Goal: Information Seeking & Learning: Learn about a topic

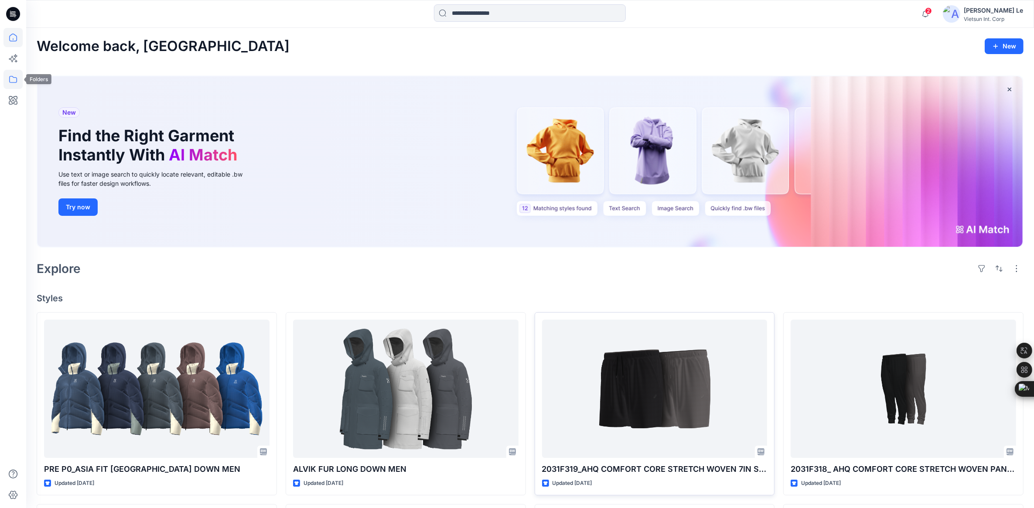
click at [13, 79] on icon at bounding box center [12, 79] width 19 height 19
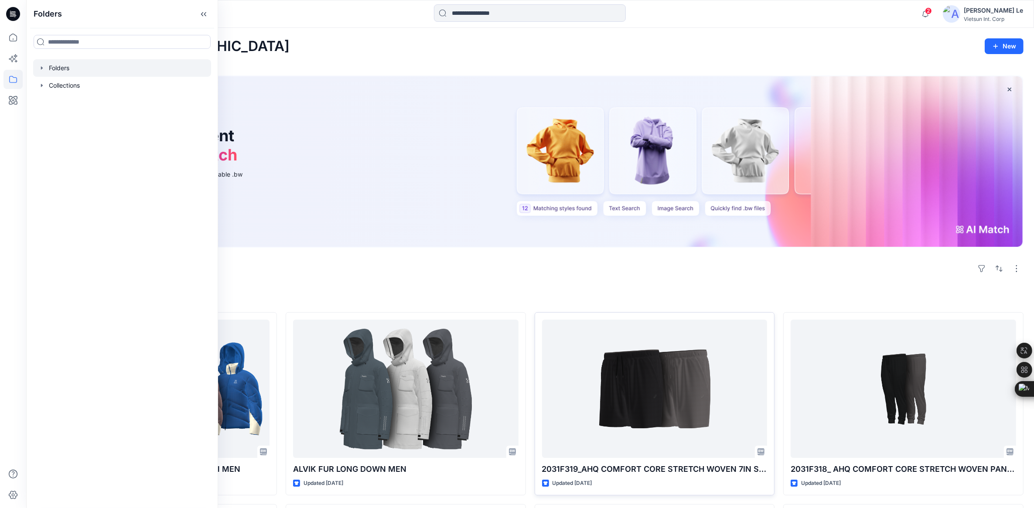
click at [81, 64] on div at bounding box center [122, 67] width 178 height 17
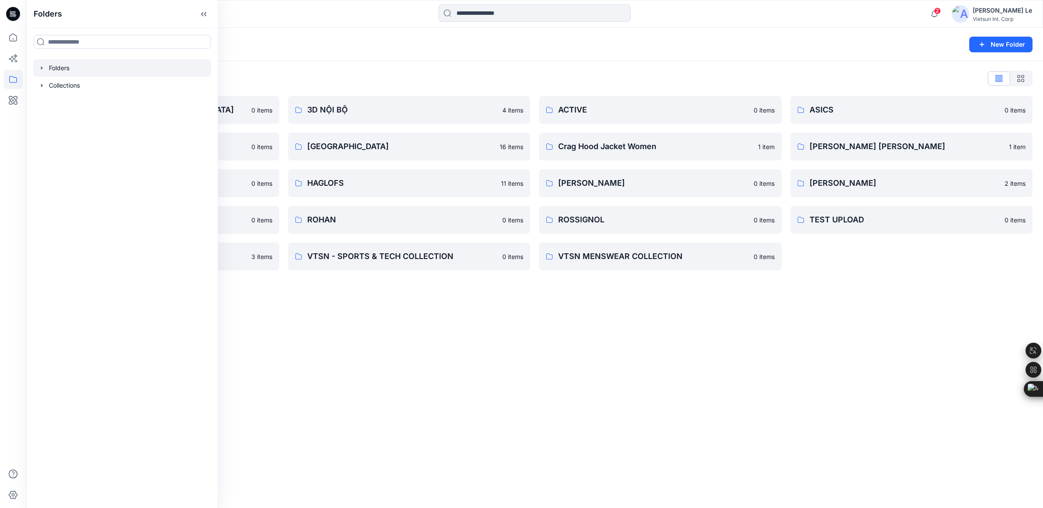
click at [606, 311] on div "Folders New Folder Folders List 3D COLLECTION SS23-[DEMOGRAPHIC_DATA] 0 items A…" at bounding box center [534, 268] width 1017 height 480
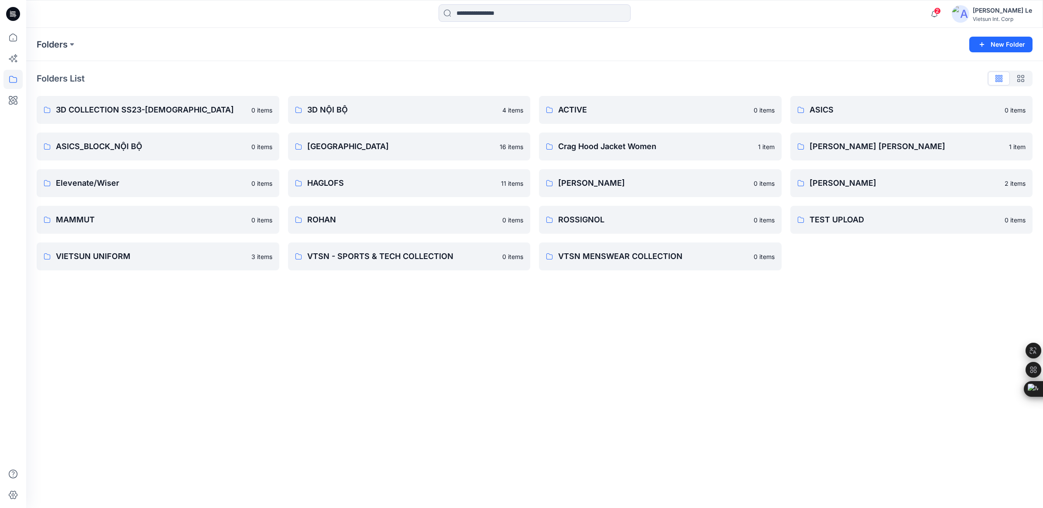
click at [524, 329] on div "Folders New Folder Folders List 3D COLLECTION SS23-[DEMOGRAPHIC_DATA] 0 items A…" at bounding box center [534, 268] width 1017 height 480
click at [411, 332] on div "Folders New Folder Folders List 3D COLLECTION SS23-[DEMOGRAPHIC_DATA] 0 items A…" at bounding box center [534, 268] width 1017 height 480
click at [411, 252] on p "VTSN - SPORTS & TECH COLLECTION" at bounding box center [408, 256] width 202 height 12
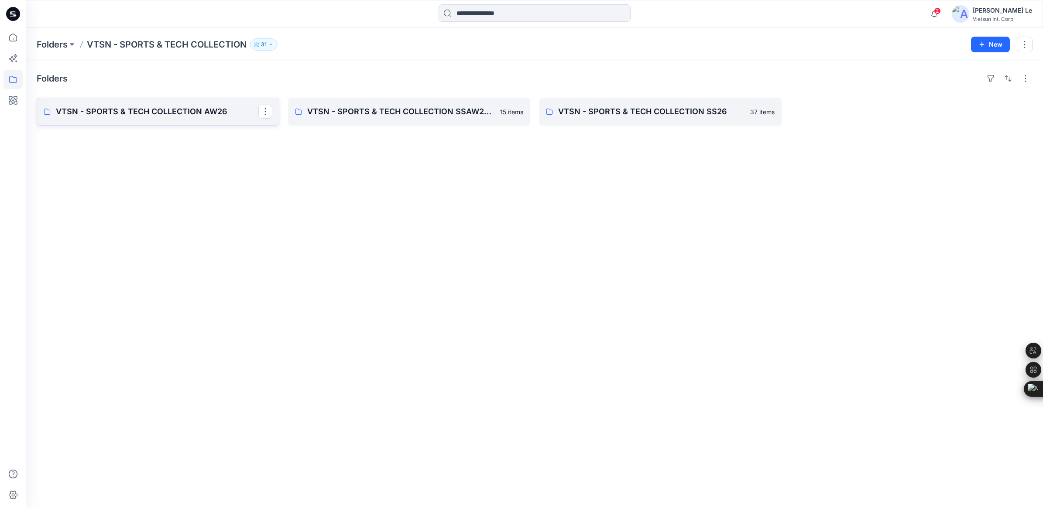
click at [108, 116] on p "VTSN - SPORTS & TECH COLLECTION AW26" at bounding box center [157, 112] width 202 height 12
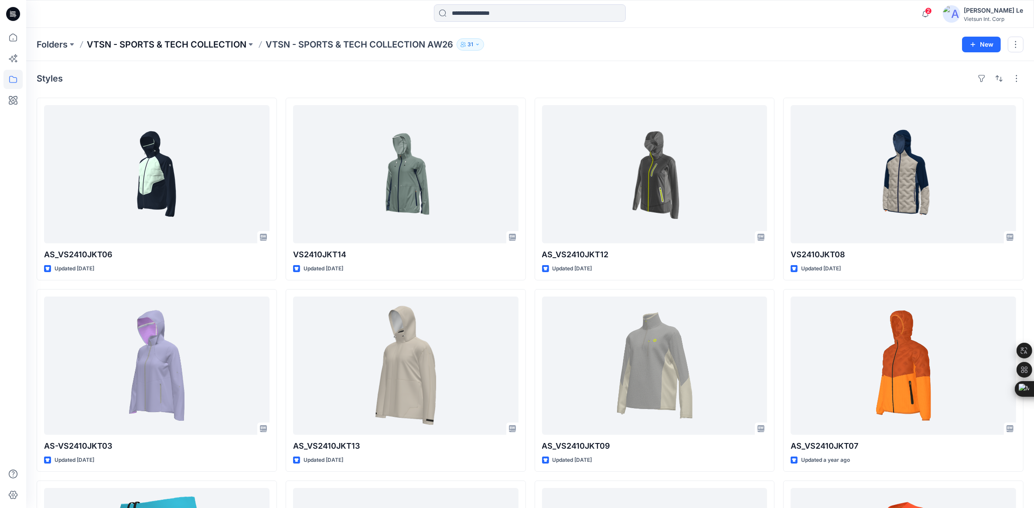
click at [202, 38] on p "VTSN - SPORTS & TECH COLLECTION" at bounding box center [167, 44] width 160 height 12
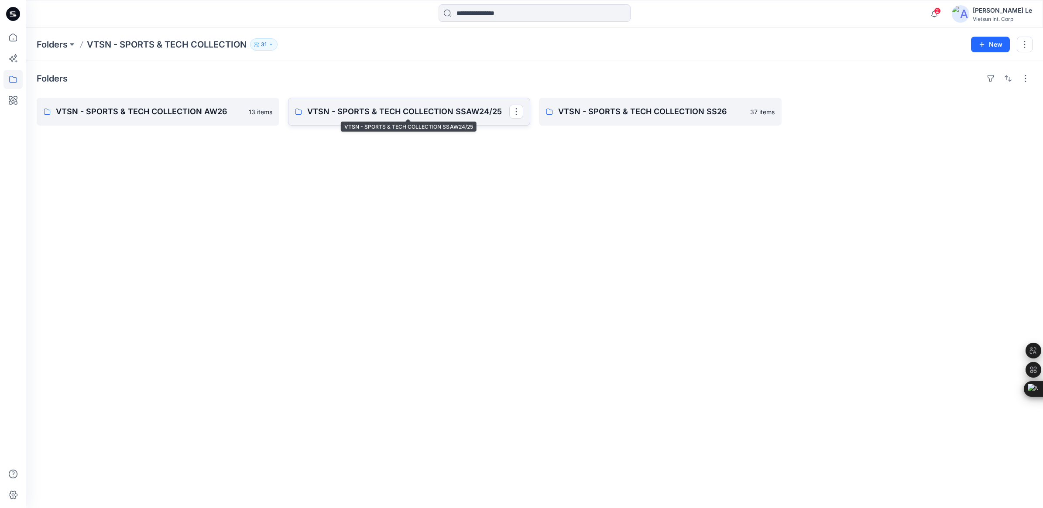
click at [376, 111] on p "VTSN - SPORTS & TECH COLLECTION SSAW24/25" at bounding box center [408, 112] width 202 height 12
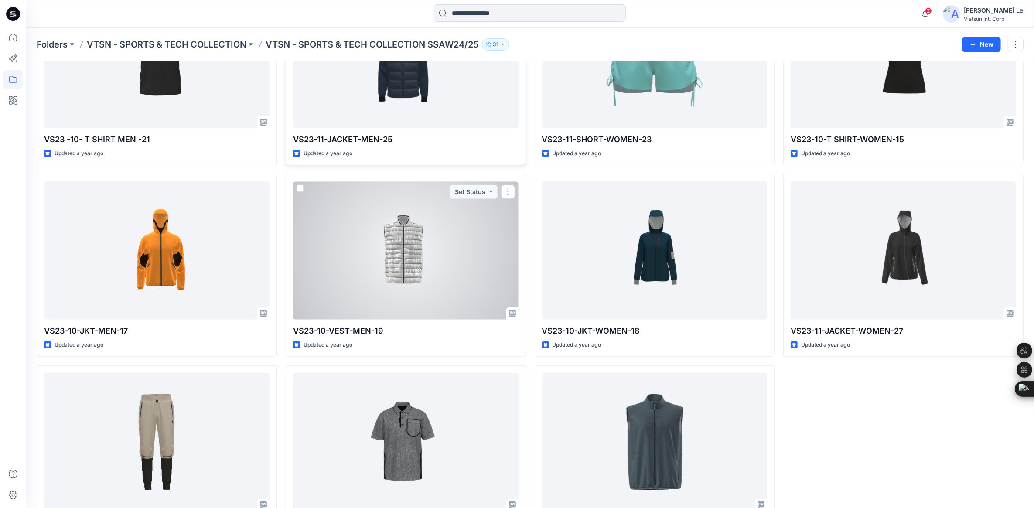
scroll to position [358, 0]
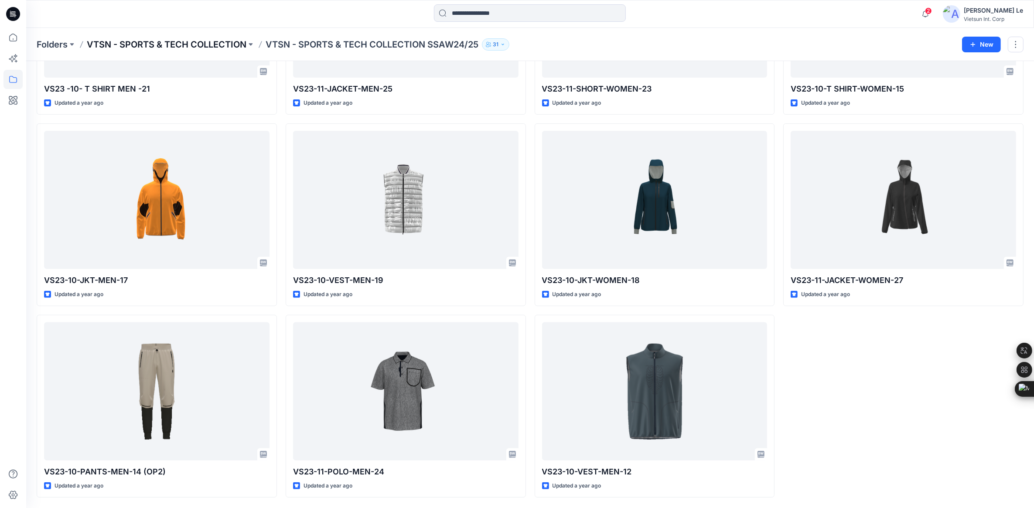
click at [195, 41] on p "VTSN - SPORTS & TECH COLLECTION" at bounding box center [167, 44] width 160 height 12
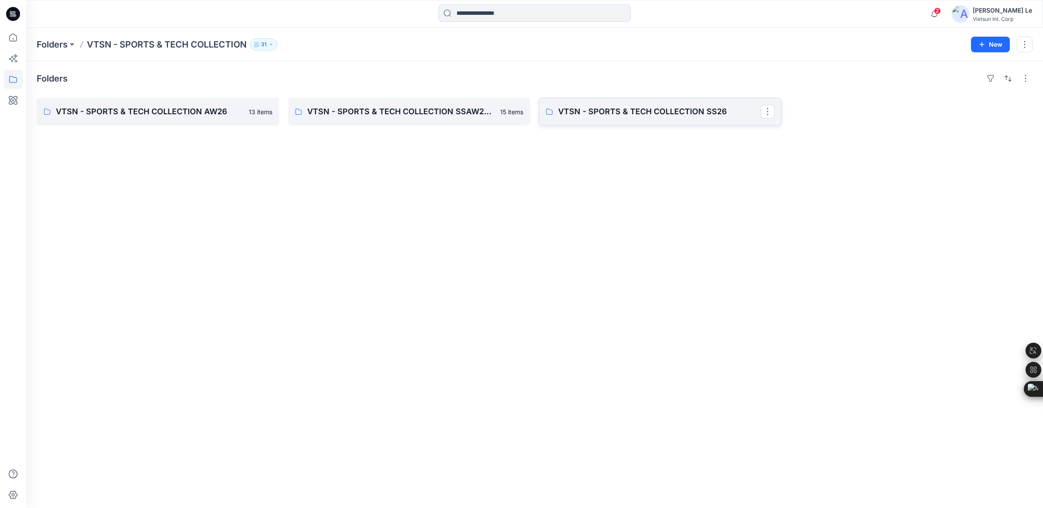
click at [626, 114] on p "VTSN - SPORTS & TECH COLLECTION SS26" at bounding box center [659, 112] width 202 height 12
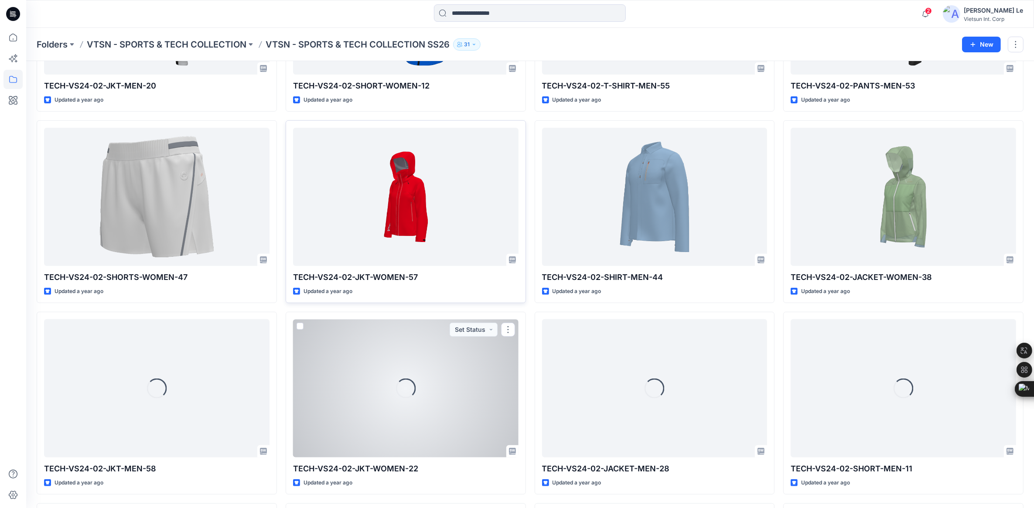
scroll to position [307, 0]
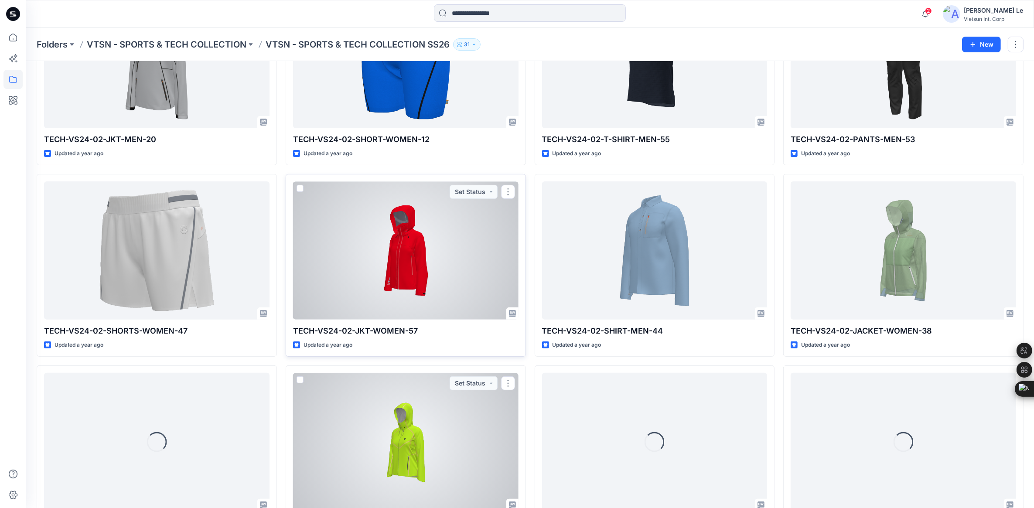
click at [436, 258] on div at bounding box center [406, 250] width 226 height 138
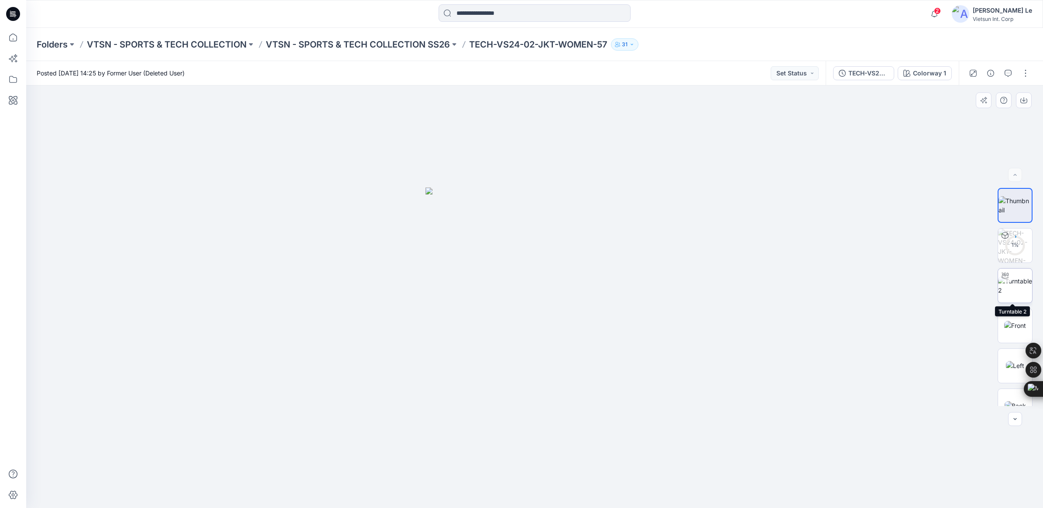
click at [1006, 284] on img at bounding box center [1015, 286] width 34 height 18
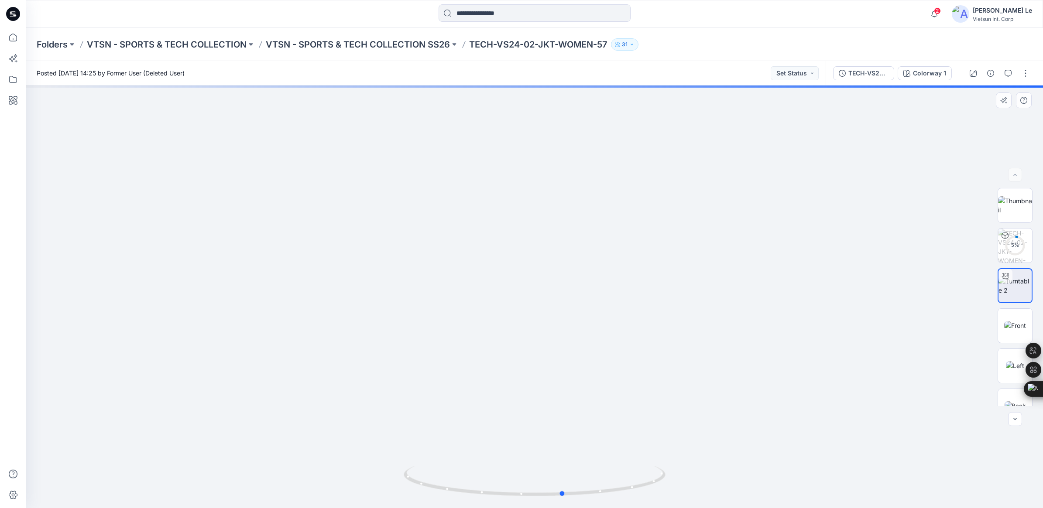
drag, startPoint x: 533, startPoint y: 494, endPoint x: 828, endPoint y: 474, distance: 295.2
click at [828, 474] on div at bounding box center [534, 297] width 1017 height 423
click at [328, 38] on p "VTSN - SPORTS & TECH COLLECTION SS26" at bounding box center [358, 44] width 184 height 12
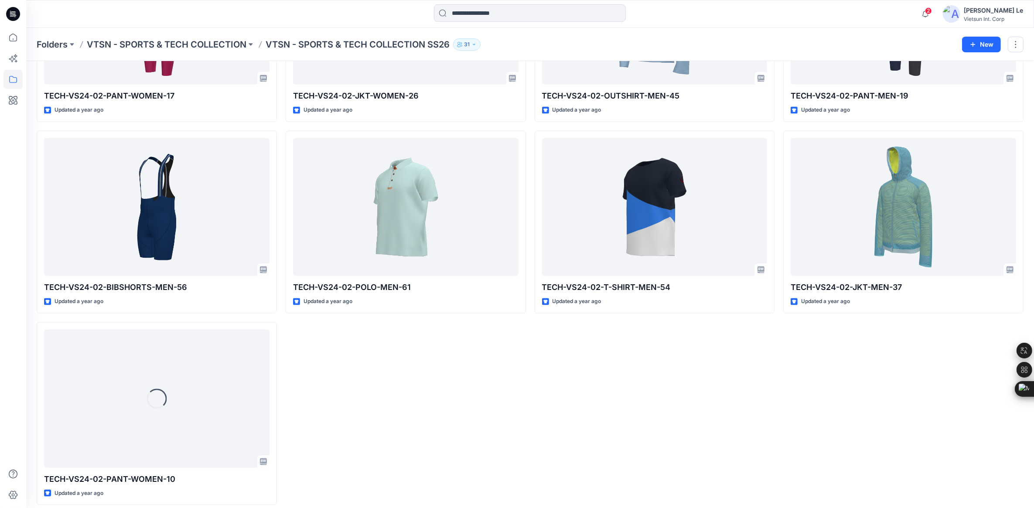
scroll to position [1508, 0]
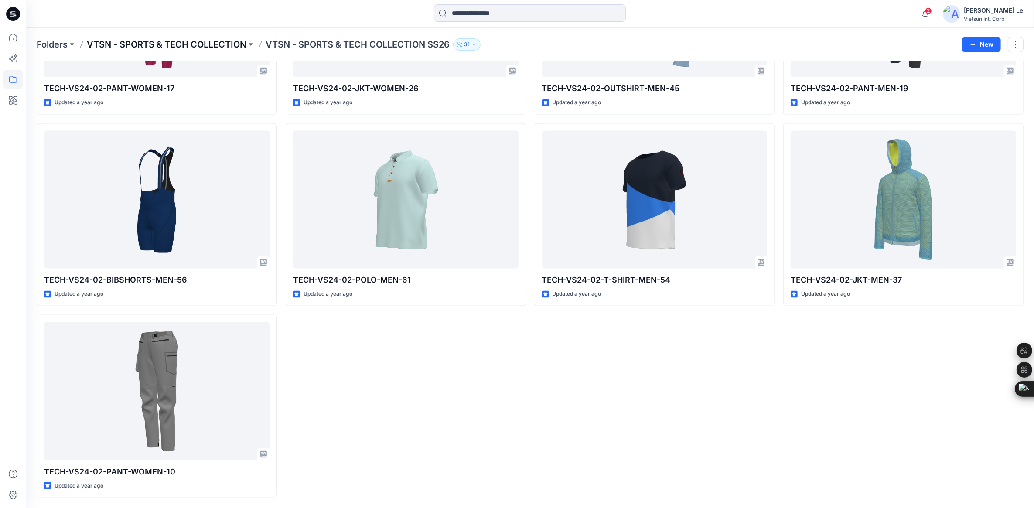
click at [210, 39] on p "VTSN - SPORTS & TECH COLLECTION" at bounding box center [167, 44] width 160 height 12
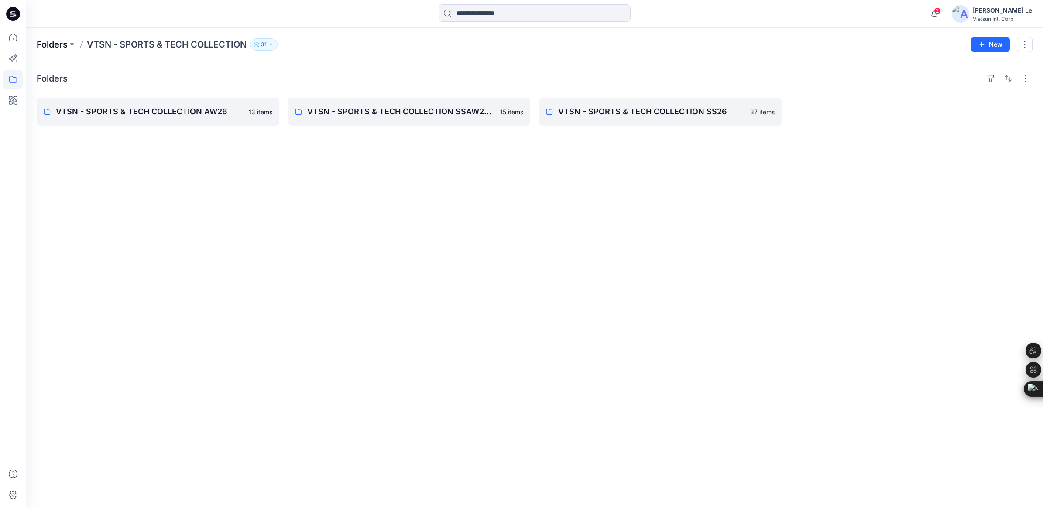
click at [49, 42] on p "Folders" at bounding box center [52, 44] width 31 height 12
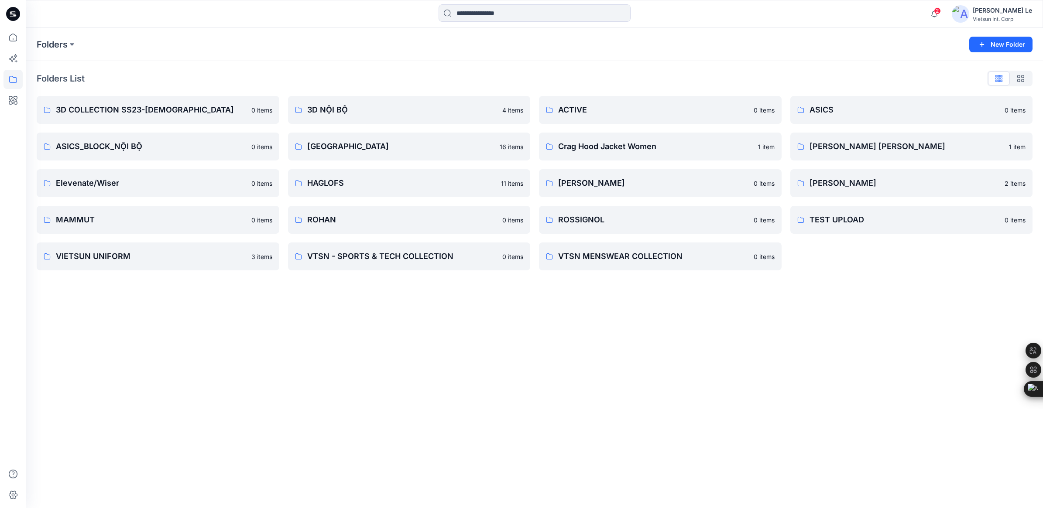
click at [382, 350] on div "Folders New Folder Folders List 3D COLLECTION SS23-[DEMOGRAPHIC_DATA] 0 items A…" at bounding box center [534, 268] width 1017 height 480
click at [640, 254] on p "VTSN MENSWEAR COLLECTION" at bounding box center [659, 256] width 202 height 12
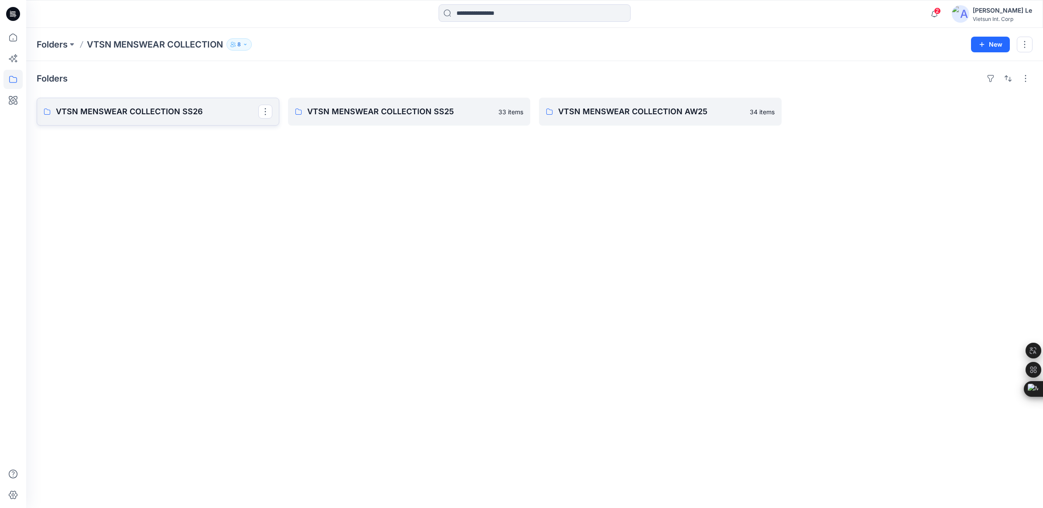
click at [101, 109] on p "VTSN MENSWEAR COLLECTION SS26" at bounding box center [157, 112] width 202 height 12
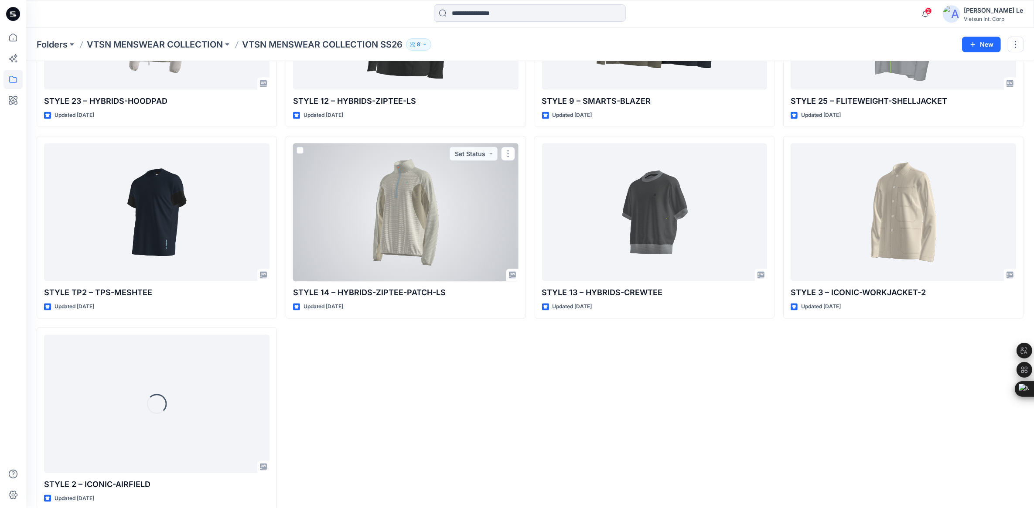
scroll to position [1508, 0]
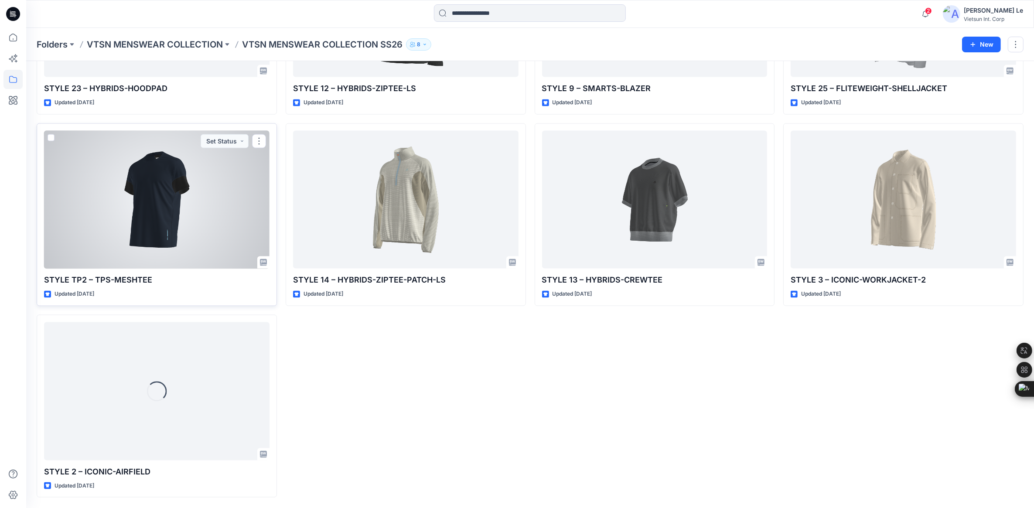
click at [144, 218] on div at bounding box center [157, 200] width 226 height 138
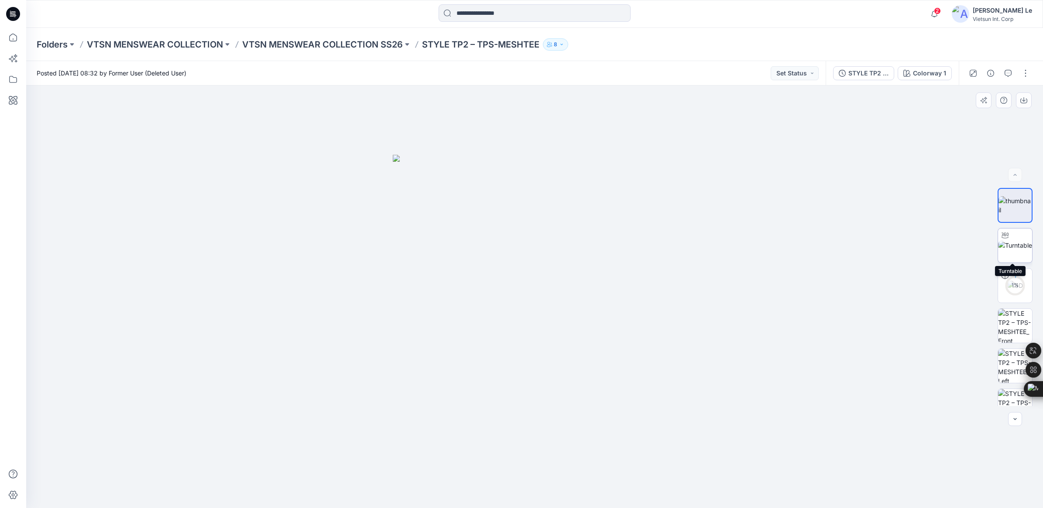
click at [1019, 245] on img at bounding box center [1015, 245] width 34 height 9
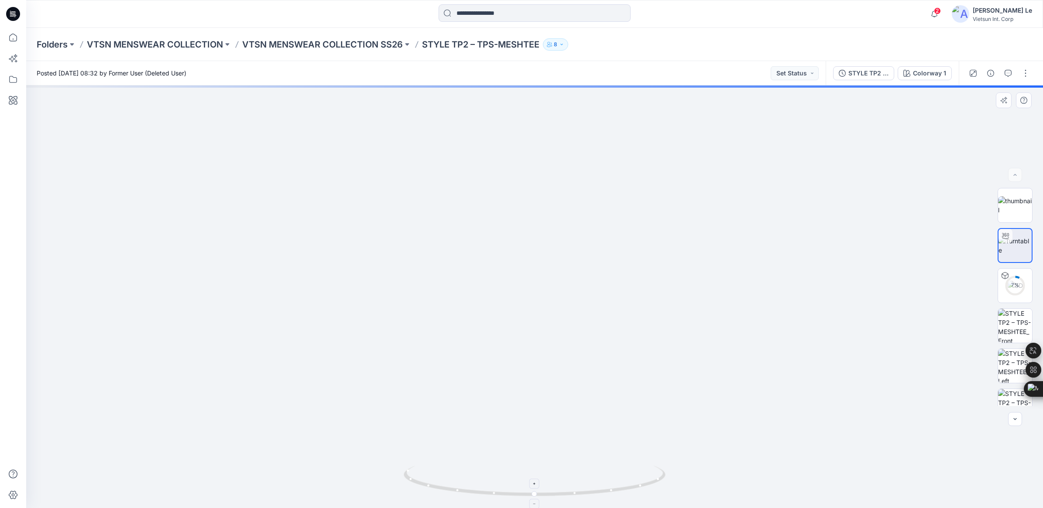
drag, startPoint x: 530, startPoint y: 499, endPoint x: 492, endPoint y: 489, distance: 39.6
click at [492, 489] on icon at bounding box center [536, 482] width 264 height 33
drag, startPoint x: 534, startPoint y: 496, endPoint x: 500, endPoint y: 492, distance: 34.3
click at [500, 492] on circle at bounding box center [501, 493] width 5 height 5
drag, startPoint x: 585, startPoint y: 420, endPoint x: 514, endPoint y: 156, distance: 273.5
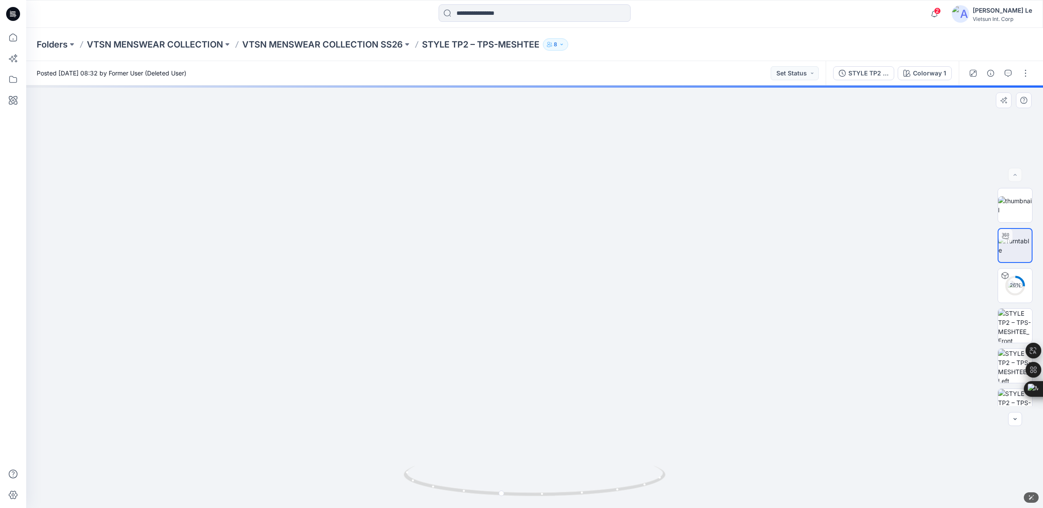
click at [623, 323] on img at bounding box center [534, 83] width 851 height 851
click at [320, 45] on p "VTSN MENSWEAR COLLECTION SS26" at bounding box center [322, 44] width 161 height 12
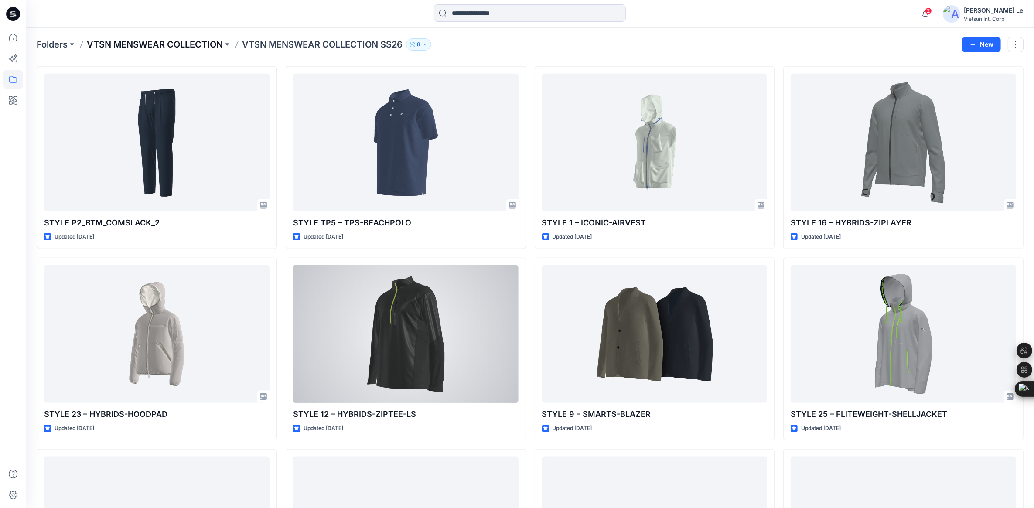
scroll to position [1181, 0]
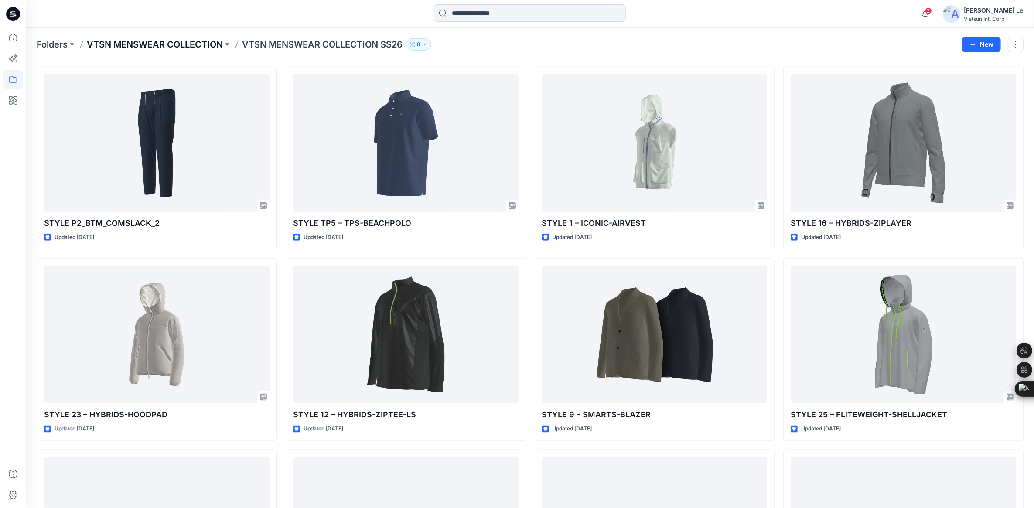
click at [204, 45] on p "VTSN MENSWEAR COLLECTION" at bounding box center [155, 44] width 136 height 12
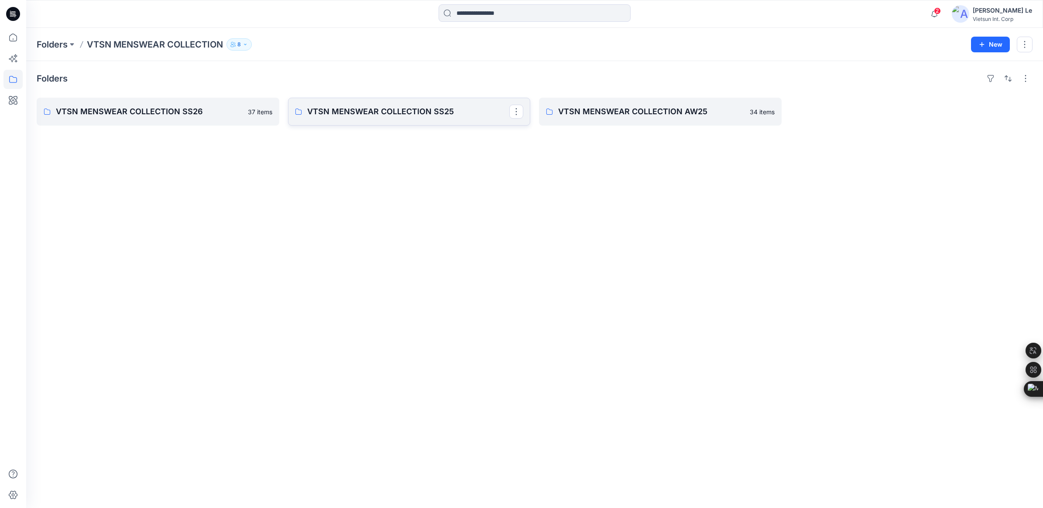
click at [390, 110] on p "VTSN MENSWEAR COLLECTION SS25" at bounding box center [408, 112] width 202 height 12
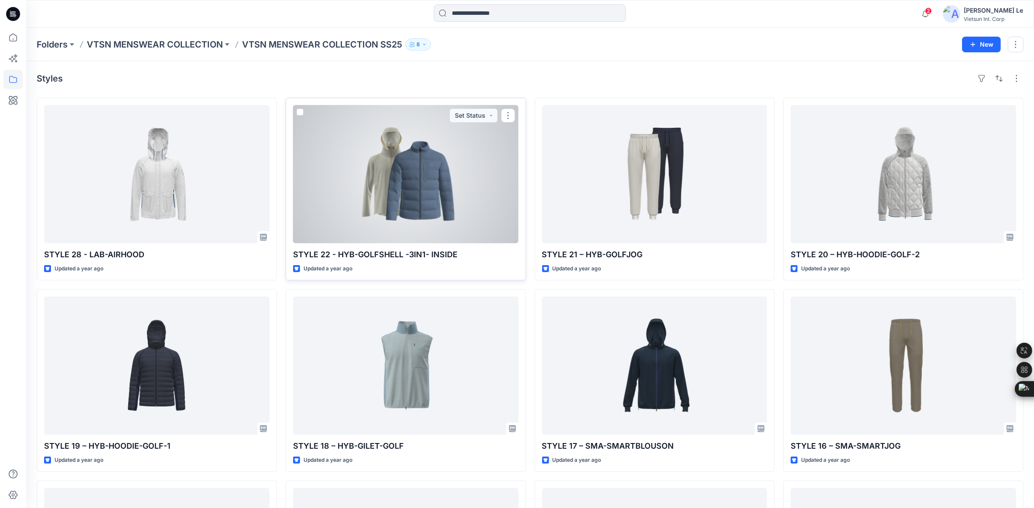
click at [401, 178] on div at bounding box center [406, 174] width 226 height 138
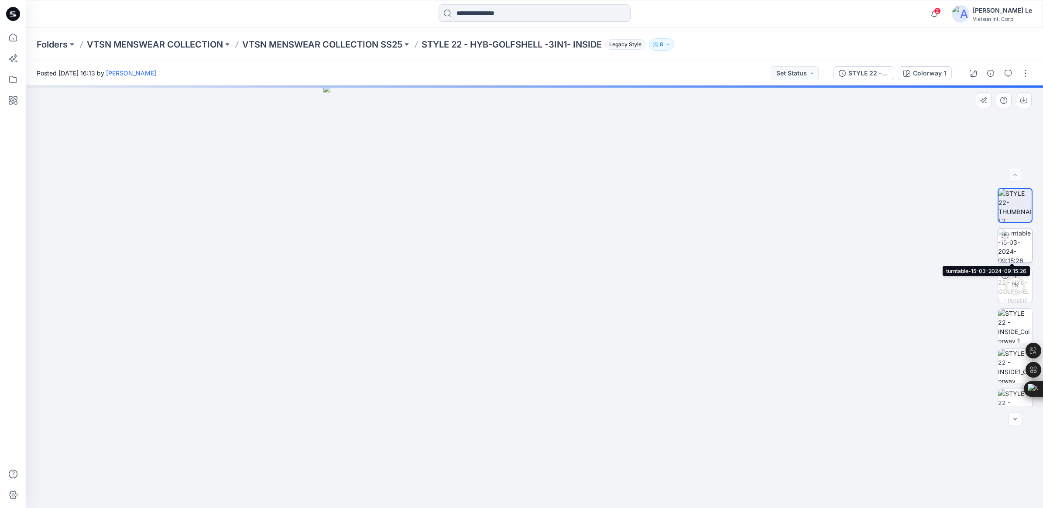
click at [1013, 250] on img at bounding box center [1015, 246] width 34 height 34
drag, startPoint x: 533, startPoint y: 496, endPoint x: 628, endPoint y: 494, distance: 95.1
click at [628, 494] on icon at bounding box center [536, 482] width 264 height 33
click at [1008, 302] on img at bounding box center [1015, 309] width 34 height 34
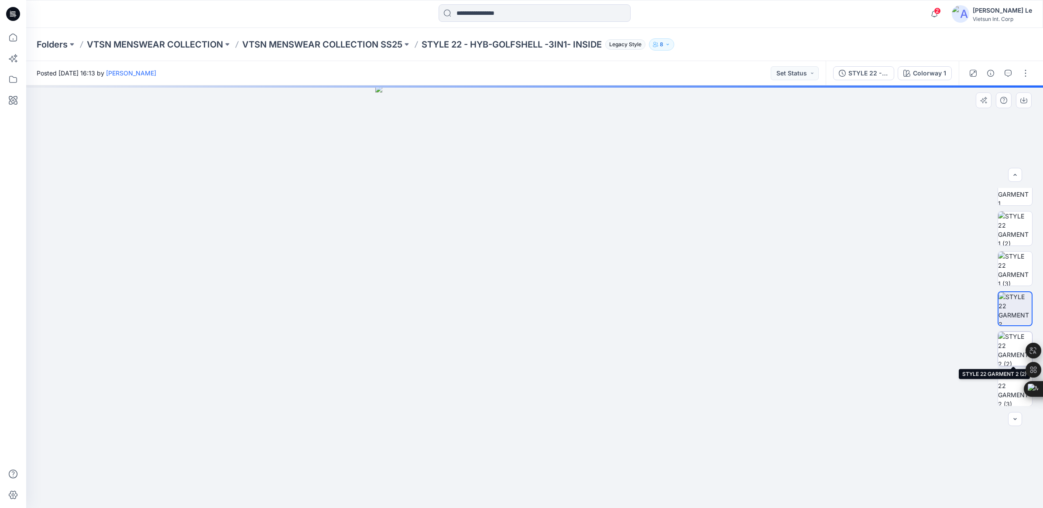
click at [1013, 339] on img at bounding box center [1015, 349] width 34 height 34
click at [1006, 298] on img at bounding box center [1015, 309] width 34 height 34
click at [1009, 312] on img at bounding box center [1015, 323] width 34 height 34
click at [1009, 286] on img at bounding box center [1015, 283] width 34 height 34
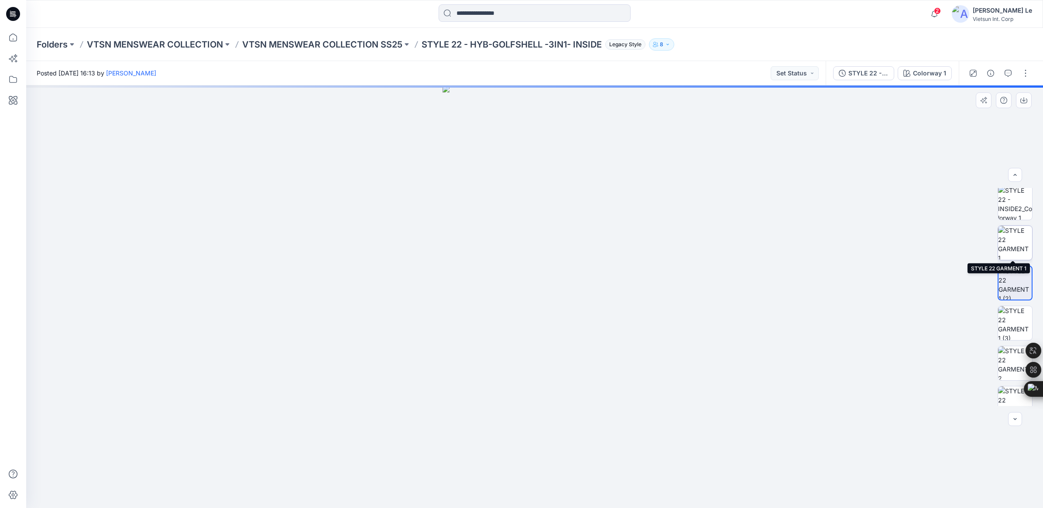
click at [1008, 245] on img at bounding box center [1015, 243] width 34 height 34
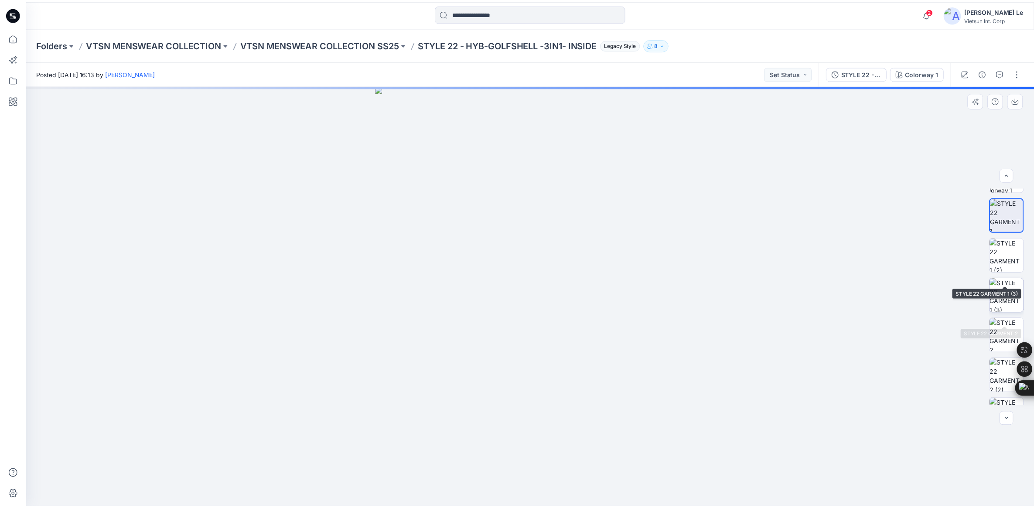
scroll to position [298, 0]
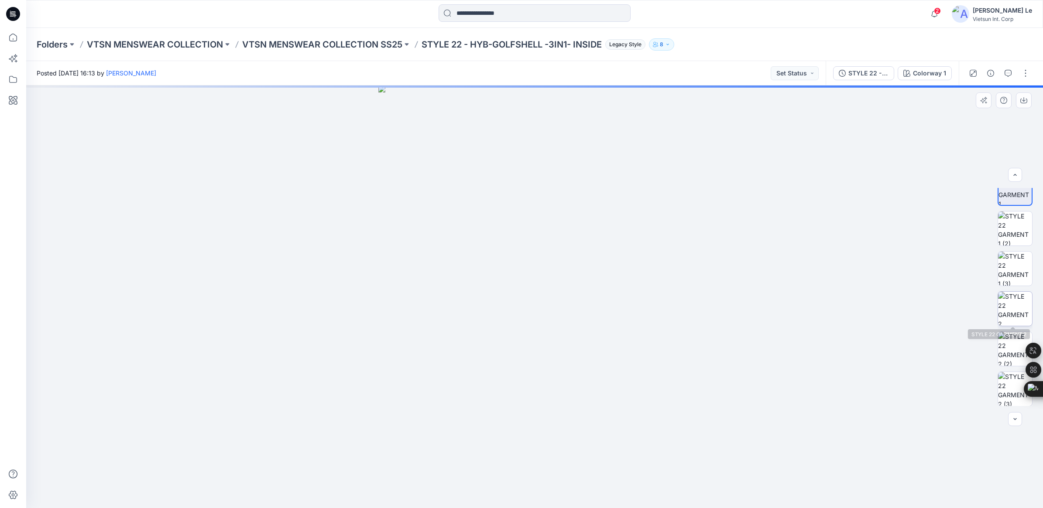
click at [1008, 319] on img at bounding box center [1015, 309] width 34 height 34
click at [364, 46] on p "VTSN MENSWEAR COLLECTION SS25" at bounding box center [322, 44] width 160 height 12
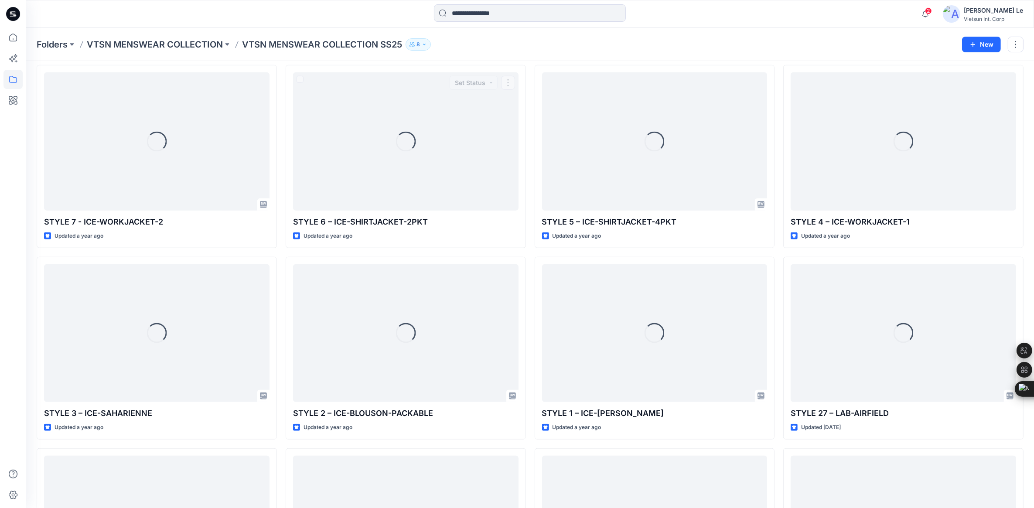
scroll to position [716, 0]
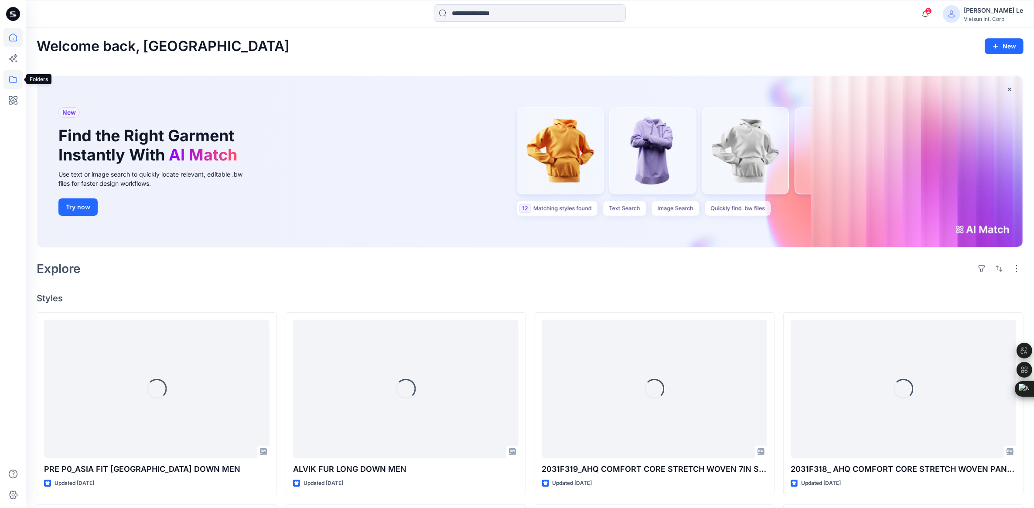
click at [14, 72] on icon at bounding box center [12, 79] width 19 height 19
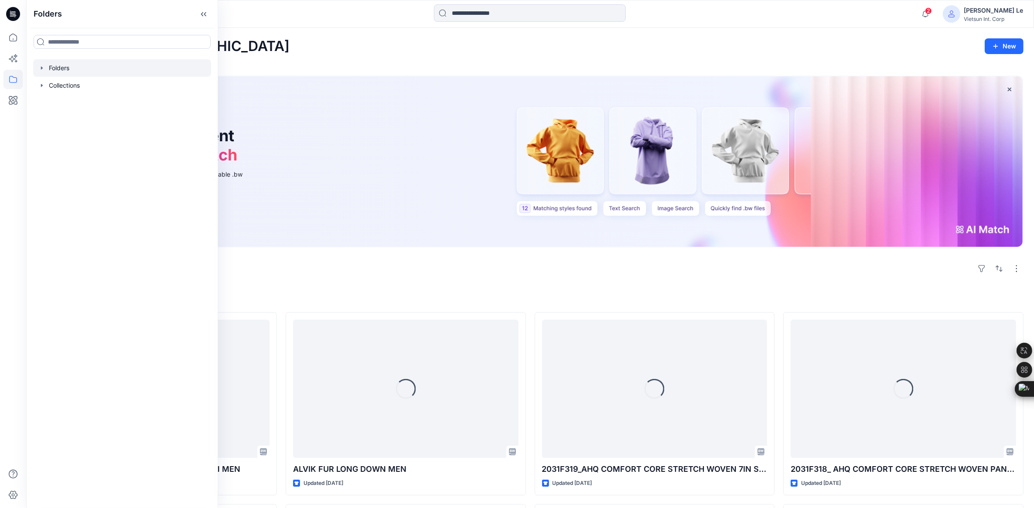
click at [84, 68] on div at bounding box center [122, 67] width 178 height 17
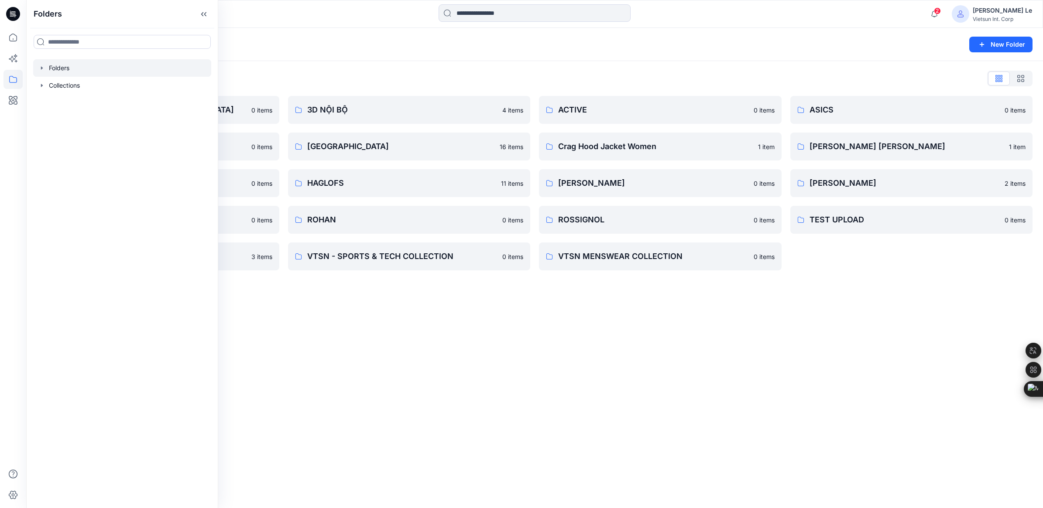
click at [899, 350] on div "Folders New Folder Folders List 3D COLLECTION SS23-[DEMOGRAPHIC_DATA] 0 items A…" at bounding box center [534, 268] width 1017 height 480
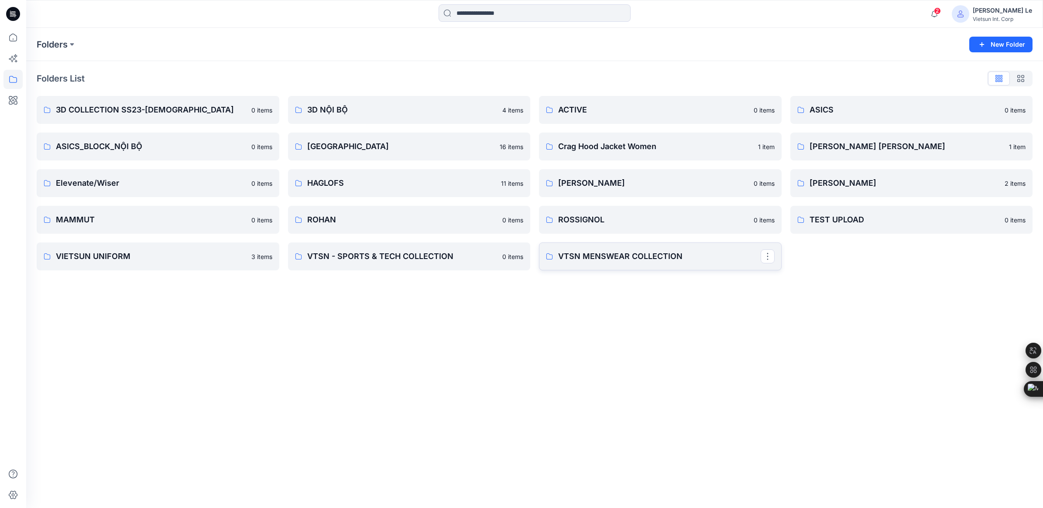
click at [661, 261] on p "VTSN MENSWEAR COLLECTION" at bounding box center [659, 256] width 202 height 12
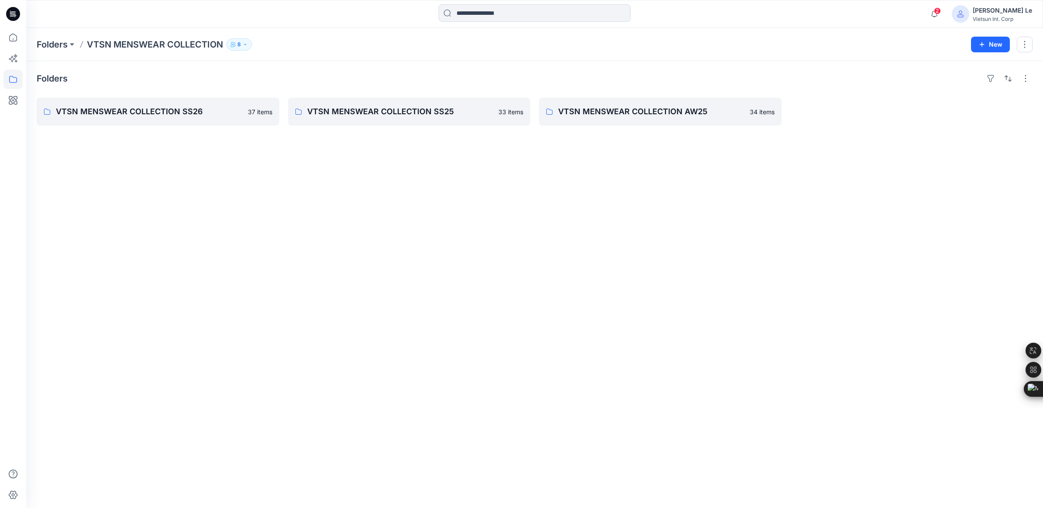
click at [660, 191] on div "Folders VTSN MENSWEAR COLLECTION SS26 37 items VTSN MENSWEAR COLLECTION SS25 33…" at bounding box center [534, 284] width 1017 height 447
click at [616, 113] on p "VTSN MENSWEAR COLLECTION AW25" at bounding box center [659, 112] width 202 height 12
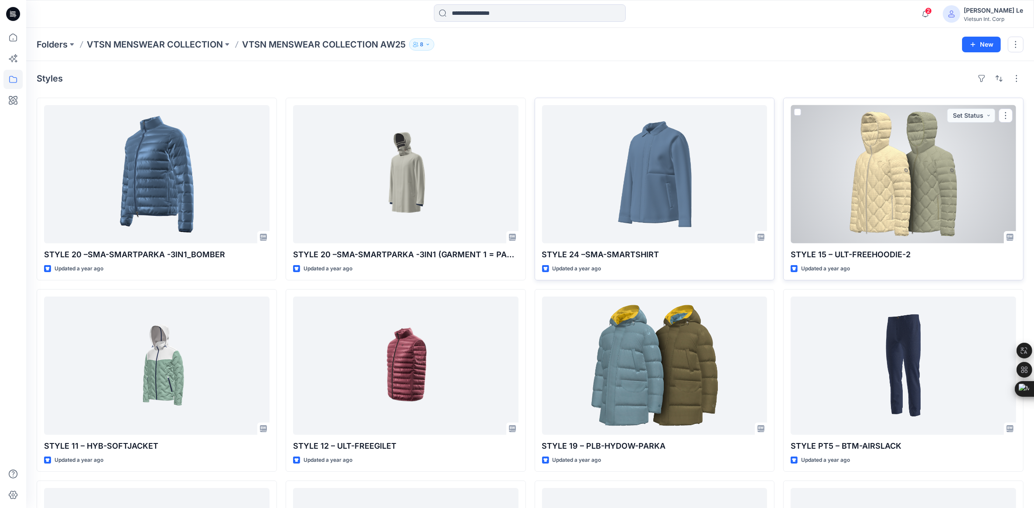
click at [902, 188] on div at bounding box center [904, 174] width 226 height 138
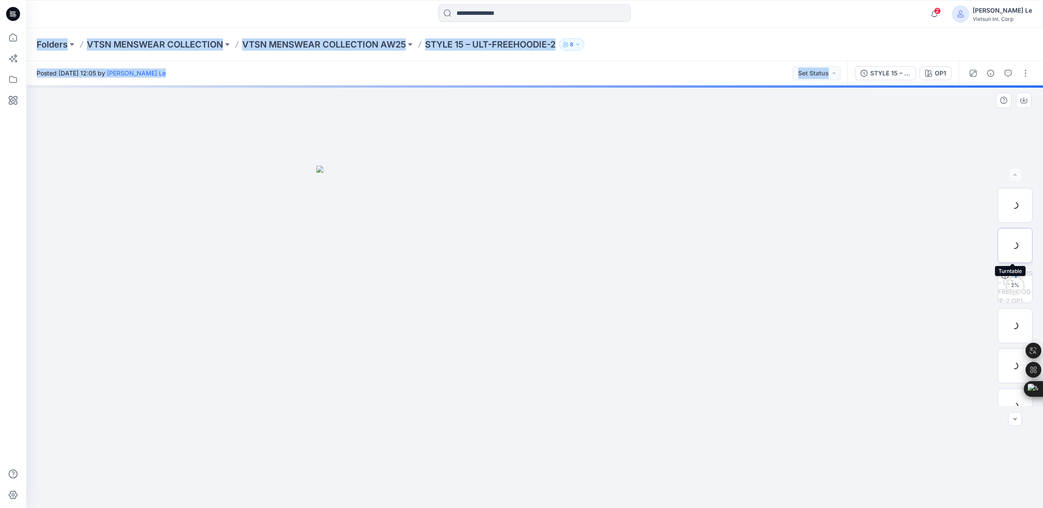
click at [1016, 251] on div at bounding box center [1014, 245] width 35 height 35
drag, startPoint x: 563, startPoint y: 387, endPoint x: 540, endPoint y: 203, distance: 185.6
click at [480, 463] on img at bounding box center [534, 209] width 597 height 597
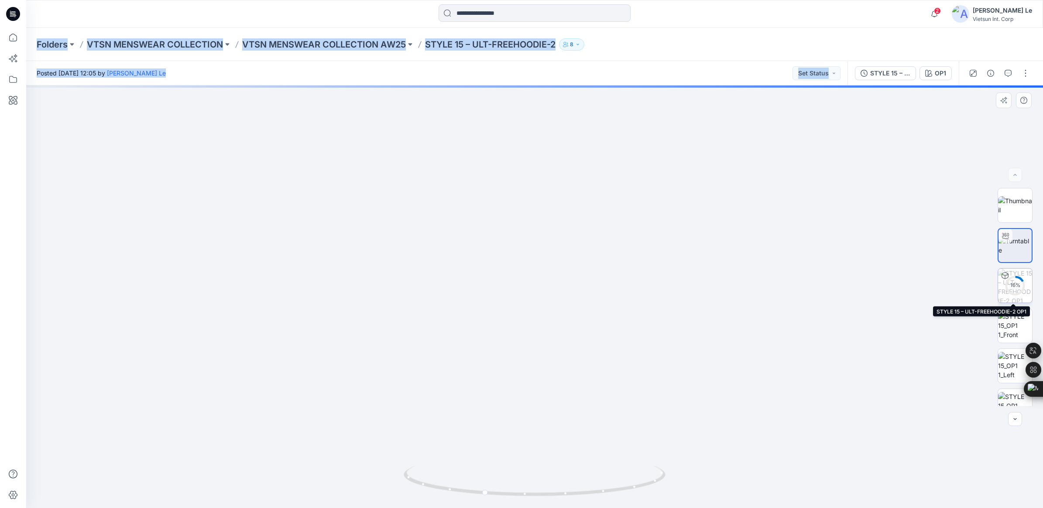
click at [1009, 294] on circle at bounding box center [1014, 285] width 17 height 17
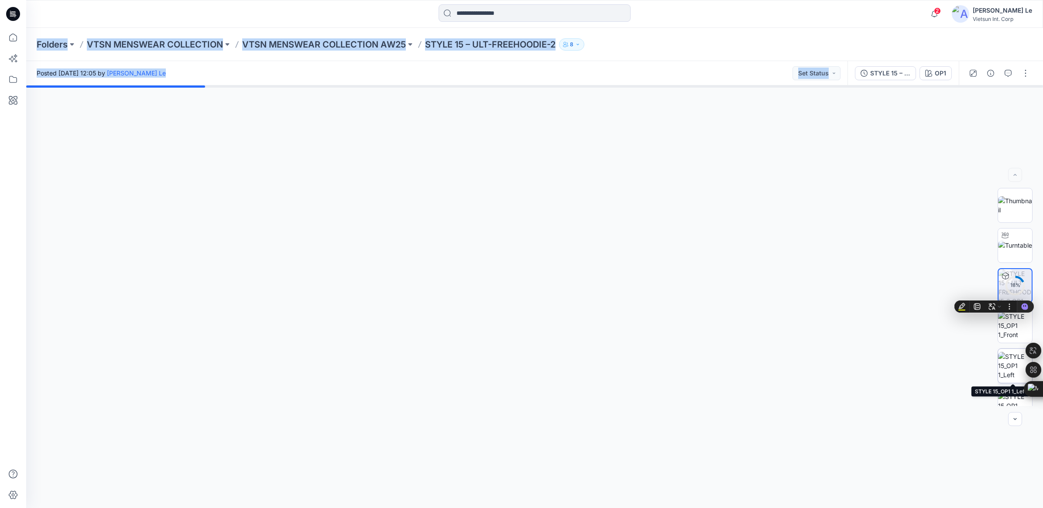
click at [1011, 369] on img at bounding box center [1015, 365] width 34 height 27
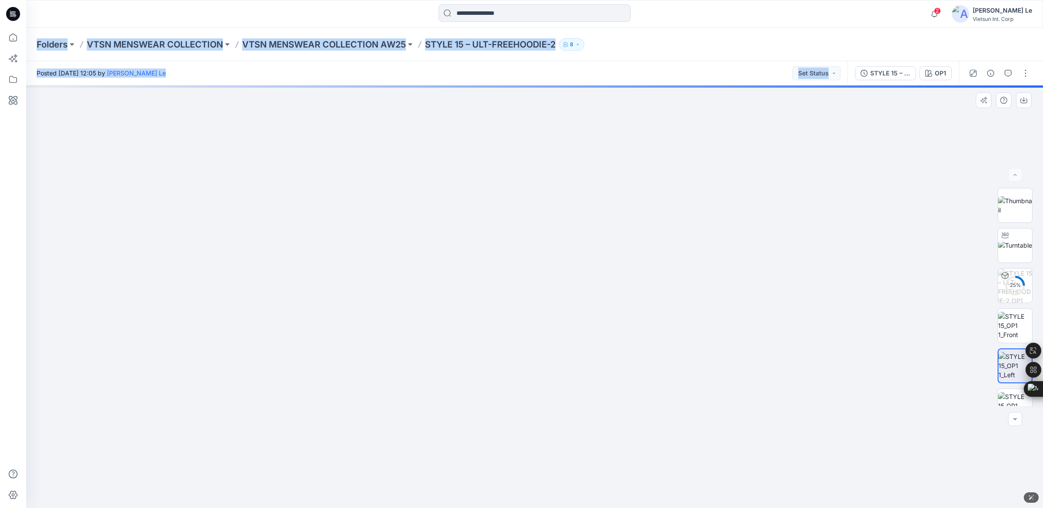
drag, startPoint x: 526, startPoint y: 490, endPoint x: 554, endPoint y: 260, distance: 230.8
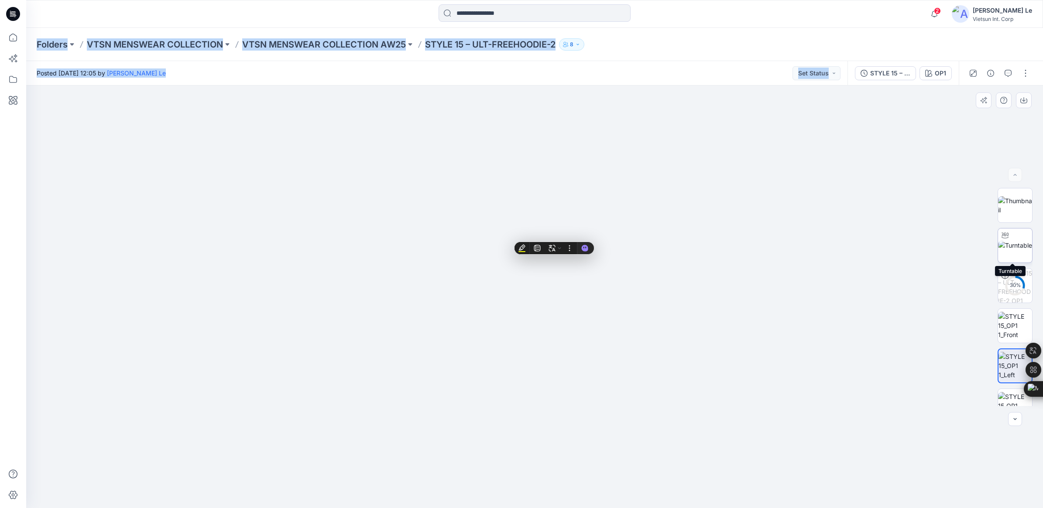
click at [1015, 241] on img at bounding box center [1015, 245] width 34 height 9
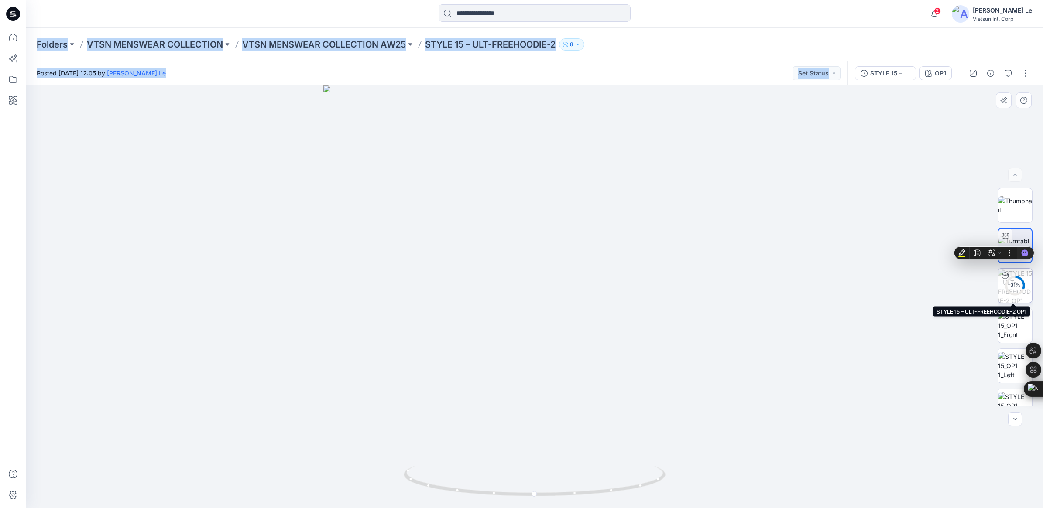
click at [1009, 293] on circle at bounding box center [1014, 285] width 17 height 17
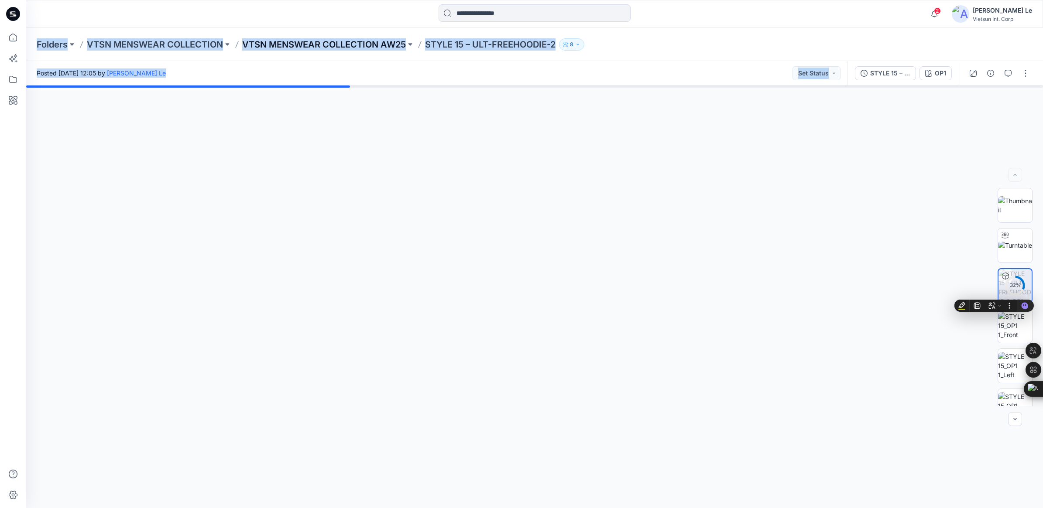
click at [304, 43] on p "VTSN MENSWEAR COLLECTION AW25" at bounding box center [324, 44] width 164 height 12
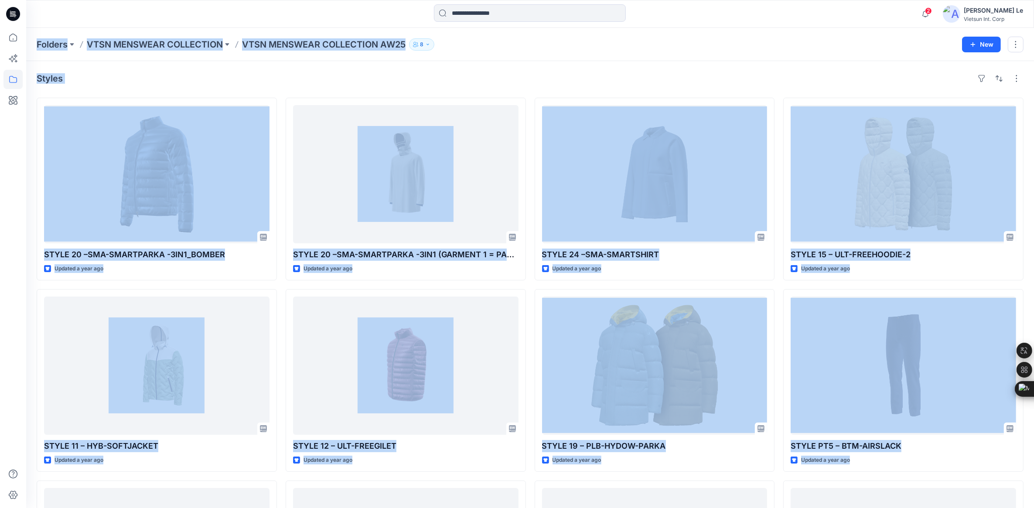
click at [517, 31] on div "Folders VTSN MENSWEAR COLLECTION VTSN MENSWEAR COLLECTION AW25 8 New" at bounding box center [530, 44] width 1008 height 33
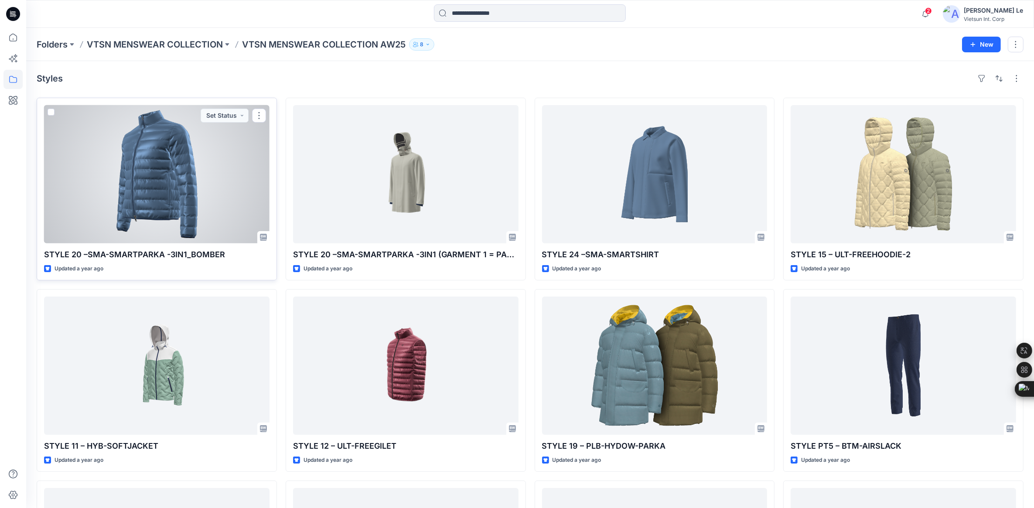
click at [68, 154] on div at bounding box center [157, 174] width 226 height 138
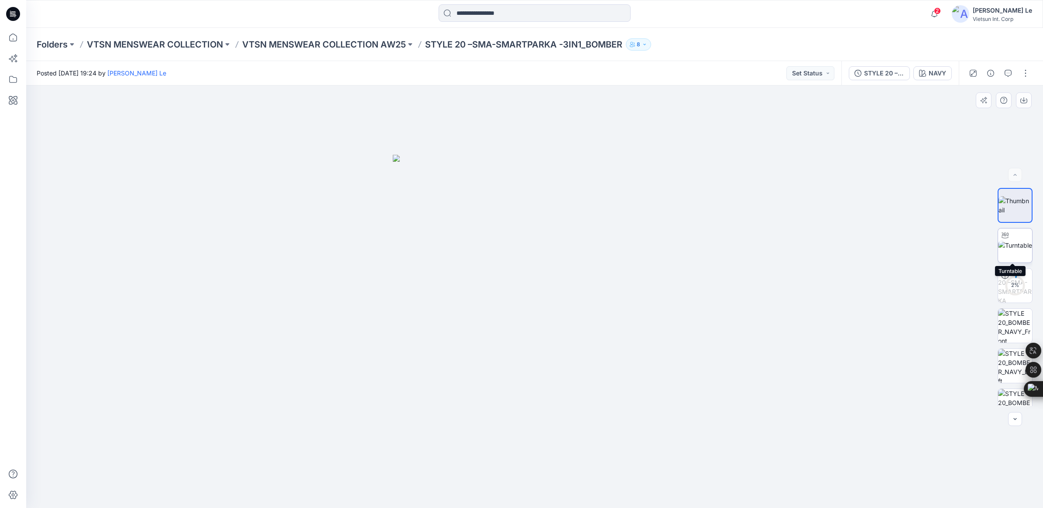
click at [1008, 250] on img at bounding box center [1015, 245] width 34 height 9
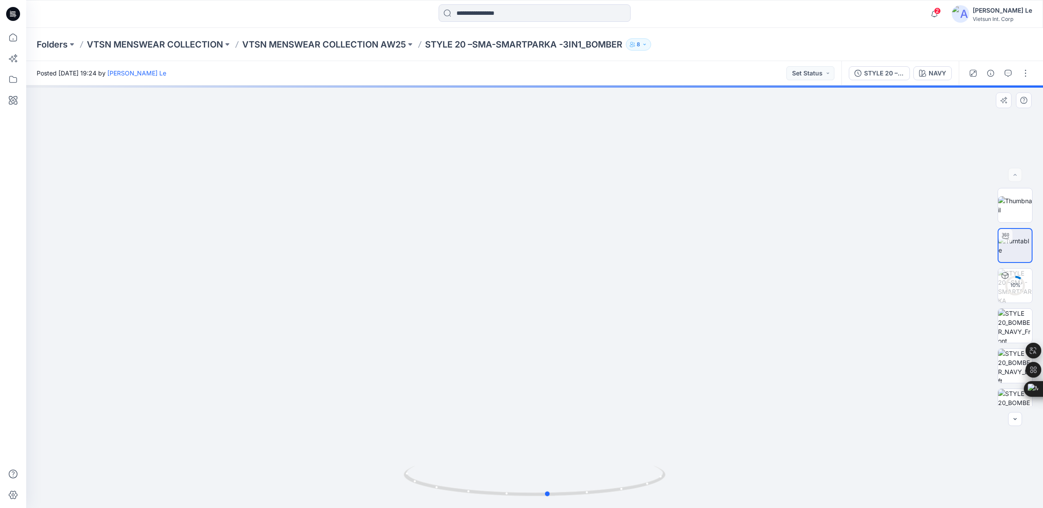
drag, startPoint x: 532, startPoint y: 495, endPoint x: 808, endPoint y: 476, distance: 276.0
click at [808, 476] on div at bounding box center [534, 297] width 1017 height 423
click at [366, 40] on p "VTSN MENSWEAR COLLECTION AW25" at bounding box center [324, 44] width 164 height 12
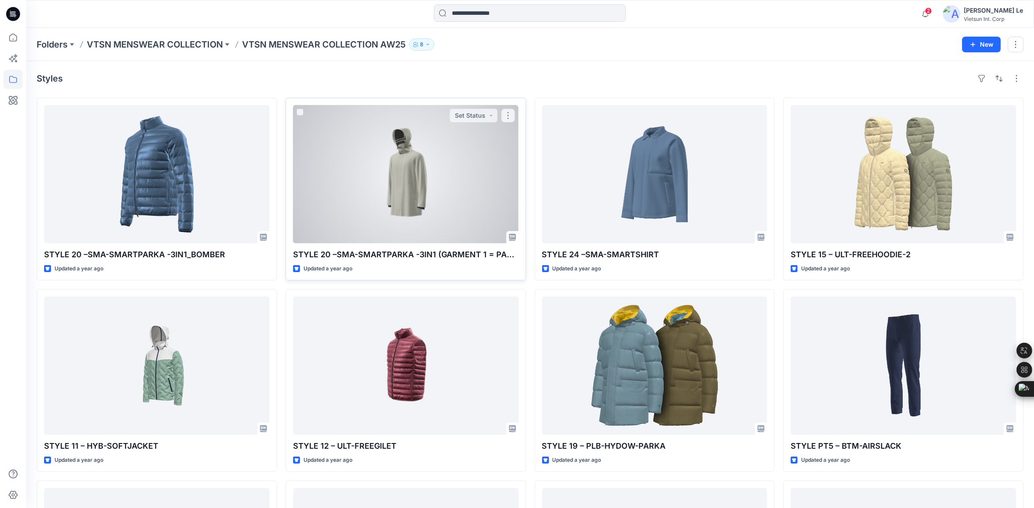
click at [365, 196] on div at bounding box center [406, 174] width 226 height 138
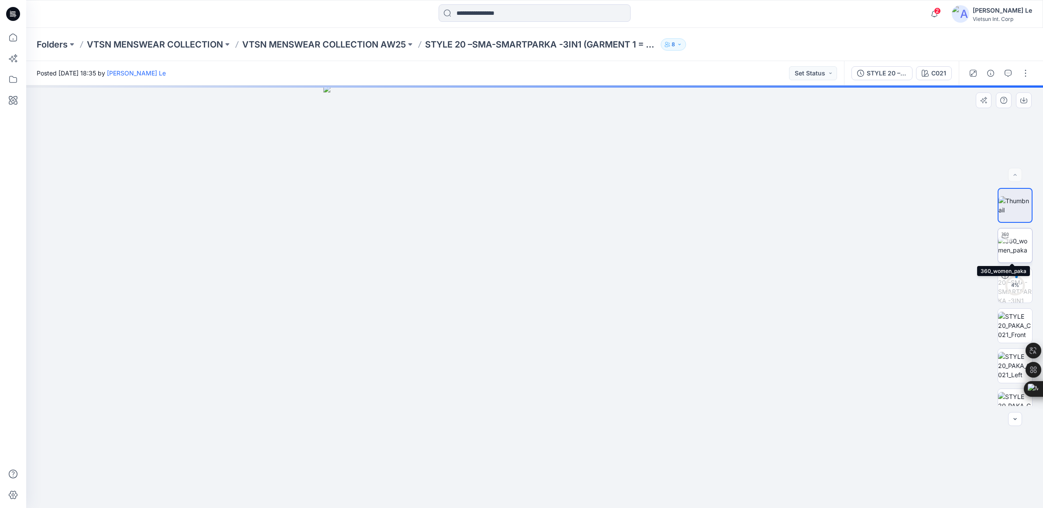
click at [1013, 253] on img at bounding box center [1015, 245] width 34 height 18
drag, startPoint x: 537, startPoint y: 493, endPoint x: 597, endPoint y: 483, distance: 61.1
click at [597, 483] on icon at bounding box center [536, 482] width 264 height 33
drag, startPoint x: 593, startPoint y: 493, endPoint x: 258, endPoint y: 398, distance: 348.3
click at [258, 398] on div at bounding box center [534, 297] width 1017 height 423
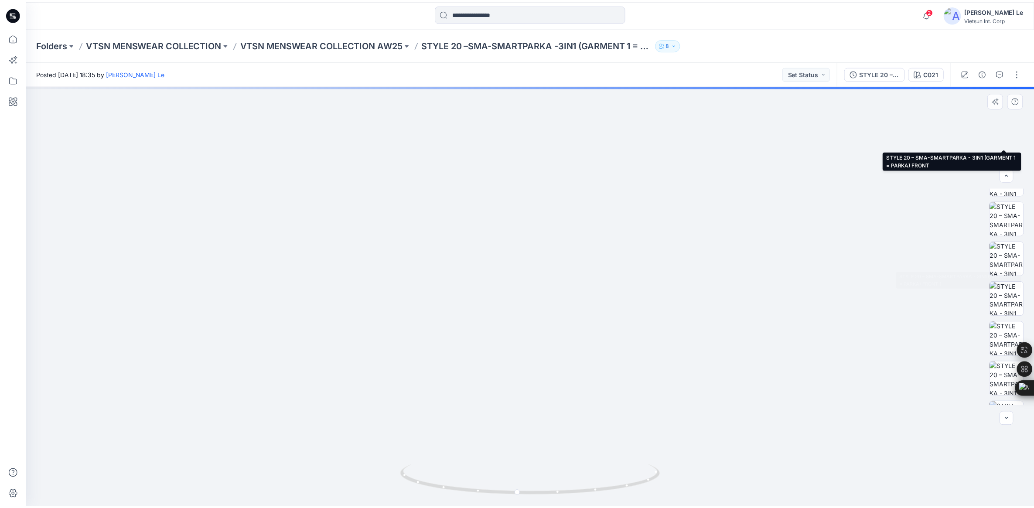
scroll to position [378, 0]
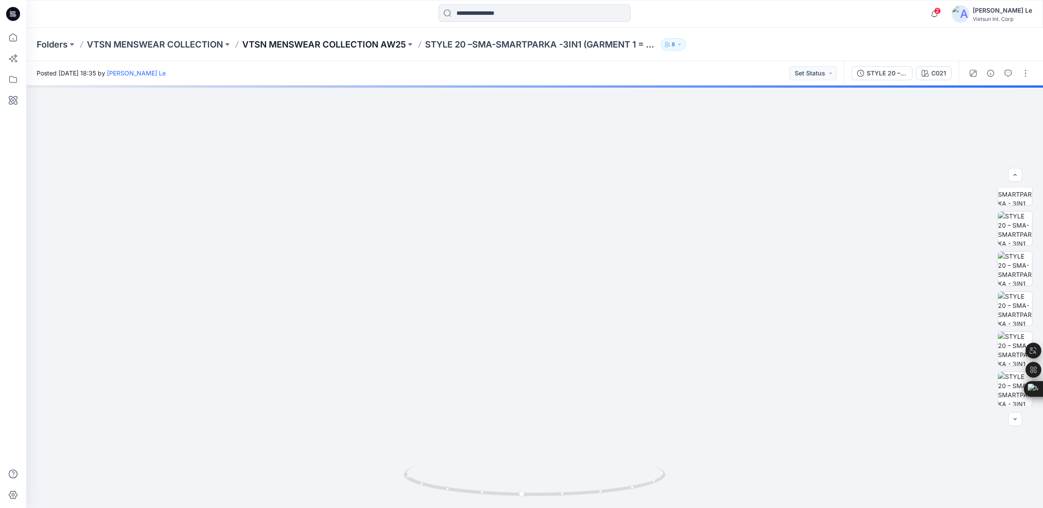
click at [322, 38] on p "VTSN MENSWEAR COLLECTION AW25" at bounding box center [324, 44] width 164 height 12
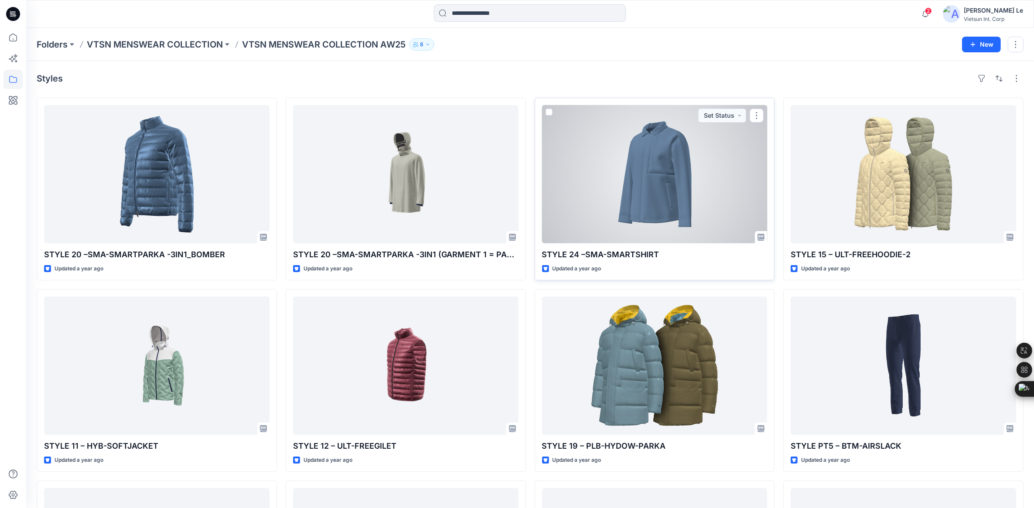
click at [730, 212] on div at bounding box center [655, 174] width 226 height 138
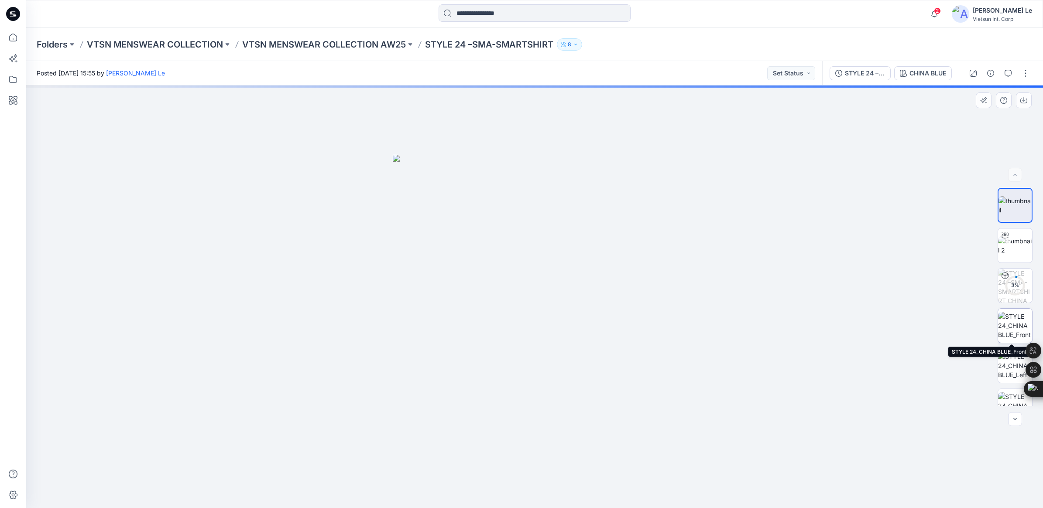
click at [1002, 316] on img at bounding box center [1015, 325] width 34 height 27
click at [1011, 243] on img at bounding box center [1015, 245] width 34 height 18
drag, startPoint x: 537, startPoint y: 494, endPoint x: 847, endPoint y: 485, distance: 309.9
click at [847, 485] on div at bounding box center [534, 297] width 1017 height 423
click at [345, 41] on p "VTSN MENSWEAR COLLECTION AW25" at bounding box center [324, 44] width 164 height 12
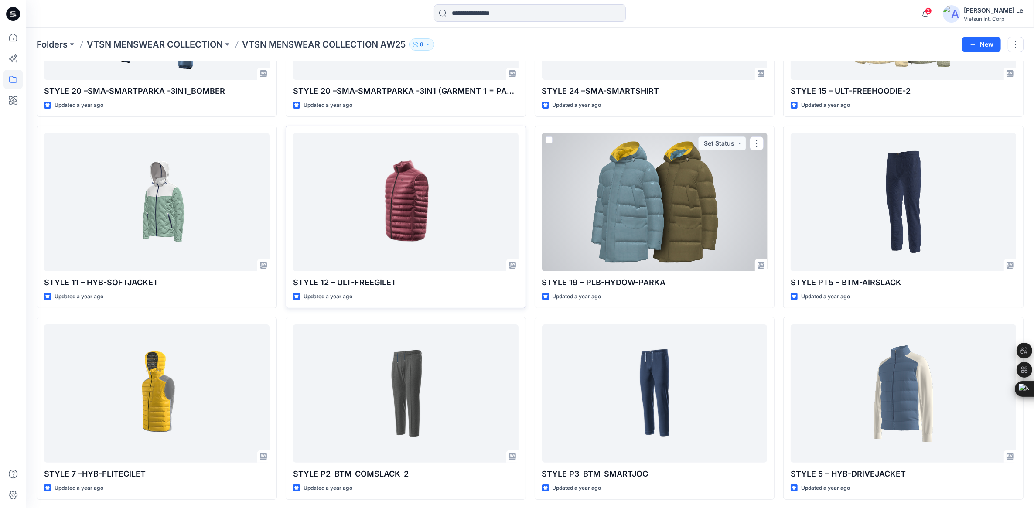
scroll to position [218, 0]
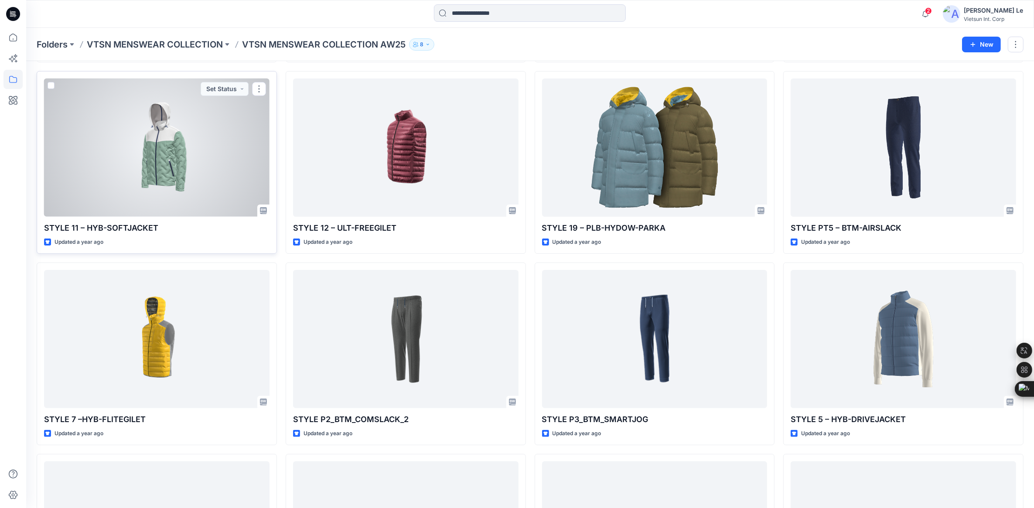
click at [209, 152] on div at bounding box center [157, 148] width 226 height 138
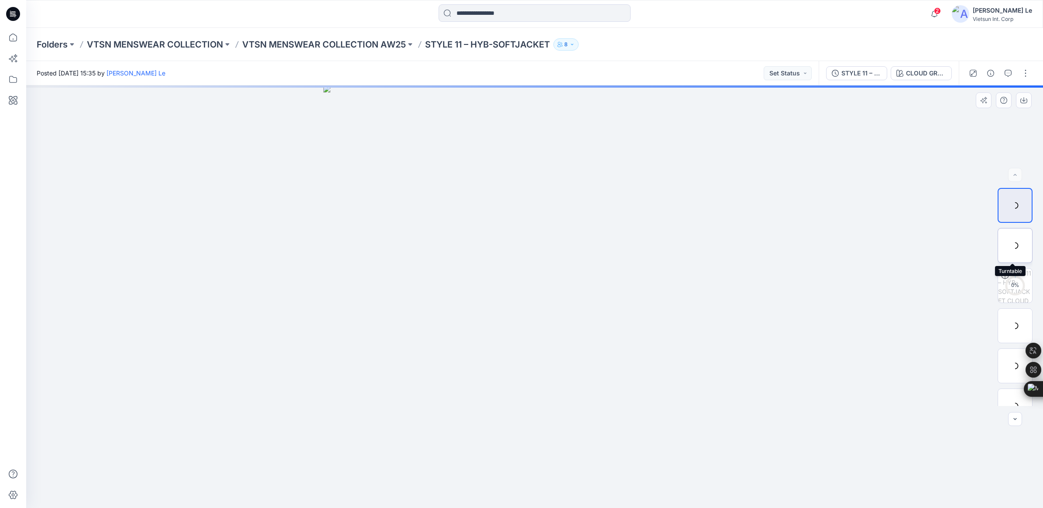
click at [1013, 243] on div at bounding box center [1014, 245] width 35 height 35
drag, startPoint x: 537, startPoint y: 496, endPoint x: 397, endPoint y: 426, distance: 155.9
click at [397, 426] on div at bounding box center [534, 297] width 1017 height 423
drag, startPoint x: 557, startPoint y: 495, endPoint x: 692, endPoint y: 475, distance: 136.8
click at [716, 481] on div at bounding box center [534, 297] width 1017 height 423
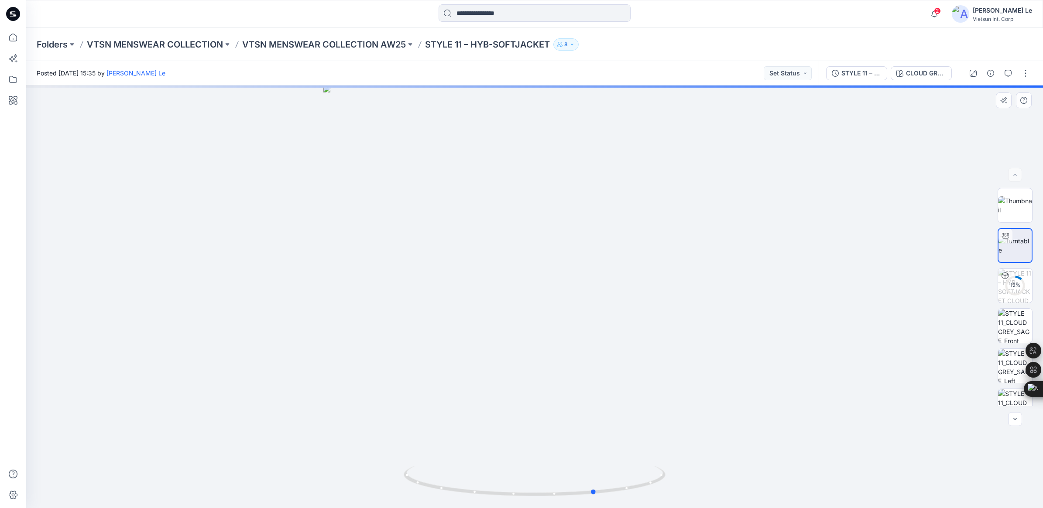
drag, startPoint x: 554, startPoint y: 494, endPoint x: 334, endPoint y: 404, distance: 237.8
click at [334, 404] on div at bounding box center [534, 297] width 1017 height 423
click at [339, 47] on p "VTSN MENSWEAR COLLECTION AW25" at bounding box center [324, 44] width 164 height 12
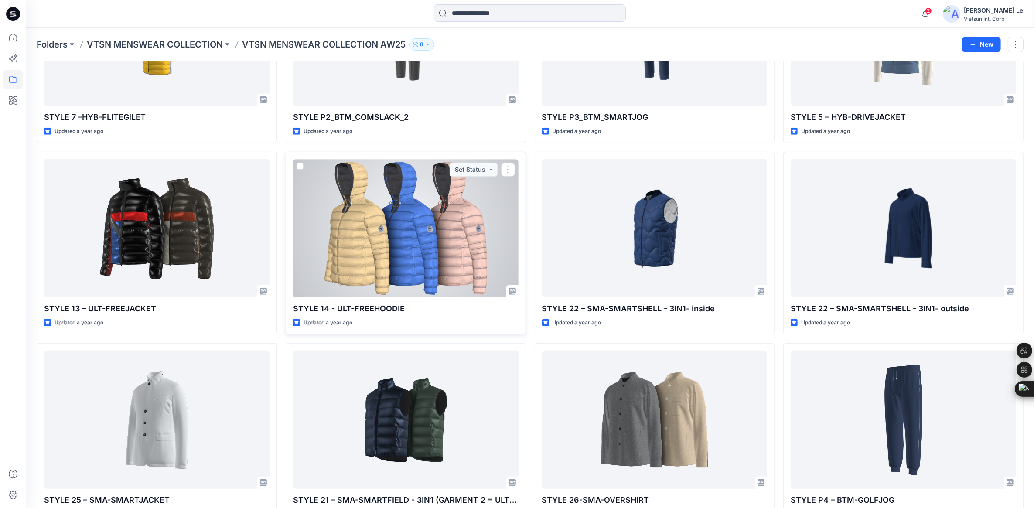
scroll to position [545, 0]
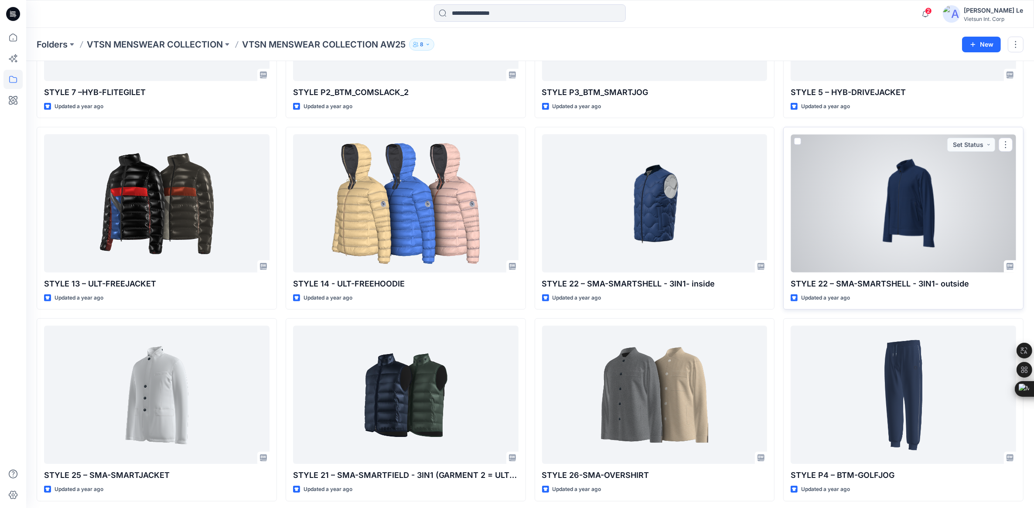
click at [897, 193] on div at bounding box center [904, 203] width 226 height 138
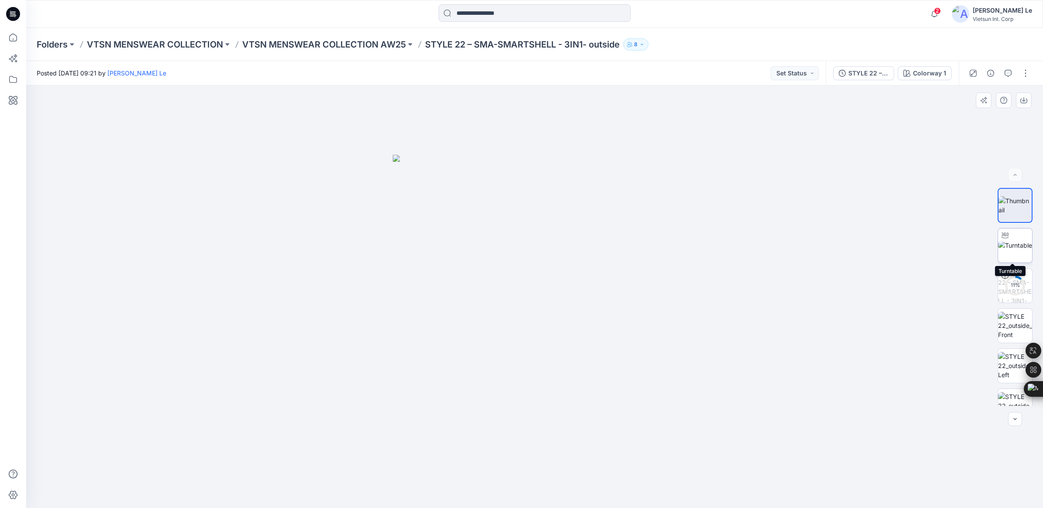
drag, startPoint x: 1019, startPoint y: 248, endPoint x: 1006, endPoint y: 250, distance: 13.2
click at [1019, 248] on img at bounding box center [1015, 245] width 34 height 9
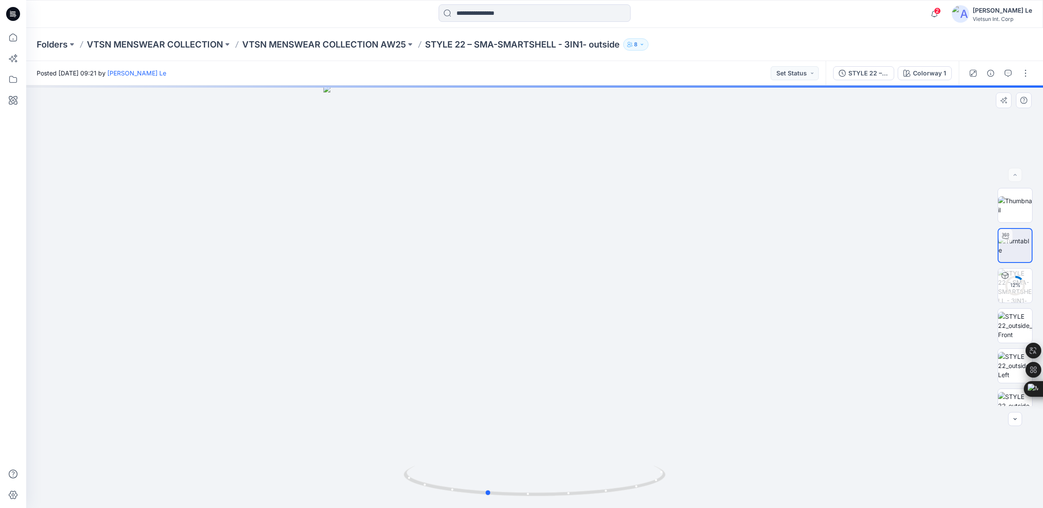
drag, startPoint x: 535, startPoint y: 495, endPoint x: 757, endPoint y: 491, distance: 222.1
click at [757, 491] on div at bounding box center [534, 297] width 1017 height 423
drag, startPoint x: 547, startPoint y: 494, endPoint x: 485, endPoint y: 485, distance: 62.6
click at [485, 485] on icon at bounding box center [536, 482] width 264 height 33
click at [345, 41] on p "VTSN MENSWEAR COLLECTION AW25" at bounding box center [324, 44] width 164 height 12
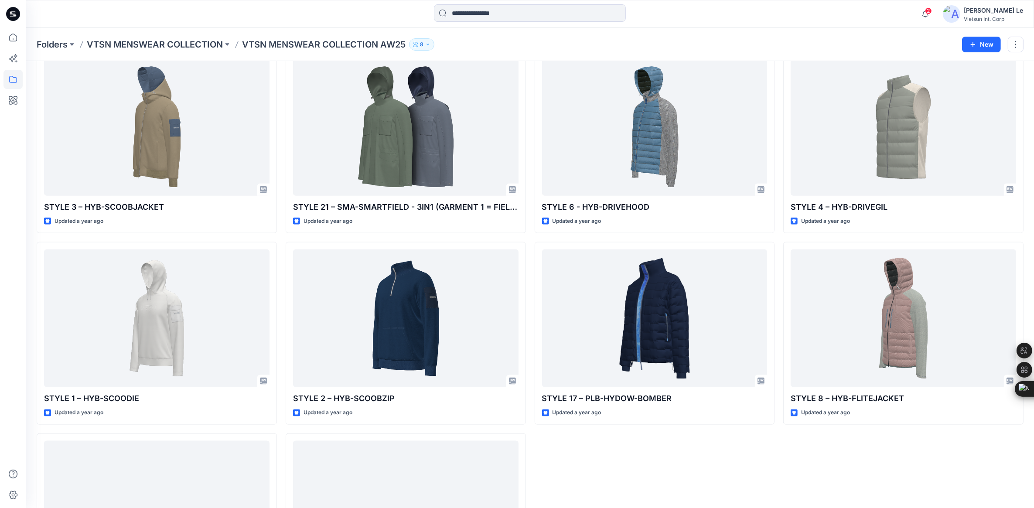
scroll to position [1200, 0]
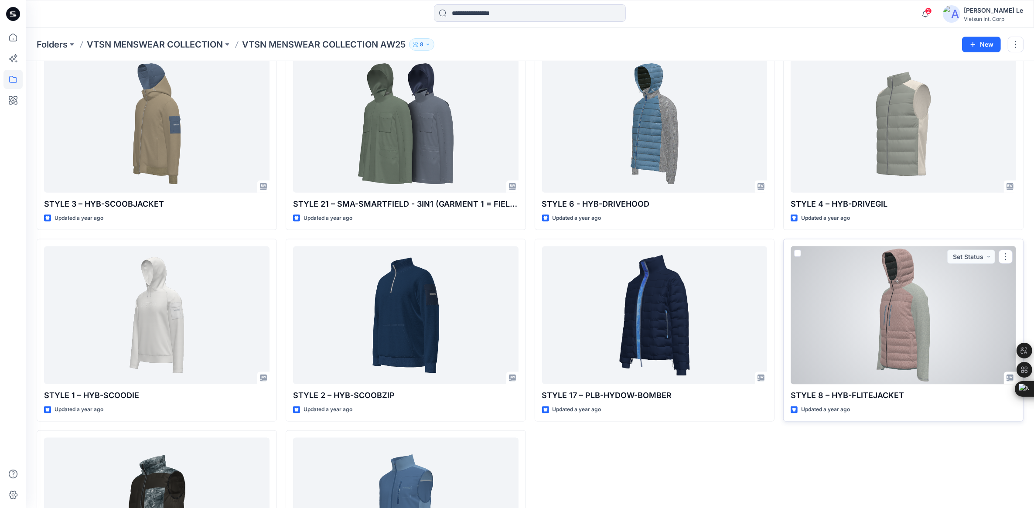
click at [859, 321] on div at bounding box center [904, 315] width 226 height 138
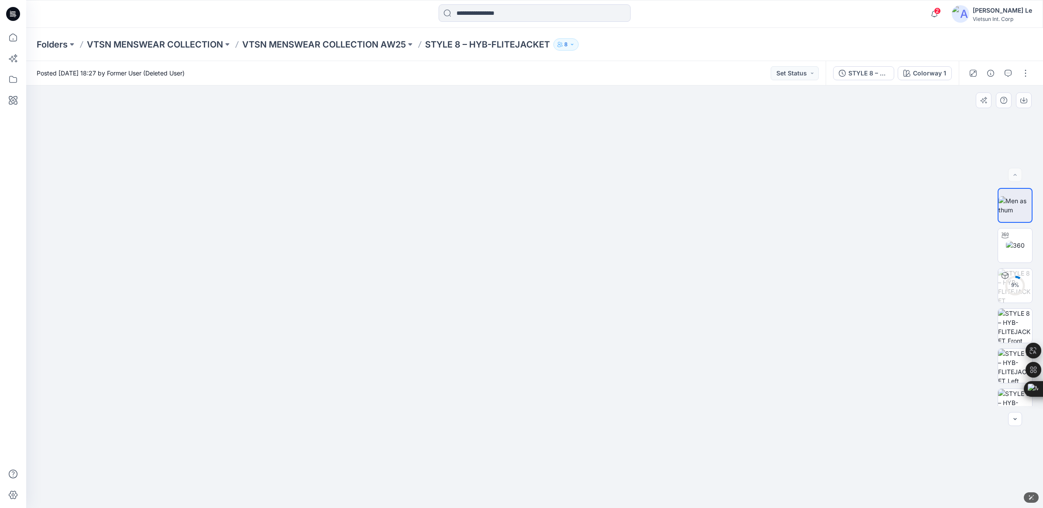
drag, startPoint x: 582, startPoint y: 404, endPoint x: 590, endPoint y: 149, distance: 255.3
drag, startPoint x: 611, startPoint y: 352, endPoint x: 454, endPoint y: 356, distance: 157.1
click at [452, 357] on img at bounding box center [534, 273] width 477 height 472
click at [1016, 249] on img at bounding box center [1015, 245] width 19 height 9
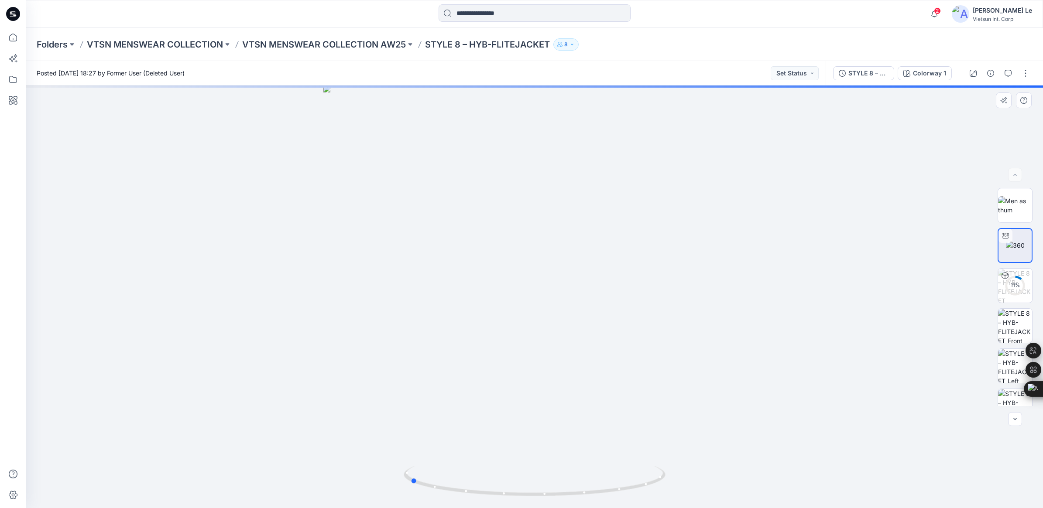
drag, startPoint x: 540, startPoint y: 498, endPoint x: 674, endPoint y: 487, distance: 134.9
click at [674, 487] on div at bounding box center [534, 297] width 1017 height 423
click at [1015, 245] on img at bounding box center [1015, 243] width 34 height 34
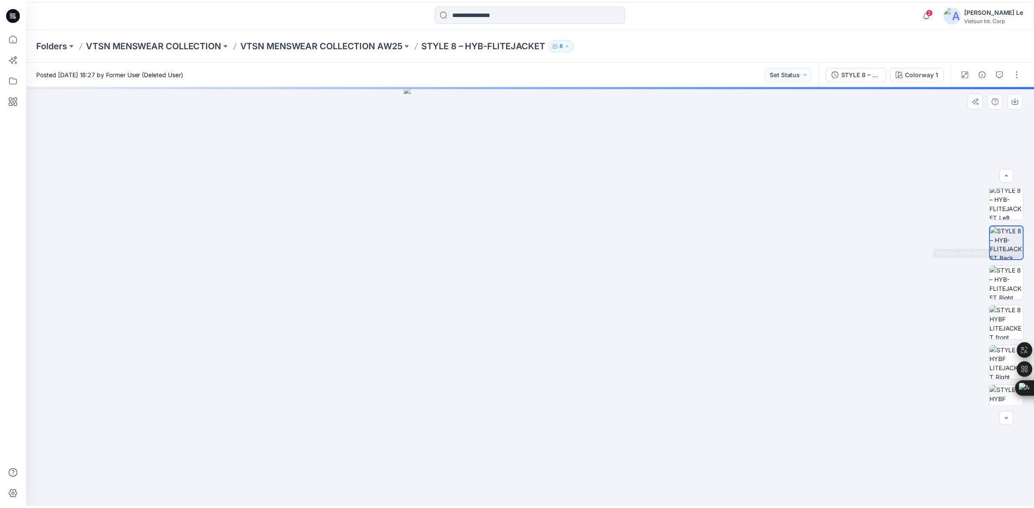
scroll to position [218, 0]
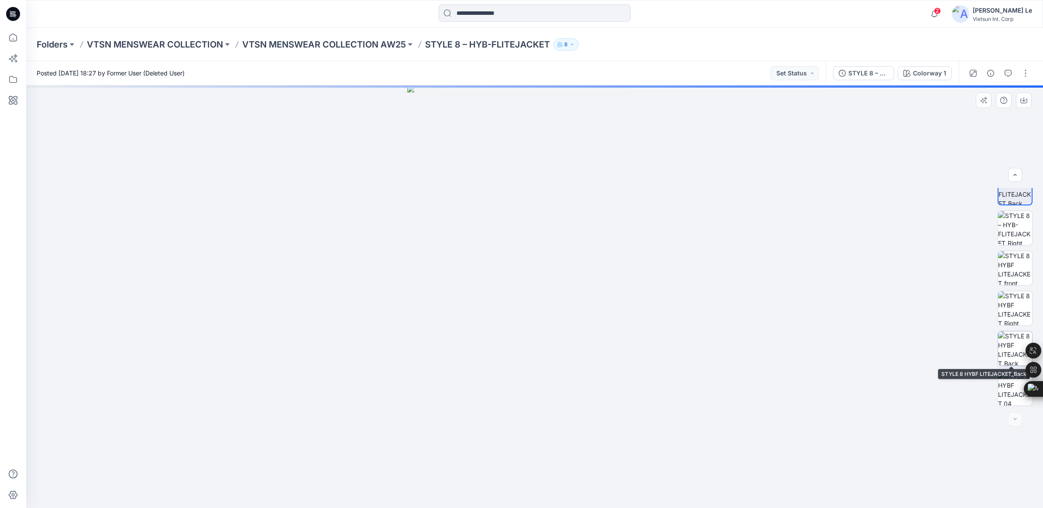
click at [1009, 345] on img at bounding box center [1015, 349] width 34 height 34
drag, startPoint x: 695, startPoint y: 349, endPoint x: 699, endPoint y: -21, distance: 370.9
drag, startPoint x: 676, startPoint y: 169, endPoint x: 672, endPoint y: 146, distance: 23.5
click at [1009, 308] on img at bounding box center [1015, 308] width 34 height 34
click at [342, 46] on p "VTSN MENSWEAR COLLECTION AW25" at bounding box center [324, 44] width 164 height 12
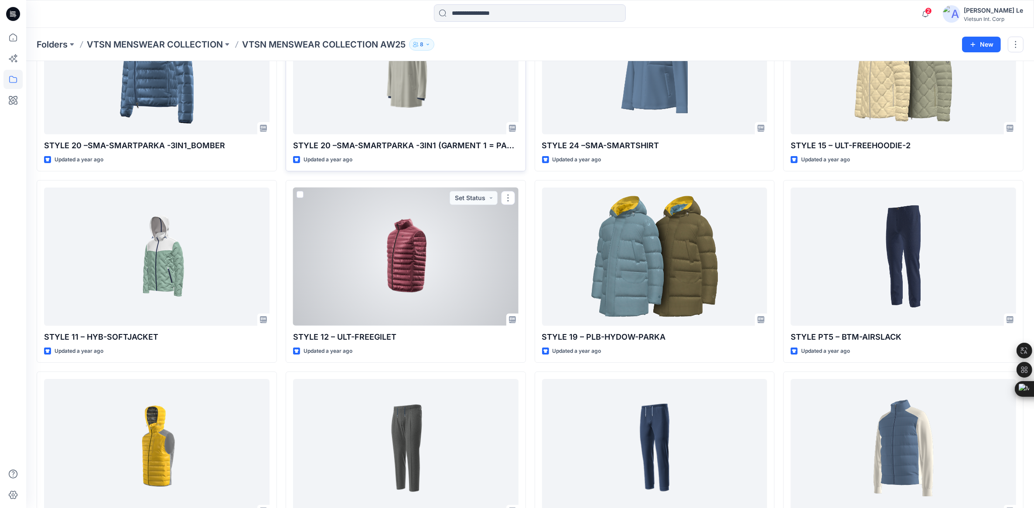
scroll to position [164, 0]
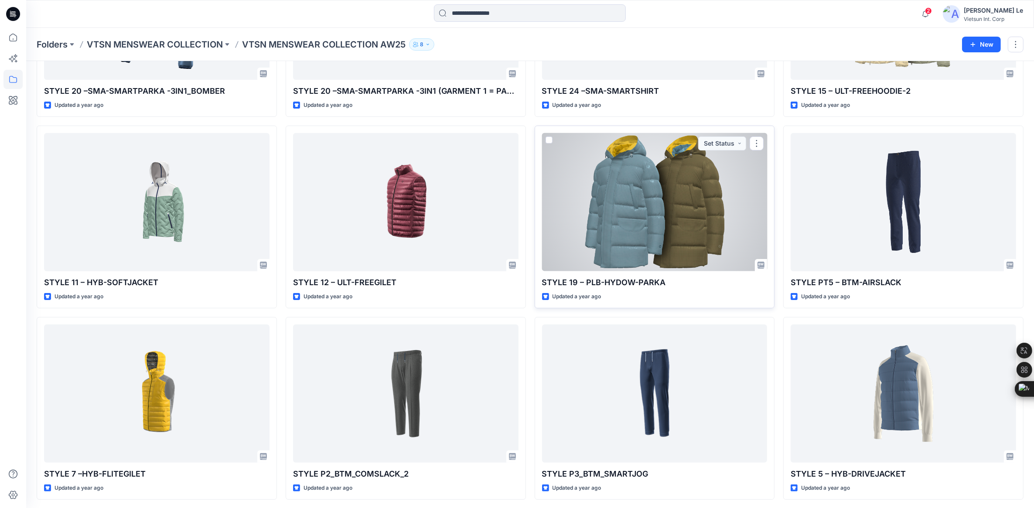
click at [674, 215] on div at bounding box center [655, 202] width 226 height 138
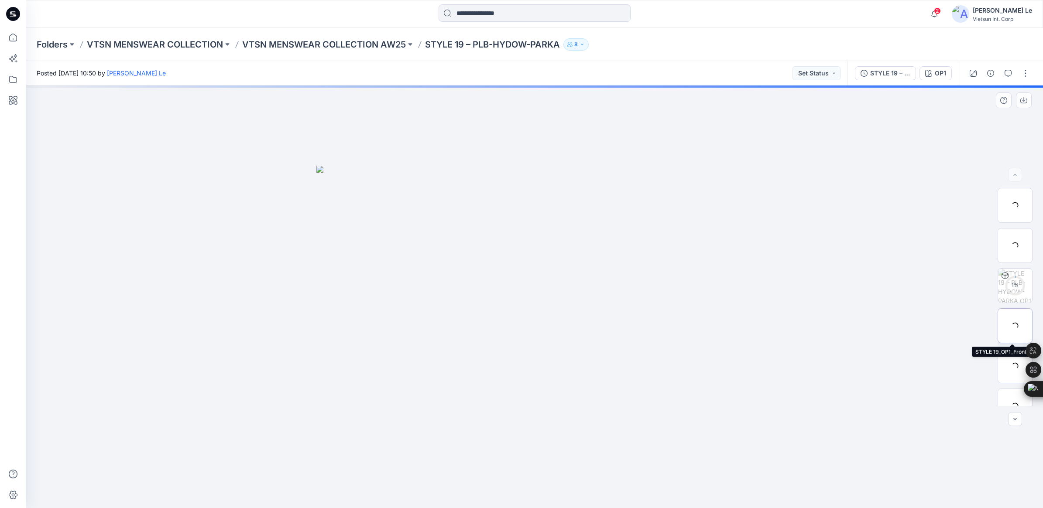
click at [1007, 327] on div at bounding box center [1014, 325] width 35 height 35
click at [1008, 243] on div at bounding box center [1014, 245] width 35 height 35
drag, startPoint x: 534, startPoint y: 492, endPoint x: 668, endPoint y: 486, distance: 134.1
click at [668, 486] on div at bounding box center [534, 297] width 1017 height 423
drag, startPoint x: 516, startPoint y: 430, endPoint x: 643, endPoint y: 415, distance: 127.4
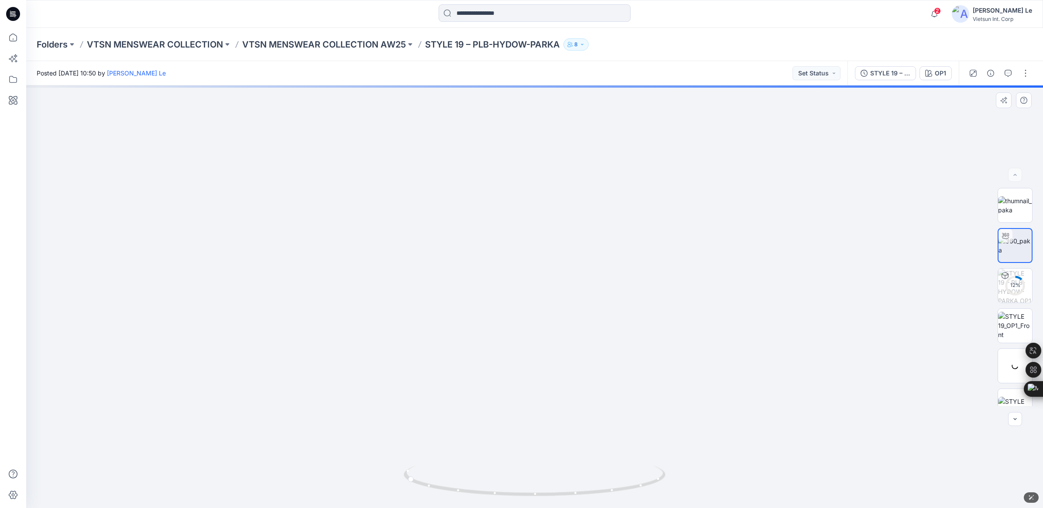
click at [643, 415] on img at bounding box center [534, 261] width 562 height 494
drag, startPoint x: 502, startPoint y: 497, endPoint x: 369, endPoint y: 476, distance: 134.8
click at [369, 476] on div at bounding box center [534, 297] width 1017 height 423
drag, startPoint x: 541, startPoint y: 494, endPoint x: 426, endPoint y: 445, distance: 125.1
click at [426, 445] on div at bounding box center [534, 297] width 1017 height 423
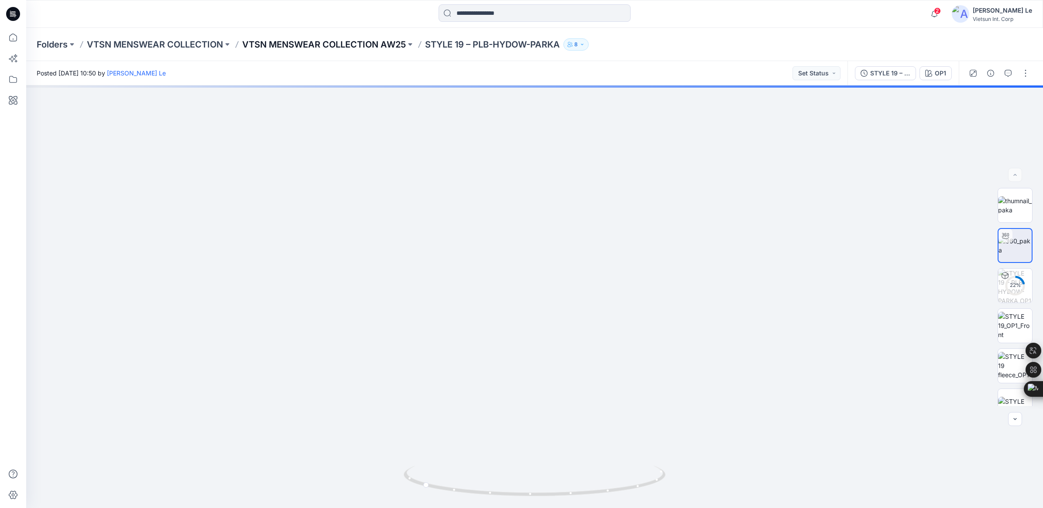
click at [317, 39] on p "VTSN MENSWEAR COLLECTION AW25" at bounding box center [324, 44] width 164 height 12
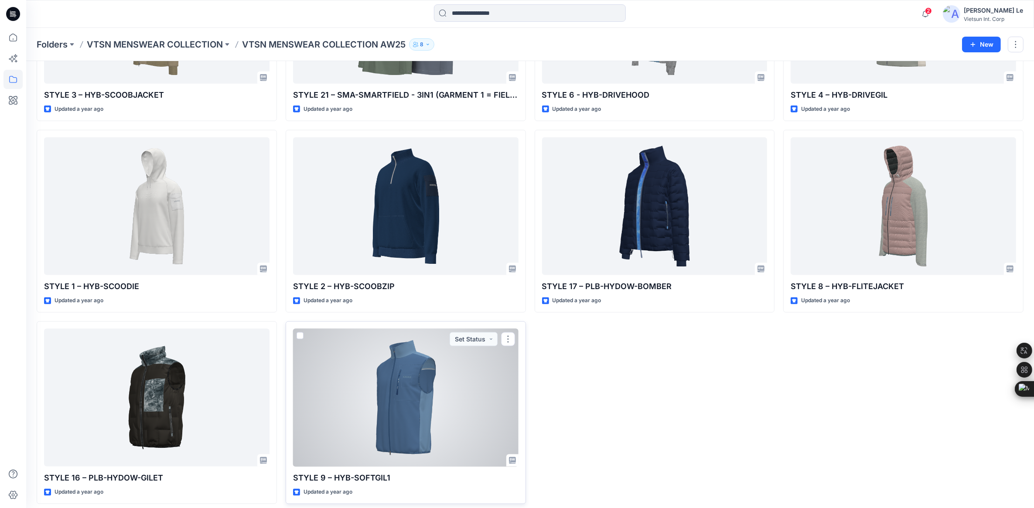
scroll to position [1316, 0]
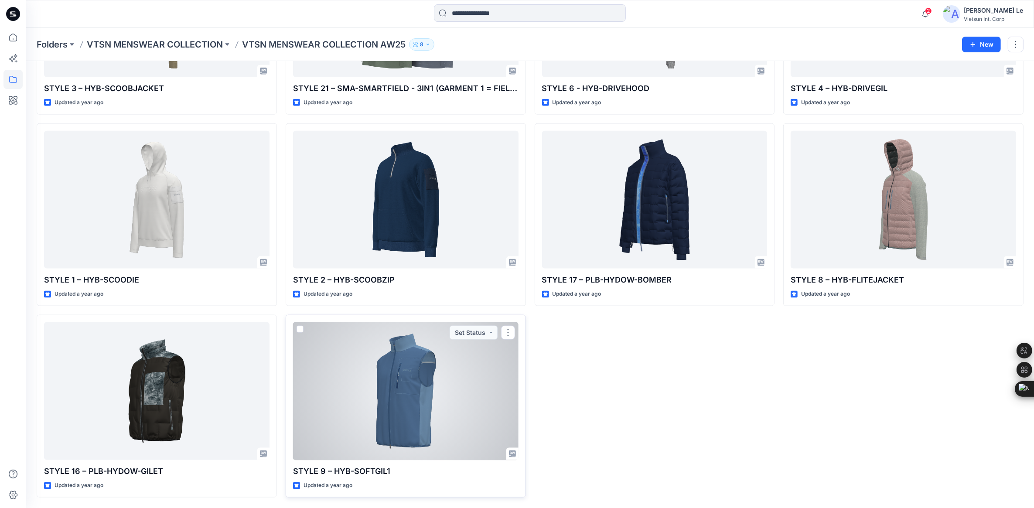
click at [411, 387] on div at bounding box center [406, 391] width 226 height 138
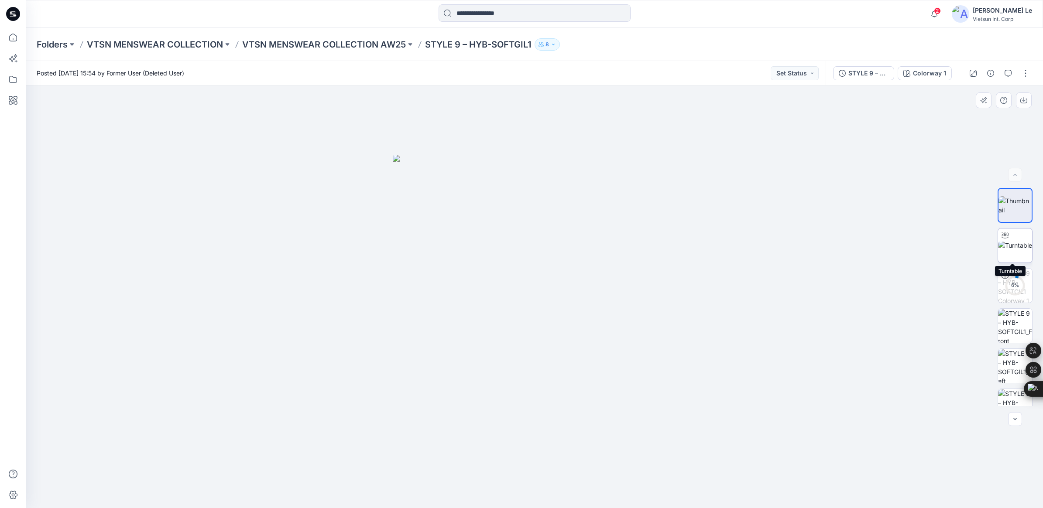
click at [1019, 243] on img at bounding box center [1015, 245] width 34 height 9
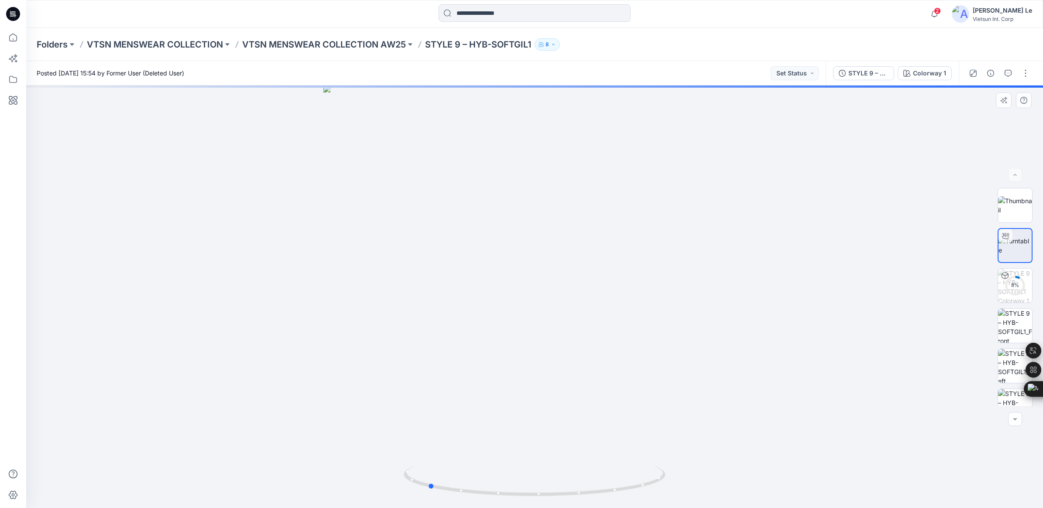
drag, startPoint x: 551, startPoint y: 492, endPoint x: 692, endPoint y: 474, distance: 142.4
click at [692, 474] on div at bounding box center [534, 297] width 1017 height 423
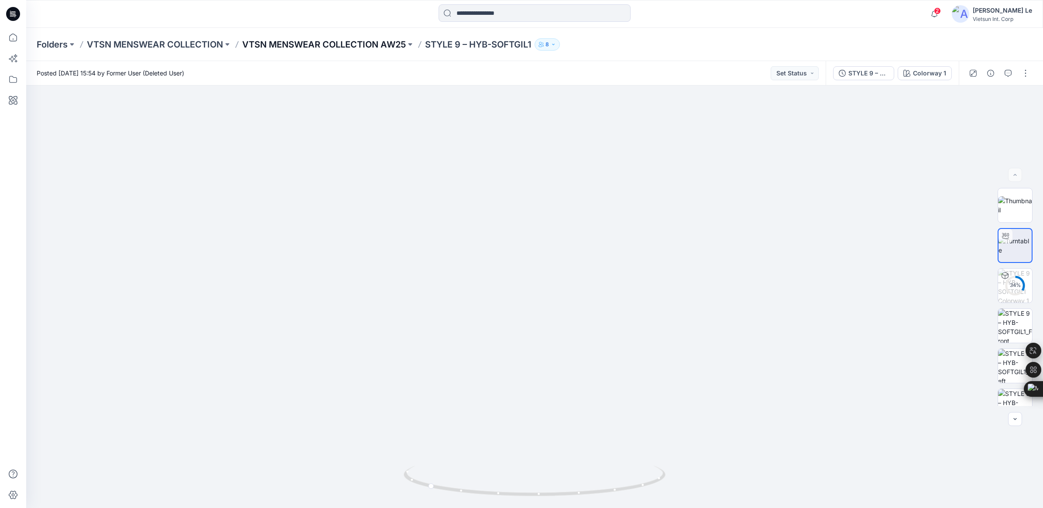
click at [377, 40] on p "VTSN MENSWEAR COLLECTION AW25" at bounding box center [324, 44] width 164 height 12
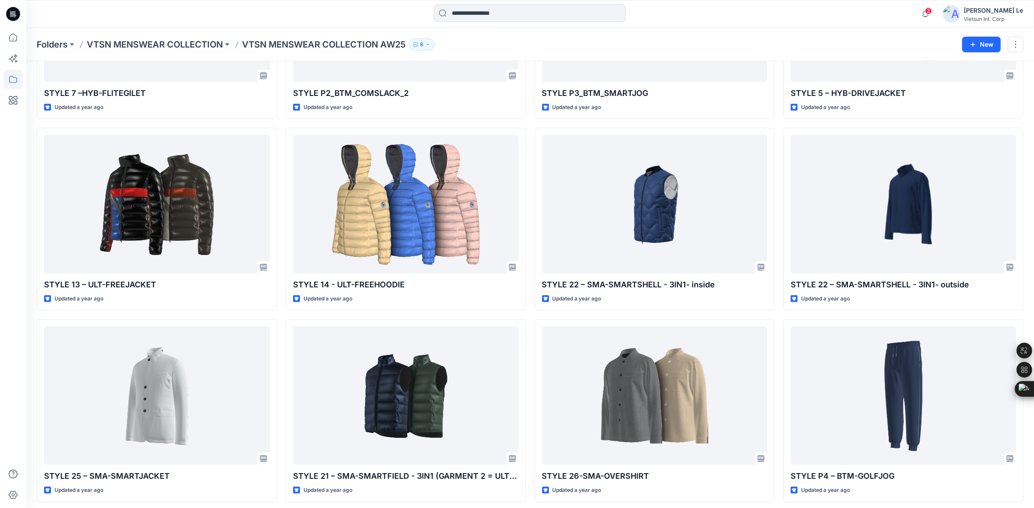
scroll to position [389, 0]
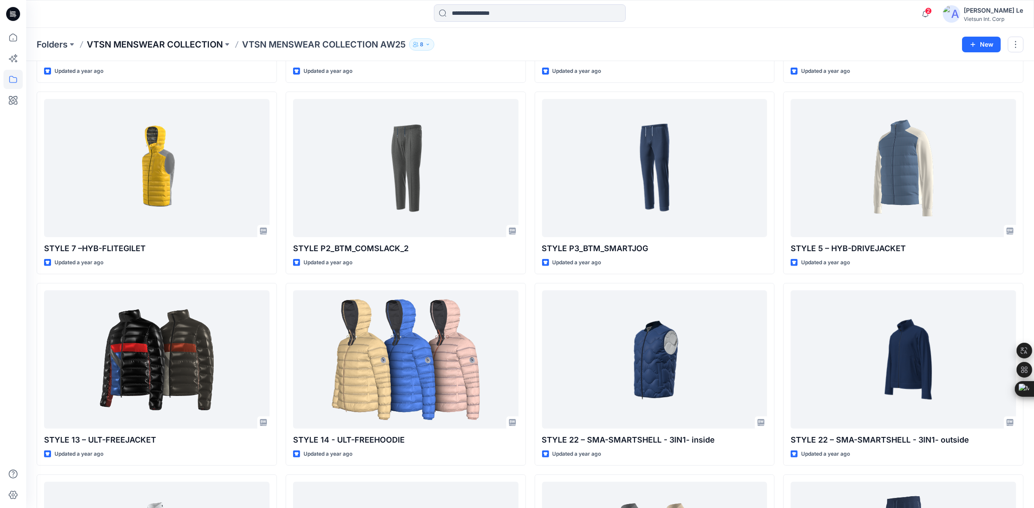
click at [171, 39] on p "VTSN MENSWEAR COLLECTION" at bounding box center [155, 44] width 136 height 12
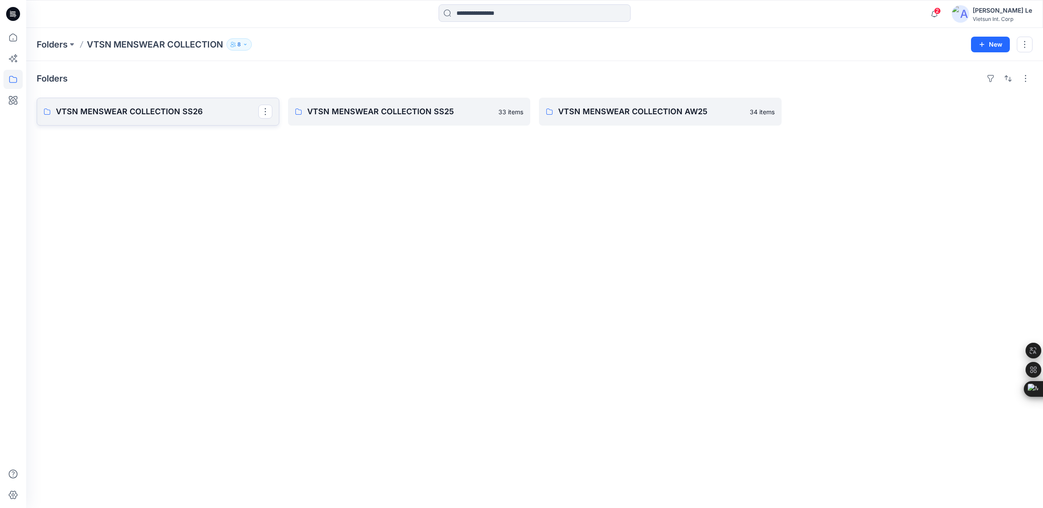
click at [192, 112] on p "VTSN MENSWEAR COLLECTION SS26" at bounding box center [157, 112] width 202 height 12
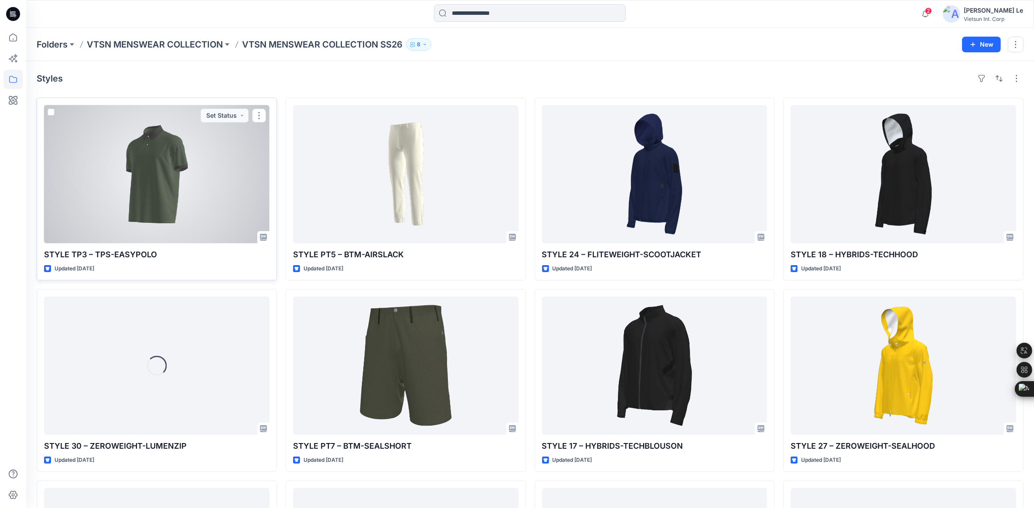
click at [164, 202] on div at bounding box center [157, 174] width 226 height 138
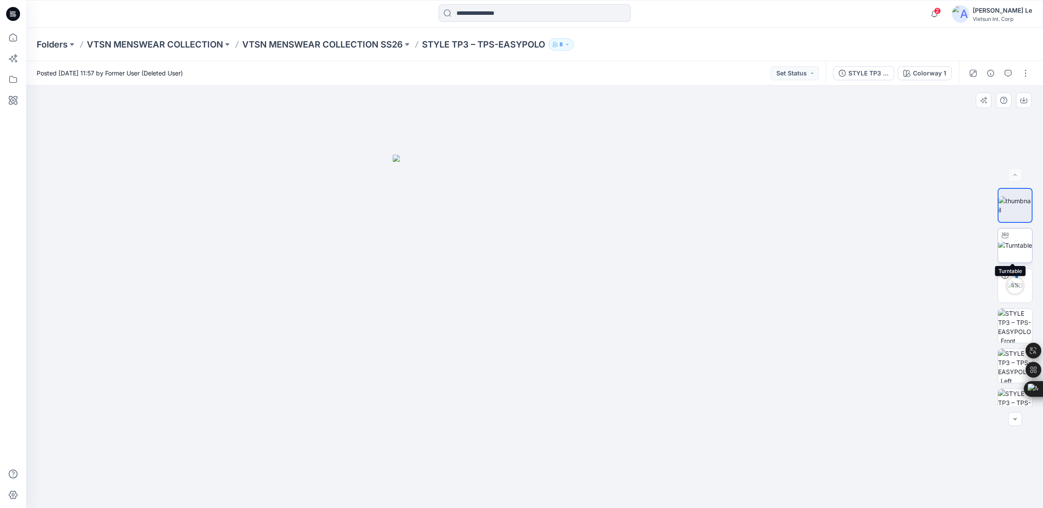
click at [1005, 247] on img at bounding box center [1015, 245] width 34 height 9
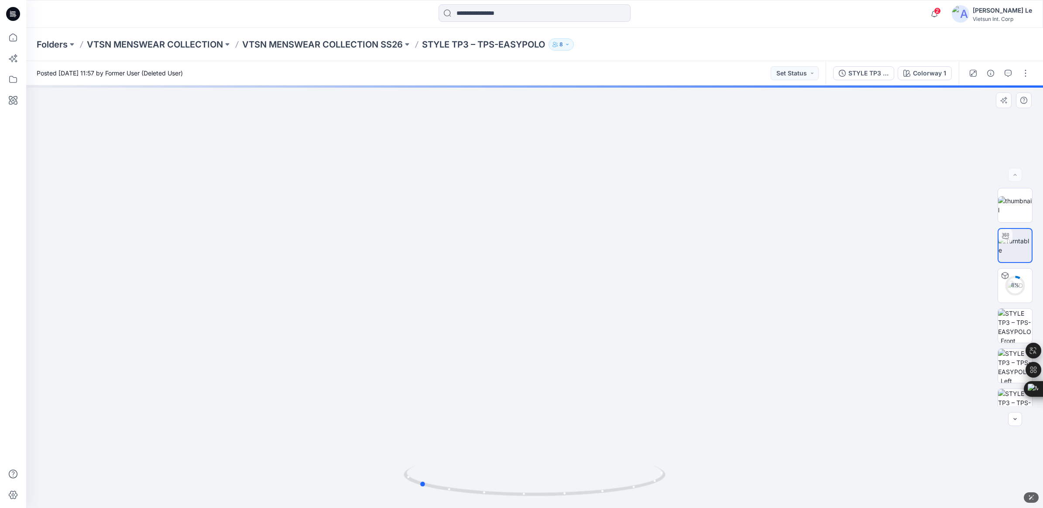
drag, startPoint x: 537, startPoint y: 496, endPoint x: 683, endPoint y: 493, distance: 146.2
click at [683, 493] on div at bounding box center [534, 297] width 1017 height 423
click at [354, 46] on p "VTSN MENSWEAR COLLECTION SS26" at bounding box center [322, 44] width 161 height 12
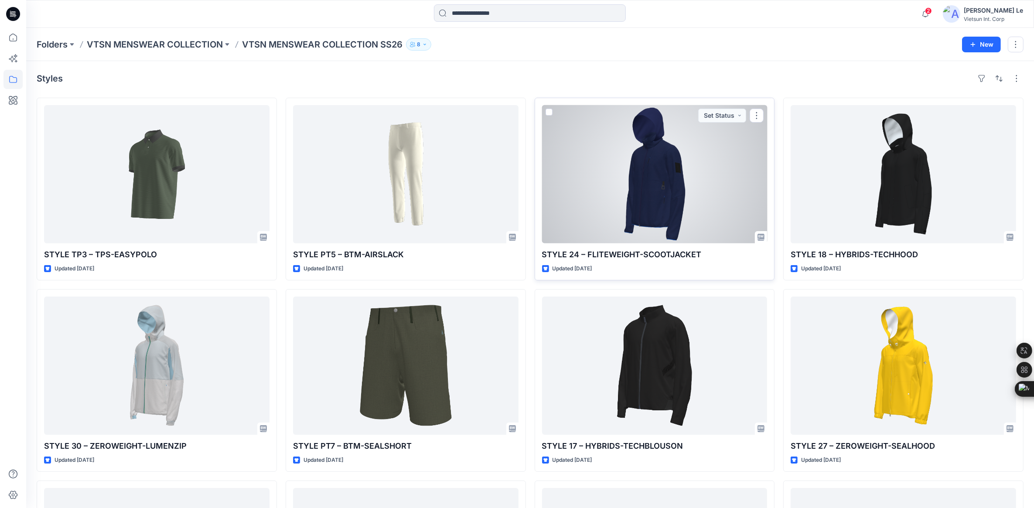
click at [614, 203] on div at bounding box center [655, 174] width 226 height 138
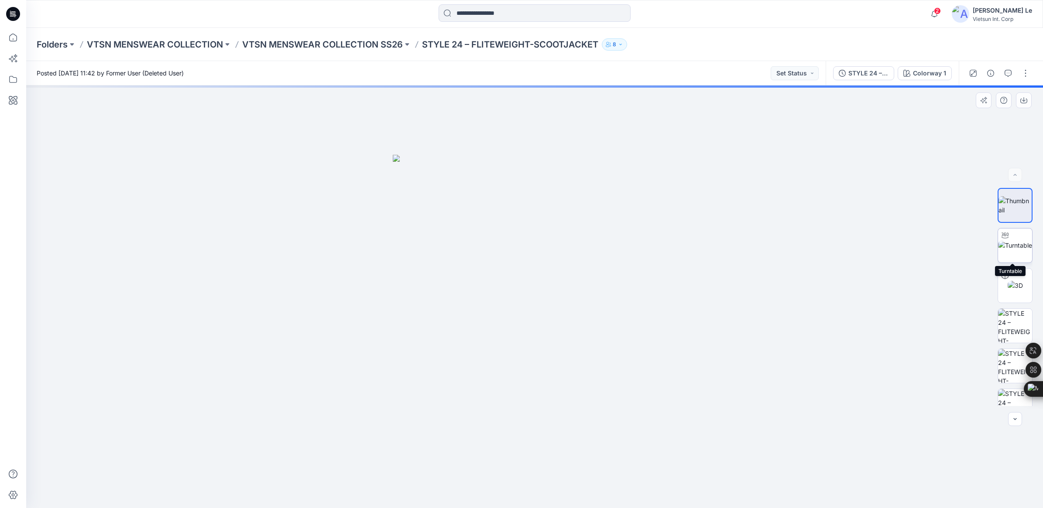
click at [1011, 246] on img at bounding box center [1015, 245] width 34 height 9
drag, startPoint x: 537, startPoint y: 497, endPoint x: 806, endPoint y: 491, distance: 268.8
click at [806, 491] on div at bounding box center [534, 297] width 1017 height 423
click at [382, 44] on p "VTSN MENSWEAR COLLECTION SS26" at bounding box center [322, 44] width 161 height 12
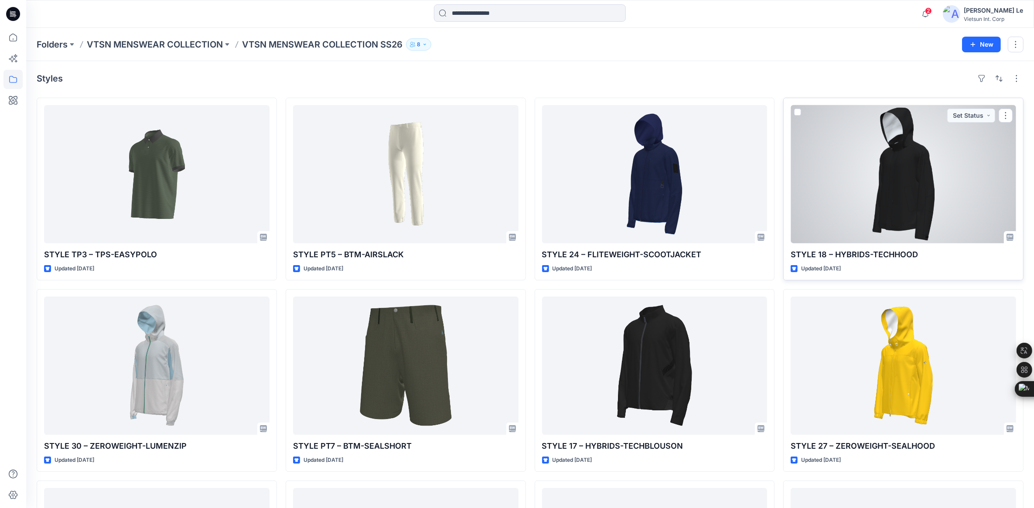
click at [916, 199] on div at bounding box center [904, 174] width 226 height 138
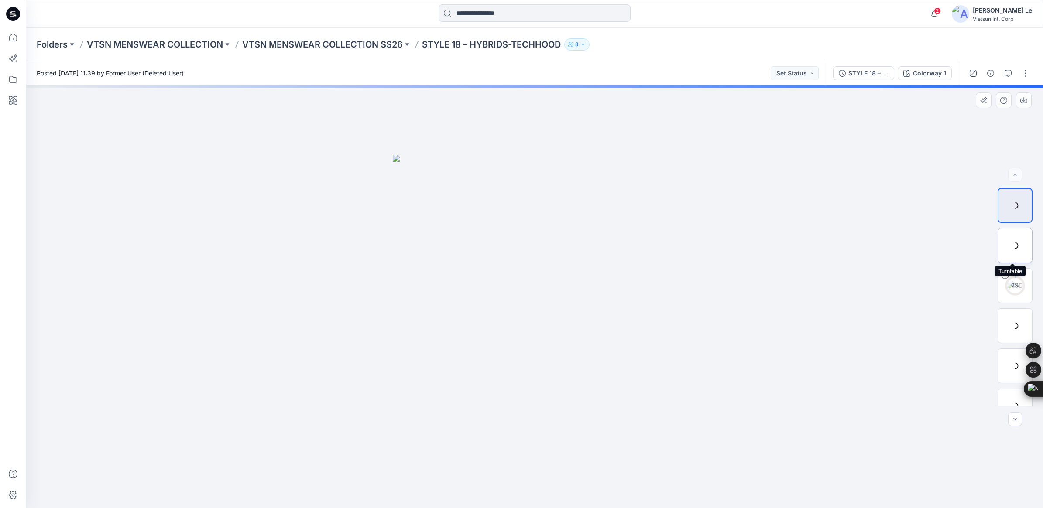
click at [1013, 250] on div at bounding box center [1014, 245] width 35 height 35
drag, startPoint x: 537, startPoint y: 496, endPoint x: 912, endPoint y: 492, distance: 374.8
click at [912, 492] on div at bounding box center [534, 297] width 1017 height 423
drag, startPoint x: 647, startPoint y: 488, endPoint x: 675, endPoint y: 476, distance: 30.5
click at [675, 476] on div at bounding box center [534, 297] width 1017 height 423
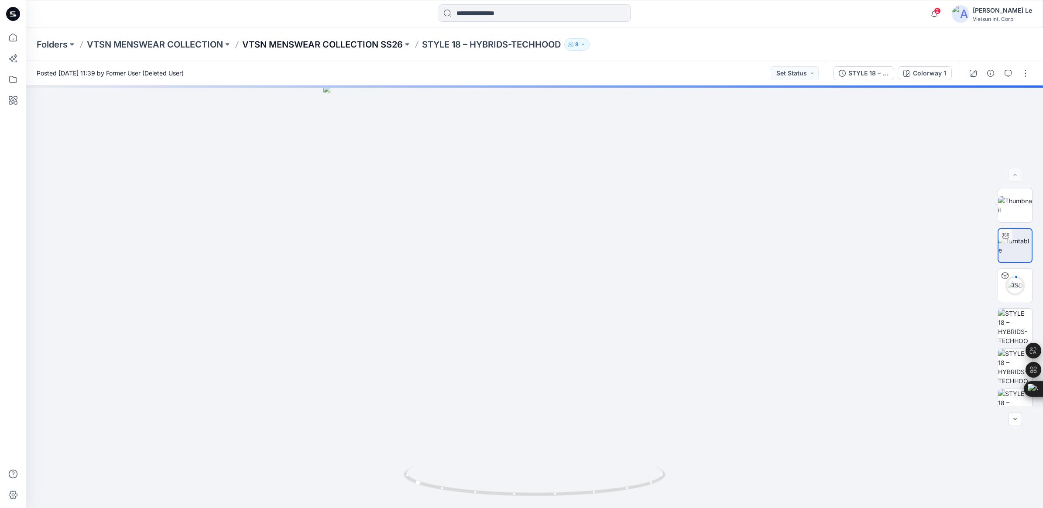
click at [363, 40] on p "VTSN MENSWEAR COLLECTION SS26" at bounding box center [322, 44] width 161 height 12
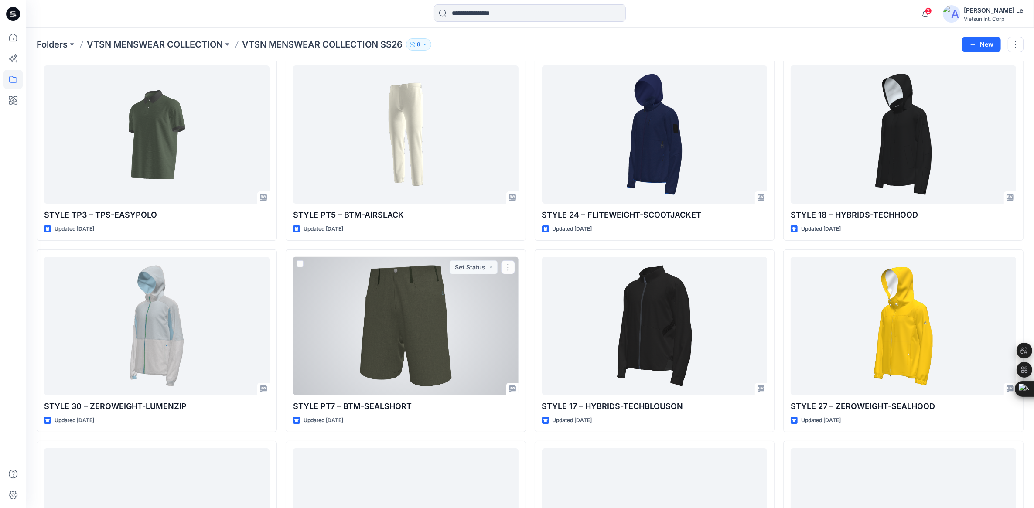
scroll to position [109, 0]
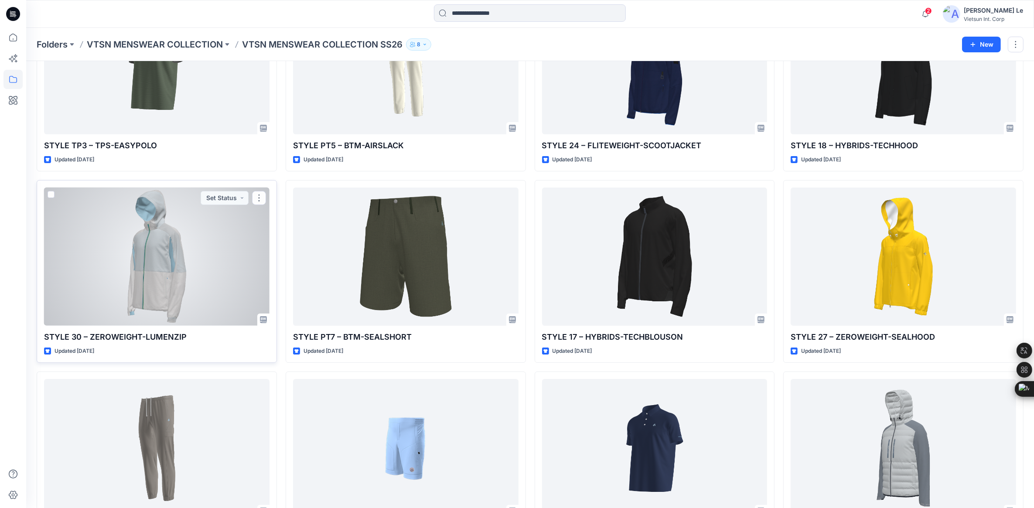
click at [158, 288] on div at bounding box center [157, 257] width 226 height 138
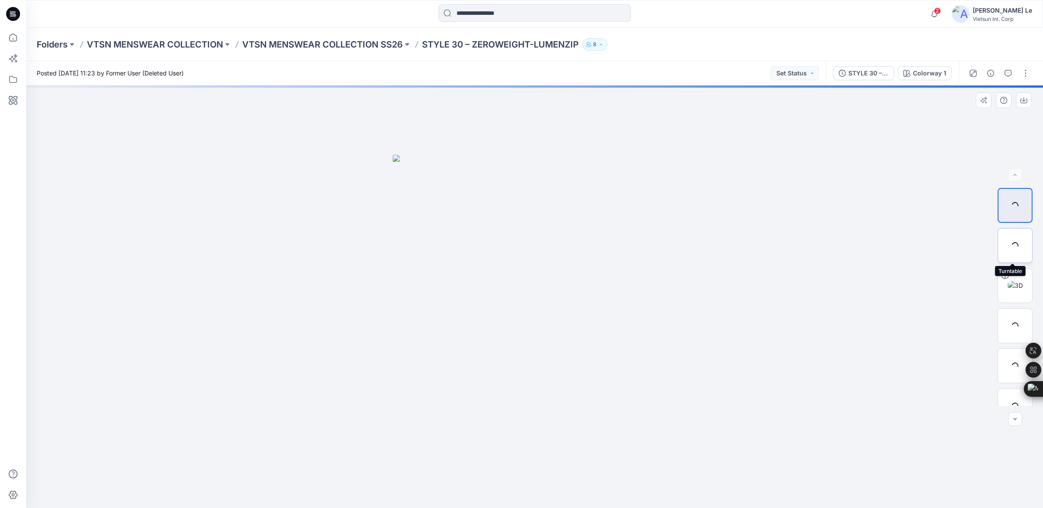
click at [1011, 246] on div at bounding box center [1014, 245] width 35 height 35
drag, startPoint x: 537, startPoint y: 496, endPoint x: 702, endPoint y: 494, distance: 165.8
click at [702, 494] on div at bounding box center [534, 297] width 1017 height 423
drag, startPoint x: 496, startPoint y: 459, endPoint x: 626, endPoint y: 464, distance: 130.1
click at [626, 464] on div at bounding box center [534, 297] width 1017 height 423
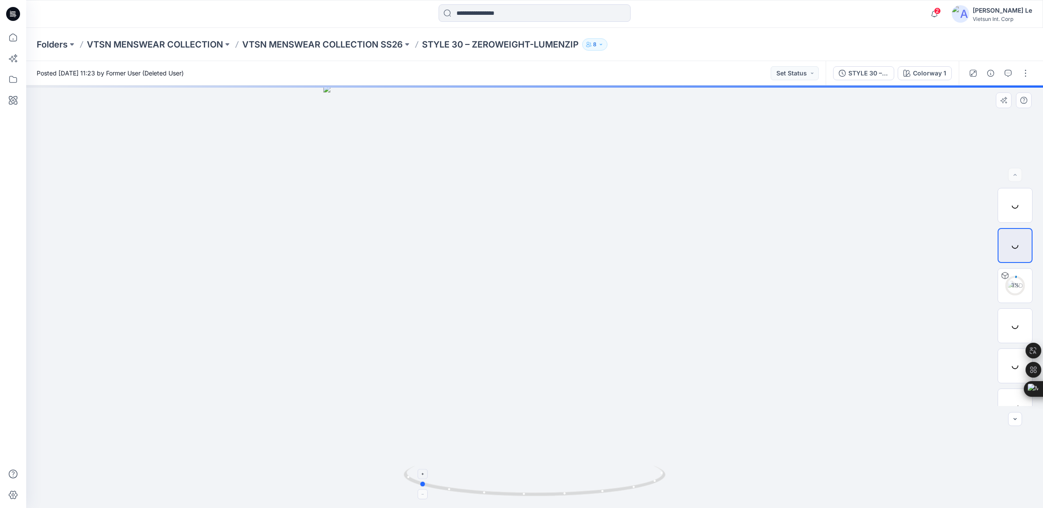
drag, startPoint x: 530, startPoint y: 493, endPoint x: 416, endPoint y: 486, distance: 114.5
click at [416, 486] on icon at bounding box center [536, 482] width 264 height 33
drag, startPoint x: 424, startPoint y: 486, endPoint x: 552, endPoint y: 489, distance: 128.7
click at [552, 489] on icon at bounding box center [536, 482] width 264 height 33
drag, startPoint x: 588, startPoint y: 491, endPoint x: 385, endPoint y: 462, distance: 204.6
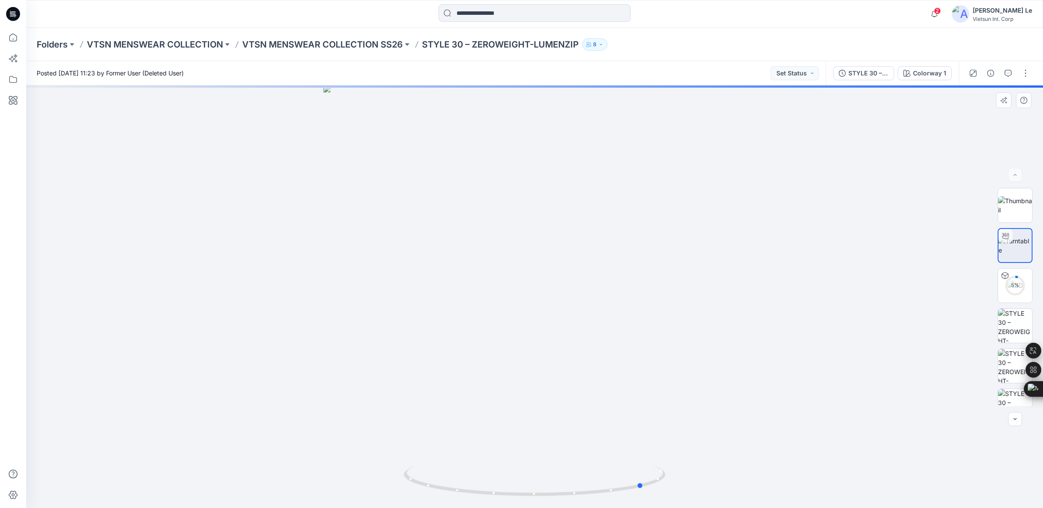
click at [385, 462] on div at bounding box center [534, 297] width 1017 height 423
click at [1005, 363] on img at bounding box center [1015, 366] width 34 height 34
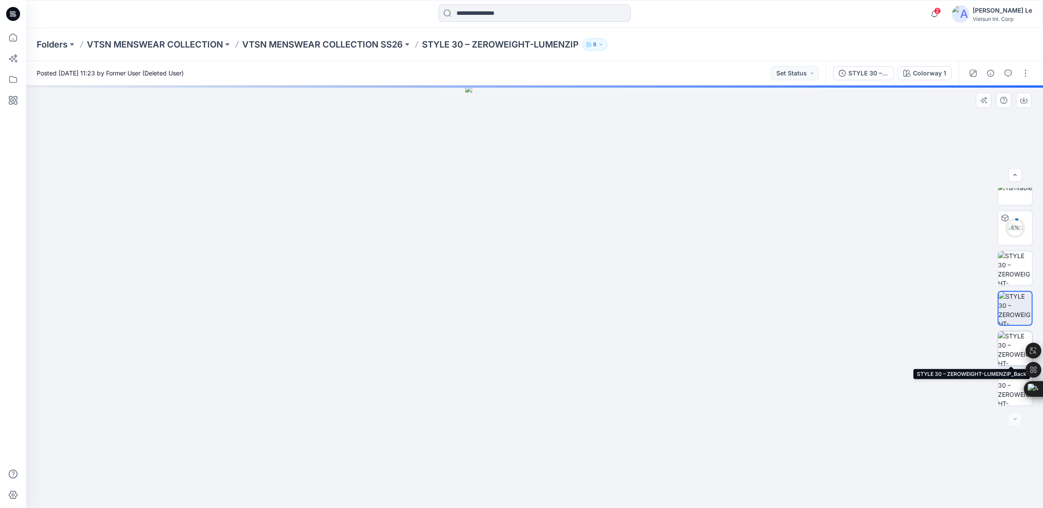
click at [1011, 334] on img at bounding box center [1015, 349] width 34 height 34
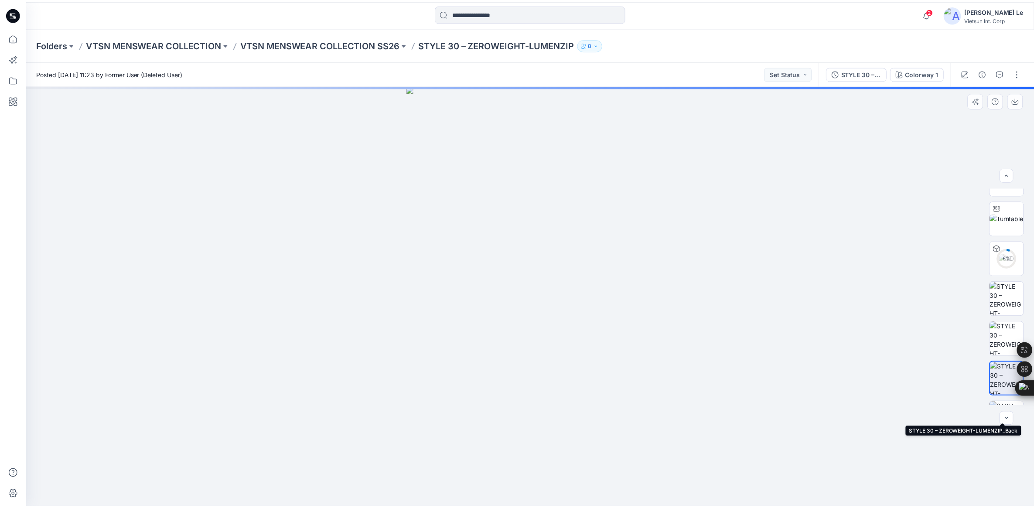
scroll to position [0, 0]
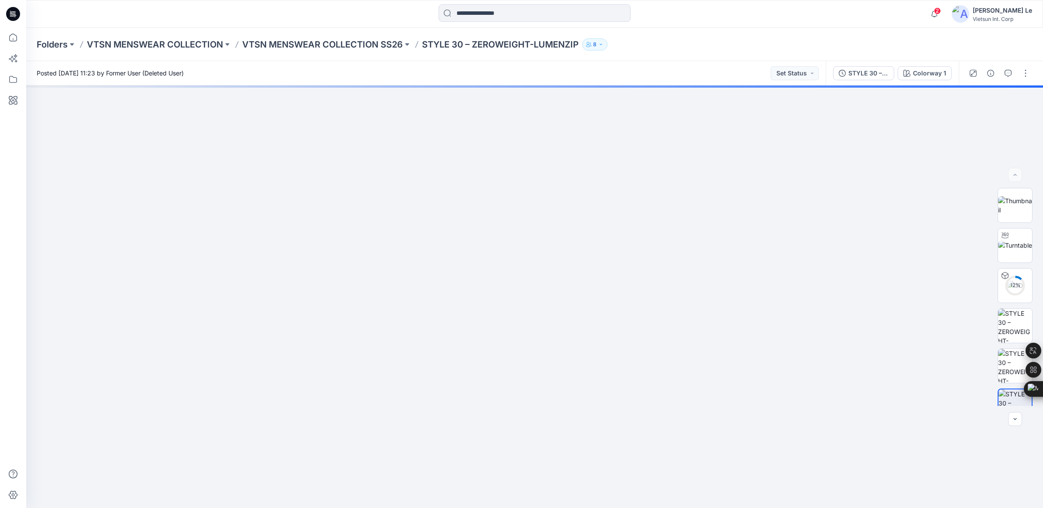
click at [333, 37] on div "Folders VTSN MENSWEAR COLLECTION VTSN MENSWEAR COLLECTION SS26 STYLE 30 – ZEROW…" at bounding box center [534, 44] width 1017 height 33
click at [340, 42] on p "VTSN MENSWEAR COLLECTION SS26" at bounding box center [322, 44] width 161 height 12
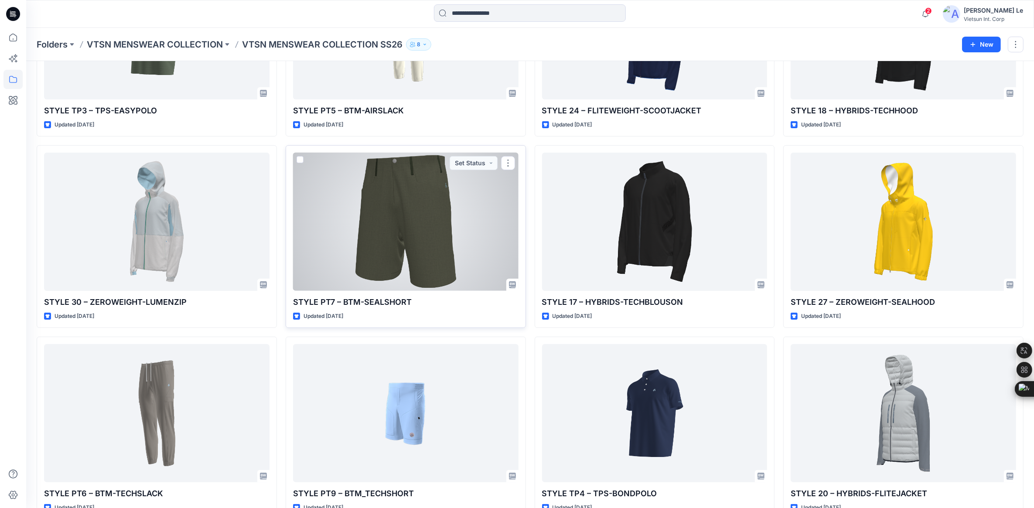
scroll to position [164, 0]
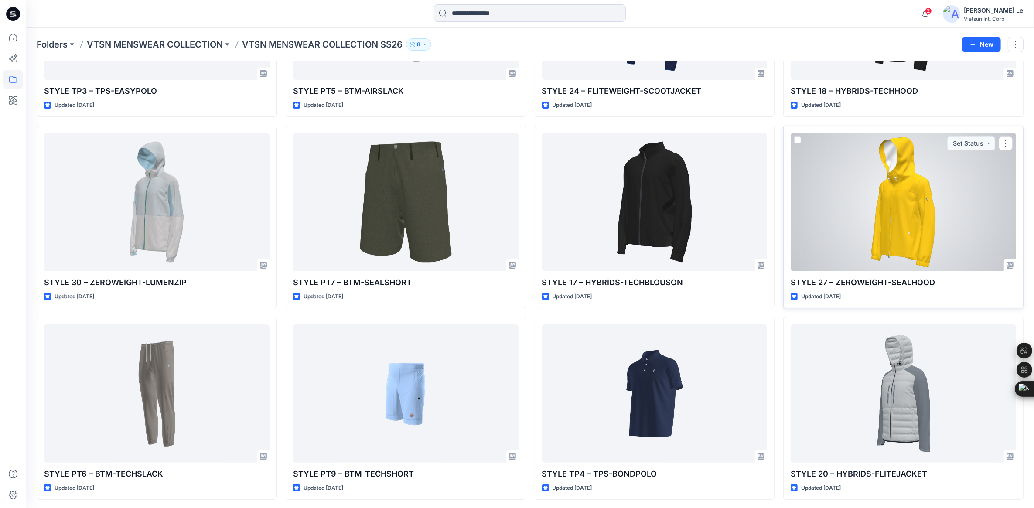
click at [895, 231] on div at bounding box center [904, 202] width 226 height 138
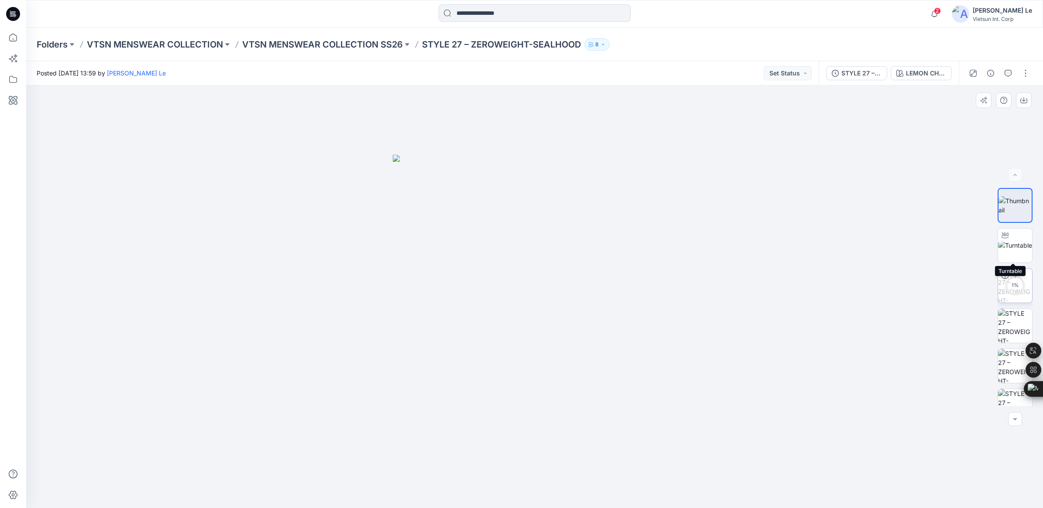
click at [1013, 241] on img at bounding box center [1015, 245] width 34 height 9
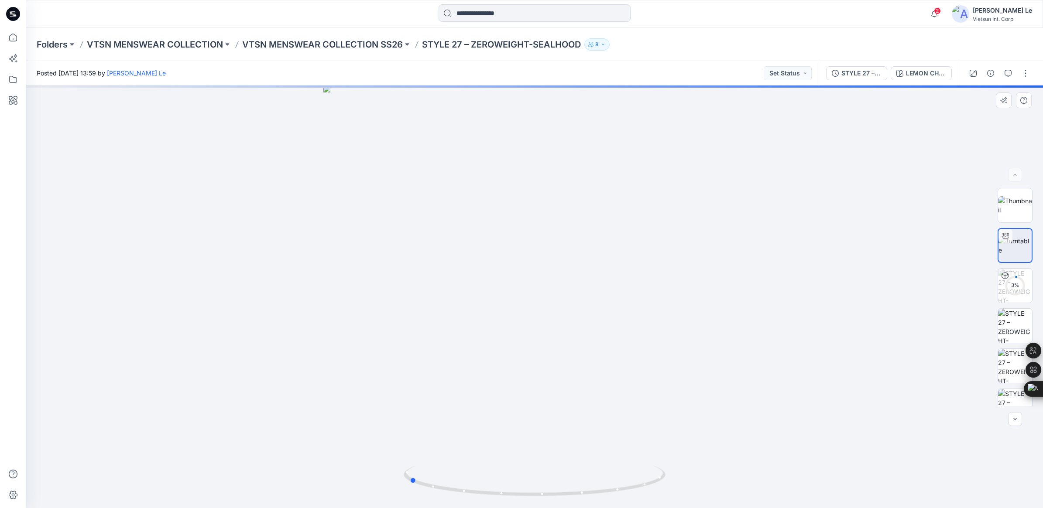
drag, startPoint x: 542, startPoint y: 498, endPoint x: 675, endPoint y: 495, distance: 132.7
click at [675, 495] on div at bounding box center [534, 297] width 1017 height 423
click at [363, 47] on p "VTSN MENSWEAR COLLECTION SS26" at bounding box center [322, 44] width 161 height 12
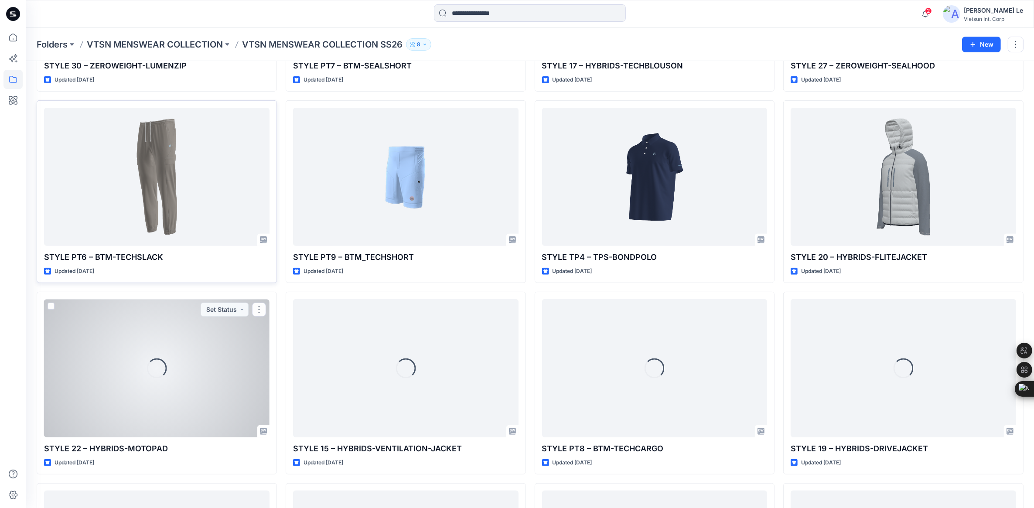
scroll to position [361, 0]
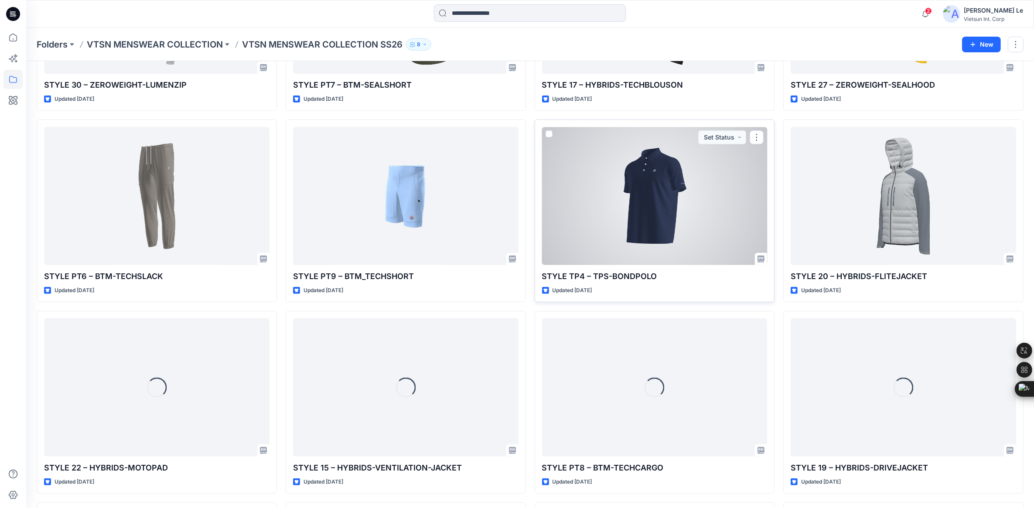
click at [623, 210] on div at bounding box center [655, 196] width 226 height 138
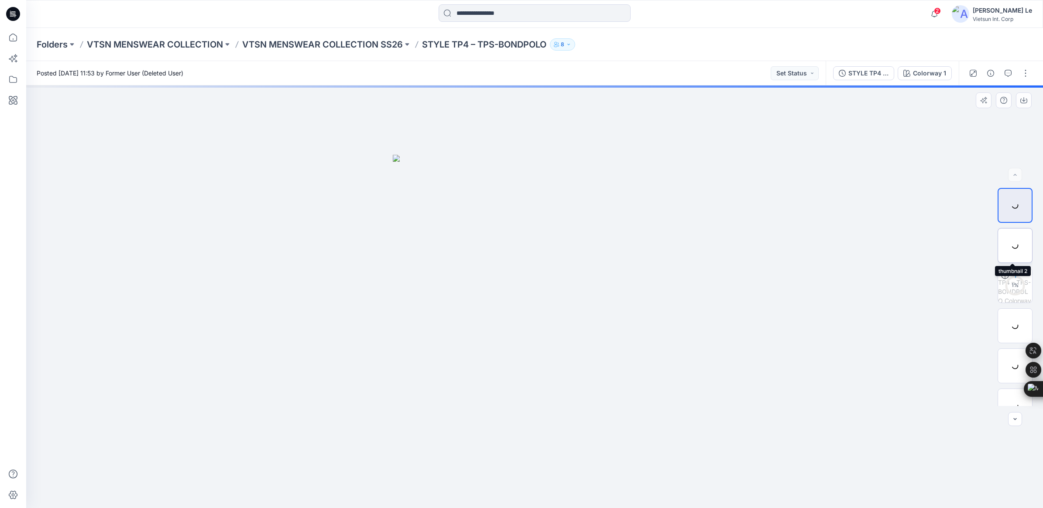
click at [1006, 241] on div at bounding box center [1014, 245] width 35 height 35
drag, startPoint x: 537, startPoint y: 496, endPoint x: 555, endPoint y: 493, distance: 18.1
click at [555, 493] on icon at bounding box center [536, 482] width 264 height 33
drag, startPoint x: 556, startPoint y: 496, endPoint x: 452, endPoint y: 490, distance: 104.9
click at [452, 490] on icon at bounding box center [536, 482] width 264 height 33
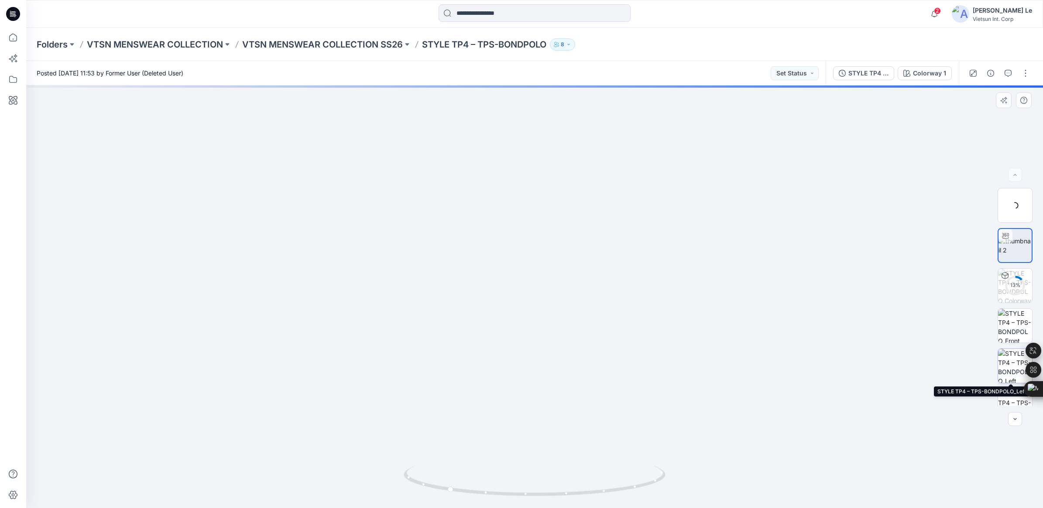
click at [1013, 363] on img at bounding box center [1015, 366] width 34 height 34
click at [1017, 246] on img at bounding box center [1015, 245] width 34 height 18
drag, startPoint x: 534, startPoint y: 496, endPoint x: 449, endPoint y: 483, distance: 85.3
click at [449, 483] on icon at bounding box center [536, 482] width 264 height 33
click at [541, 312] on div at bounding box center [534, 297] width 1017 height 423
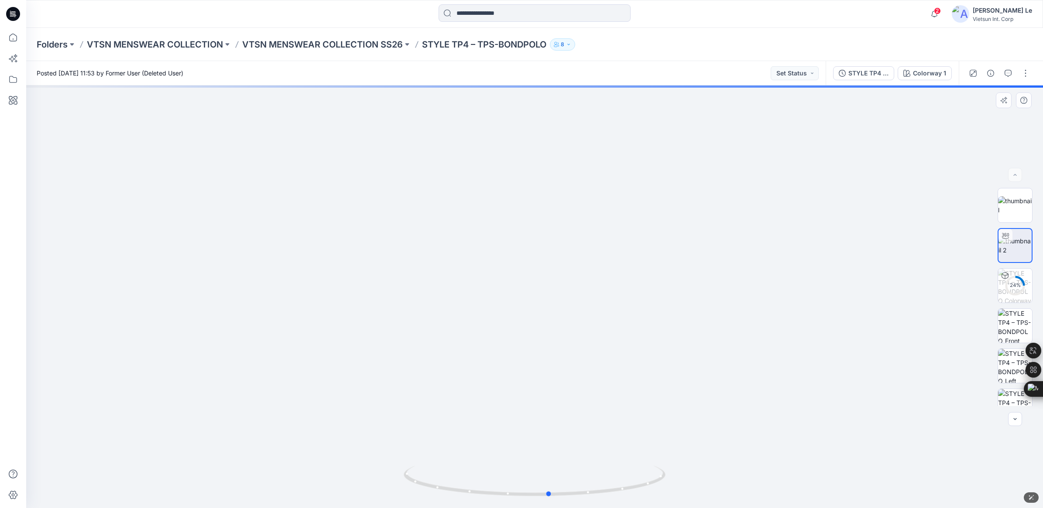
drag, startPoint x: 454, startPoint y: 492, endPoint x: 241, endPoint y: 458, distance: 215.1
click at [241, 458] on div at bounding box center [534, 297] width 1017 height 423
drag, startPoint x: 498, startPoint y: 493, endPoint x: 374, endPoint y: 473, distance: 125.5
click at [374, 473] on div at bounding box center [534, 297] width 1017 height 423
drag, startPoint x: 634, startPoint y: 487, endPoint x: 449, endPoint y: 494, distance: 184.7
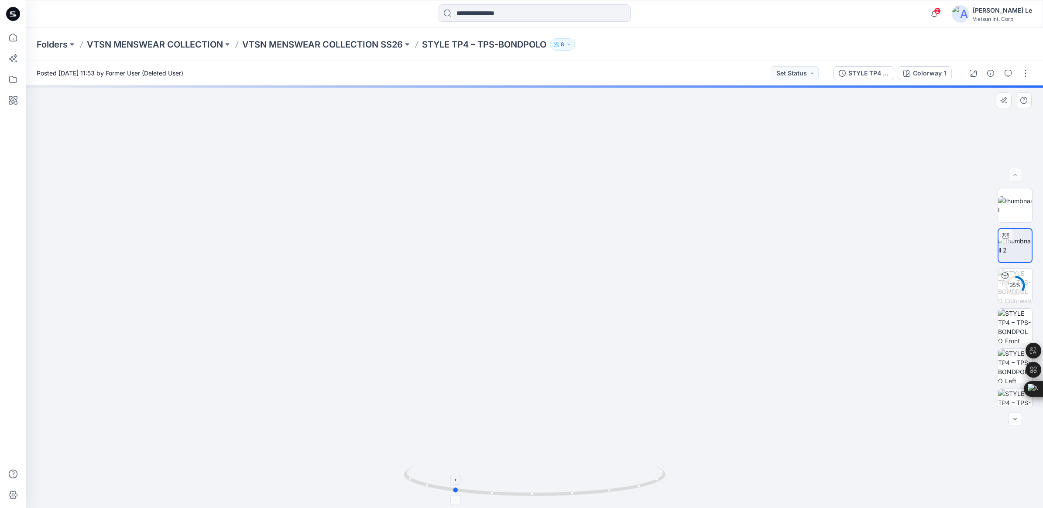
click at [449, 494] on icon at bounding box center [536, 482] width 264 height 33
click at [343, 39] on p "VTSN MENSWEAR COLLECTION SS26" at bounding box center [322, 44] width 161 height 12
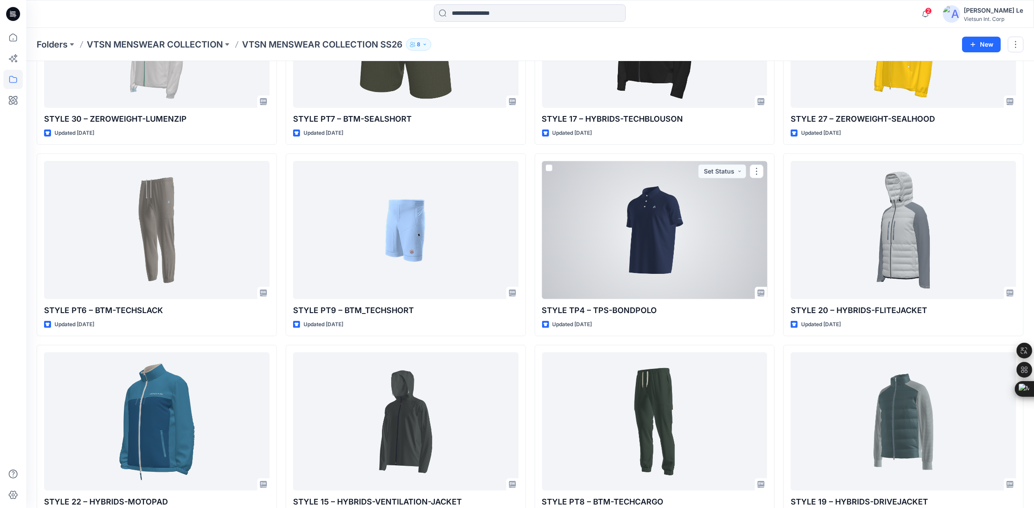
scroll to position [382, 0]
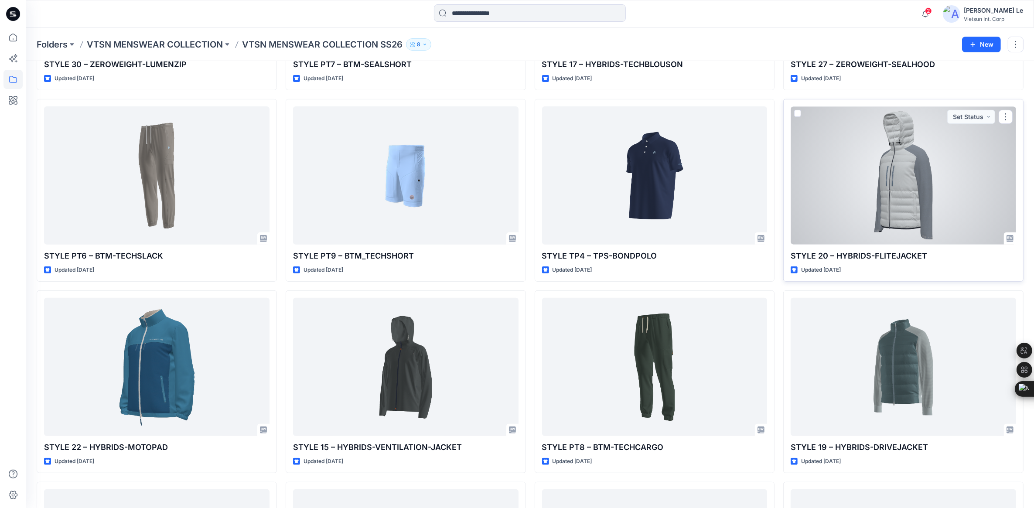
click at [934, 203] on div at bounding box center [904, 175] width 226 height 138
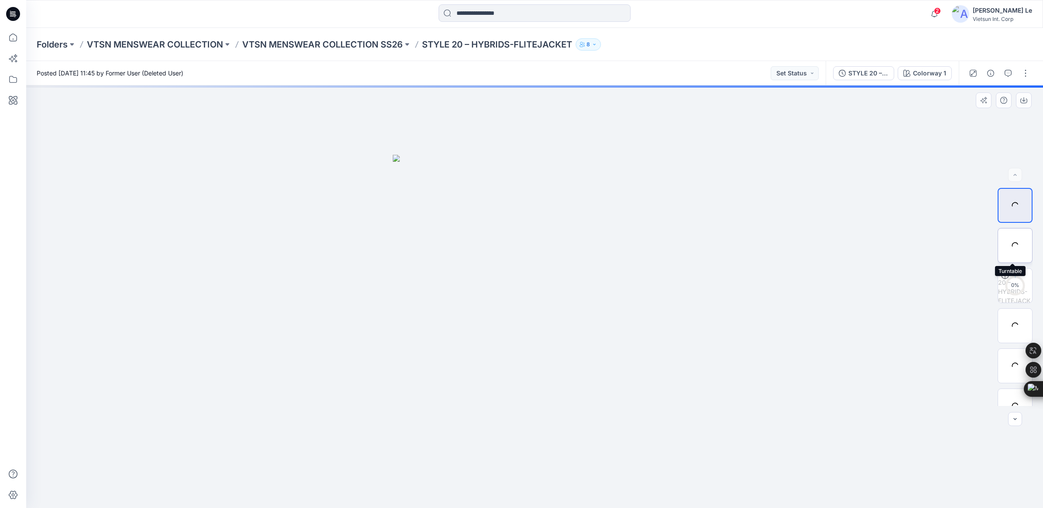
click at [1013, 251] on div at bounding box center [1014, 245] width 35 height 35
drag, startPoint x: 522, startPoint y: 494, endPoint x: 421, endPoint y: 494, distance: 100.3
click at [422, 494] on icon at bounding box center [536, 482] width 264 height 33
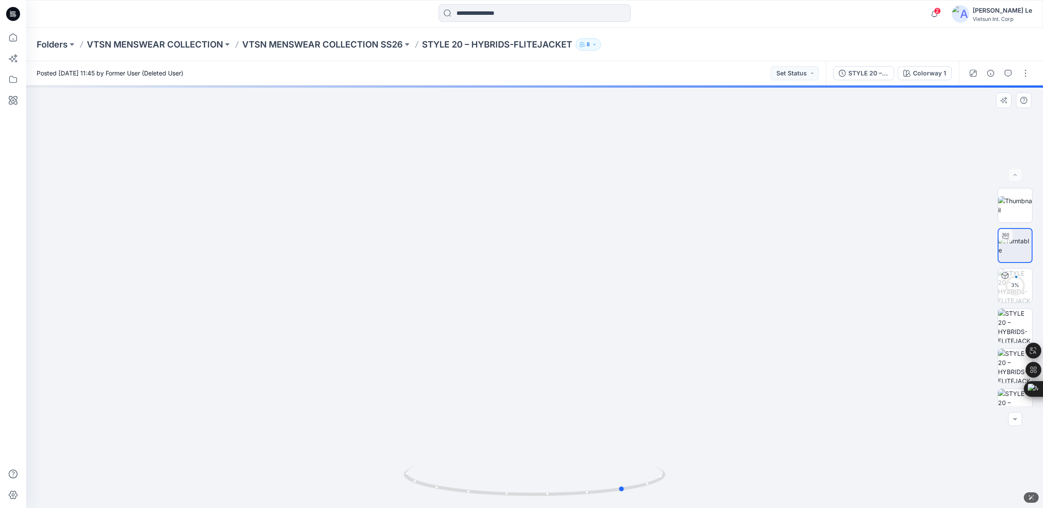
drag, startPoint x: 513, startPoint y: 487, endPoint x: 752, endPoint y: 487, distance: 239.1
click at [752, 487] on div at bounding box center [534, 297] width 1017 height 423
drag, startPoint x: 549, startPoint y: 428, endPoint x: 318, endPoint y: 405, distance: 232.4
click at [318, 405] on img at bounding box center [534, 267] width 493 height 481
drag, startPoint x: 523, startPoint y: 490, endPoint x: 373, endPoint y: 467, distance: 151.0
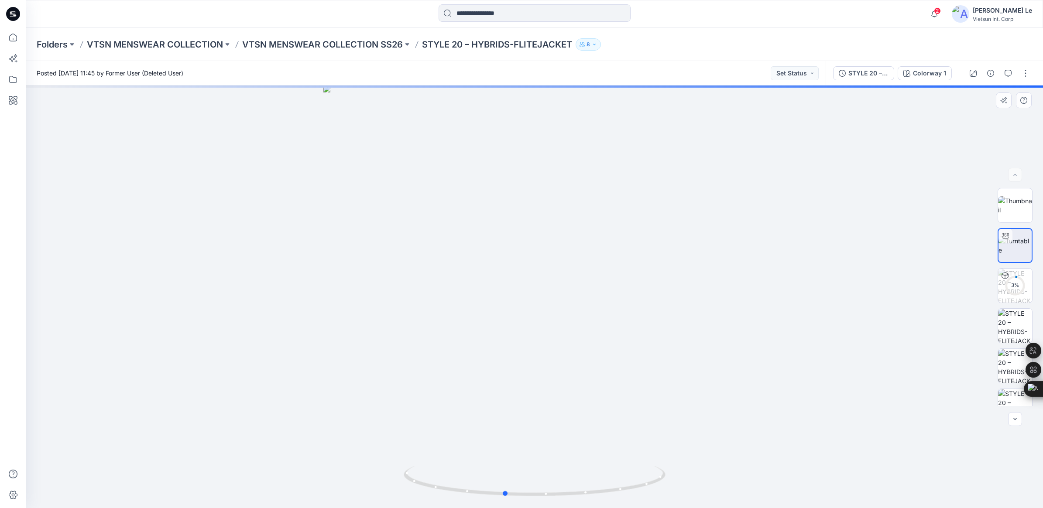
click at [373, 467] on div at bounding box center [534, 297] width 1017 height 423
drag, startPoint x: 476, startPoint y: 493, endPoint x: 676, endPoint y: 491, distance: 199.8
click at [676, 491] on div at bounding box center [534, 297] width 1017 height 423
drag, startPoint x: 557, startPoint y: 302, endPoint x: 542, endPoint y: 402, distance: 100.6
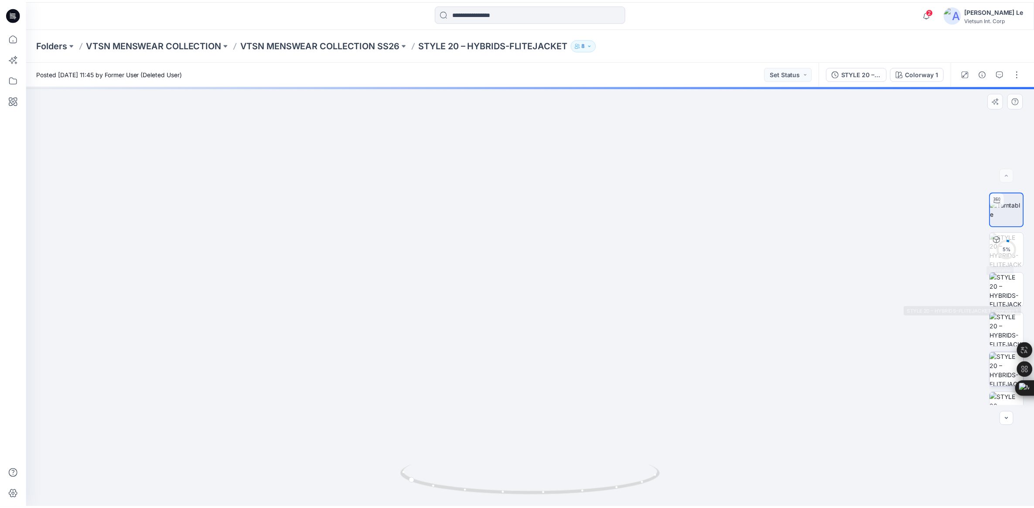
scroll to position [58, 0]
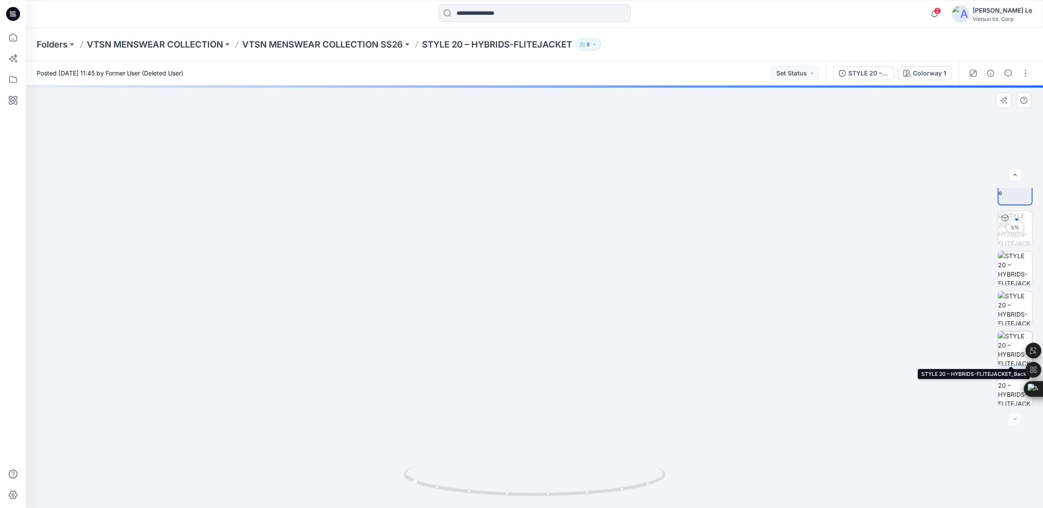
click at [1011, 353] on img at bounding box center [1015, 349] width 34 height 34
click at [355, 43] on p "VTSN MENSWEAR COLLECTION SS26" at bounding box center [322, 44] width 161 height 12
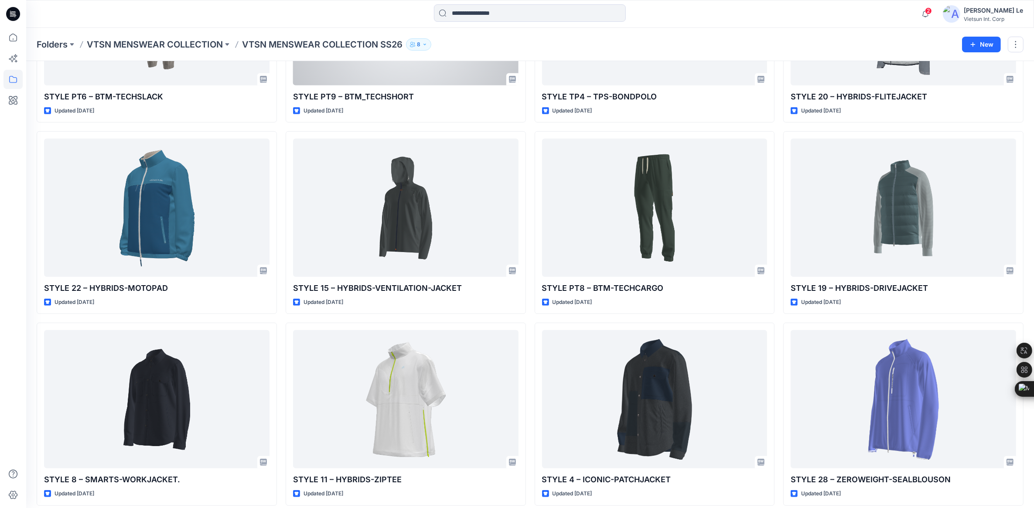
scroll to position [545, 0]
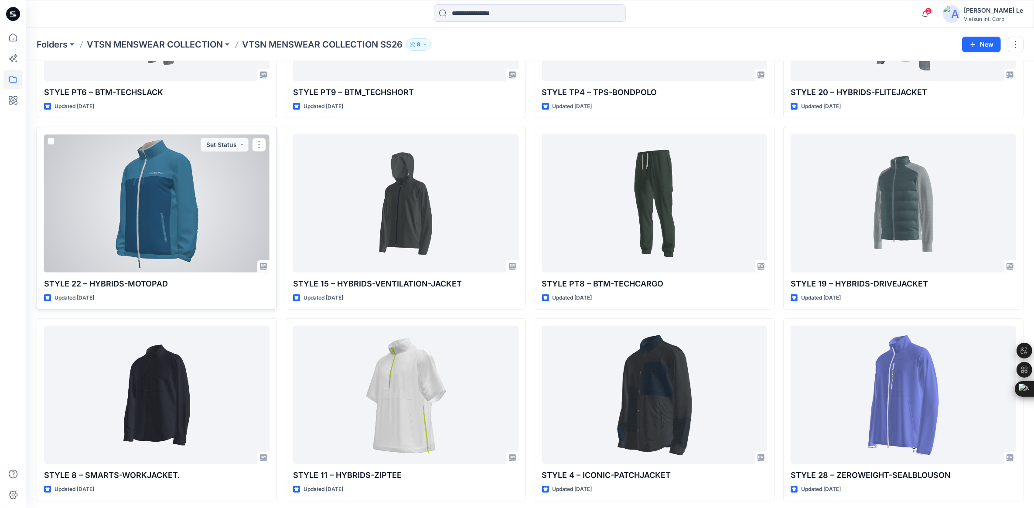
click at [145, 184] on div at bounding box center [157, 203] width 226 height 138
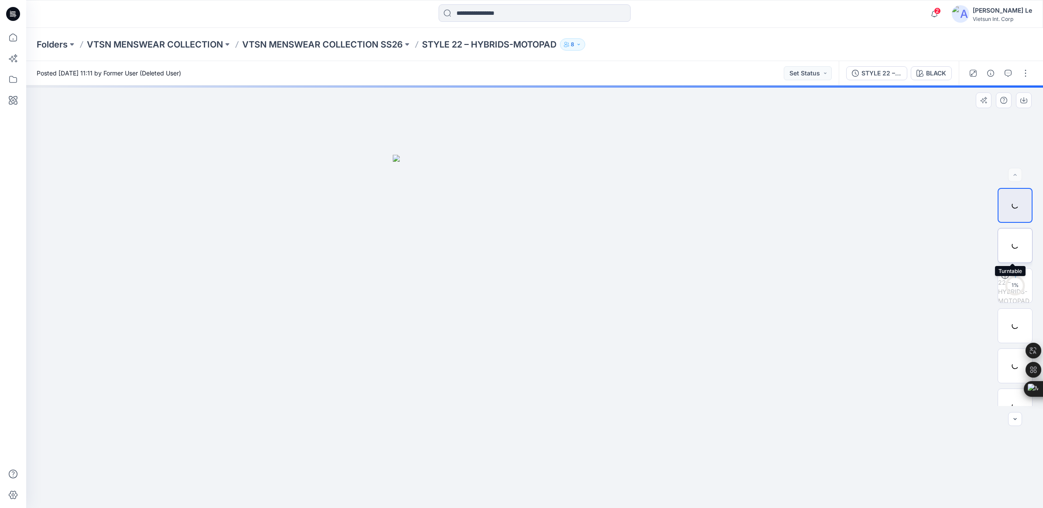
click at [1021, 250] on div at bounding box center [1014, 245] width 35 height 35
drag, startPoint x: 539, startPoint y: 496, endPoint x: 652, endPoint y: 498, distance: 113.0
click at [652, 498] on icon at bounding box center [536, 482] width 264 height 33
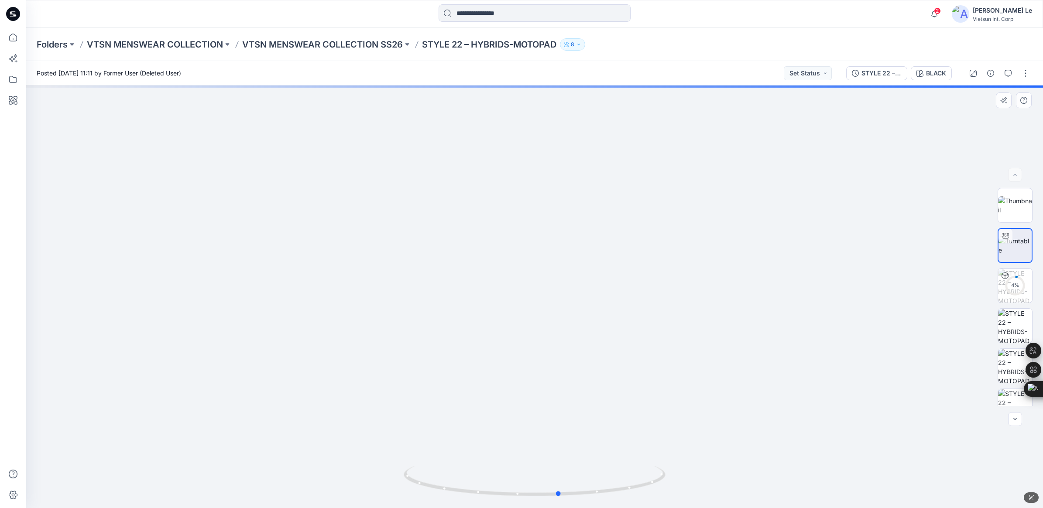
drag, startPoint x: 501, startPoint y: 498, endPoint x: 674, endPoint y: 483, distance: 174.3
click at [674, 483] on div at bounding box center [534, 297] width 1017 height 423
click at [373, 43] on p "VTSN MENSWEAR COLLECTION SS26" at bounding box center [322, 44] width 161 height 12
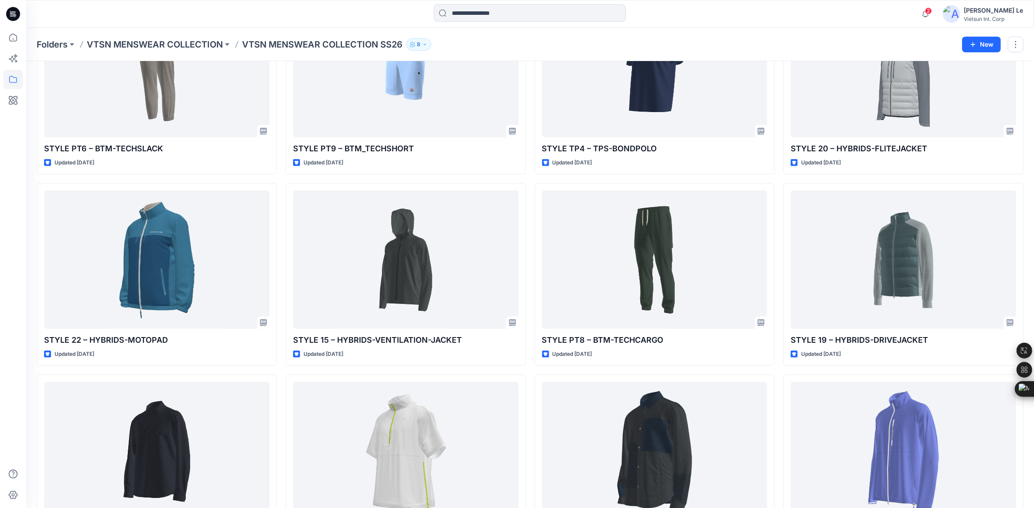
scroll to position [600, 0]
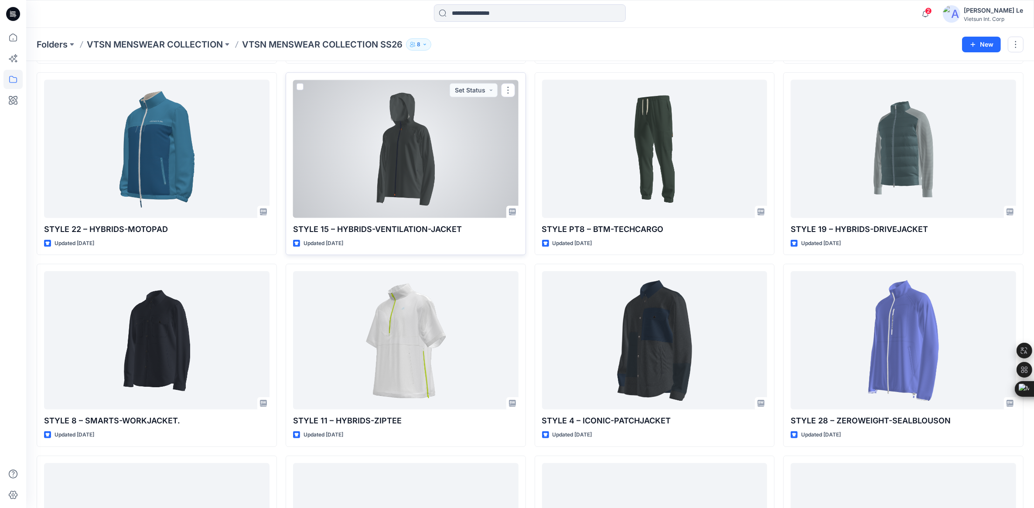
click at [418, 158] on div at bounding box center [406, 149] width 226 height 138
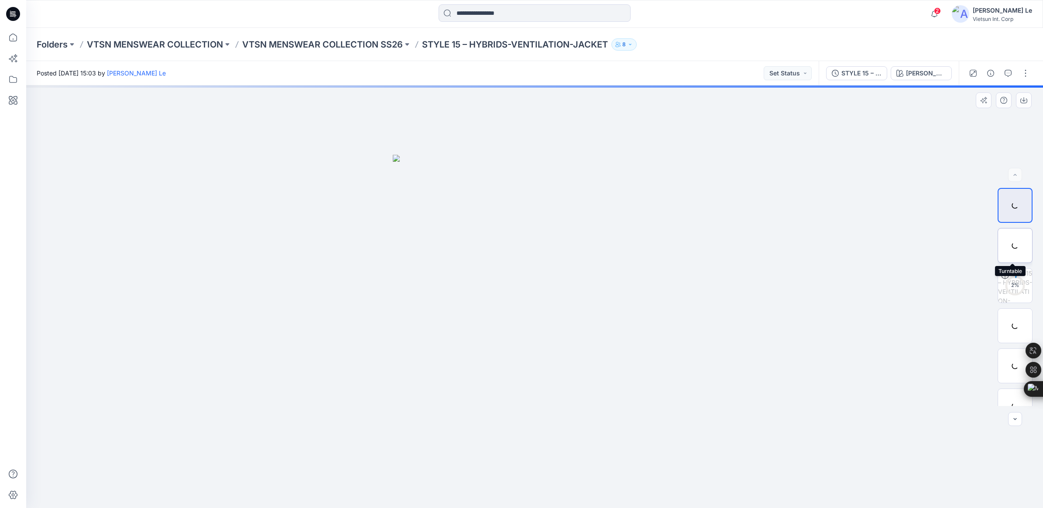
click at [1013, 250] on div at bounding box center [1014, 245] width 35 height 35
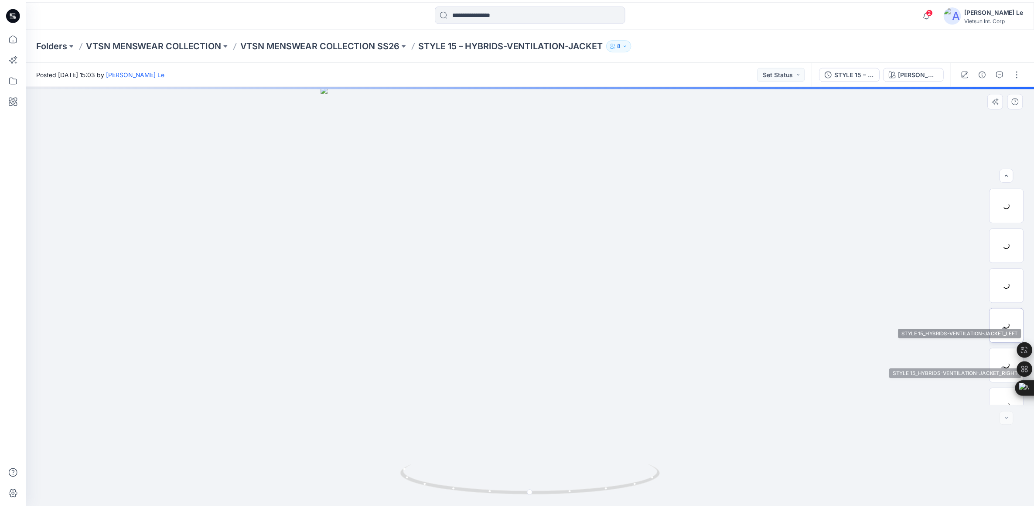
scroll to position [218, 0]
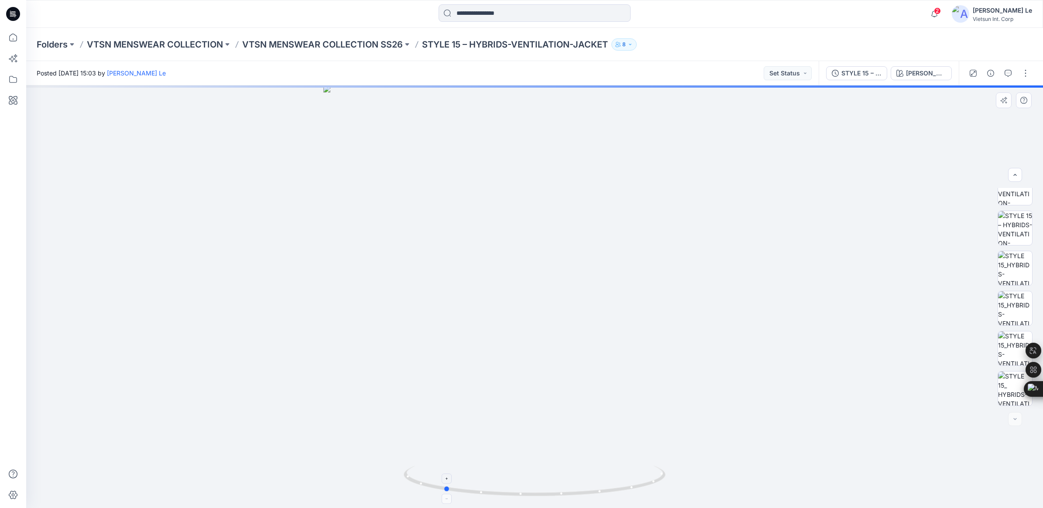
drag, startPoint x: 534, startPoint y: 494, endPoint x: 443, endPoint y: 491, distance: 90.8
click at [443, 491] on icon at bounding box center [536, 482] width 264 height 33
drag, startPoint x: 467, startPoint y: 494, endPoint x: 421, endPoint y: 485, distance: 46.7
click at [421, 485] on icon at bounding box center [536, 482] width 264 height 33
click at [354, 38] on p "VTSN MENSWEAR COLLECTION SS26" at bounding box center [322, 44] width 161 height 12
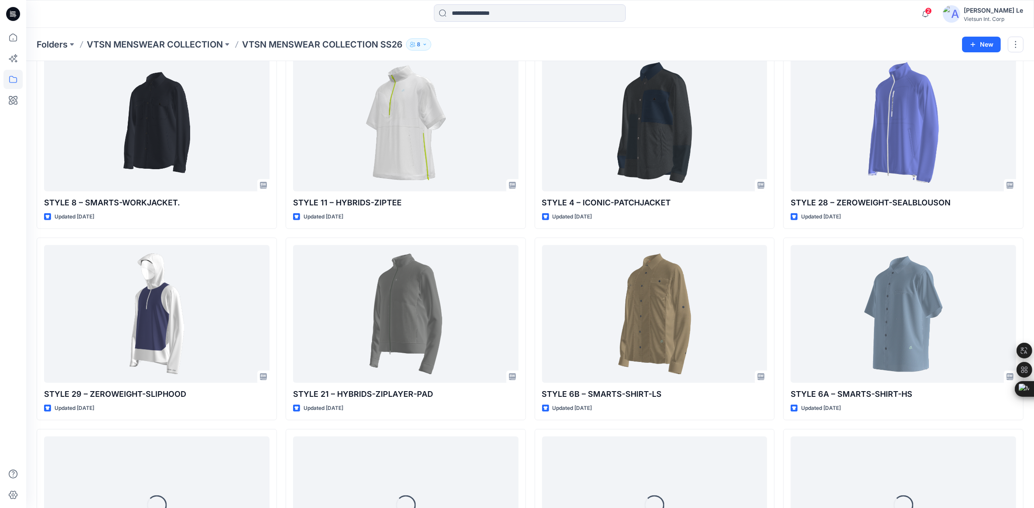
scroll to position [763, 0]
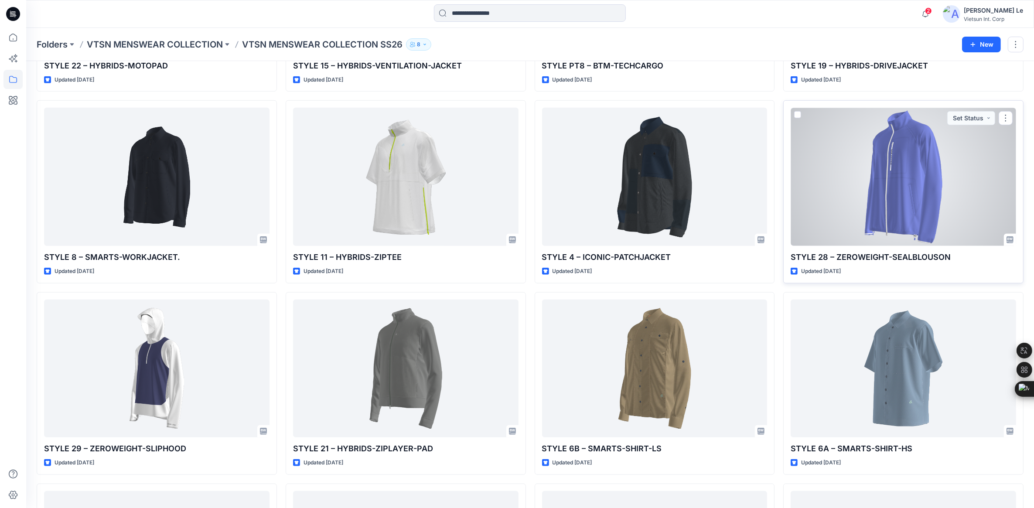
click at [881, 202] on div at bounding box center [904, 177] width 226 height 138
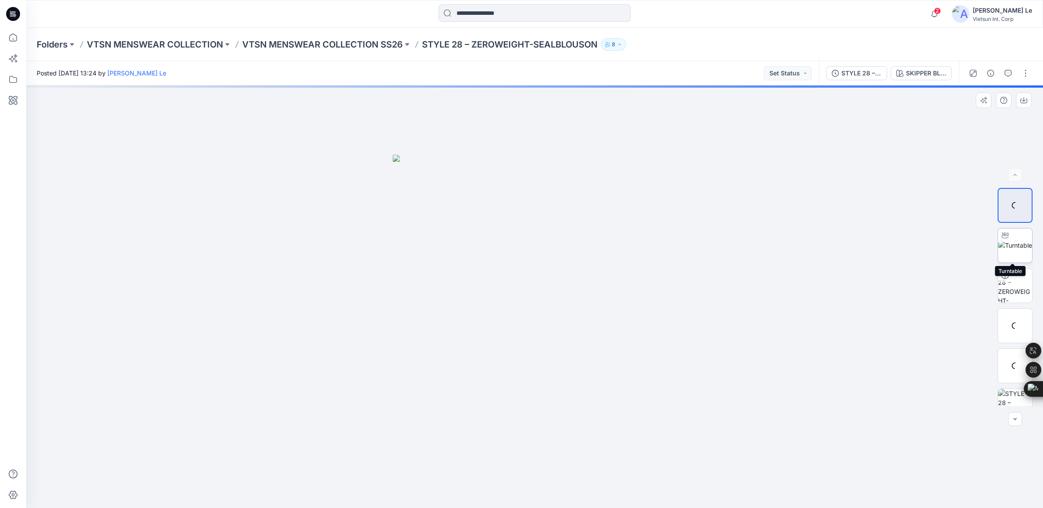
click at [1017, 242] on img at bounding box center [1015, 245] width 34 height 9
drag, startPoint x: 536, startPoint y: 495, endPoint x: 778, endPoint y: 470, distance: 243.4
click at [778, 470] on div at bounding box center [534, 297] width 1017 height 423
drag, startPoint x: 520, startPoint y: 495, endPoint x: 691, endPoint y: 483, distance: 170.6
click at [691, 483] on div at bounding box center [534, 297] width 1017 height 423
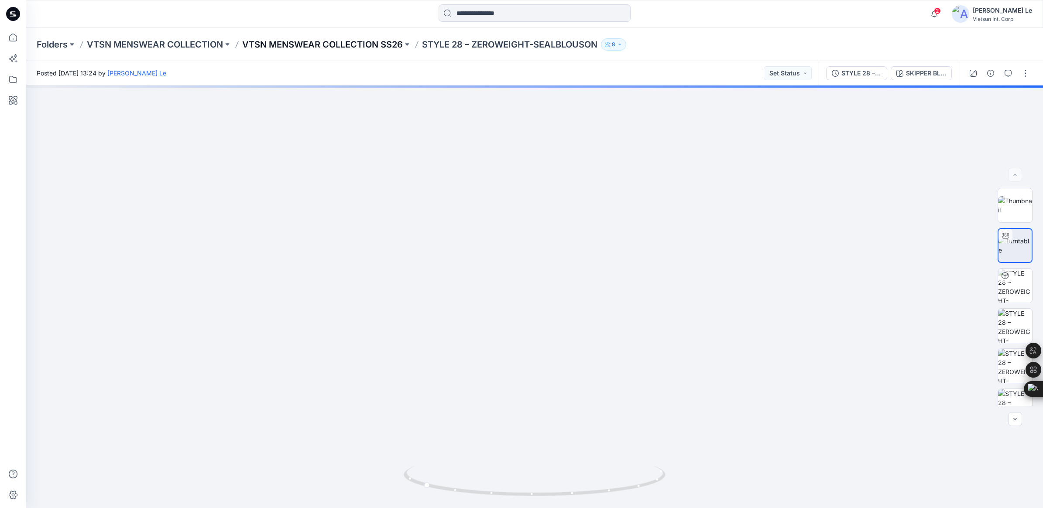
click at [332, 44] on p "VTSN MENSWEAR COLLECTION SS26" at bounding box center [322, 44] width 161 height 12
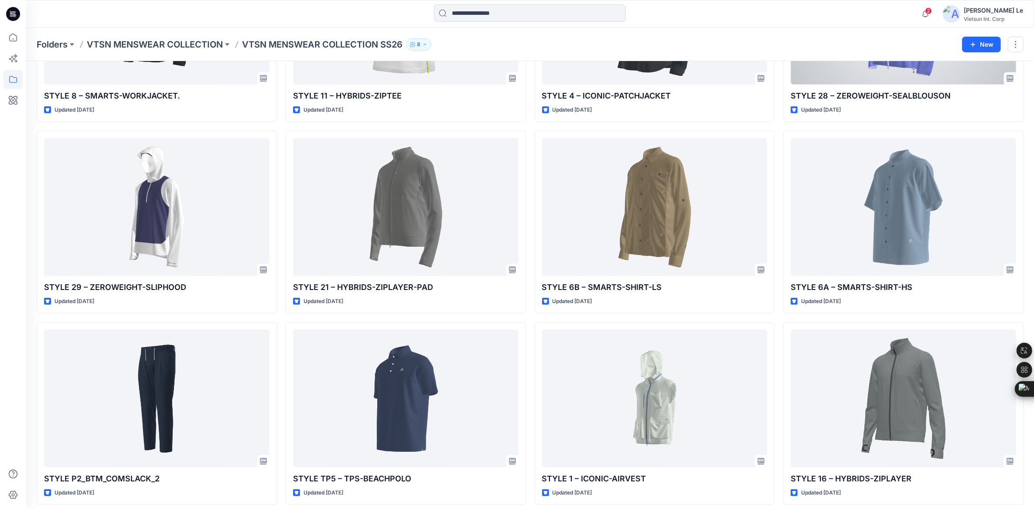
scroll to position [927, 0]
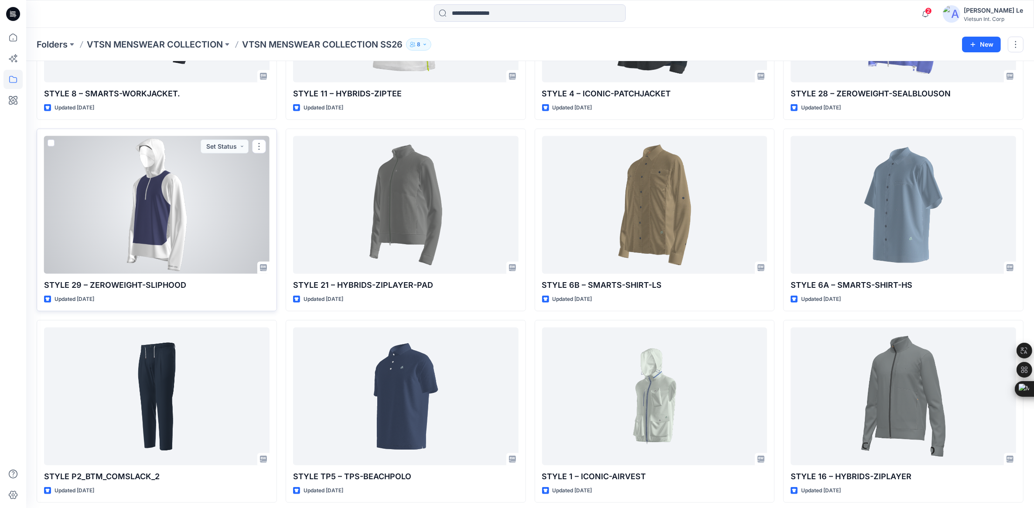
click at [188, 217] on div at bounding box center [157, 205] width 226 height 138
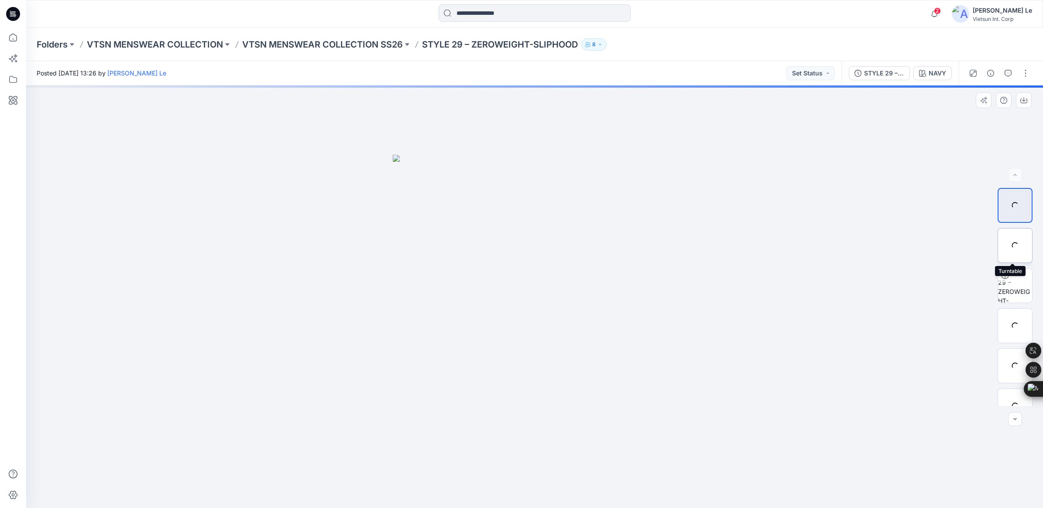
click at [1006, 245] on div at bounding box center [1014, 245] width 35 height 35
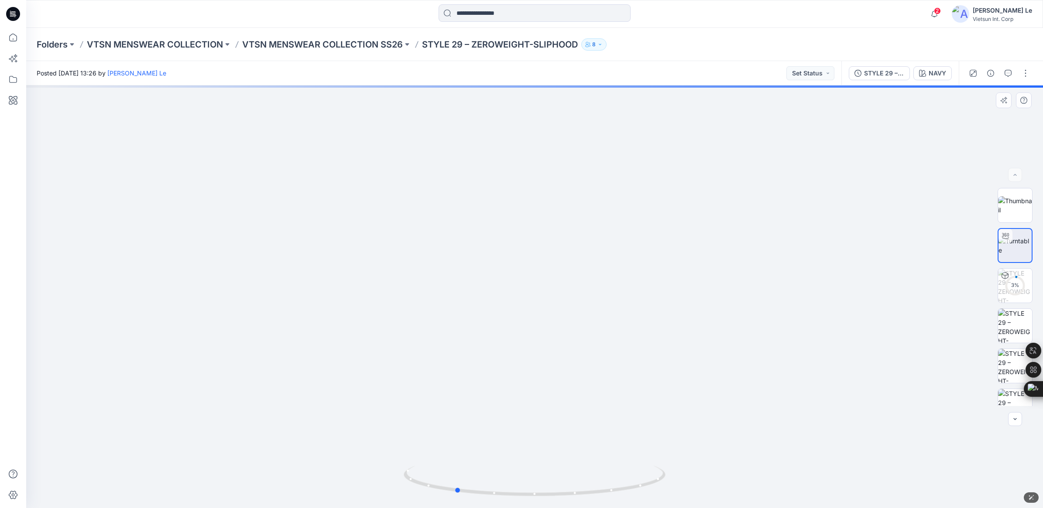
drag, startPoint x: 620, startPoint y: 469, endPoint x: 540, endPoint y: 268, distance: 216.2
drag, startPoint x: 553, startPoint y: 432, endPoint x: 568, endPoint y: 231, distance: 201.2
drag, startPoint x: 448, startPoint y: 426, endPoint x: 663, endPoint y: 430, distance: 215.6
click at [663, 430] on img at bounding box center [534, 159] width 702 height 698
drag, startPoint x: 544, startPoint y: 489, endPoint x: 563, endPoint y: 489, distance: 18.3
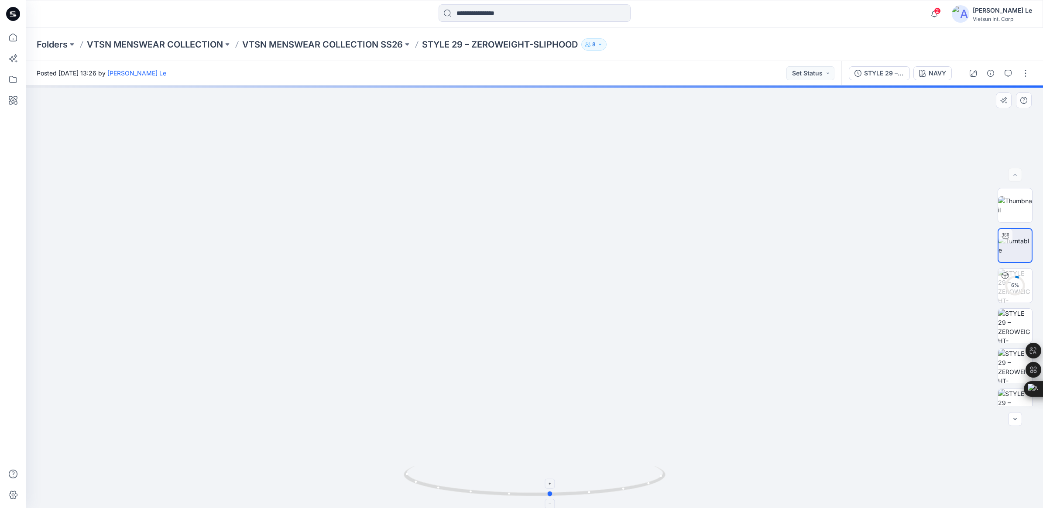
click at [563, 489] on icon at bounding box center [536, 482] width 264 height 33
click at [389, 42] on p "VTSN MENSWEAR COLLECTION SS26" at bounding box center [322, 44] width 161 height 12
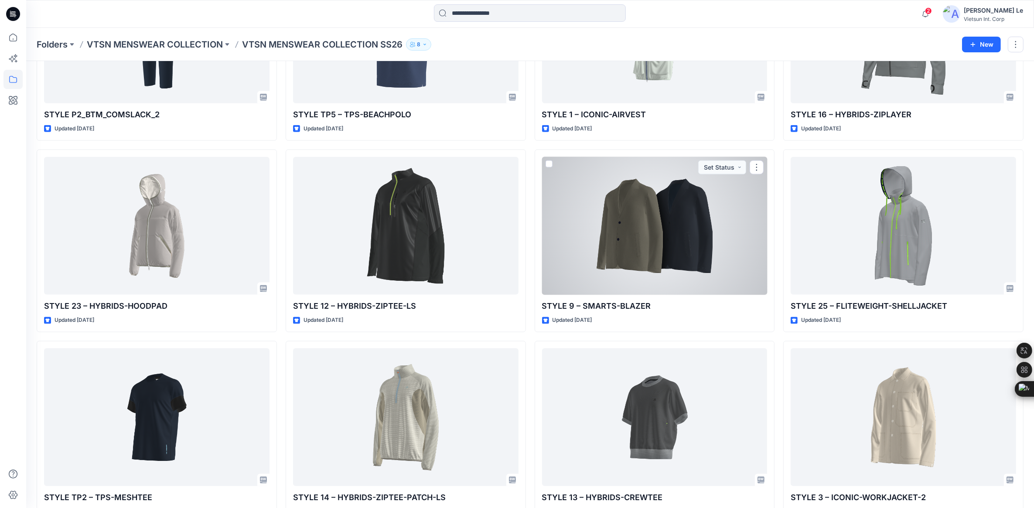
scroll to position [1309, 0]
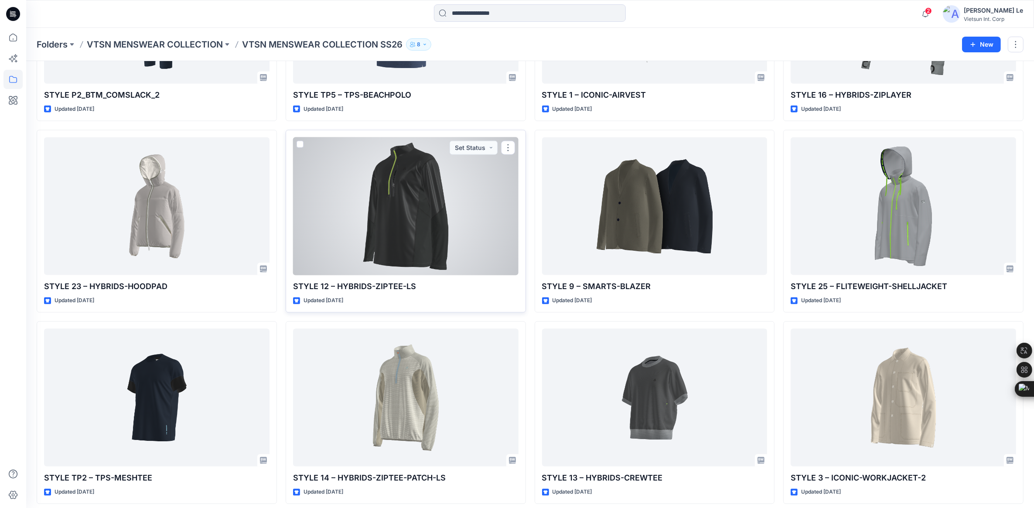
click at [369, 222] on div at bounding box center [406, 206] width 226 height 138
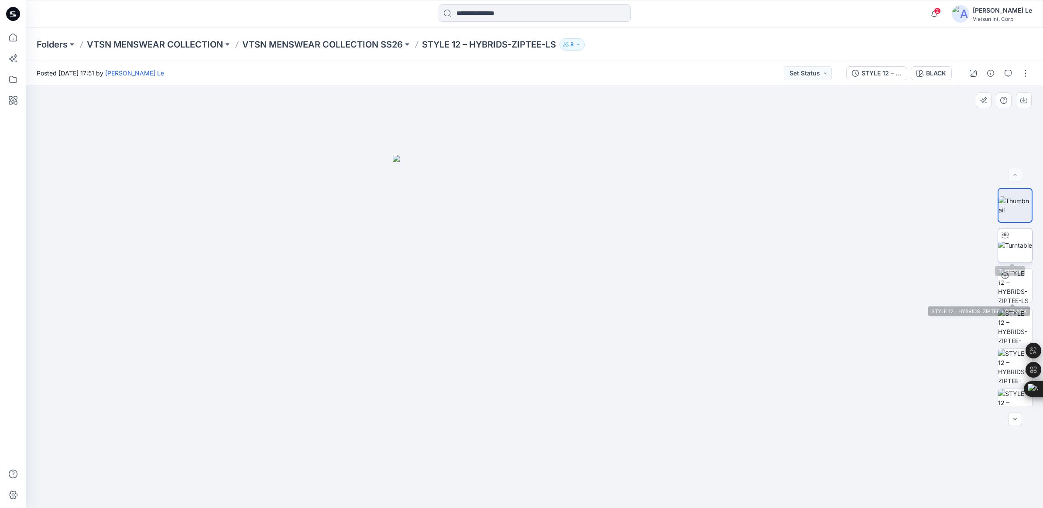
click at [1012, 247] on img at bounding box center [1015, 245] width 34 height 9
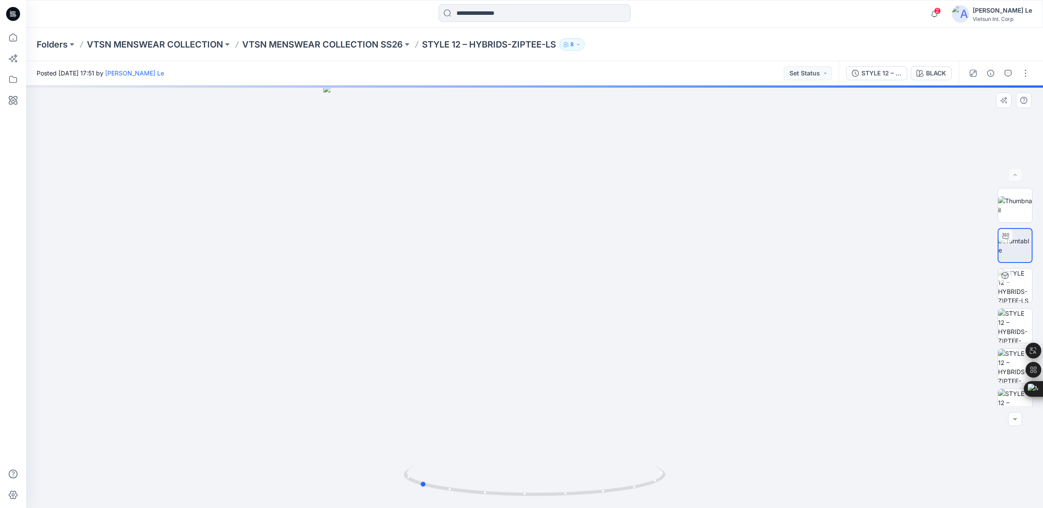
drag, startPoint x: 537, startPoint y: 499, endPoint x: 683, endPoint y: 494, distance: 146.7
click at [683, 494] on div at bounding box center [534, 297] width 1017 height 423
drag, startPoint x: 563, startPoint y: 137, endPoint x: 553, endPoint y: 417, distance: 279.4
click at [324, 42] on p "VTSN MENSWEAR COLLECTION SS26" at bounding box center [322, 44] width 161 height 12
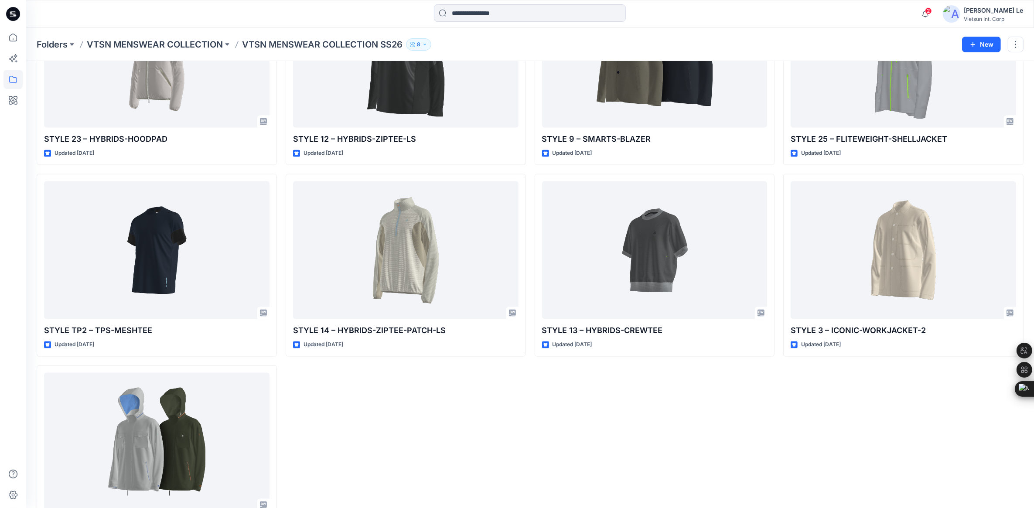
scroll to position [1508, 0]
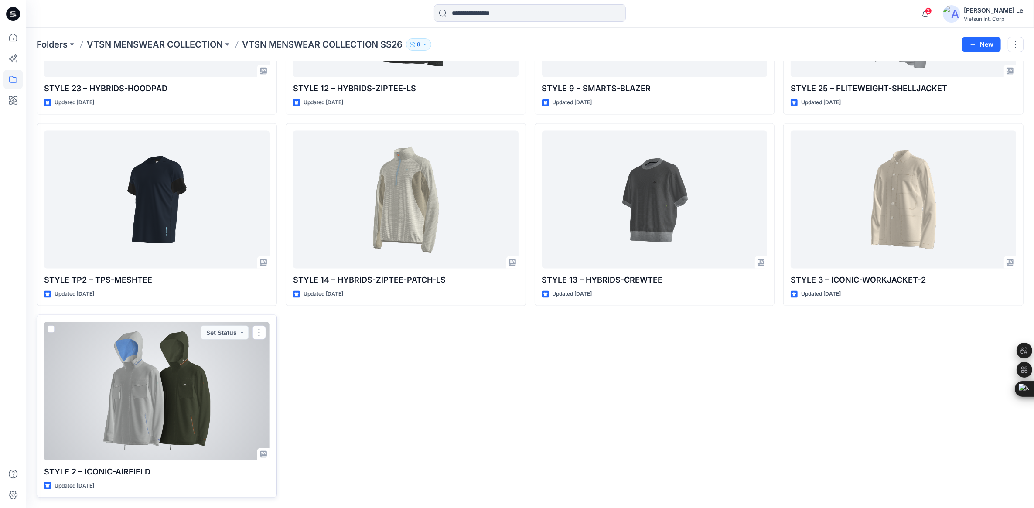
click at [119, 382] on div at bounding box center [157, 391] width 226 height 138
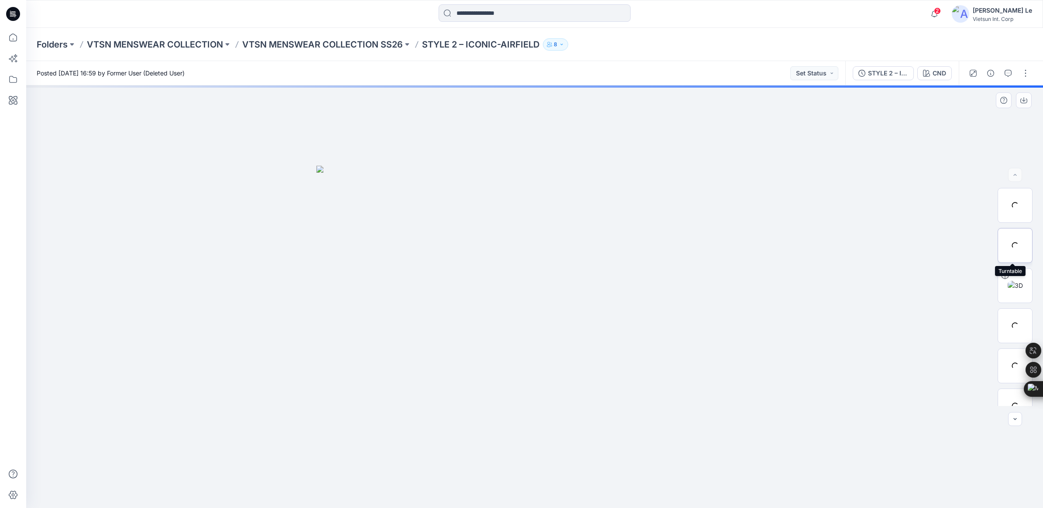
click at [1006, 241] on div at bounding box center [1014, 245] width 35 height 35
drag, startPoint x: 537, startPoint y: 494, endPoint x: 674, endPoint y: 488, distance: 137.1
click at [674, 488] on div at bounding box center [534, 297] width 1017 height 423
click at [329, 45] on p "VTSN MENSWEAR COLLECTION SS26" at bounding box center [322, 44] width 161 height 12
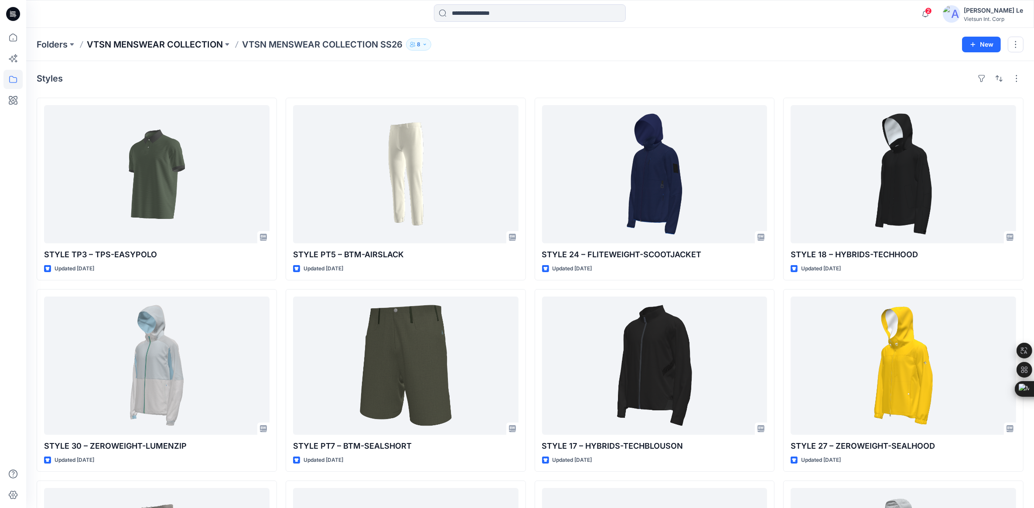
click at [138, 45] on p "VTSN MENSWEAR COLLECTION" at bounding box center [155, 44] width 136 height 12
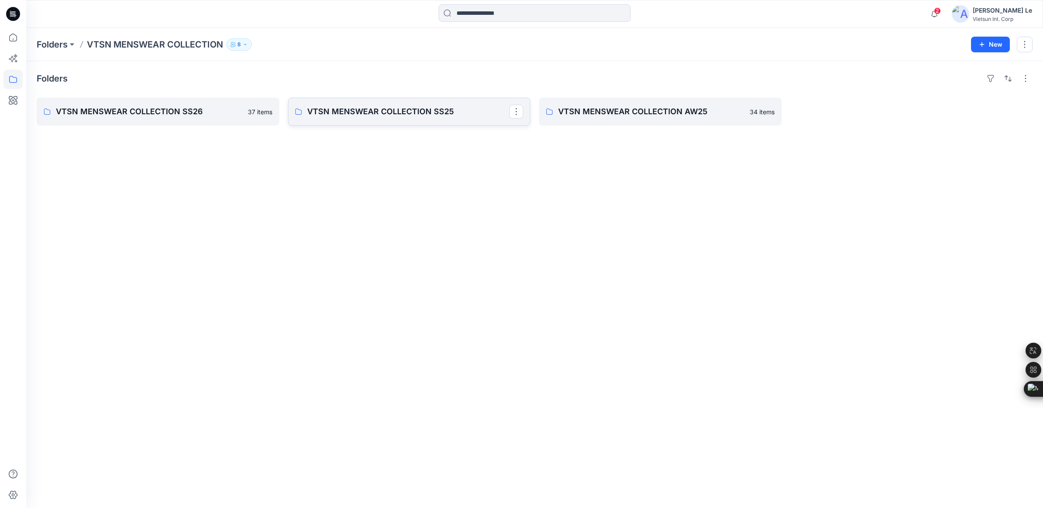
click at [380, 101] on link "VTSN MENSWEAR COLLECTION SS25" at bounding box center [409, 112] width 243 height 28
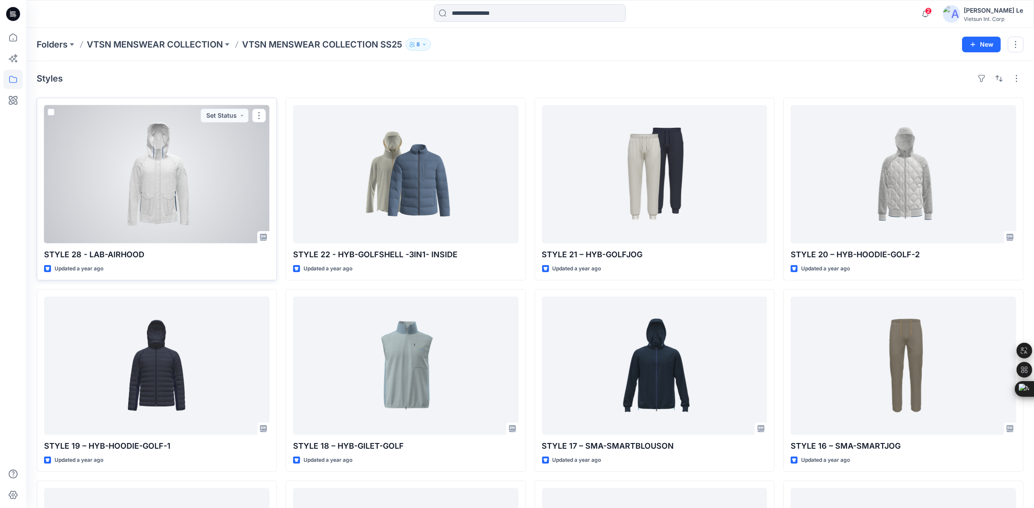
click at [89, 178] on div at bounding box center [157, 174] width 226 height 138
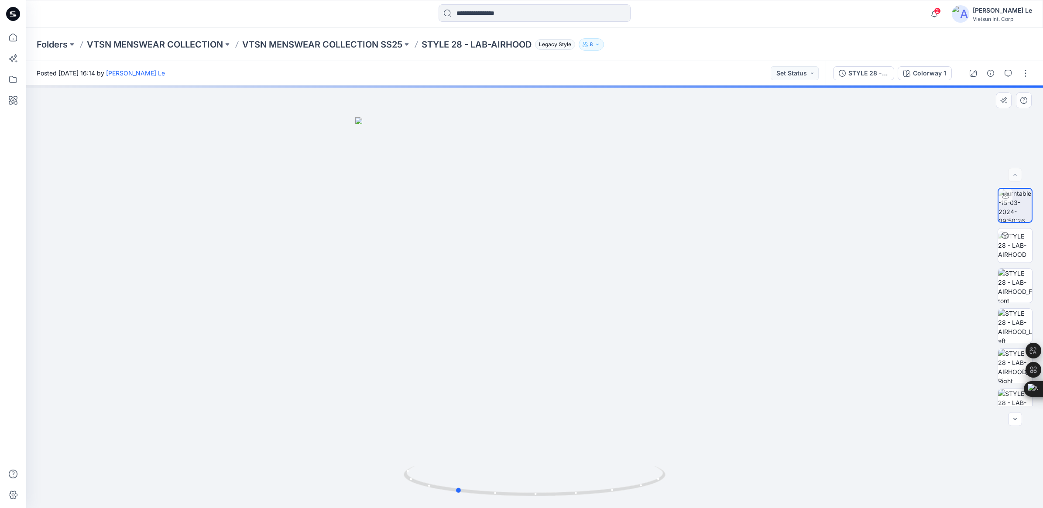
drag, startPoint x: 535, startPoint y: 498, endPoint x: 719, endPoint y: 494, distance: 183.3
click at [719, 494] on div at bounding box center [534, 297] width 1017 height 423
drag, startPoint x: 498, startPoint y: 363, endPoint x: 745, endPoint y: 418, distance: 253.5
click at [745, 418] on div at bounding box center [534, 297] width 1017 height 423
drag, startPoint x: 458, startPoint y: 492, endPoint x: 633, endPoint y: 451, distance: 179.7
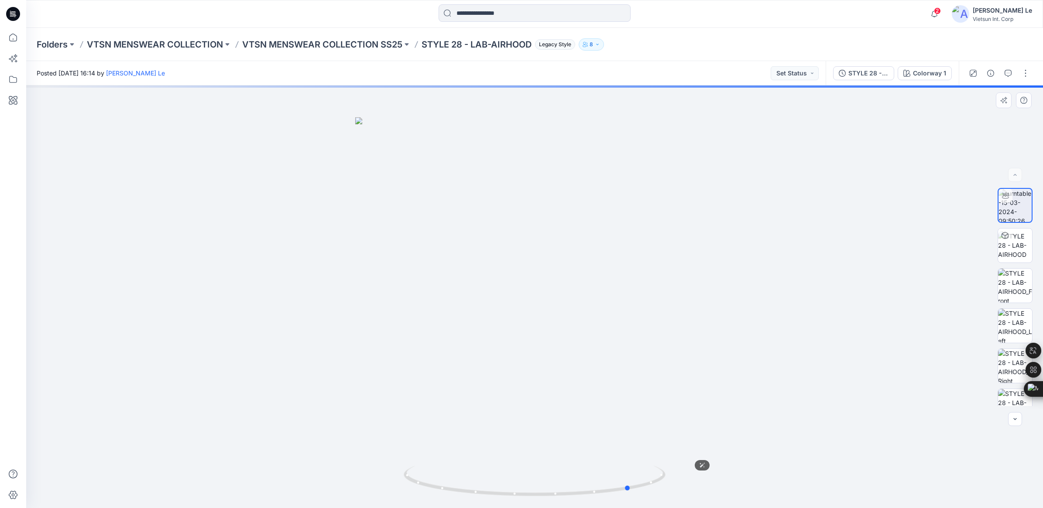
click at [633, 451] on div at bounding box center [534, 297] width 1017 height 423
click at [328, 41] on p "VTSN MENSWEAR COLLECTION SS25" at bounding box center [322, 44] width 160 height 12
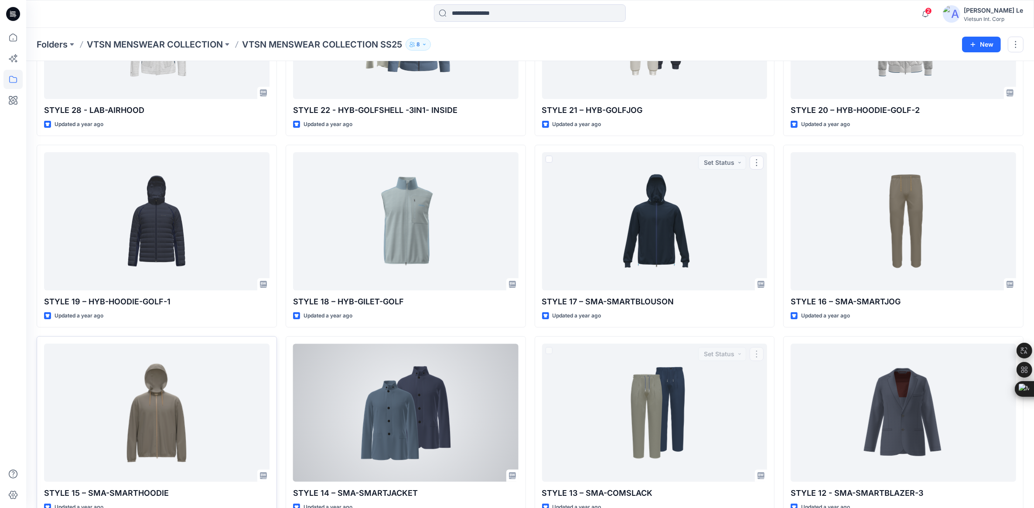
scroll to position [164, 0]
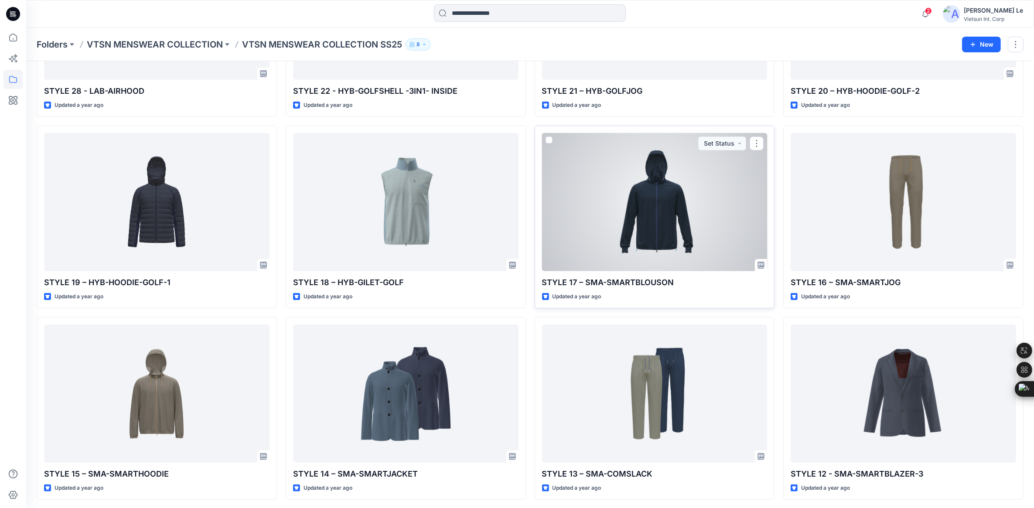
click at [616, 206] on div at bounding box center [655, 202] width 226 height 138
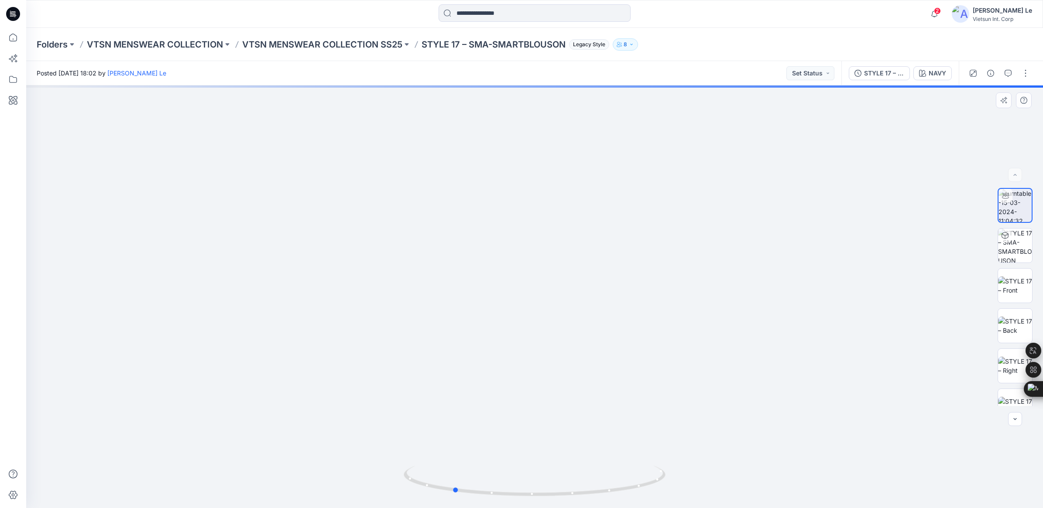
drag, startPoint x: 538, startPoint y: 492, endPoint x: 718, endPoint y: 492, distance: 180.2
click at [718, 492] on div at bounding box center [534, 297] width 1017 height 423
drag, startPoint x: 483, startPoint y: 494, endPoint x: 516, endPoint y: 441, distance: 62.5
click at [516, 441] on div at bounding box center [534, 297] width 1017 height 423
click at [345, 42] on p "VTSN MENSWEAR COLLECTION SS25" at bounding box center [322, 44] width 160 height 12
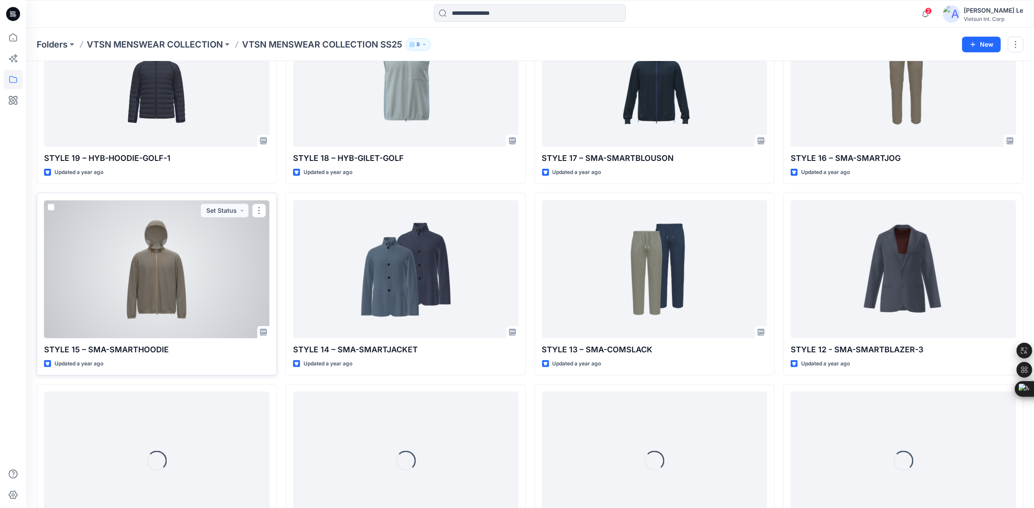
scroll to position [307, 0]
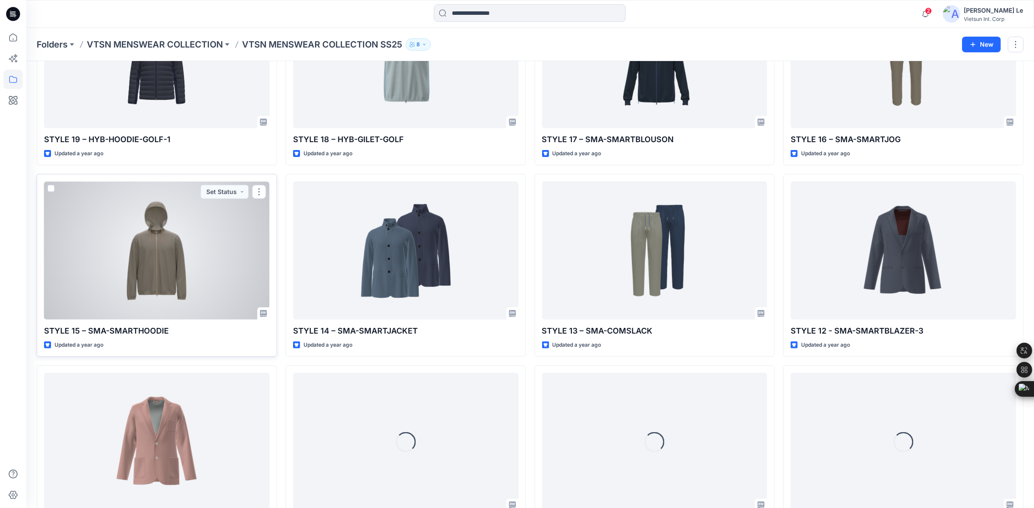
click at [142, 243] on div at bounding box center [157, 250] width 226 height 138
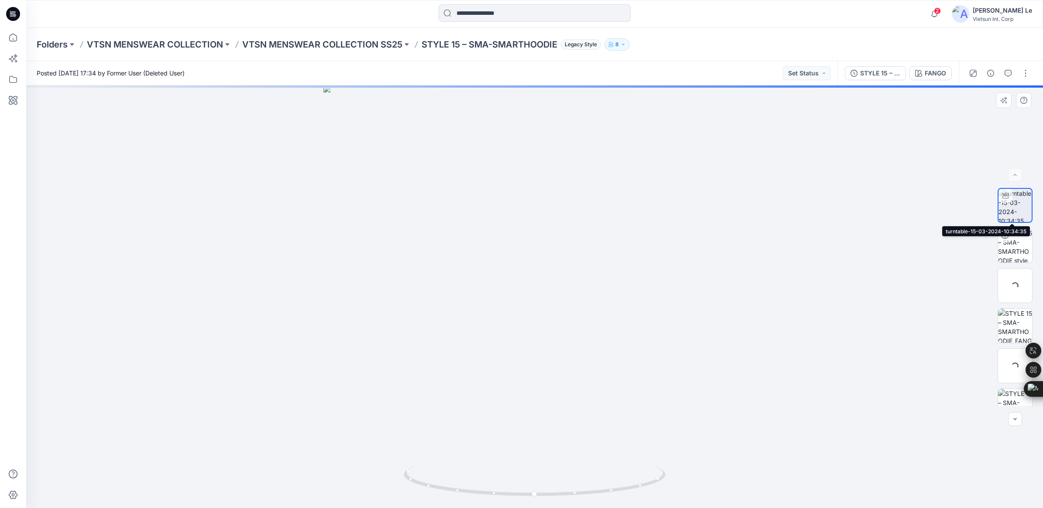
click at [1006, 210] on img at bounding box center [1014, 205] width 33 height 33
drag, startPoint x: 535, startPoint y: 496, endPoint x: 349, endPoint y: 462, distance: 188.9
click at [349, 462] on div at bounding box center [534, 297] width 1017 height 423
drag, startPoint x: 556, startPoint y: 473, endPoint x: 356, endPoint y: 454, distance: 201.2
click at [356, 454] on div at bounding box center [534, 297] width 1017 height 423
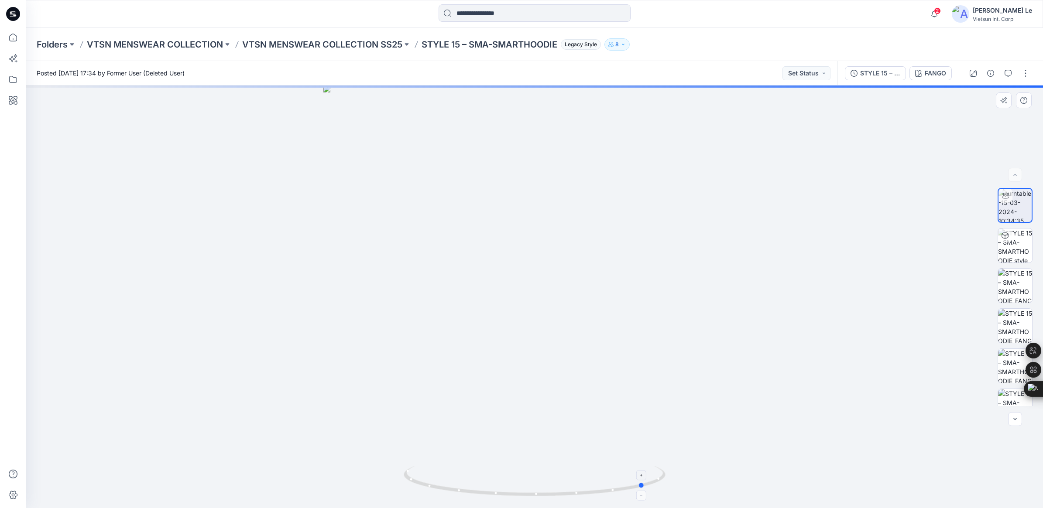
drag, startPoint x: 535, startPoint y: 496, endPoint x: 533, endPoint y: 485, distance: 11.6
click at [533, 485] on icon at bounding box center [536, 482] width 264 height 33
click at [359, 38] on p "VTSN MENSWEAR COLLECTION SS25" at bounding box center [322, 44] width 160 height 12
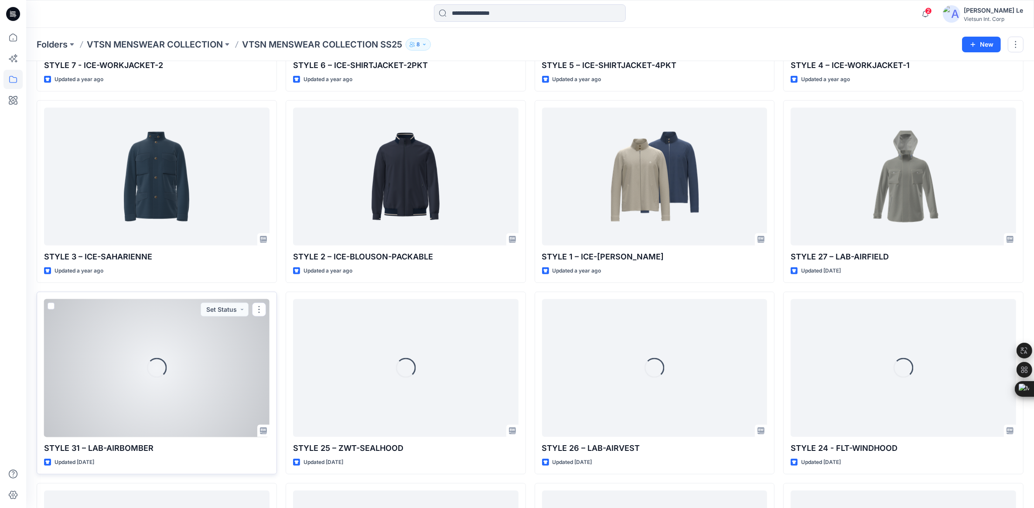
scroll to position [936, 0]
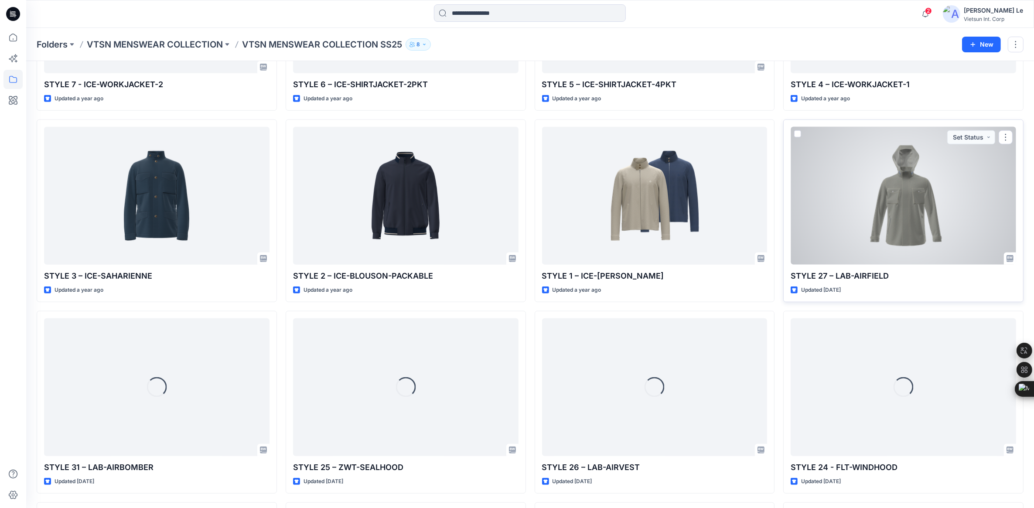
click at [917, 198] on div at bounding box center [904, 196] width 226 height 138
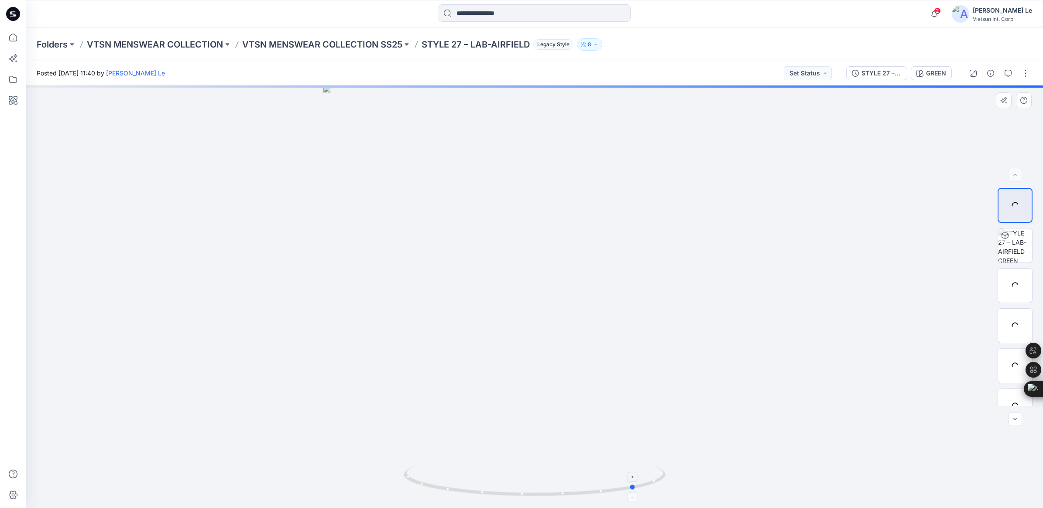
drag, startPoint x: 536, startPoint y: 496, endPoint x: 652, endPoint y: 492, distance: 116.5
click at [652, 492] on icon at bounding box center [536, 482] width 264 height 33
click at [376, 42] on p "VTSN MENSWEAR COLLECTION SS25" at bounding box center [322, 44] width 160 height 12
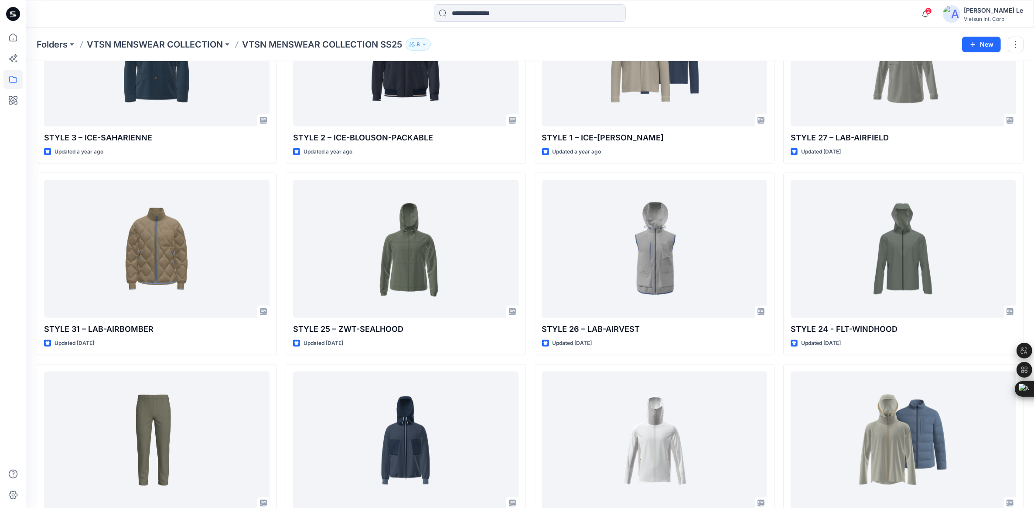
scroll to position [1091, 0]
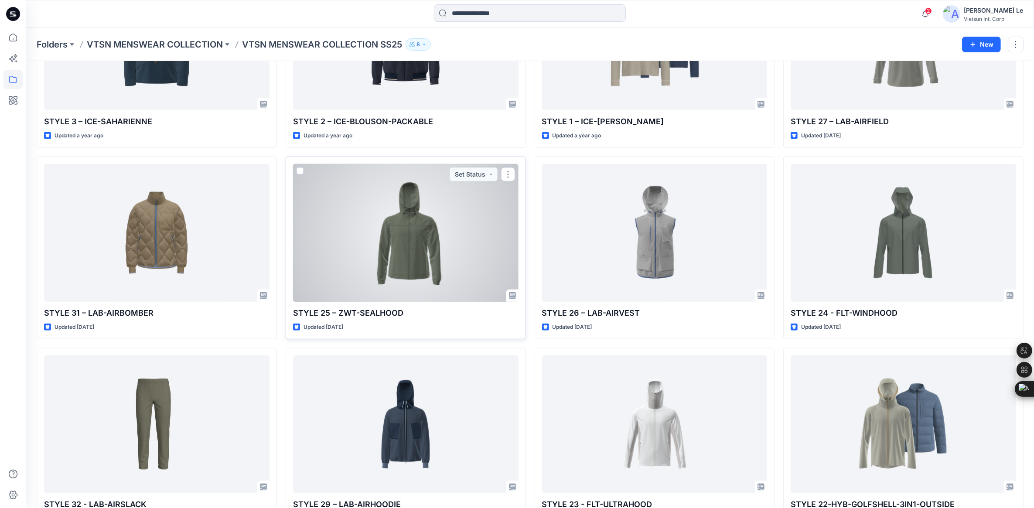
click at [410, 245] on div at bounding box center [406, 233] width 226 height 138
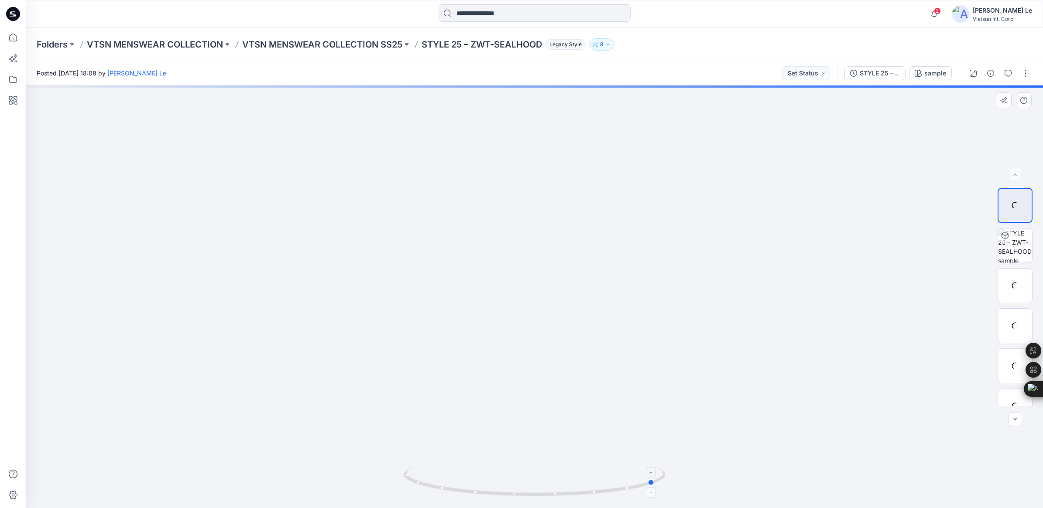
drag, startPoint x: 537, startPoint y: 496, endPoint x: 658, endPoint y: 496, distance: 120.8
click at [658, 496] on icon at bounding box center [536, 482] width 264 height 33
drag, startPoint x: 651, startPoint y: 481, endPoint x: 409, endPoint y: 477, distance: 242.2
click at [403, 486] on div at bounding box center [534, 297] width 1017 height 423
click at [510, 343] on div at bounding box center [534, 297] width 1017 height 423
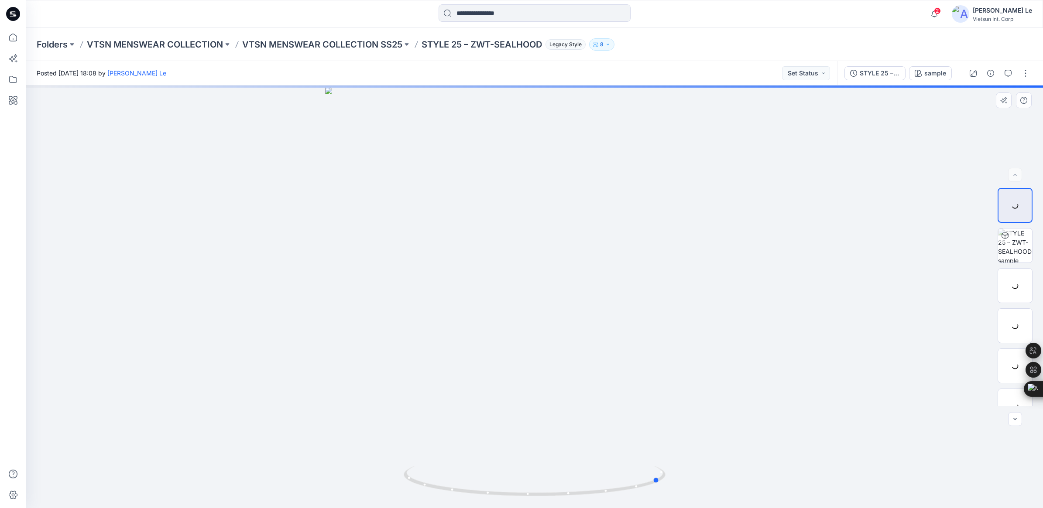
drag, startPoint x: 413, startPoint y: 479, endPoint x: 678, endPoint y: 474, distance: 265.7
click at [688, 479] on div at bounding box center [534, 297] width 1017 height 423
click at [1019, 203] on div at bounding box center [1014, 205] width 35 height 35
click at [1006, 284] on div at bounding box center [1014, 285] width 35 height 35
click at [1014, 203] on div at bounding box center [1014, 205] width 35 height 35
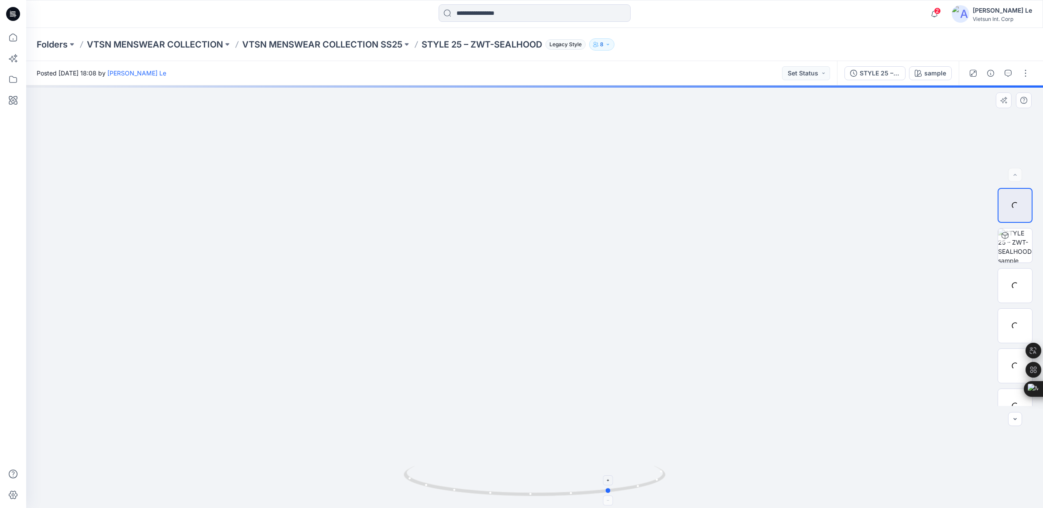
drag, startPoint x: 539, startPoint y: 496, endPoint x: 646, endPoint y: 490, distance: 106.6
click at [646, 490] on icon at bounding box center [536, 482] width 264 height 33
drag, startPoint x: 576, startPoint y: 434, endPoint x: 576, endPoint y: 428, distance: 6.1
click at [576, 433] on div at bounding box center [534, 297] width 1017 height 423
drag, startPoint x: 635, startPoint y: 488, endPoint x: 518, endPoint y: 466, distance: 118.9
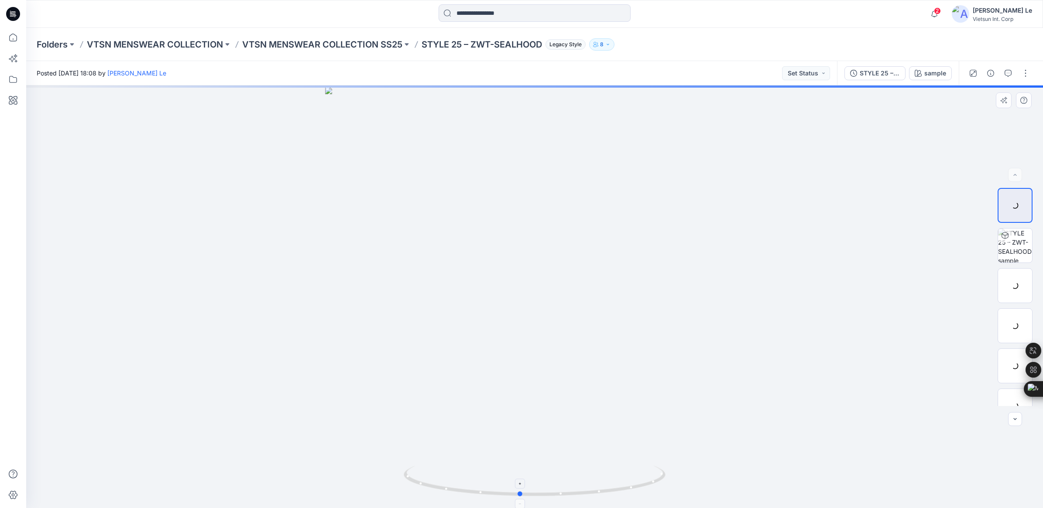
click at [518, 466] on icon at bounding box center [536, 482] width 264 height 33
drag, startPoint x: 513, startPoint y: 289, endPoint x: 713, endPoint y: 349, distance: 209.0
click at [713, 349] on img at bounding box center [534, 297] width 419 height 421
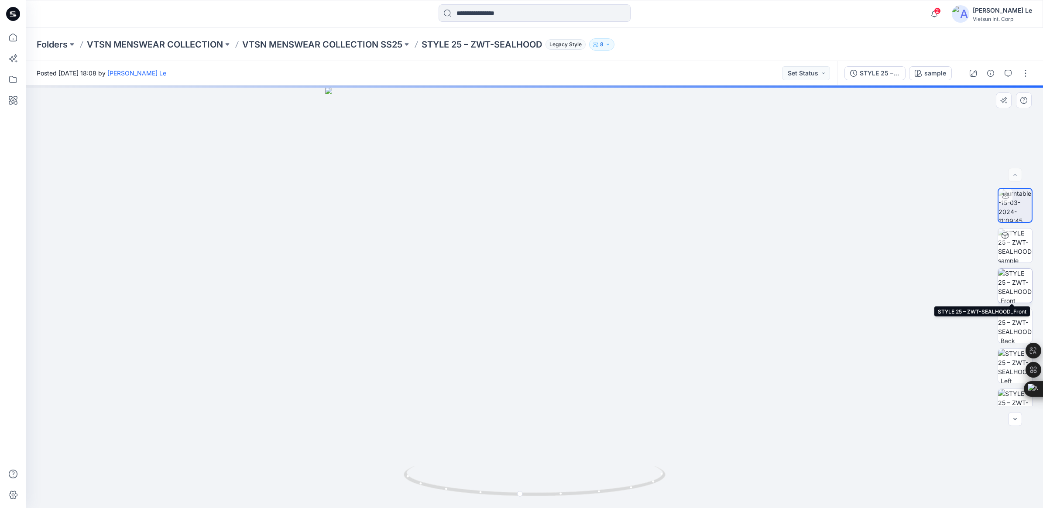
click at [1009, 291] on img at bounding box center [1015, 286] width 34 height 34
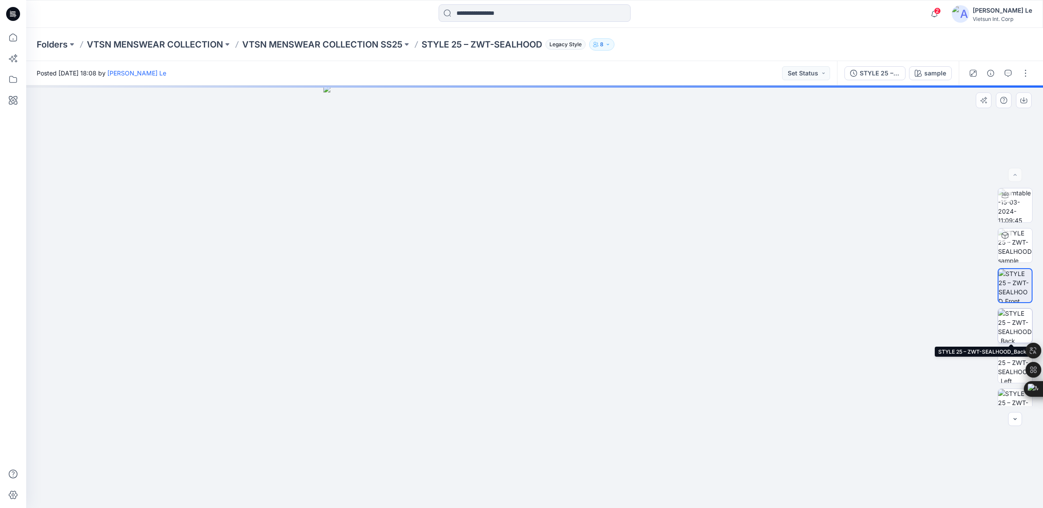
click at [1013, 331] on img at bounding box center [1015, 326] width 34 height 34
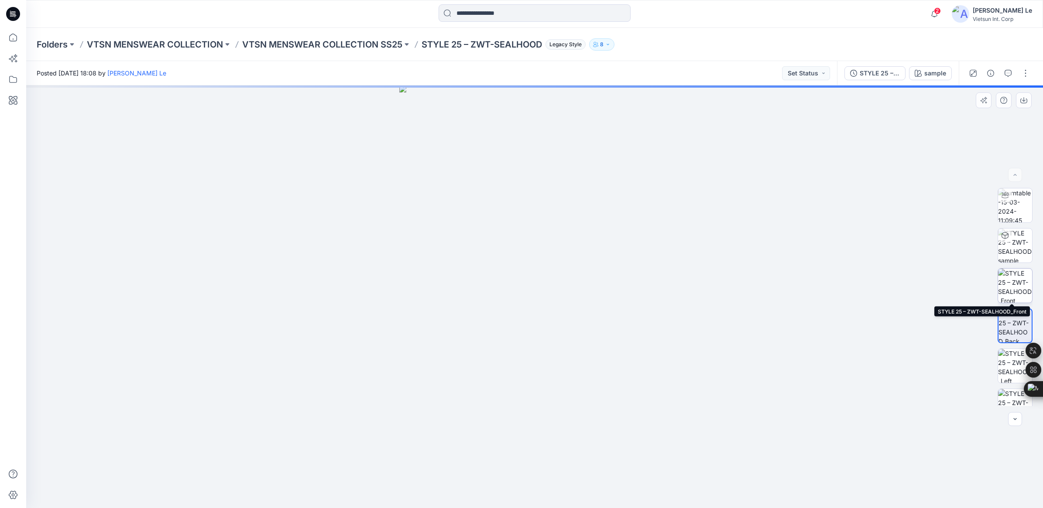
click at [1020, 287] on img at bounding box center [1015, 286] width 34 height 34
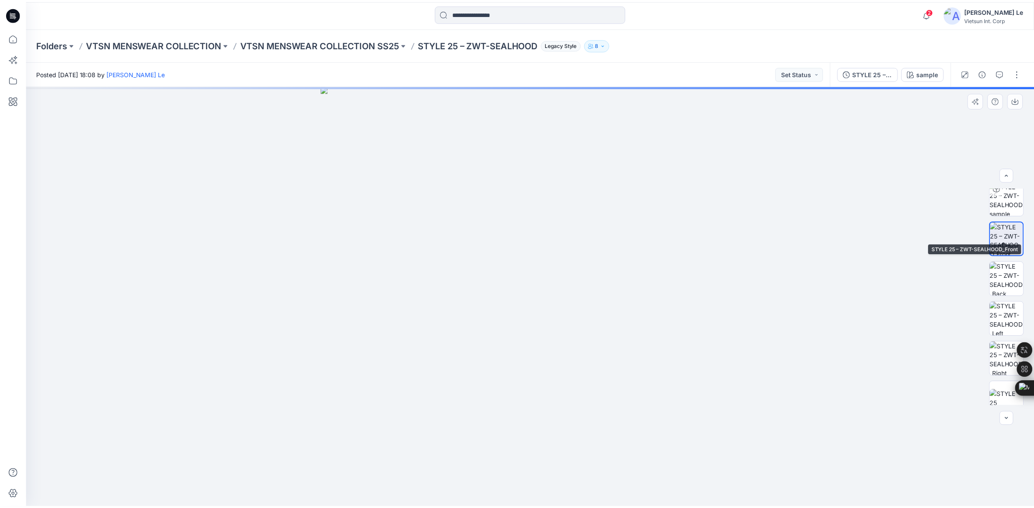
scroll to position [97, 0]
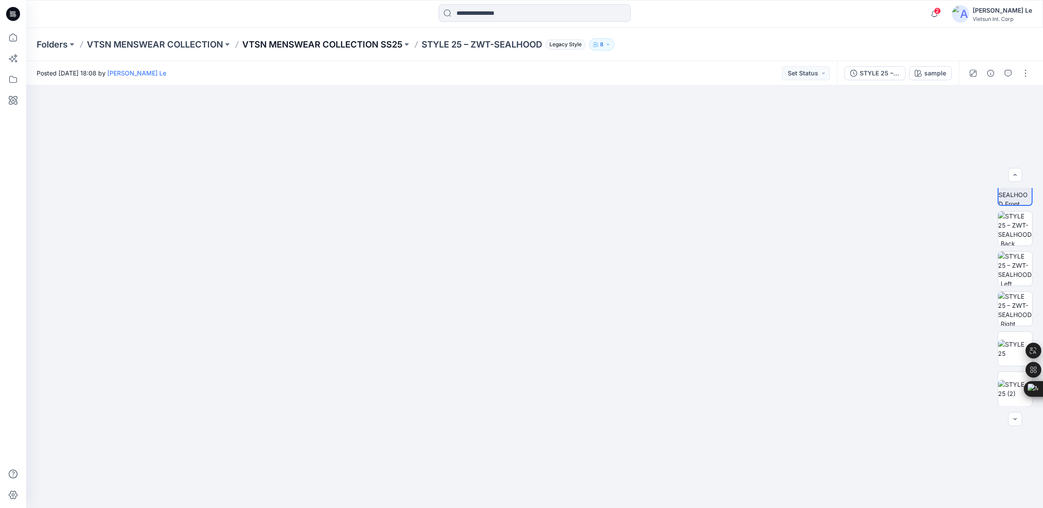
click at [361, 39] on p "VTSN MENSWEAR COLLECTION SS25" at bounding box center [322, 44] width 160 height 12
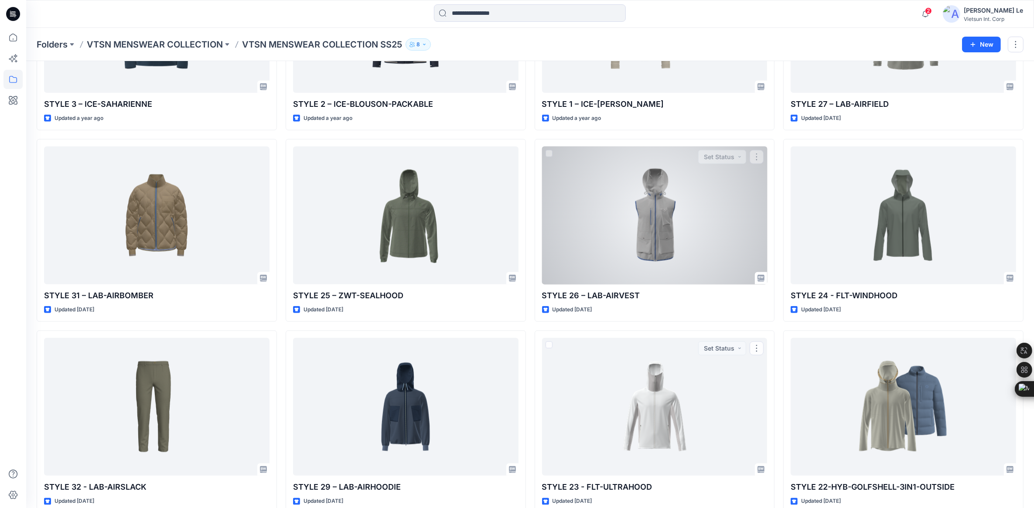
scroll to position [1091, 0]
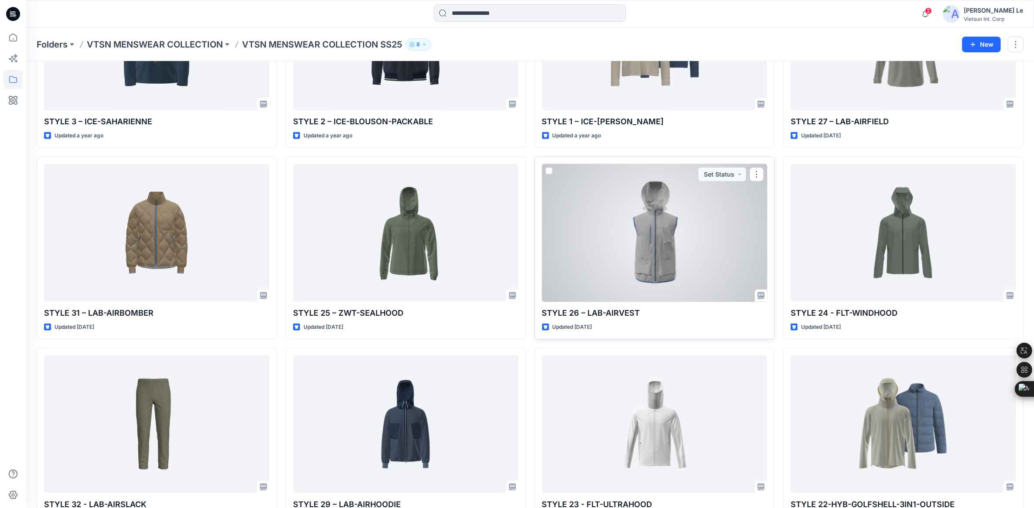
click at [659, 245] on div at bounding box center [655, 233] width 226 height 138
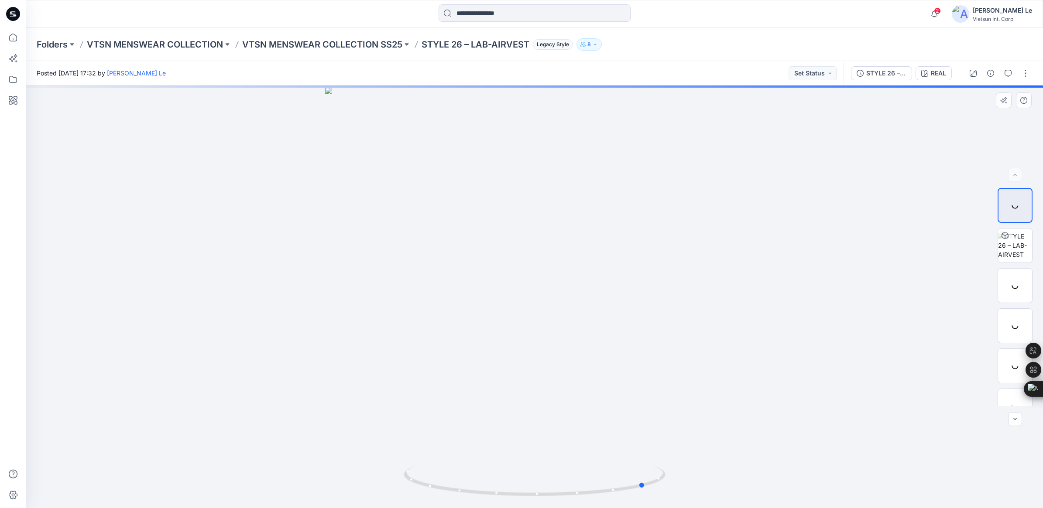
drag, startPoint x: 534, startPoint y: 497, endPoint x: 710, endPoint y: 494, distance: 176.3
click at [710, 494] on div at bounding box center [534, 297] width 1017 height 423
drag, startPoint x: 475, startPoint y: 424, endPoint x: 615, endPoint y: 461, distance: 145.2
click at [629, 455] on div at bounding box center [534, 297] width 1017 height 423
drag, startPoint x: 465, startPoint y: 487, endPoint x: 401, endPoint y: 476, distance: 64.3
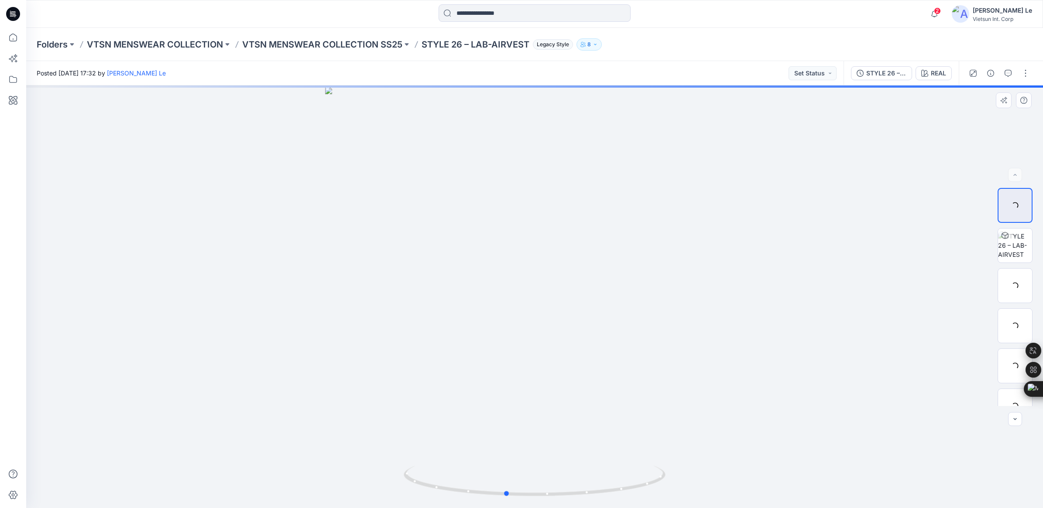
click at [401, 476] on div at bounding box center [534, 297] width 1017 height 423
click at [518, 426] on div at bounding box center [534, 297] width 1017 height 423
drag, startPoint x: 508, startPoint y: 496, endPoint x: 351, endPoint y: 479, distance: 158.1
click at [351, 479] on div at bounding box center [534, 297] width 1017 height 423
drag, startPoint x: 606, startPoint y: 491, endPoint x: 95, endPoint y: 450, distance: 513.0
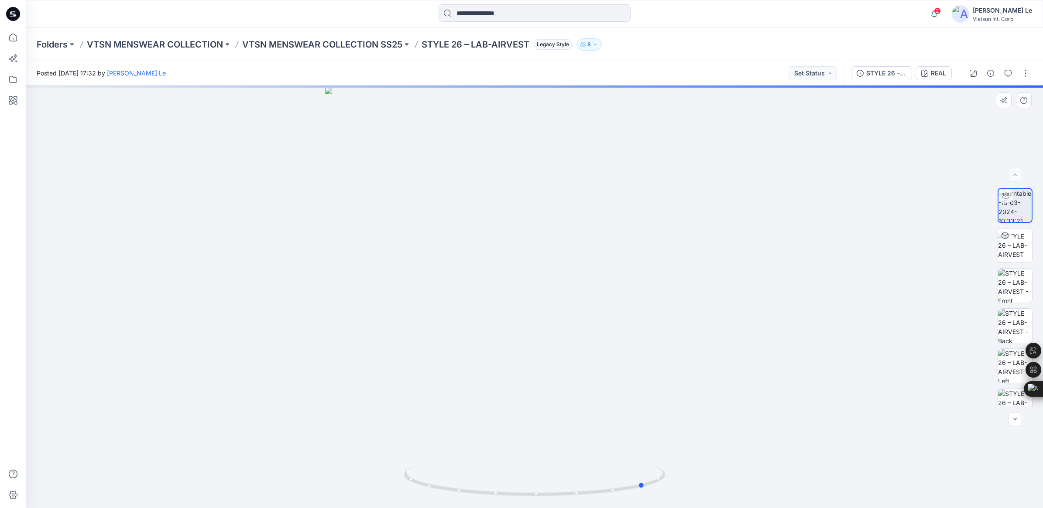
click at [95, 450] on div at bounding box center [534, 297] width 1017 height 423
drag, startPoint x: 618, startPoint y: 488, endPoint x: 988, endPoint y: 449, distance: 372.4
click at [988, 449] on div at bounding box center [534, 297] width 1017 height 423
click at [365, 42] on p "VTSN MENSWEAR COLLECTION SS25" at bounding box center [322, 44] width 160 height 12
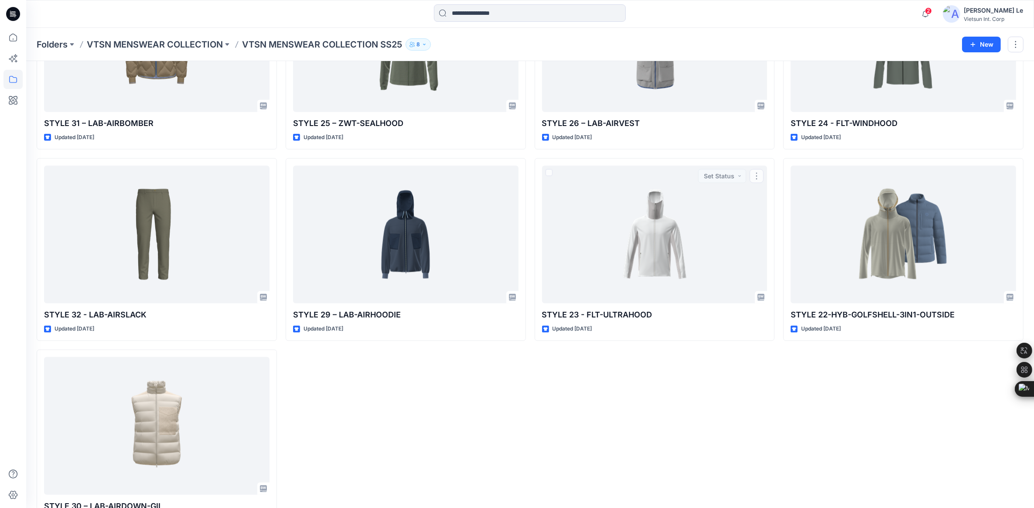
scroll to position [1316, 0]
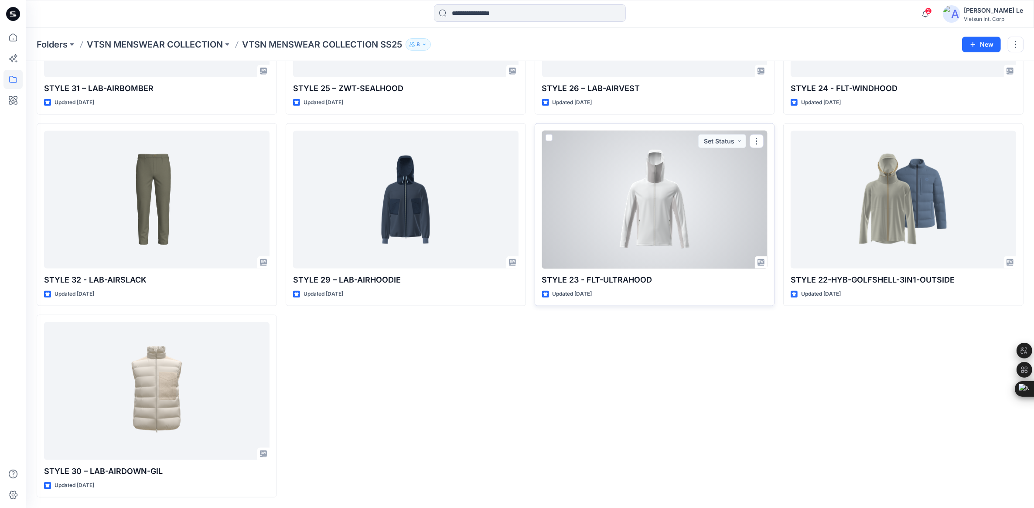
click at [624, 195] on div at bounding box center [655, 200] width 226 height 138
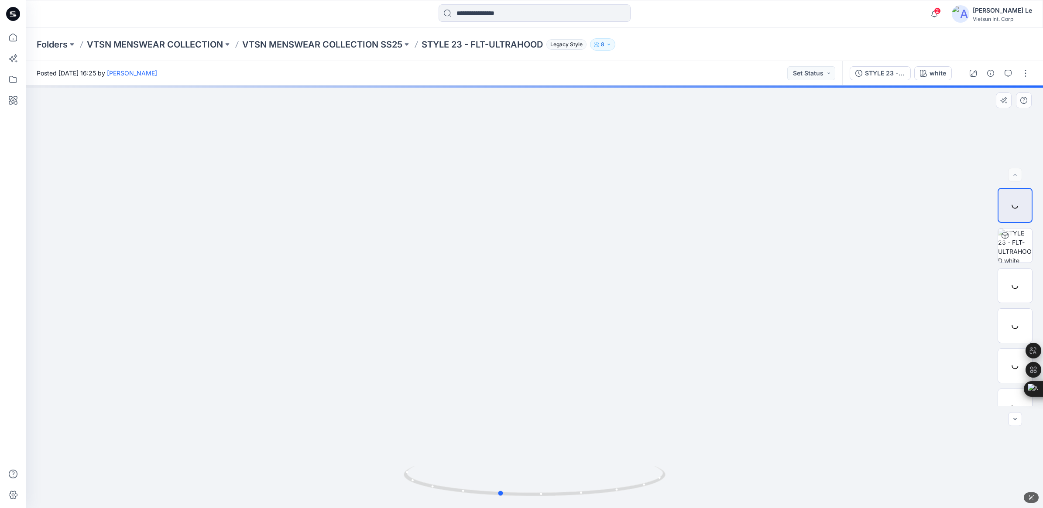
drag, startPoint x: 536, startPoint y: 496, endPoint x: 763, endPoint y: 453, distance: 230.9
click at [763, 453] on div at bounding box center [534, 297] width 1017 height 423
drag, startPoint x: 500, startPoint y: 496, endPoint x: 326, endPoint y: 490, distance: 173.8
click at [326, 490] on div at bounding box center [534, 297] width 1017 height 423
drag, startPoint x: 589, startPoint y: 495, endPoint x: 733, endPoint y: 462, distance: 147.2
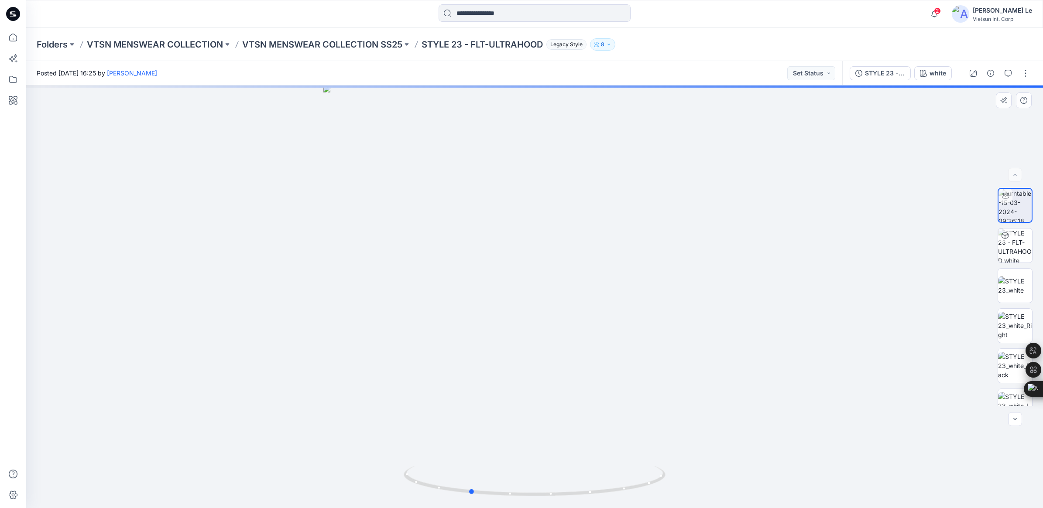
click at [733, 462] on div at bounding box center [534, 297] width 1017 height 423
drag, startPoint x: 476, startPoint y: 493, endPoint x: 418, endPoint y: 476, distance: 60.5
click at [418, 476] on icon at bounding box center [536, 482] width 264 height 33
drag, startPoint x: 572, startPoint y: 173, endPoint x: 531, endPoint y: 454, distance: 283.9
drag, startPoint x: 436, startPoint y: 488, endPoint x: 548, endPoint y: 501, distance: 112.5
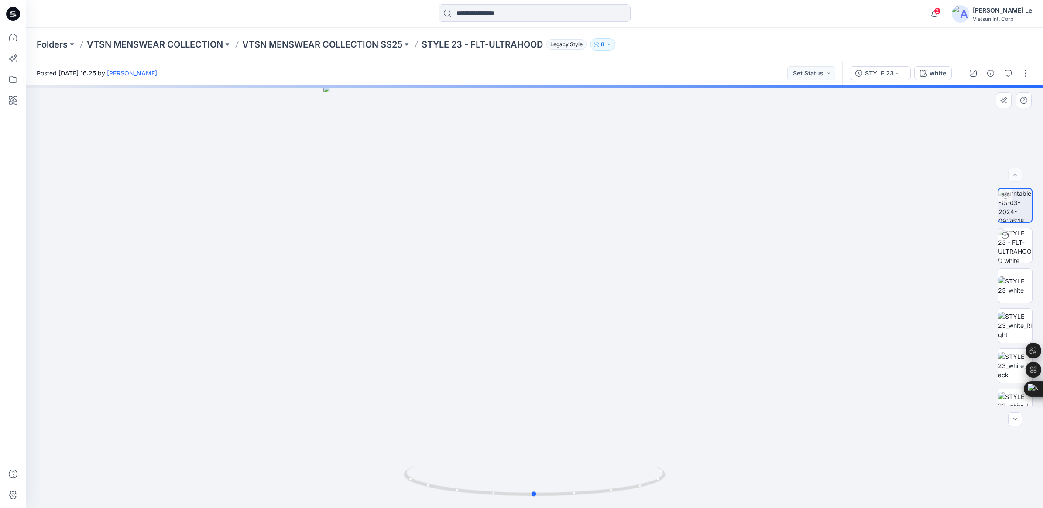
click at [548, 501] on div at bounding box center [534, 297] width 1017 height 423
click at [1006, 380] on img at bounding box center [1015, 389] width 34 height 18
click at [1017, 308] on img at bounding box center [1015, 308] width 34 height 18
click at [1003, 260] on img at bounding box center [1015, 267] width 34 height 27
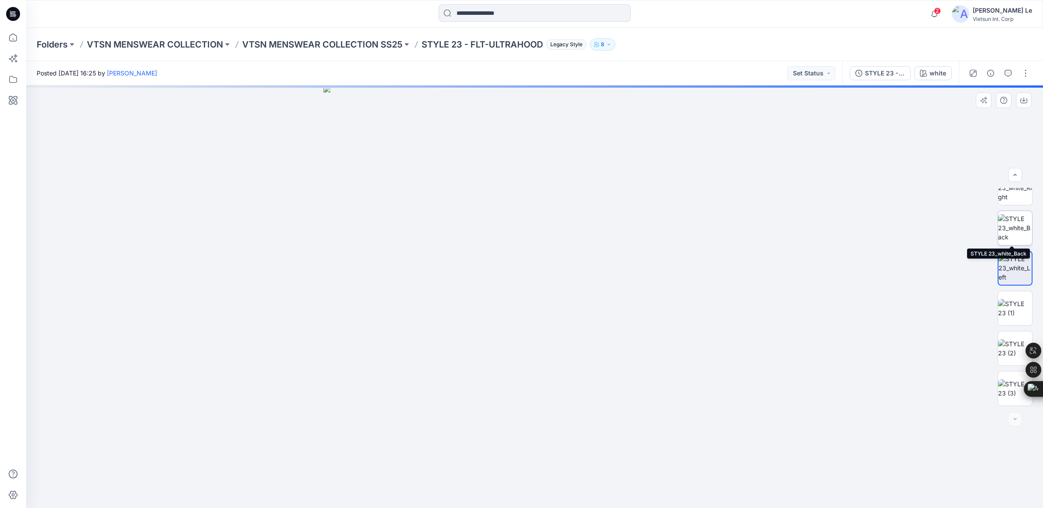
click at [1017, 234] on img at bounding box center [1015, 227] width 34 height 27
click at [1011, 273] on img at bounding box center [1015, 267] width 34 height 27
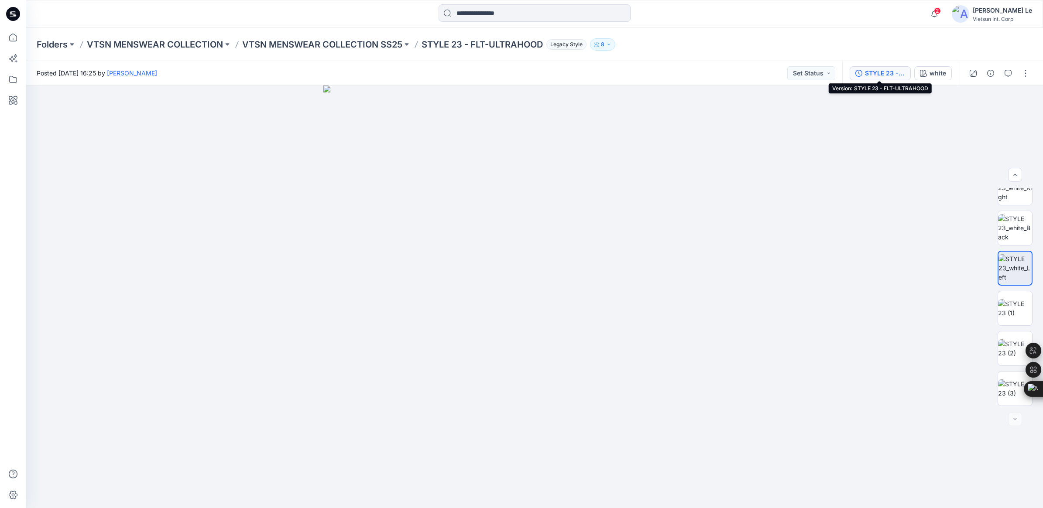
click at [880, 71] on div "STYLE 23 - FLT-ULTRAHOOD" at bounding box center [885, 73] width 40 height 10
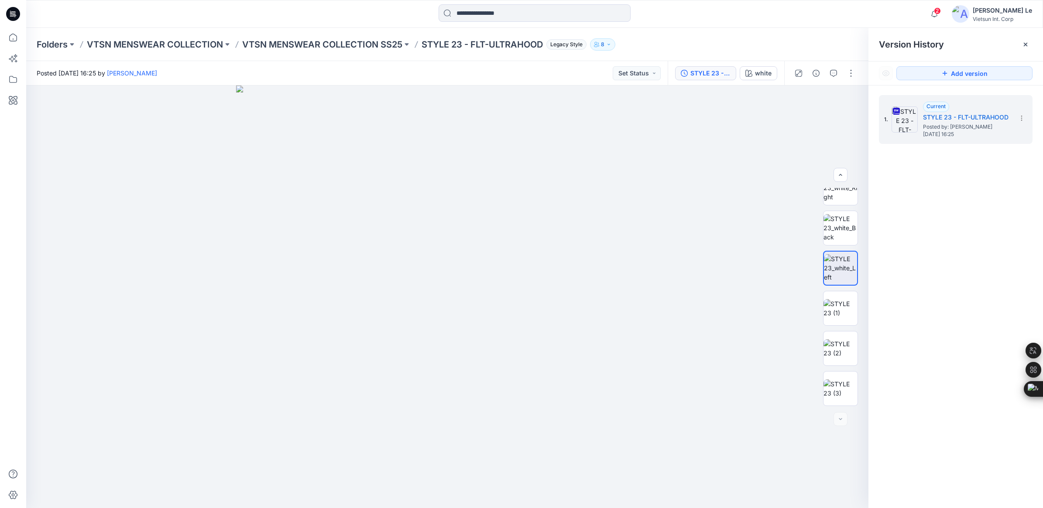
click at [967, 214] on div "1. Current STYLE 23 - FLT-ULTRAHOOD Posted by: [PERSON_NAME] [DATE] 16:25" at bounding box center [955, 303] width 175 height 435
click at [1021, 116] on icon at bounding box center [1021, 118] width 7 height 7
click at [974, 137] on span "Download Source BW File" at bounding box center [977, 135] width 73 height 10
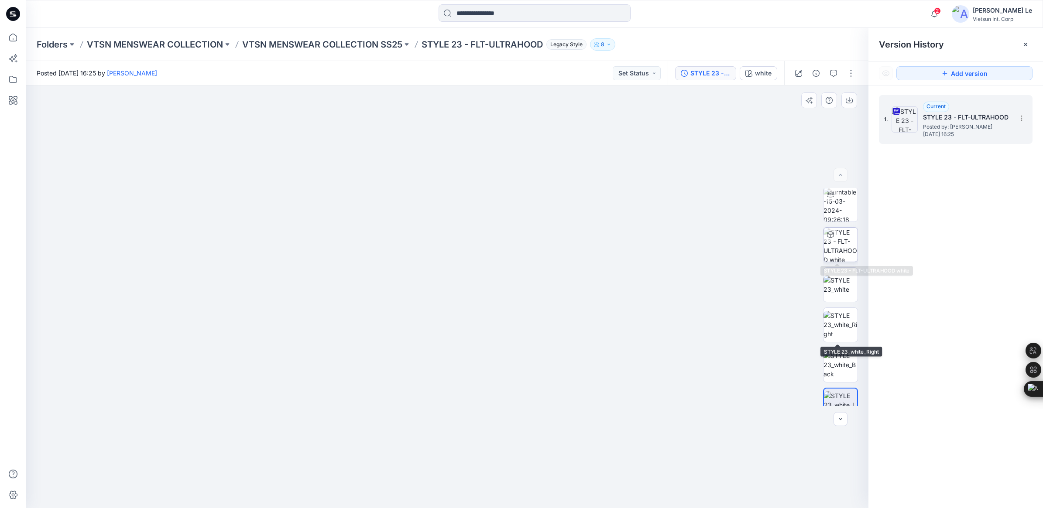
scroll to position [0, 0]
drag, startPoint x: 836, startPoint y: 281, endPoint x: 836, endPoint y: 296, distance: 14.4
click at [836, 281] on img at bounding box center [840, 286] width 34 height 18
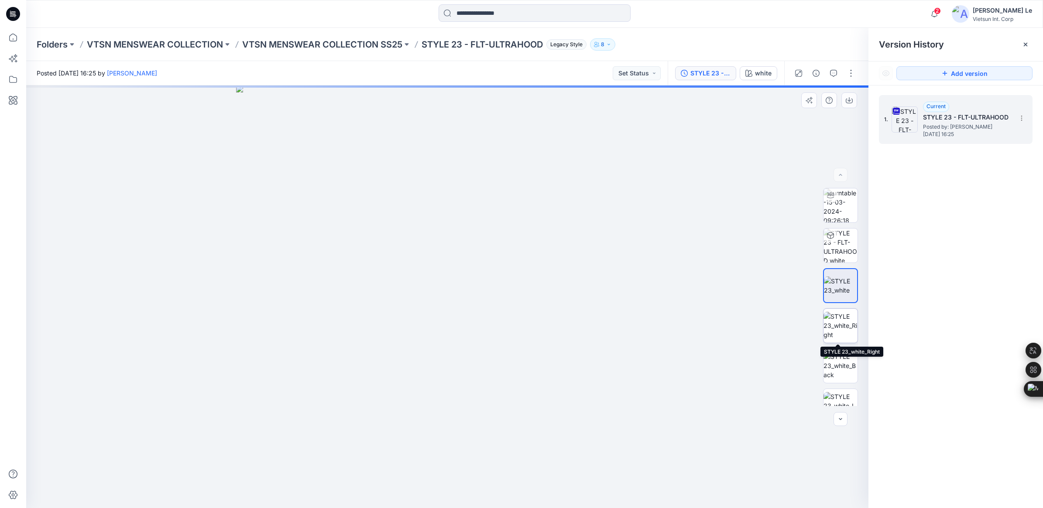
click at [841, 329] on img at bounding box center [840, 325] width 34 height 27
click at [835, 357] on img at bounding box center [840, 365] width 34 height 27
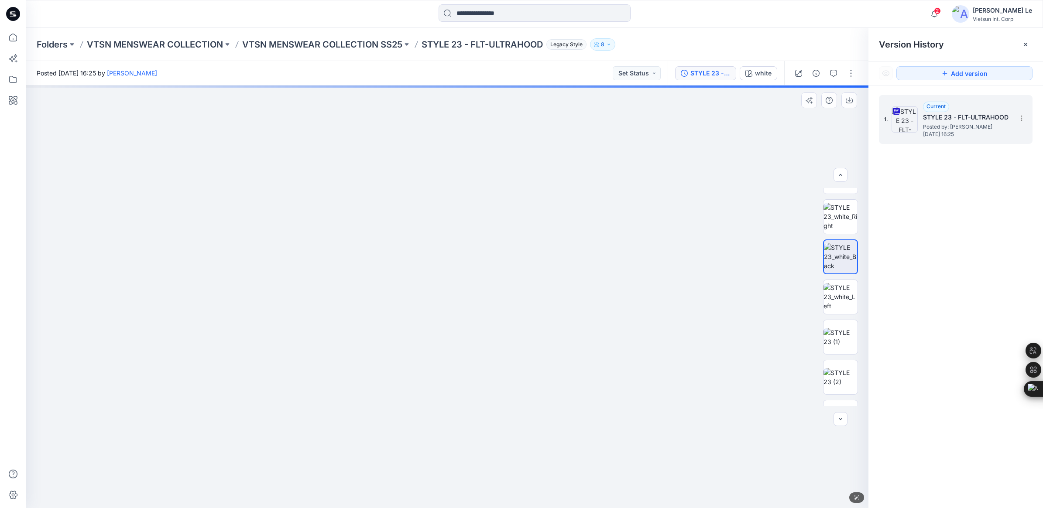
drag, startPoint x: 510, startPoint y: 407, endPoint x: 483, endPoint y: 119, distance: 289.6
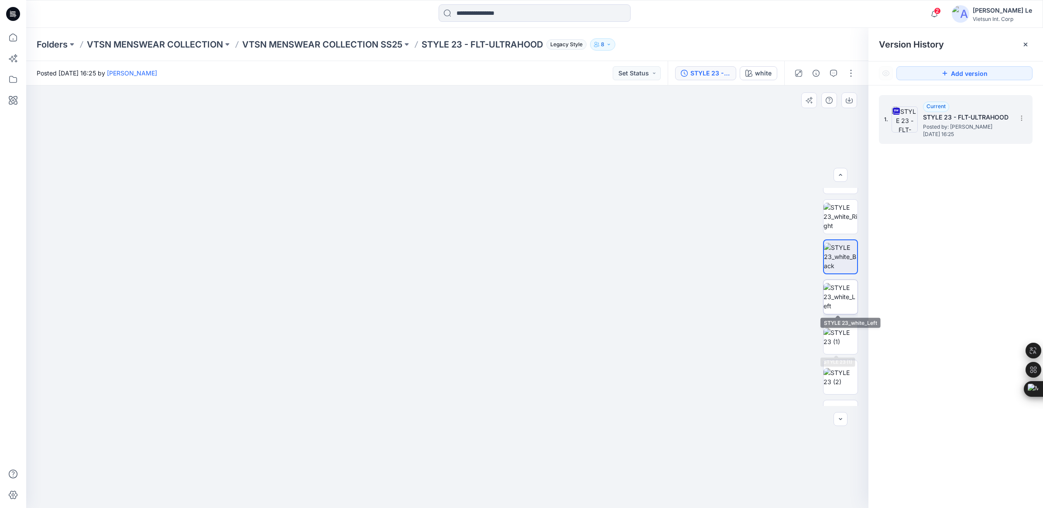
click at [838, 290] on img at bounding box center [840, 296] width 34 height 27
click at [840, 341] on img at bounding box center [840, 337] width 34 height 18
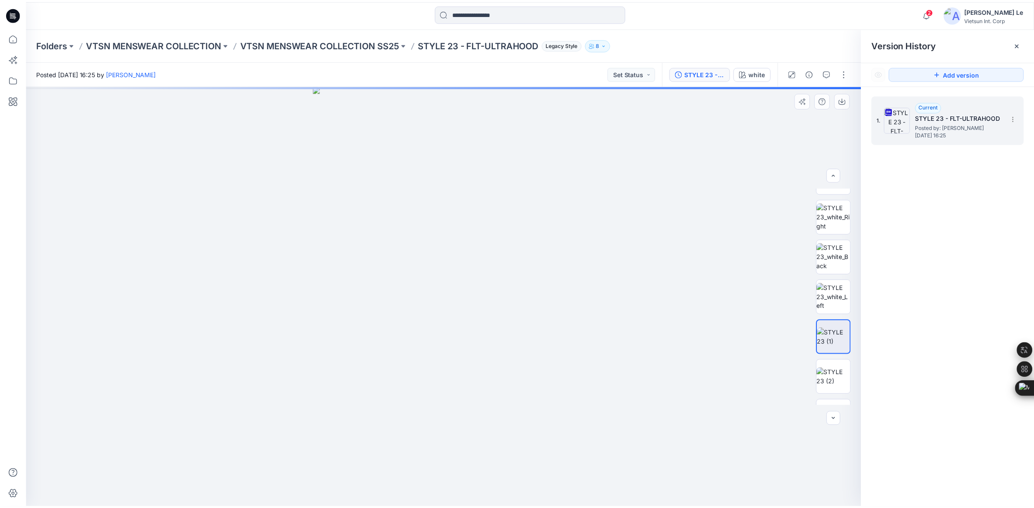
scroll to position [138, 0]
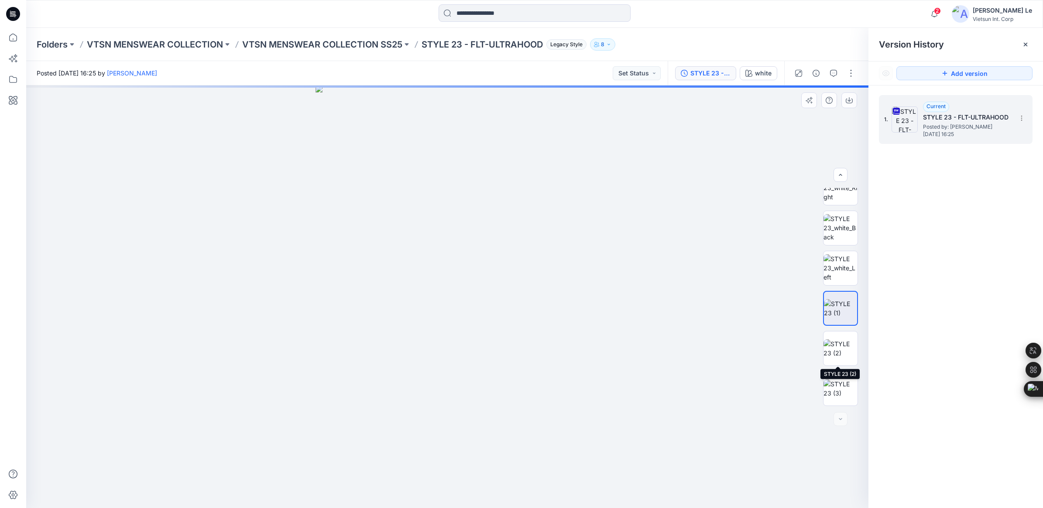
click at [840, 341] on img at bounding box center [840, 348] width 34 height 18
click at [836, 384] on img at bounding box center [840, 389] width 34 height 18
drag, startPoint x: 522, startPoint y: 271, endPoint x: 380, endPoint y: 29, distance: 280.2
drag, startPoint x: 402, startPoint y: 144, endPoint x: 448, endPoint y: 305, distance: 167.9
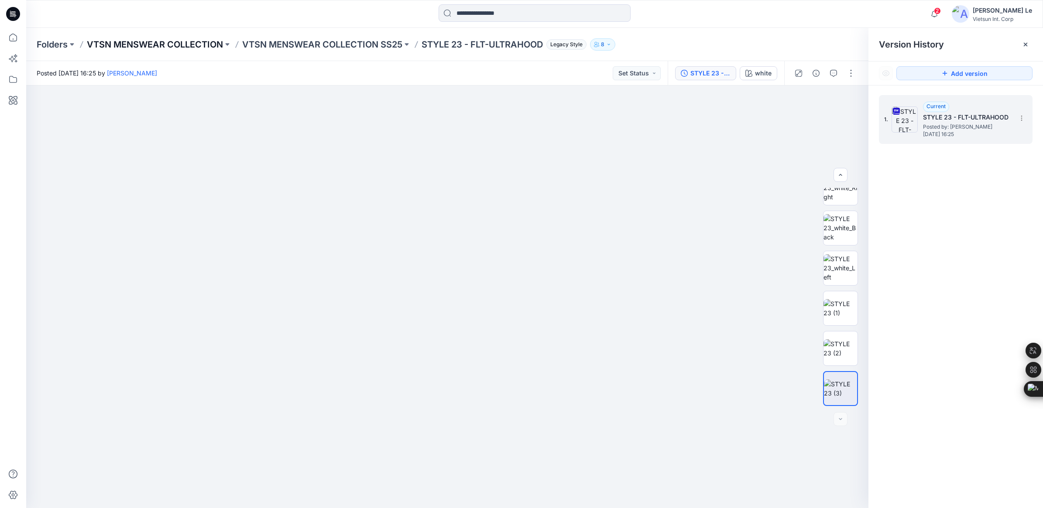
click at [170, 42] on p "VTSN MENSWEAR COLLECTION" at bounding box center [155, 44] width 136 height 12
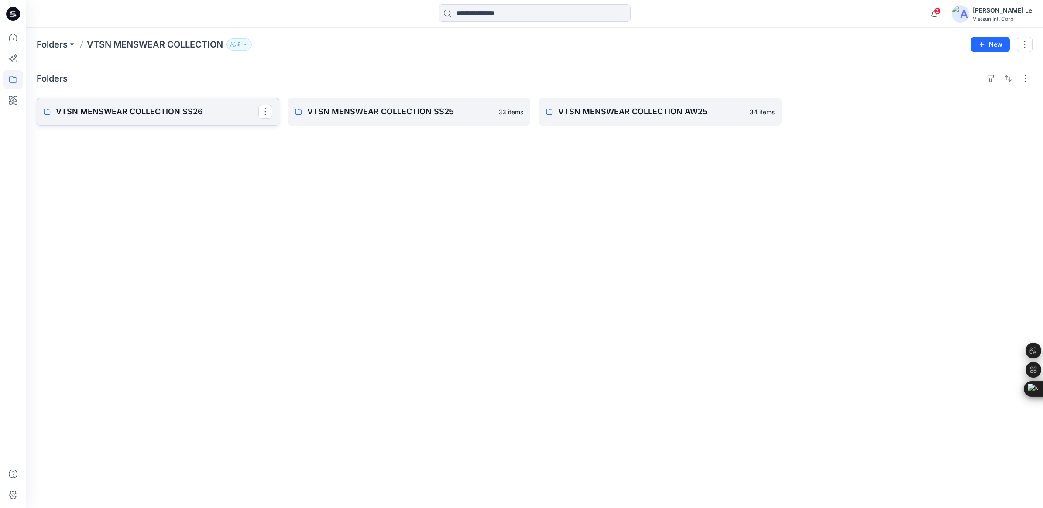
click at [101, 111] on p "VTSN MENSWEAR COLLECTION SS26" at bounding box center [157, 112] width 202 height 12
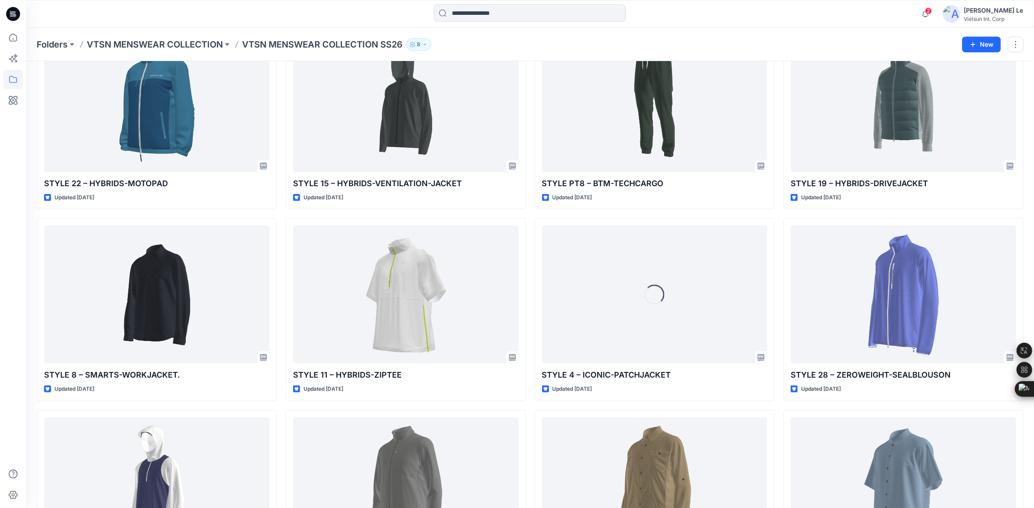
scroll to position [654, 0]
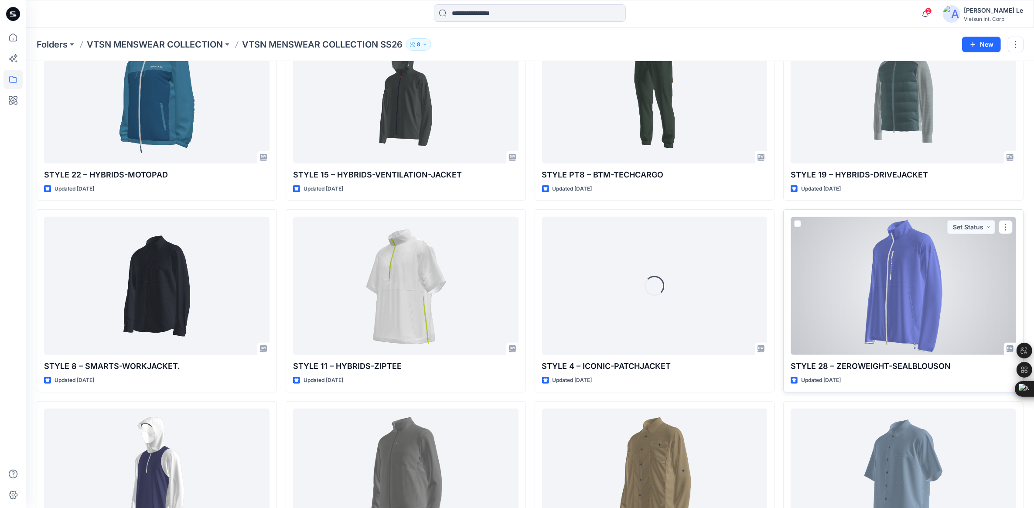
click at [904, 303] on div at bounding box center [904, 286] width 226 height 138
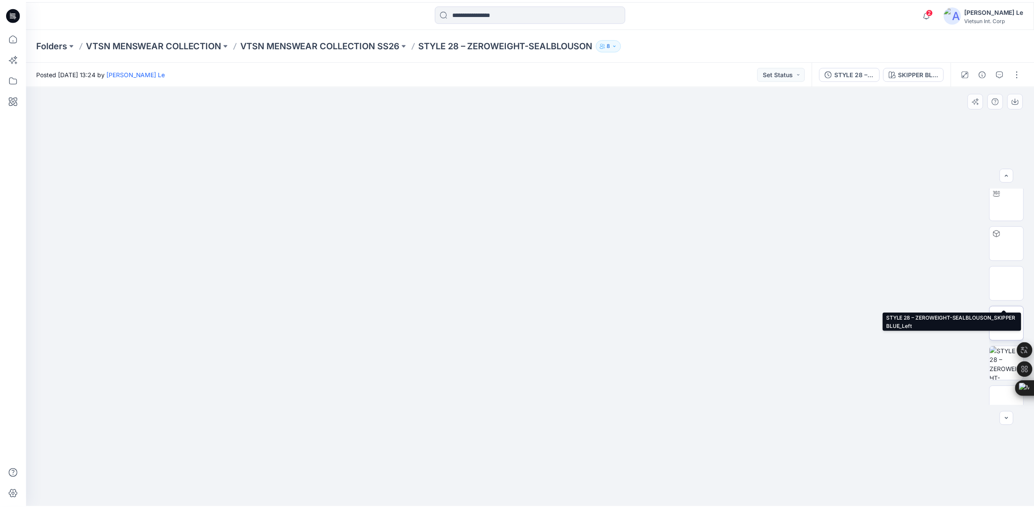
scroll to position [109, 0]
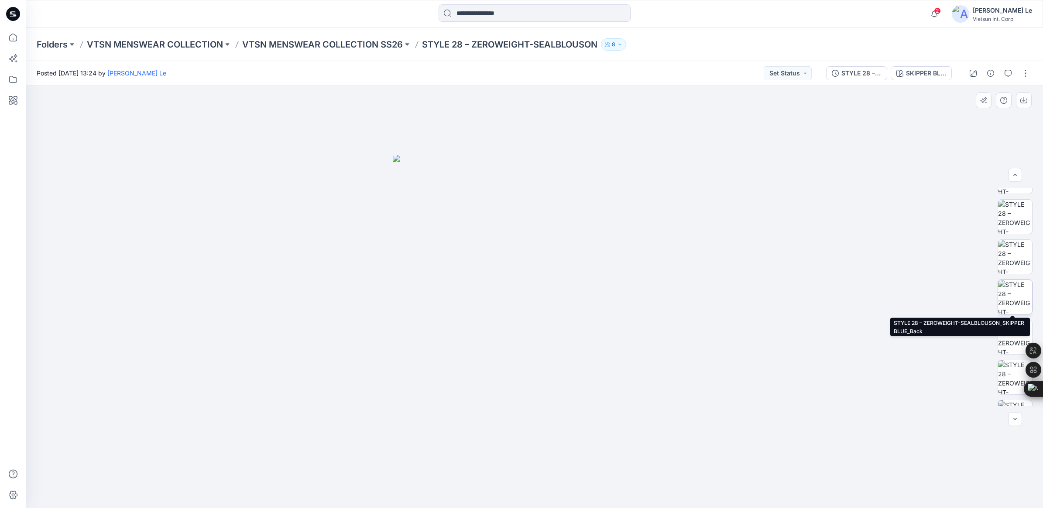
click at [1015, 302] on img at bounding box center [1015, 297] width 34 height 34
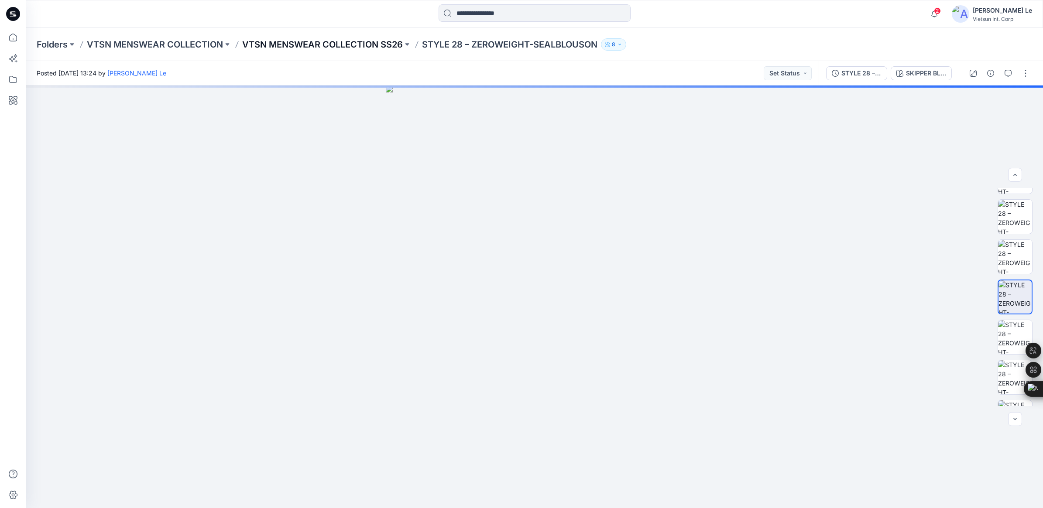
click at [323, 45] on p "VTSN MENSWEAR COLLECTION SS26" at bounding box center [322, 44] width 161 height 12
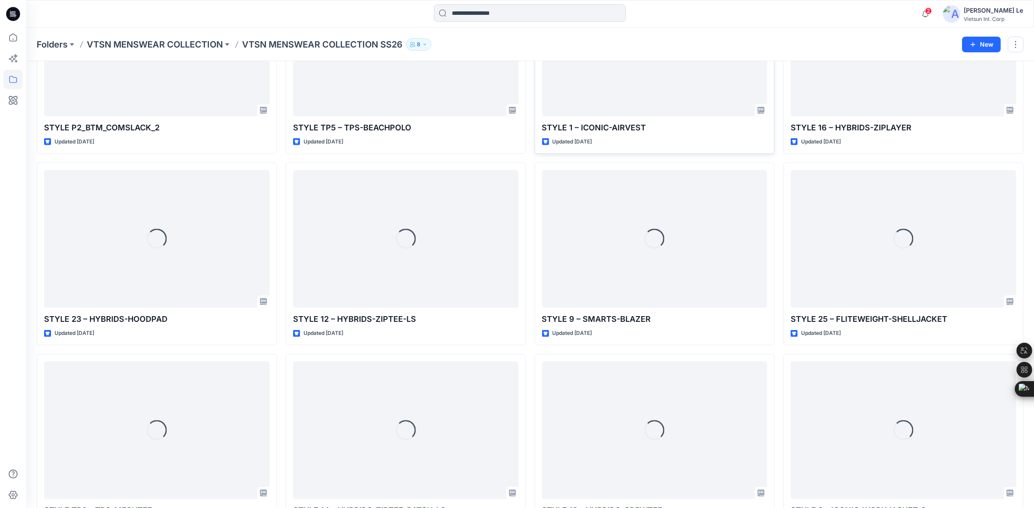
scroll to position [1347, 0]
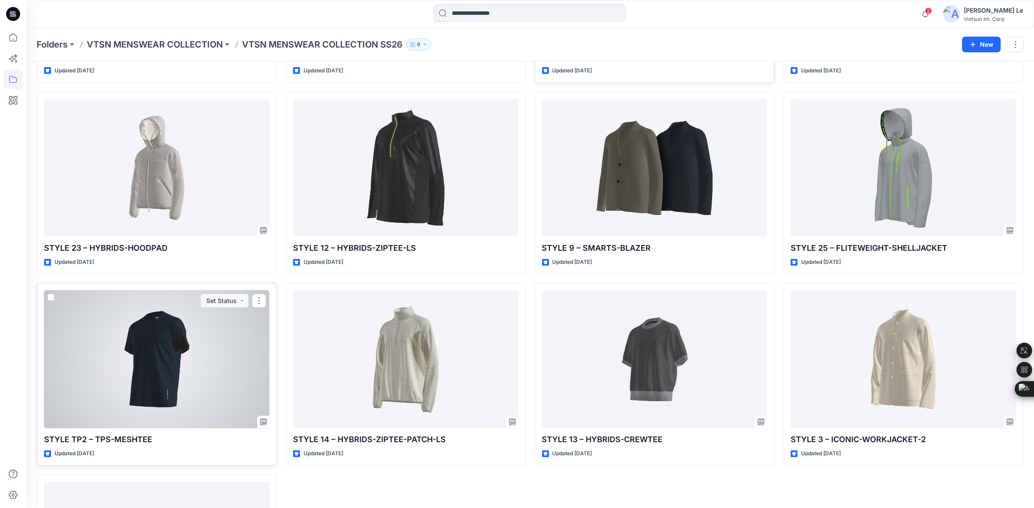
click at [155, 372] on div at bounding box center [157, 360] width 226 height 138
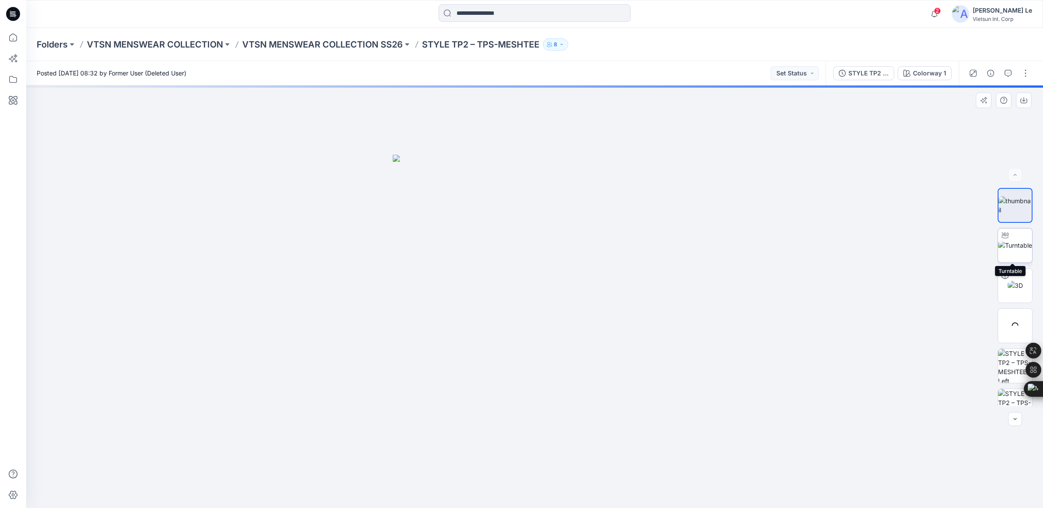
click at [1013, 241] on img at bounding box center [1015, 245] width 34 height 9
drag, startPoint x: 594, startPoint y: 435, endPoint x: 570, endPoint y: 339, distance: 98.4
drag, startPoint x: 537, startPoint y: 491, endPoint x: 493, endPoint y: 487, distance: 43.8
click at [493, 487] on icon at bounding box center [536, 482] width 264 height 33
click at [307, 41] on p "VTSN MENSWEAR COLLECTION SS26" at bounding box center [322, 44] width 161 height 12
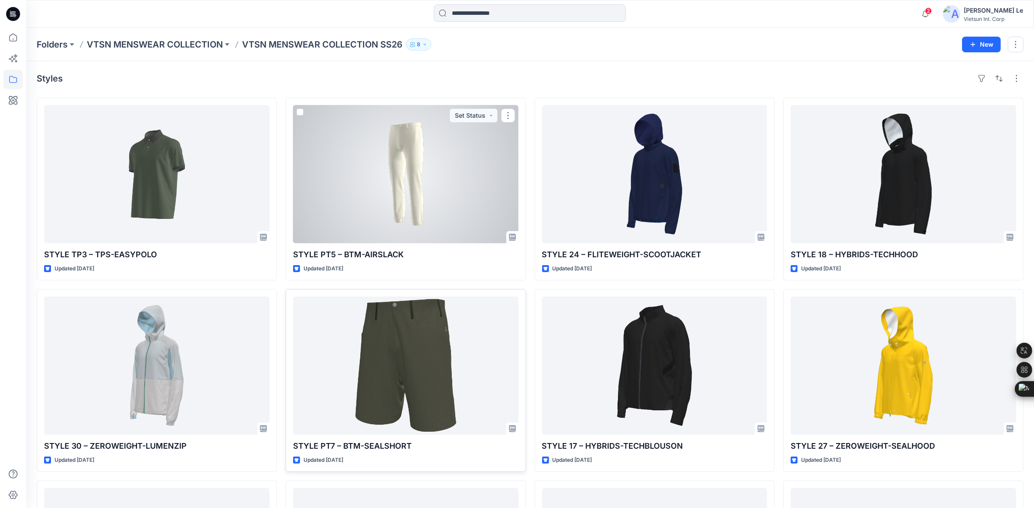
scroll to position [55, 0]
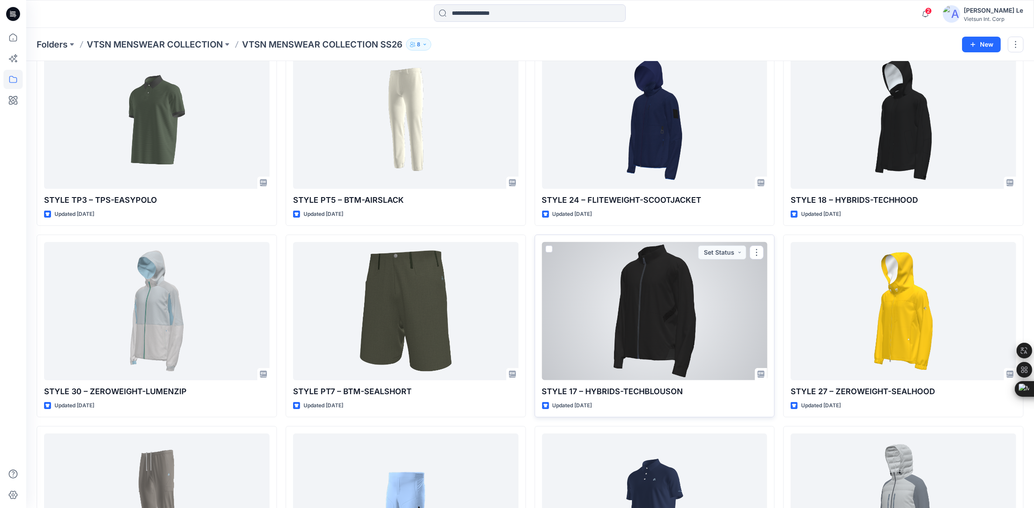
click at [655, 332] on div at bounding box center [655, 311] width 226 height 138
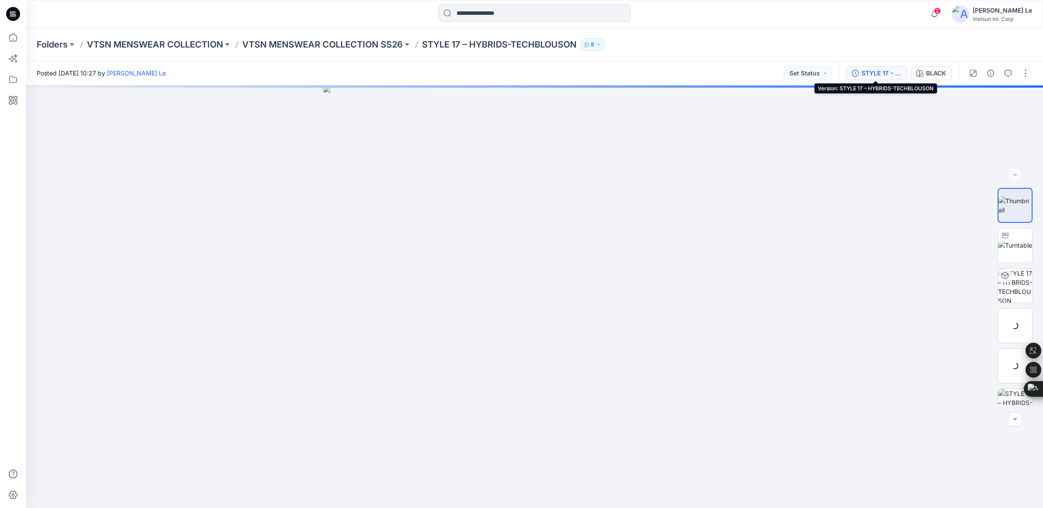
click at [873, 72] on div "STYLE 17 – HYBRIDS-TECHBLOUSON" at bounding box center [881, 73] width 40 height 10
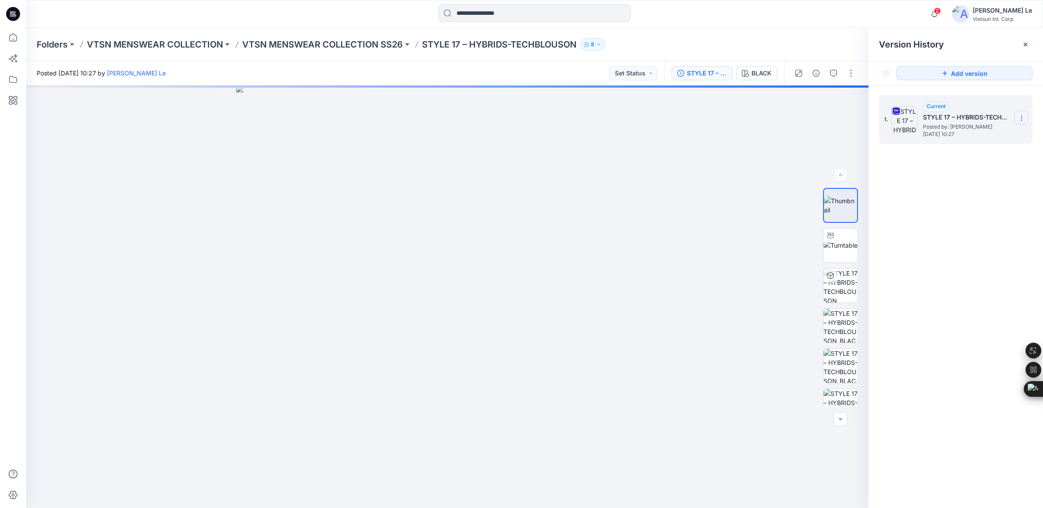
click at [1021, 116] on icon at bounding box center [1021, 116] width 0 height 0
click at [954, 137] on span "Download Source BW File" at bounding box center [977, 135] width 73 height 10
click at [972, 214] on div "1. Current STYLE 17 – HYBRIDS-TECHBLOUSON Posted by: [PERSON_NAME] Le [DATE] 10…" at bounding box center [955, 303] width 175 height 435
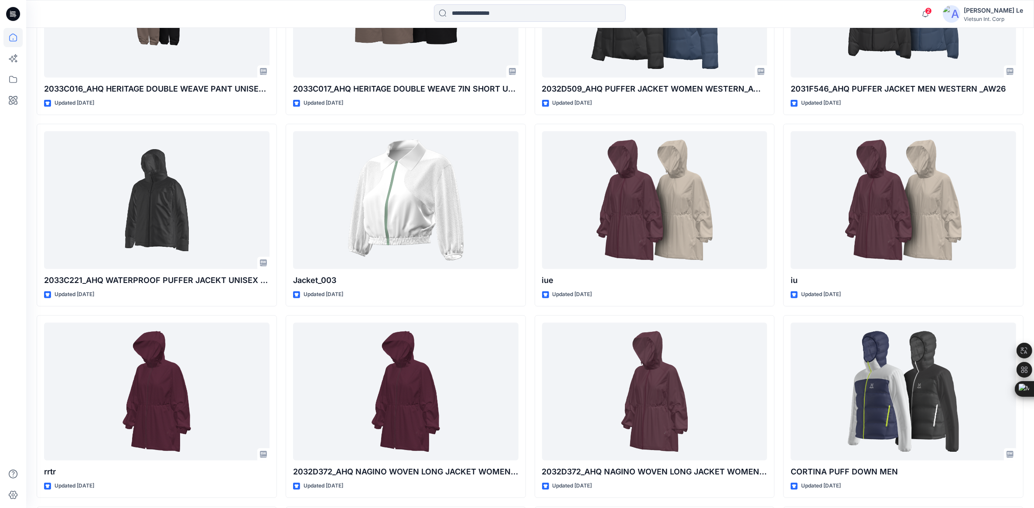
scroll to position [491, 0]
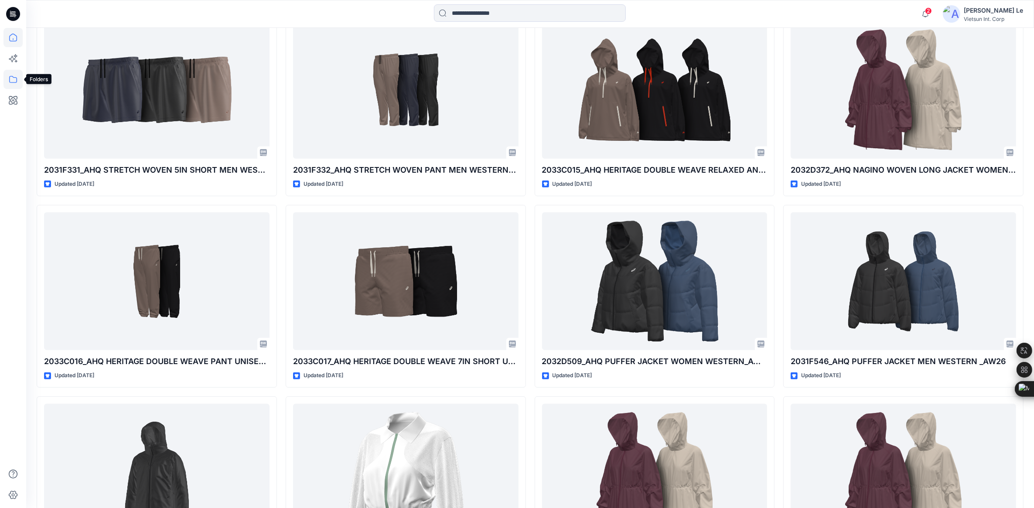
click at [20, 86] on icon at bounding box center [12, 79] width 19 height 19
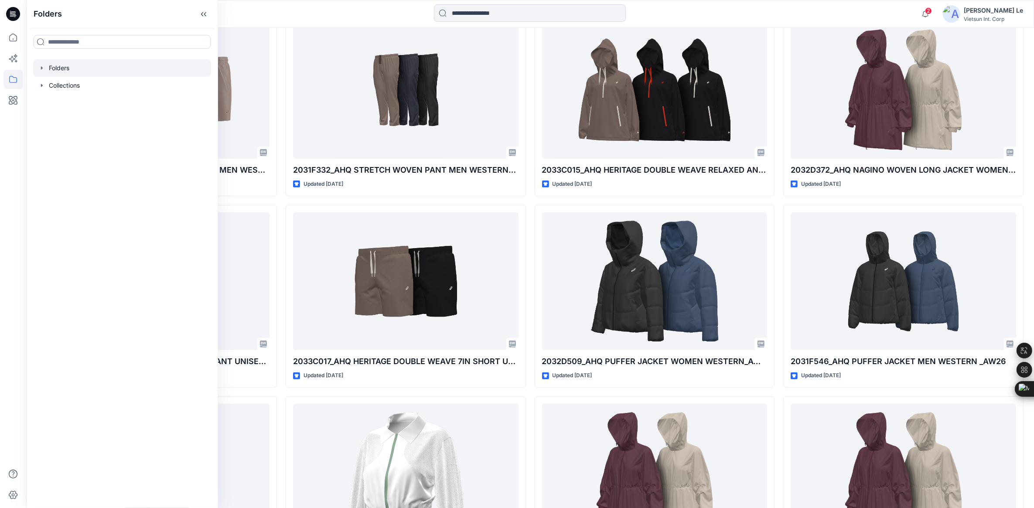
click at [64, 69] on div at bounding box center [122, 67] width 178 height 17
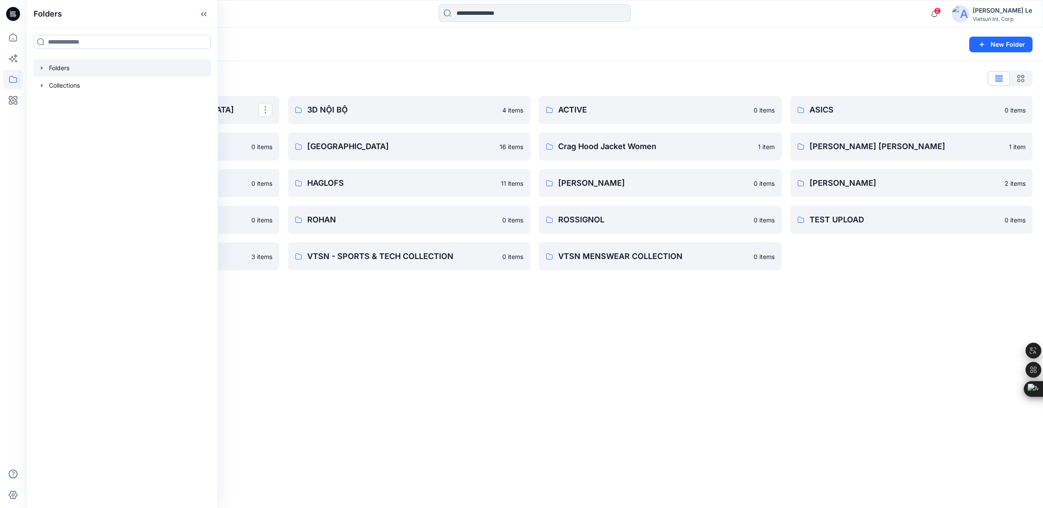
click at [670, 354] on div "Folders New Folder Folders List 3D COLLECTION SS23-LADY ASICS_BLOCK_NỘI BỘ 0 it…" at bounding box center [534, 268] width 1017 height 480
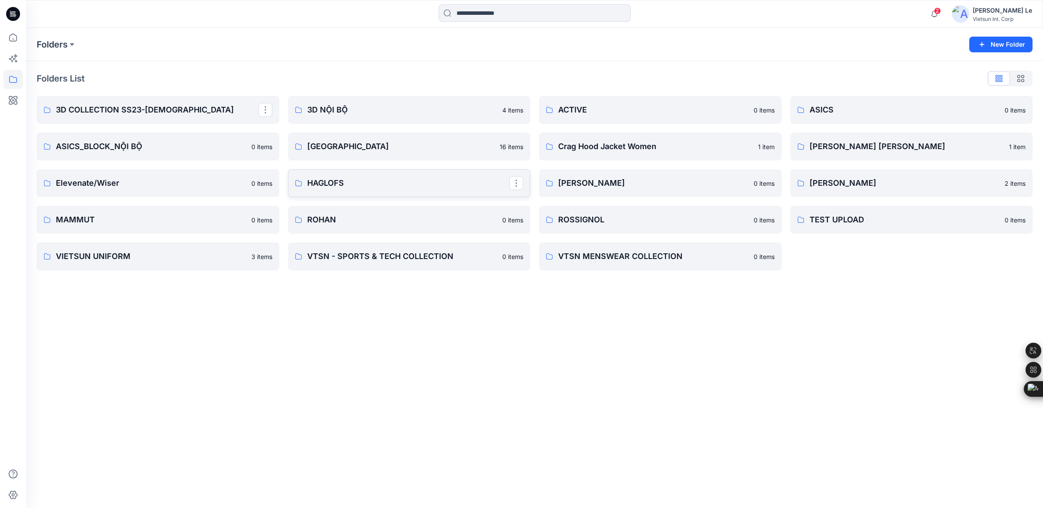
click at [334, 186] on p "HAGLOFS" at bounding box center [408, 183] width 202 height 12
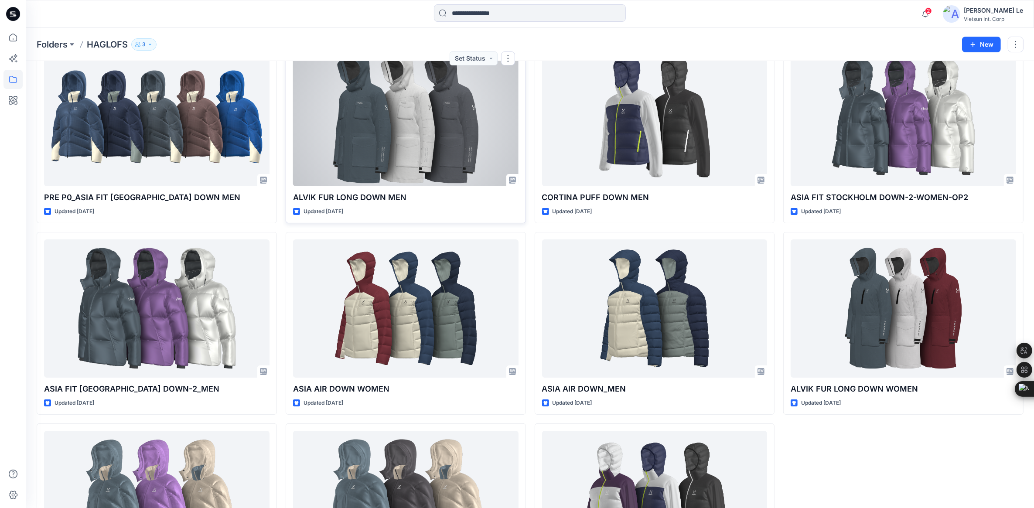
scroll to position [112, 0]
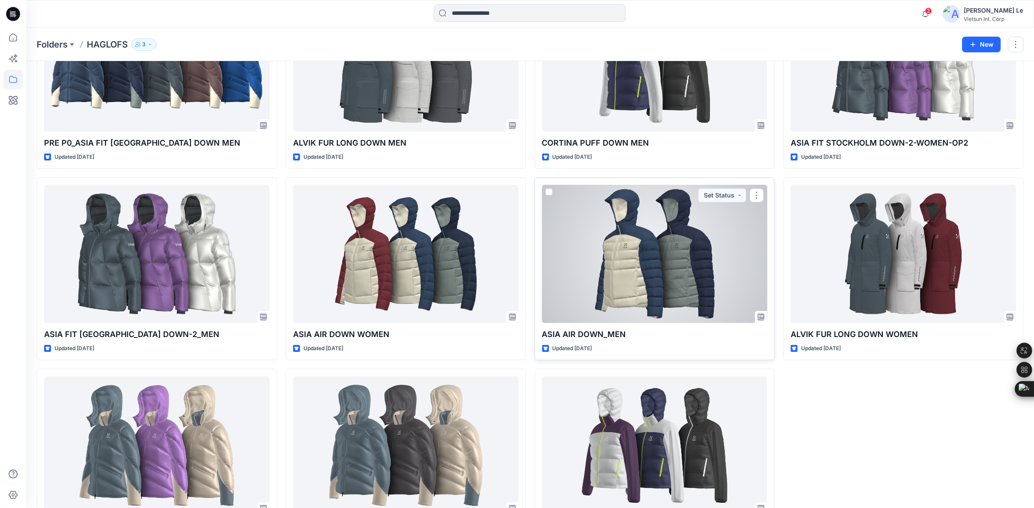
click at [661, 260] on div at bounding box center [655, 254] width 226 height 138
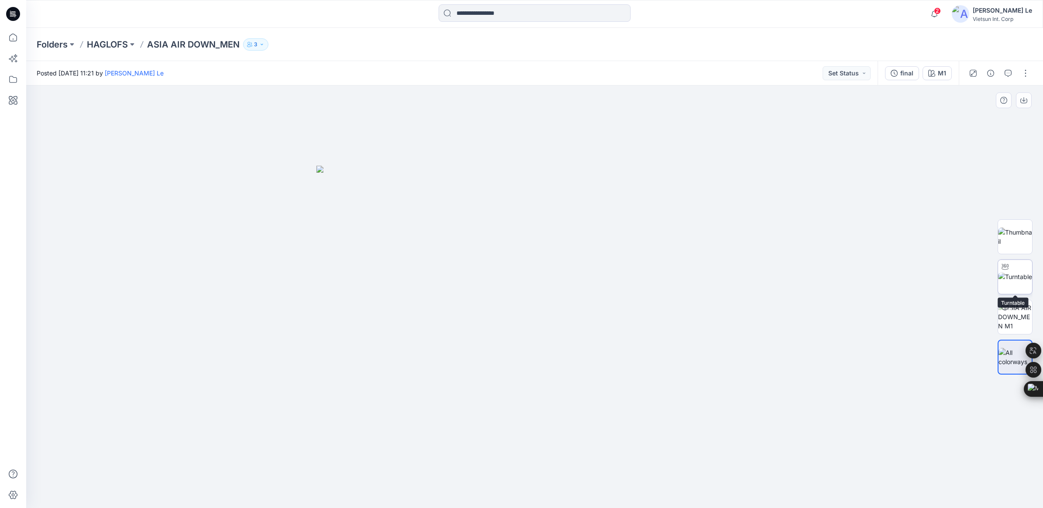
click at [1024, 272] on img at bounding box center [1015, 276] width 34 height 9
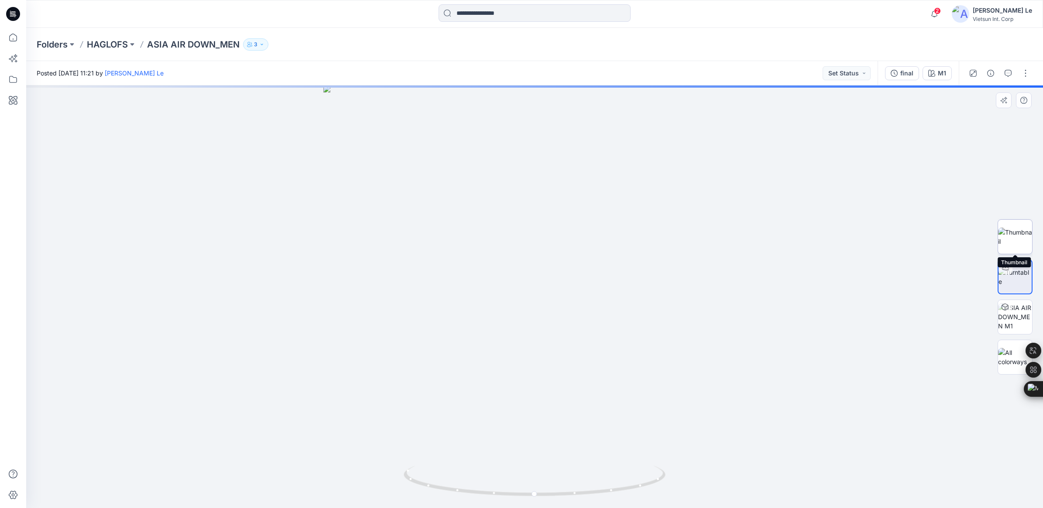
click at [1017, 228] on img at bounding box center [1015, 237] width 34 height 18
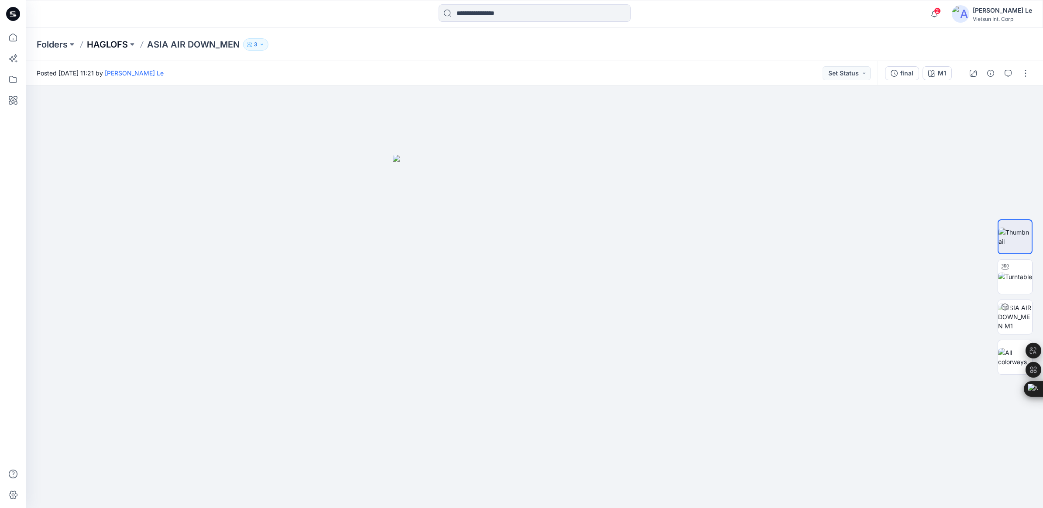
click at [116, 49] on p "HAGLOFS" at bounding box center [107, 44] width 41 height 12
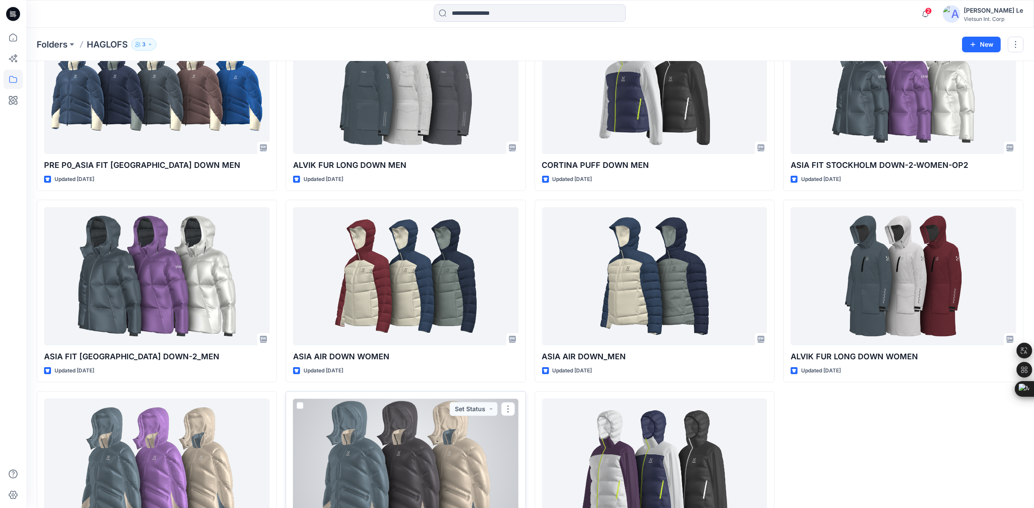
scroll to position [166, 0]
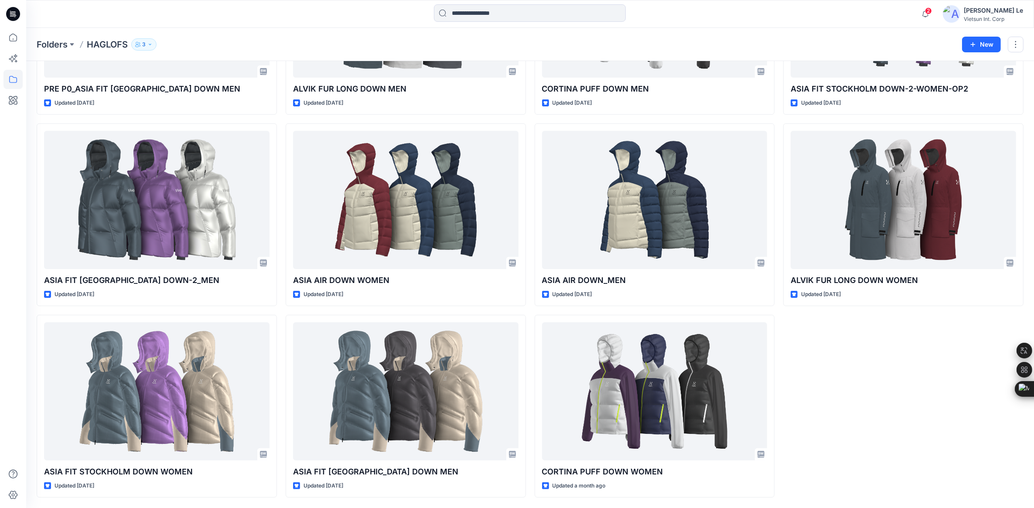
drag, startPoint x: 939, startPoint y: 419, endPoint x: 817, endPoint y: 491, distance: 141.4
click at [938, 419] on div "ASIA FIT STOCKHOLM DOWN-2-WOMEN-OP2 Updated 23 days ago ALVIK FUR LONG DOWN WOM…" at bounding box center [904, 215] width 240 height 566
click at [836, 428] on div "ASIA FIT STOCKHOLM DOWN-2-WOMEN-OP2 Updated 23 days ago ALVIK FUR LONG DOWN WOM…" at bounding box center [904, 215] width 240 height 566
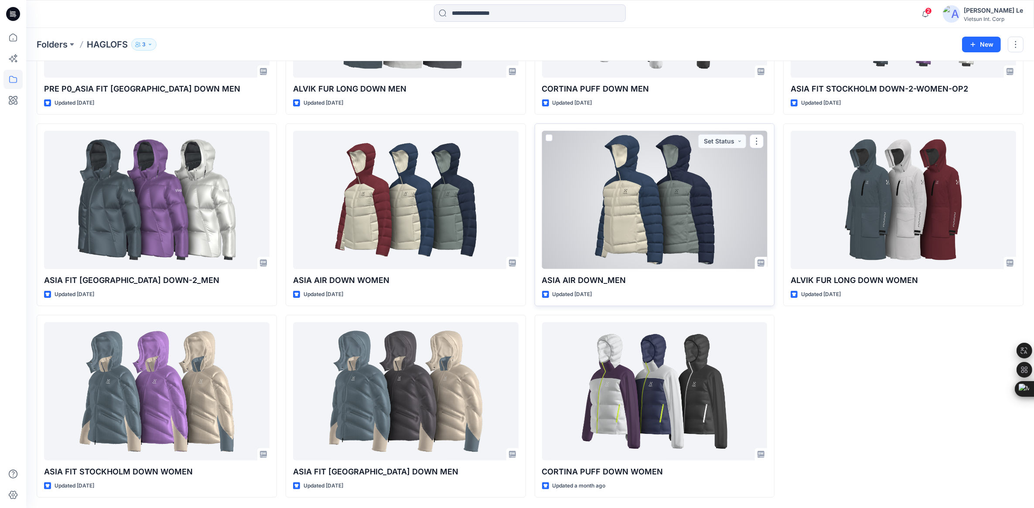
click at [644, 223] on div at bounding box center [655, 200] width 226 height 138
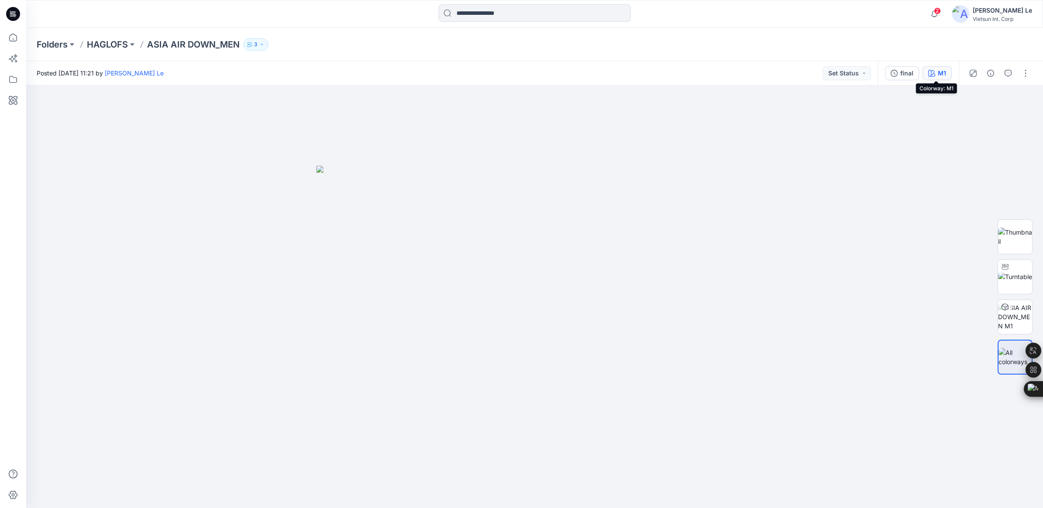
click at [935, 73] on button "M1" at bounding box center [936, 73] width 29 height 14
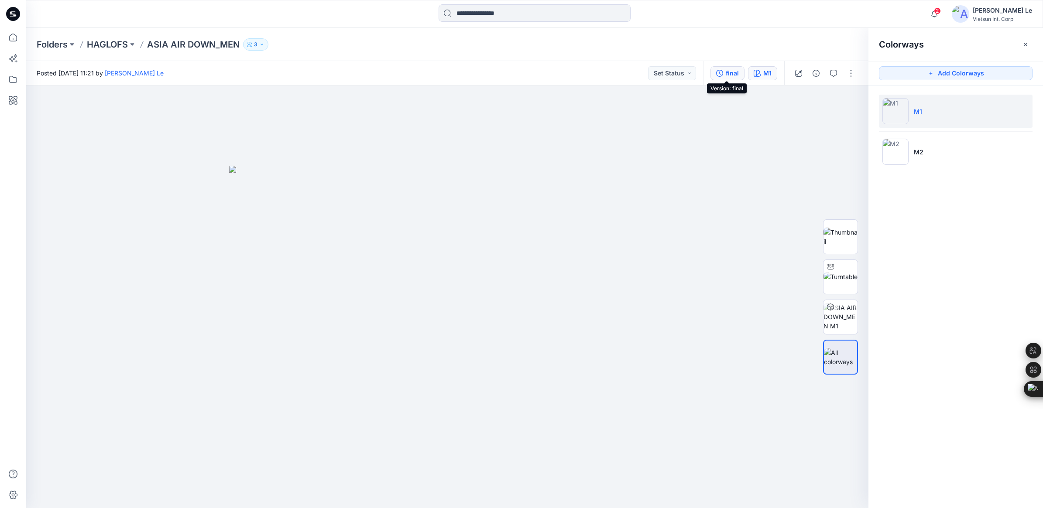
click at [739, 70] on button "final" at bounding box center [727, 73] width 34 height 14
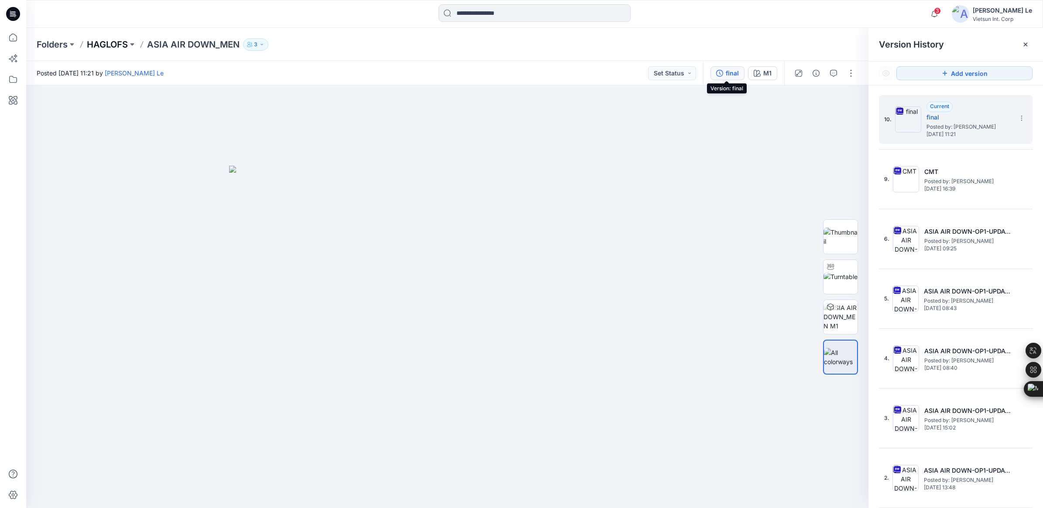
click at [103, 44] on p "HAGLOFS" at bounding box center [107, 44] width 41 height 12
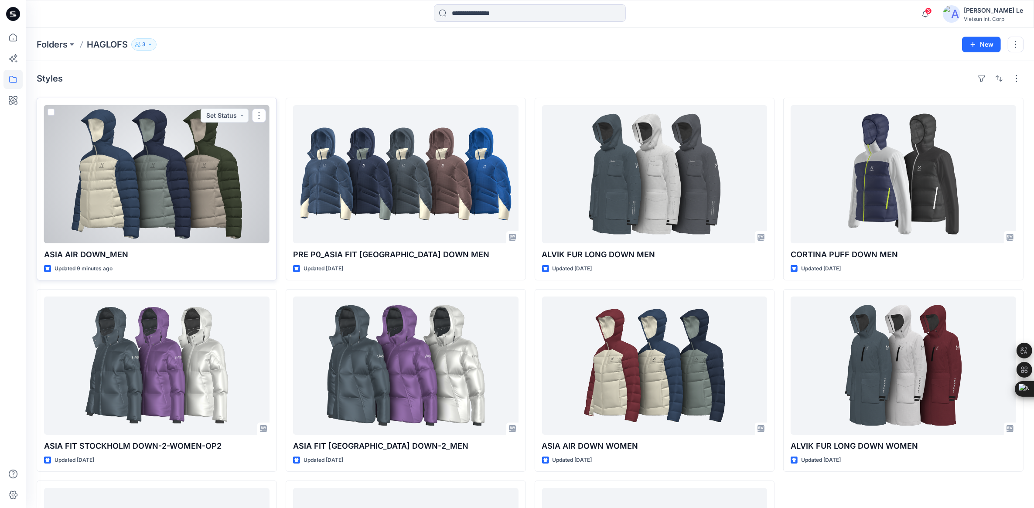
click at [158, 208] on div at bounding box center [157, 174] width 226 height 138
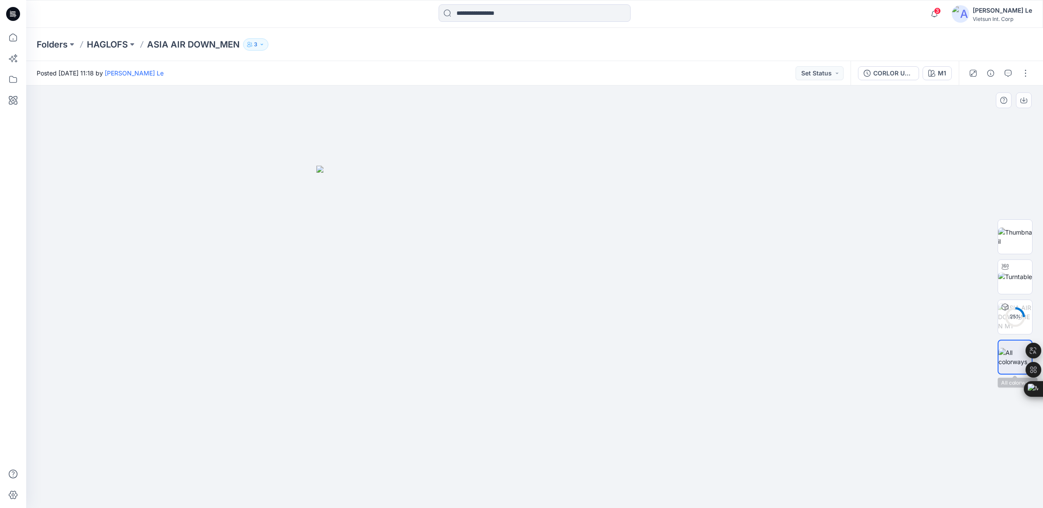
click at [1017, 368] on div at bounding box center [1014, 357] width 35 height 35
click at [826, 208] on div at bounding box center [534, 297] width 1017 height 423
click at [104, 41] on p "HAGLOFS" at bounding box center [107, 44] width 41 height 12
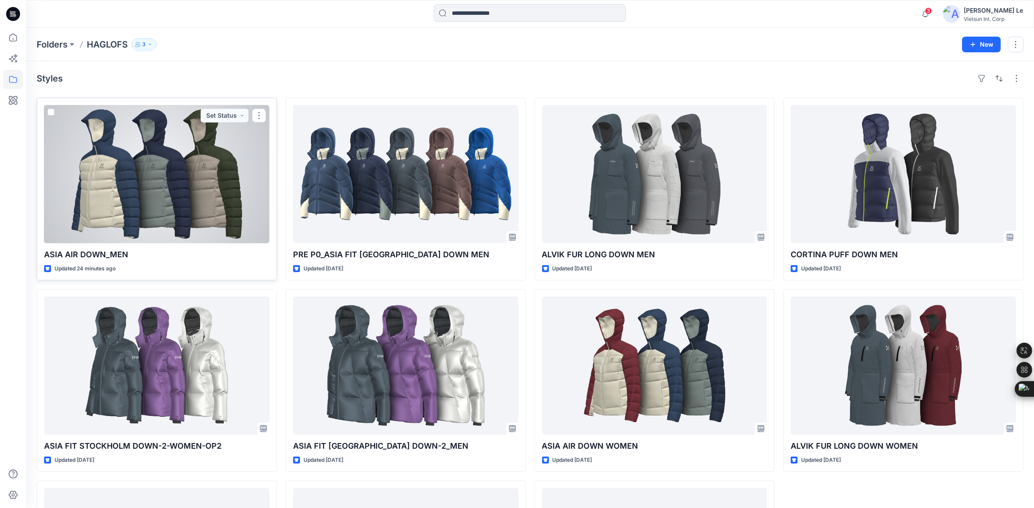
click at [142, 193] on div at bounding box center [157, 174] width 226 height 138
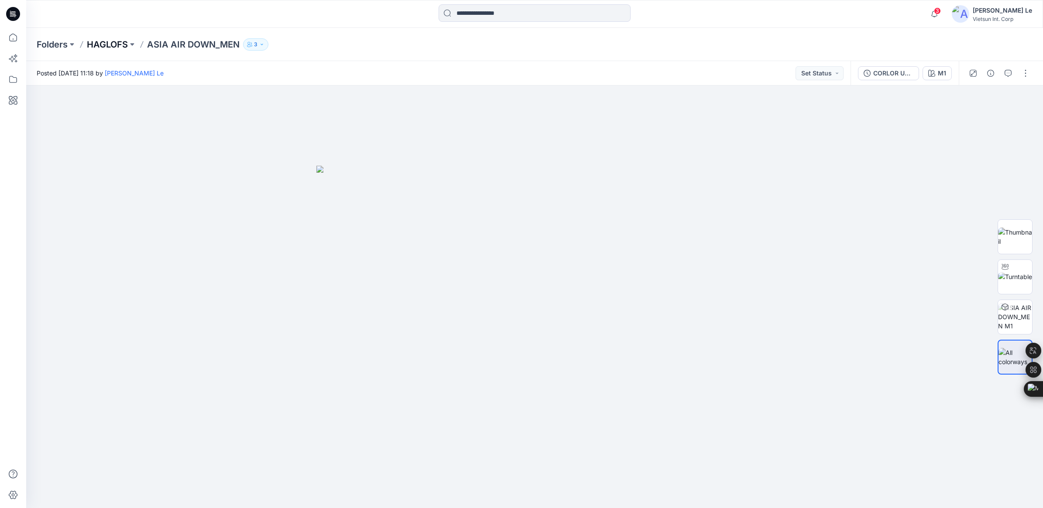
click at [116, 44] on p "HAGLOFS" at bounding box center [107, 44] width 41 height 12
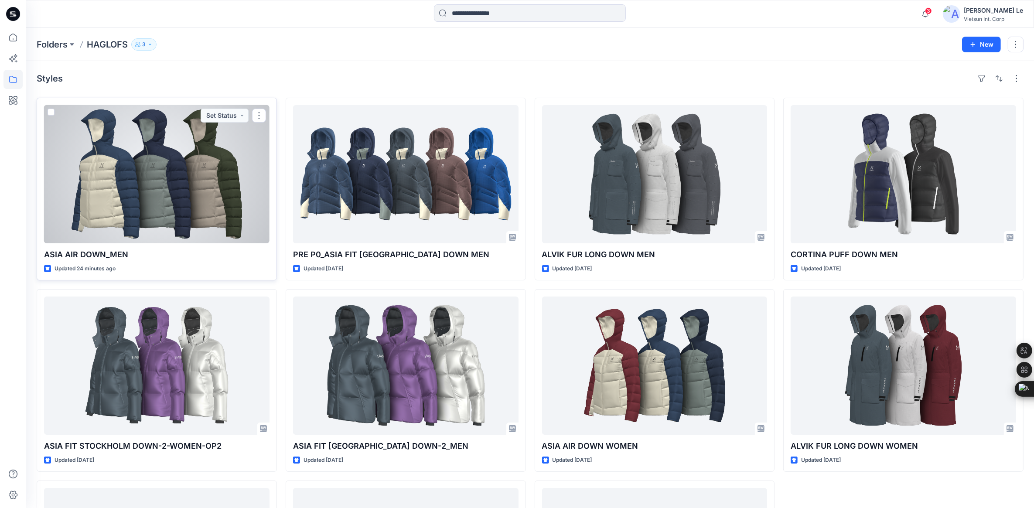
click at [123, 194] on div at bounding box center [157, 174] width 226 height 138
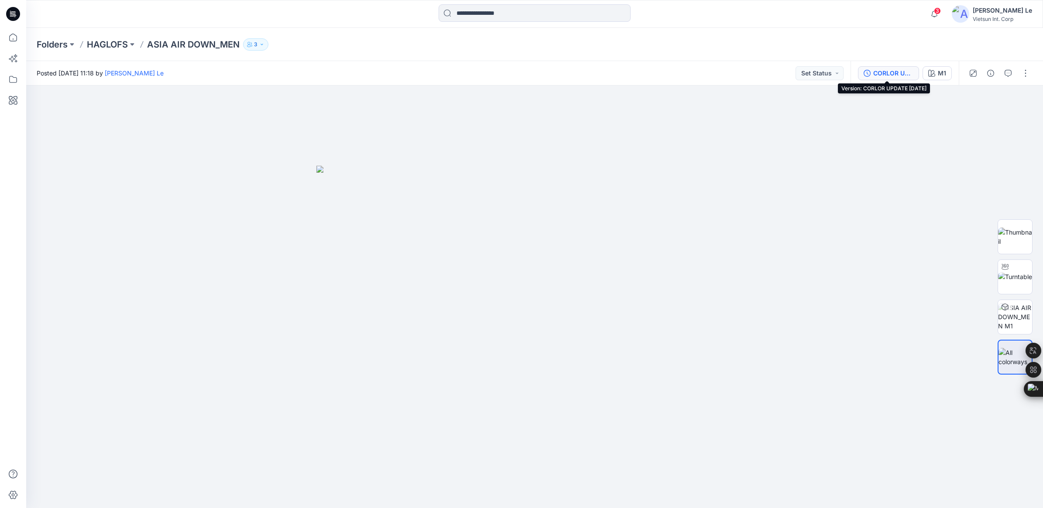
click at [874, 72] on div "CORLOR UPDATE 1/10/2025" at bounding box center [893, 73] width 40 height 10
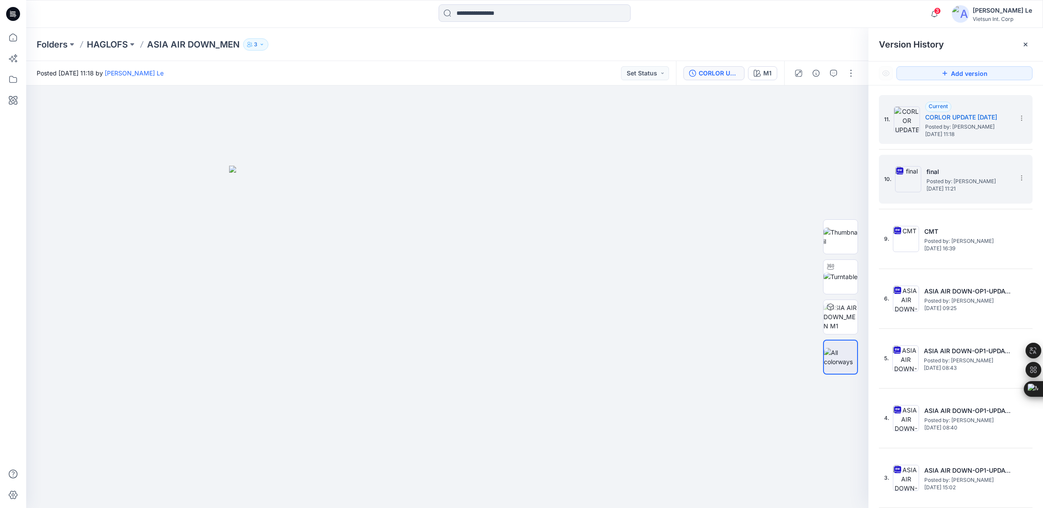
click at [952, 169] on h5 "final" at bounding box center [969, 172] width 87 height 10
click at [958, 122] on h5 "CORLOR UPDATE 1/10/2025" at bounding box center [968, 117] width 87 height 10
click at [99, 44] on p "HAGLOFS" at bounding box center [107, 44] width 41 height 12
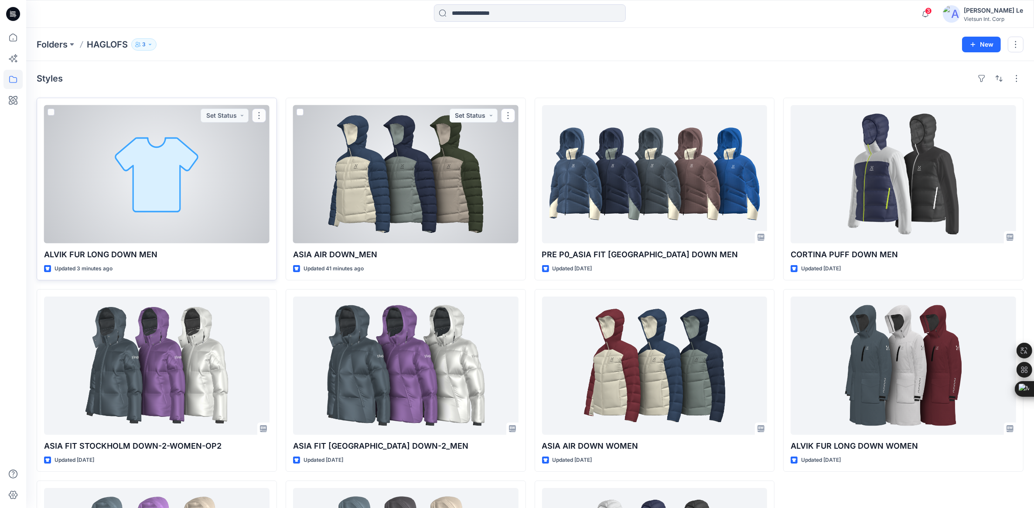
click at [82, 147] on div at bounding box center [157, 174] width 226 height 138
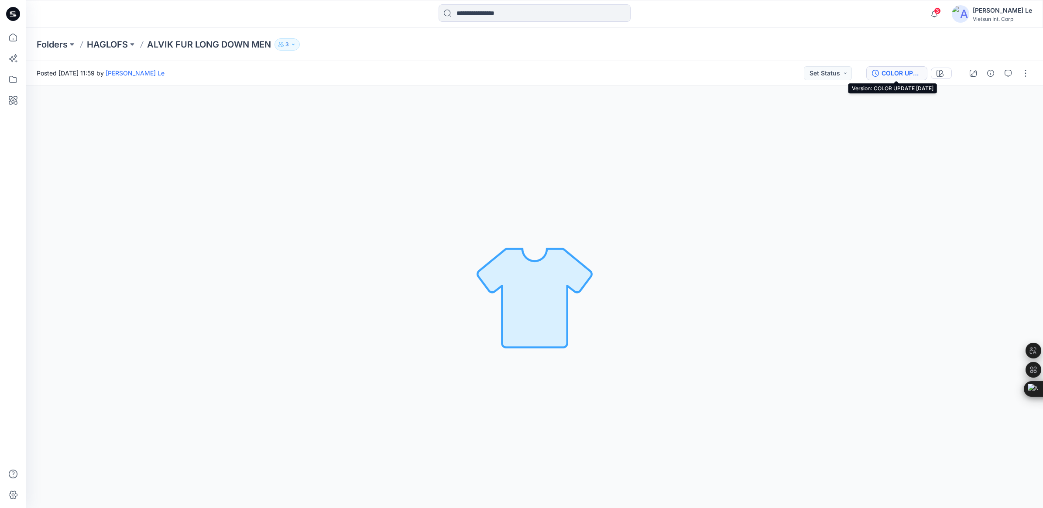
click at [893, 70] on div "COLOR UPDATE 1/10/2025" at bounding box center [901, 73] width 40 height 10
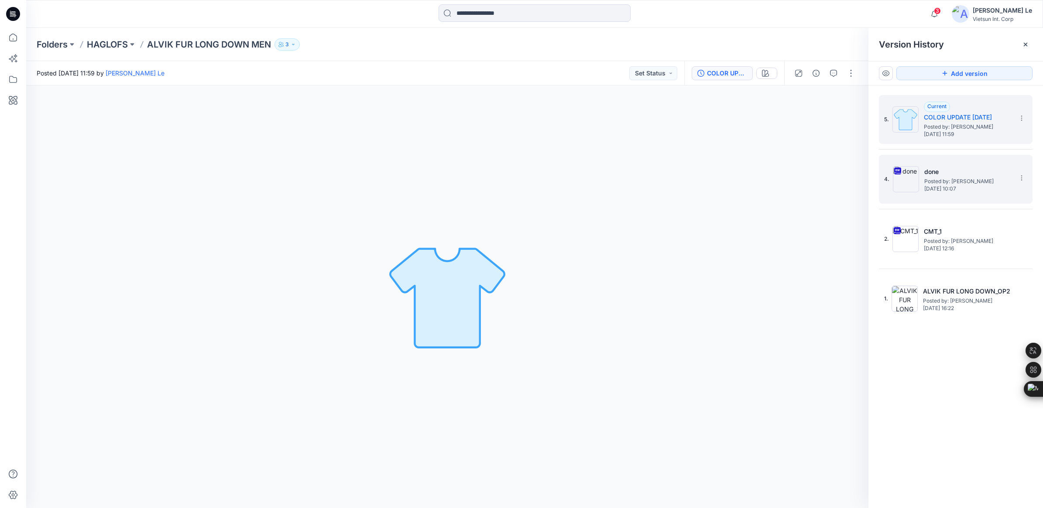
click at [951, 180] on span "Posted by: [PERSON_NAME]" at bounding box center [967, 181] width 87 height 9
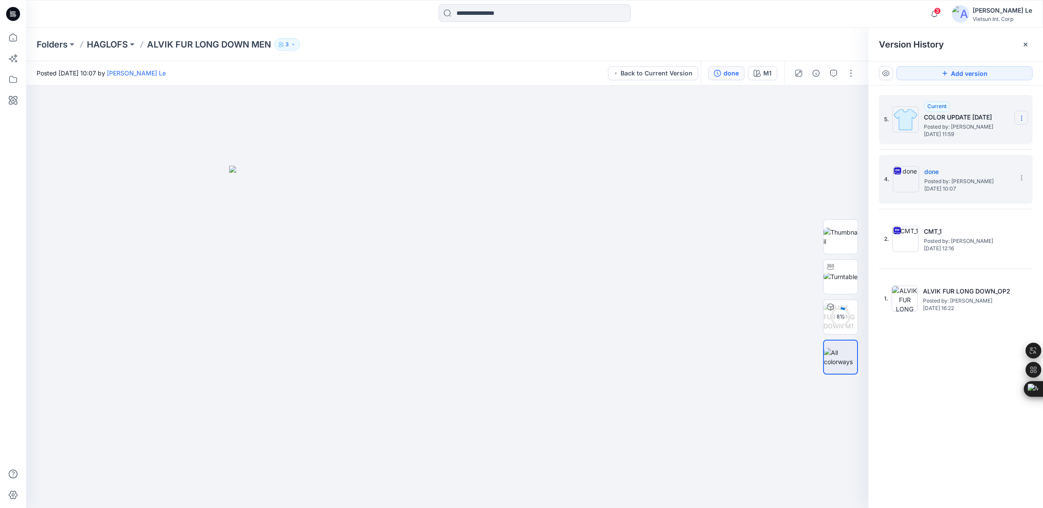
click at [1023, 118] on icon at bounding box center [1021, 118] width 7 height 7
click at [952, 175] on span "Delete Version" at bounding box center [961, 174] width 41 height 10
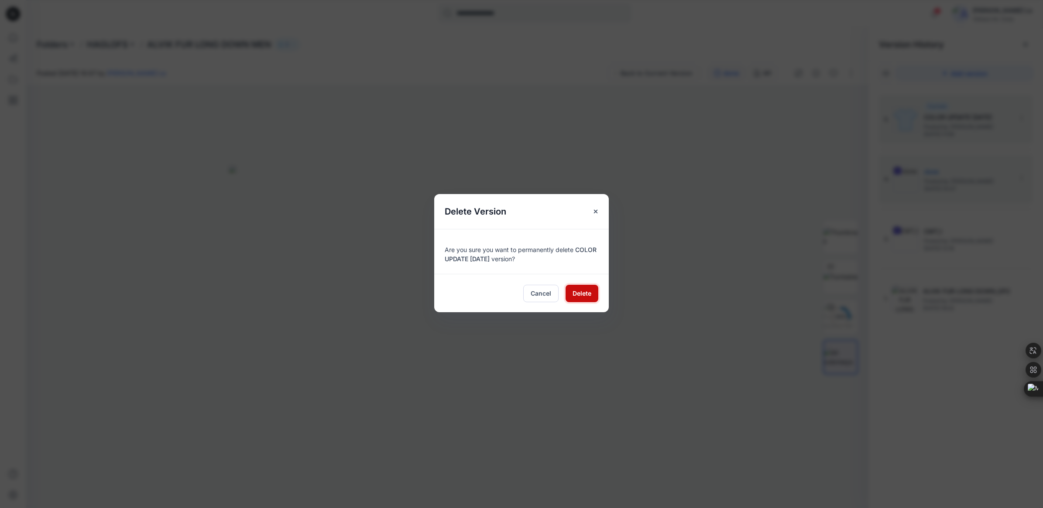
click at [579, 291] on span "Delete" at bounding box center [581, 293] width 19 height 9
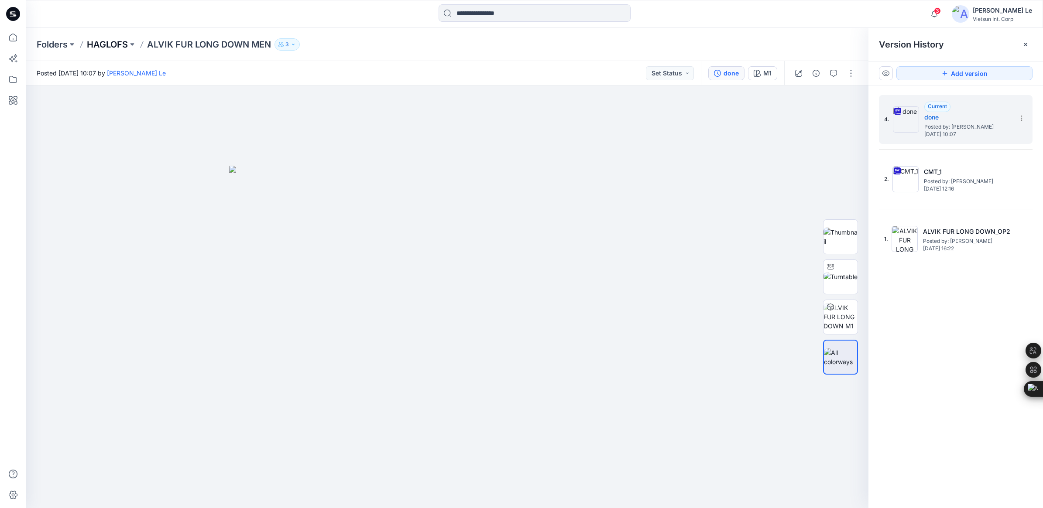
click at [114, 41] on p "HAGLOFS" at bounding box center [107, 44] width 41 height 12
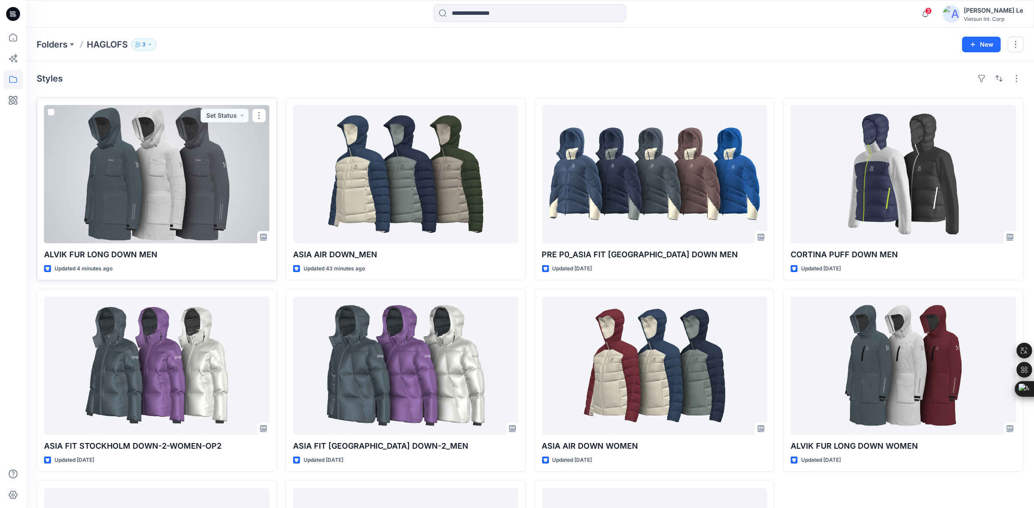
click at [166, 216] on div at bounding box center [157, 174] width 226 height 138
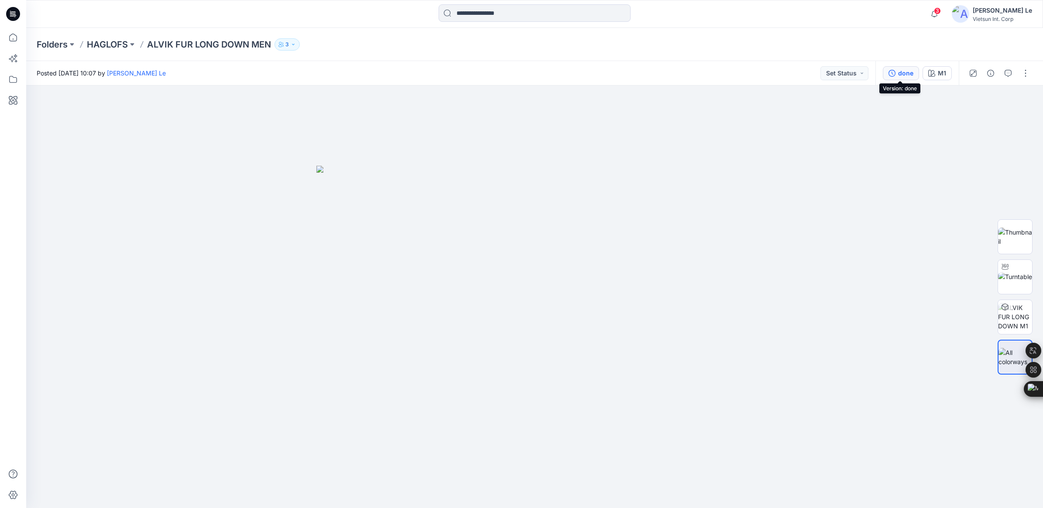
click at [902, 69] on div "done" at bounding box center [905, 73] width 15 height 10
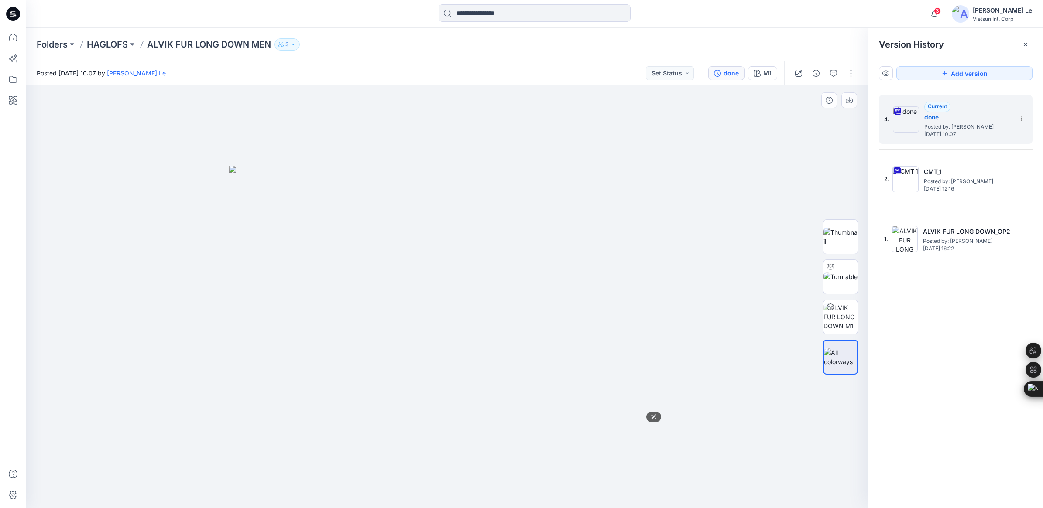
click at [596, 202] on img at bounding box center [447, 337] width 436 height 342
click at [106, 45] on p "HAGLOFS" at bounding box center [107, 44] width 41 height 12
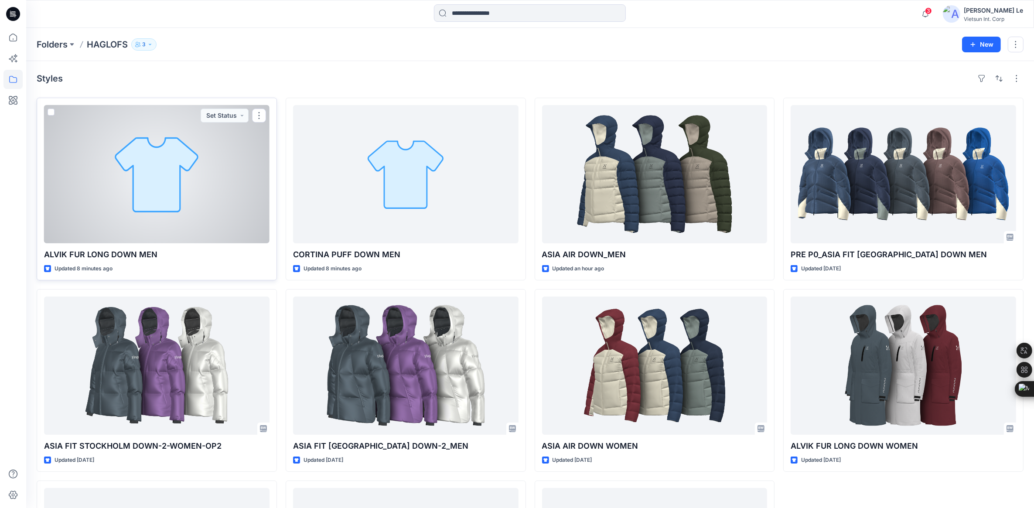
click at [176, 202] on div at bounding box center [157, 174] width 226 height 138
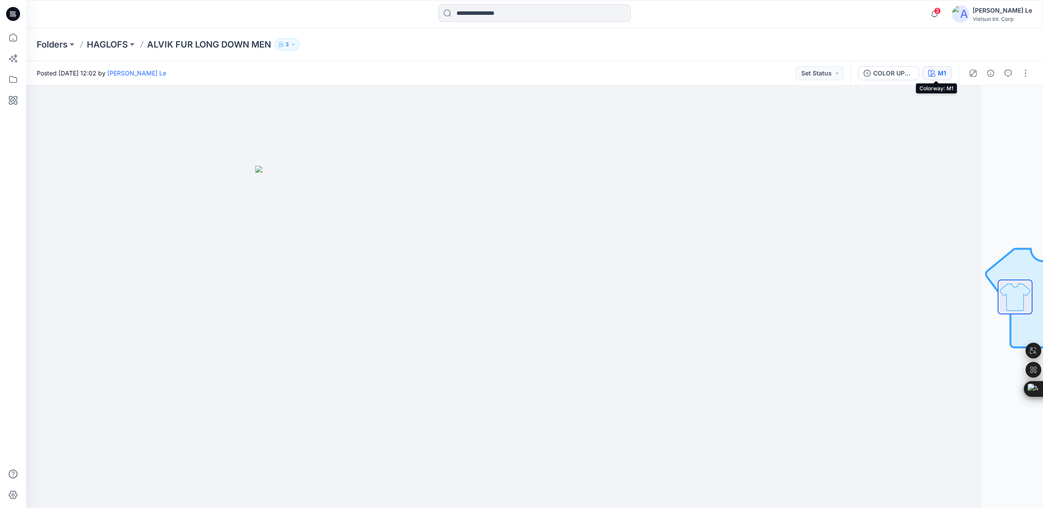
click at [935, 72] on button "M1" at bounding box center [936, 73] width 29 height 14
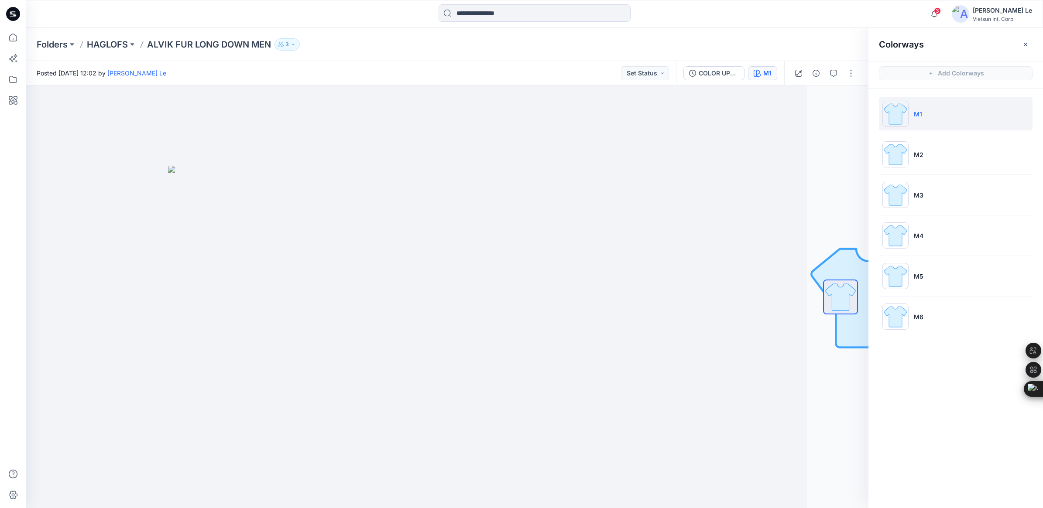
drag, startPoint x: 749, startPoint y: 414, endPoint x: 873, endPoint y: 459, distance: 132.9
click at [749, 414] on div at bounding box center [386, 297] width 842 height 423
click at [604, 188] on div at bounding box center [386, 297] width 842 height 423
